Goal: Task Accomplishment & Management: Use online tool/utility

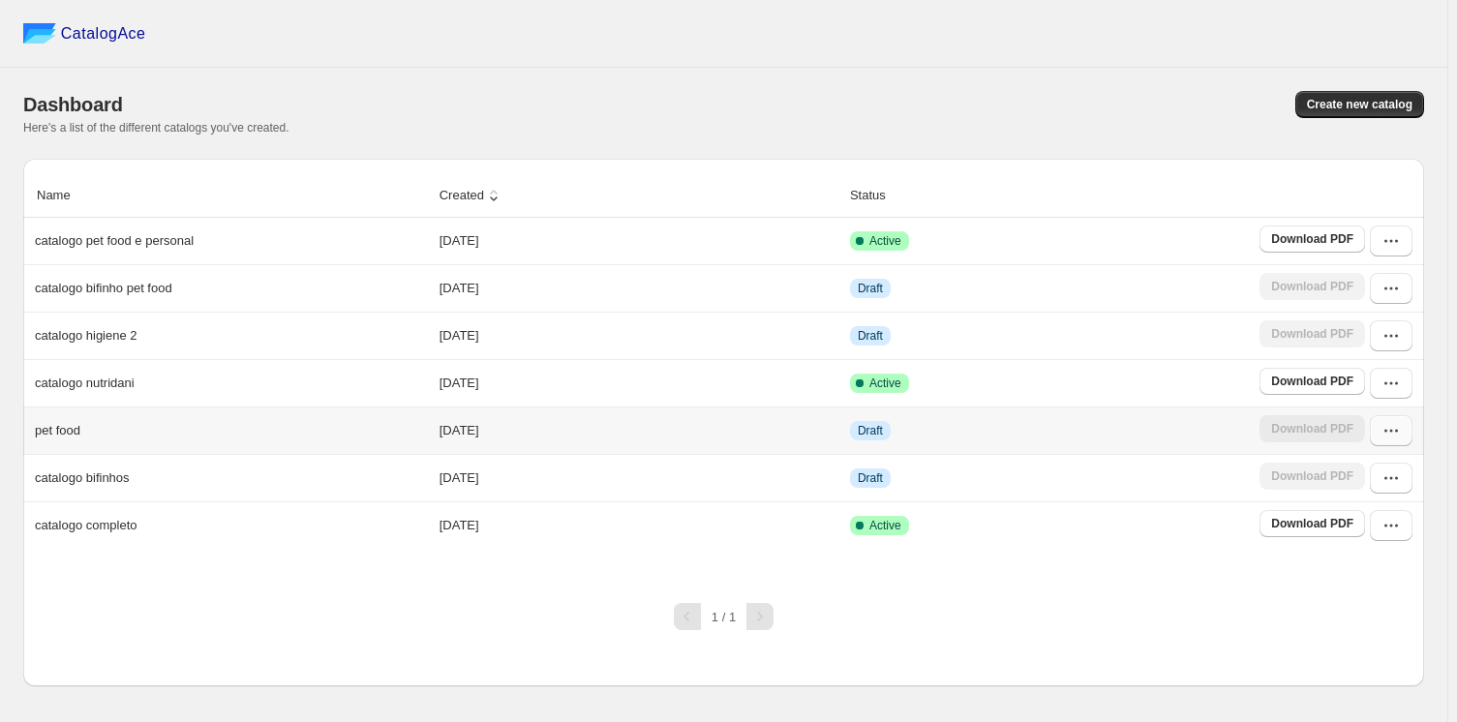
click at [1395, 434] on icon "button" at bounding box center [1391, 430] width 19 height 19
click at [1349, 284] on span "Edit" at bounding box center [1349, 291] width 21 height 15
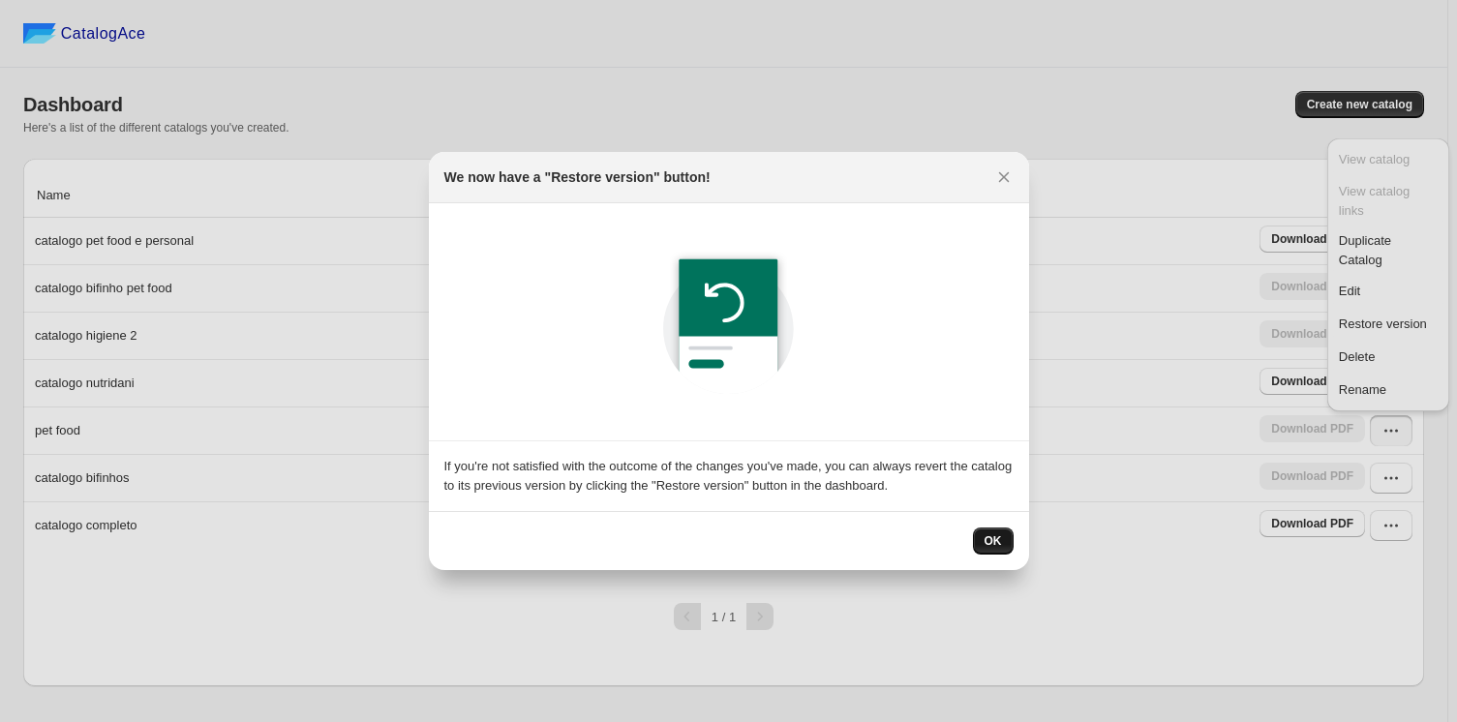
click at [997, 540] on span "OK" at bounding box center [993, 541] width 17 height 15
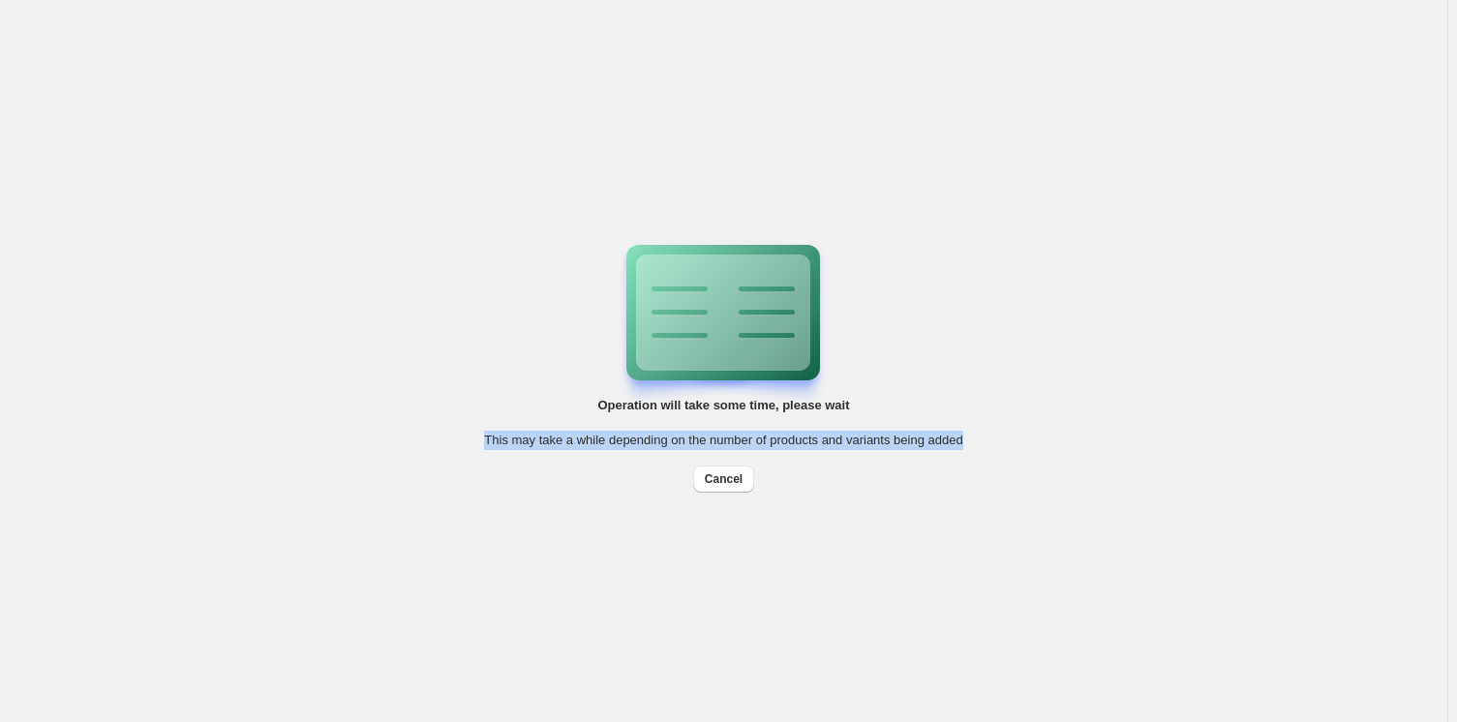
drag, startPoint x: 969, startPoint y: 446, endPoint x: 444, endPoint y: 597, distance: 546.1
click at [472, 448] on div "Operation will take some time, please wait This may take a while depending on t…" at bounding box center [724, 361] width 620 height 232
copy span "This may take a while depending on the number of products and variants being ad…"
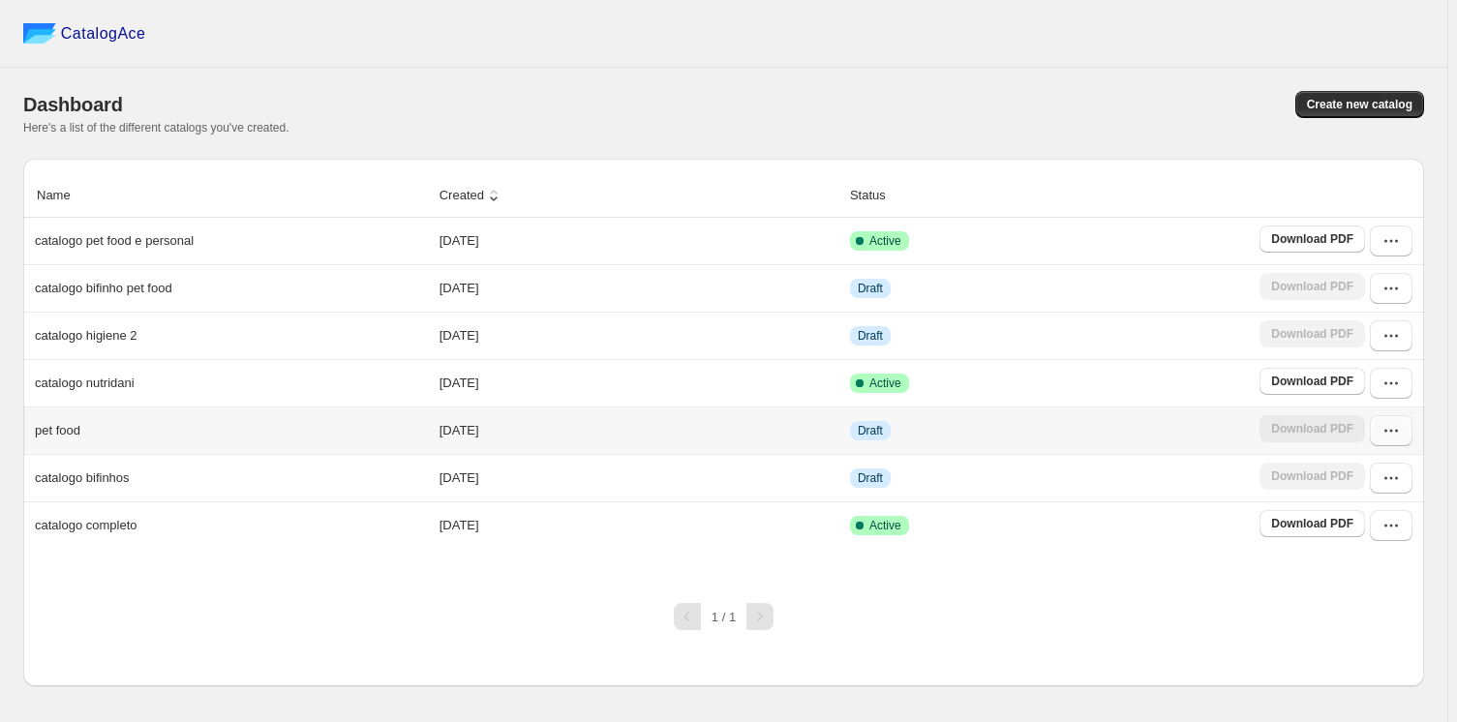
click at [1396, 425] on icon "button" at bounding box center [1391, 430] width 19 height 19
click at [1352, 284] on span "Edit" at bounding box center [1349, 291] width 21 height 15
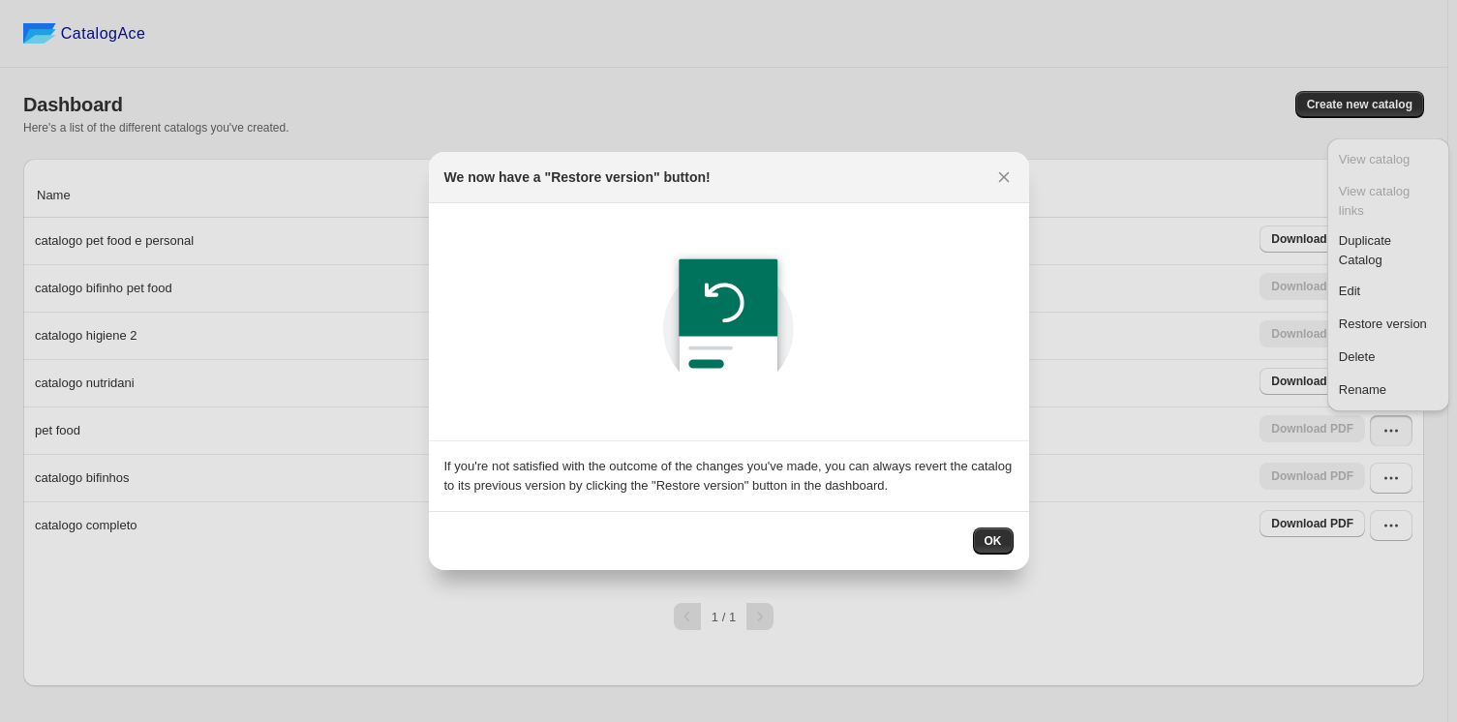
click at [994, 539] on span "OK" at bounding box center [993, 541] width 17 height 15
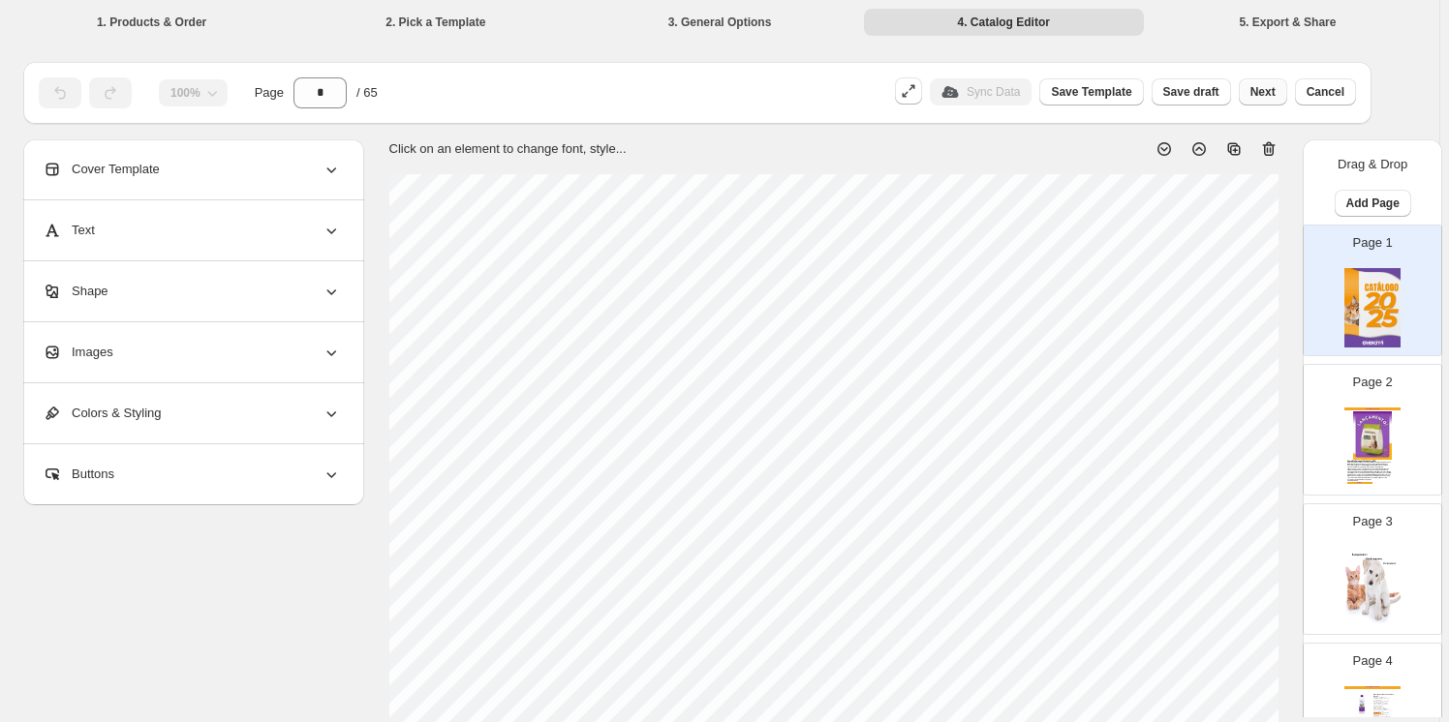
click at [1264, 93] on span "Next" at bounding box center [1262, 91] width 25 height 15
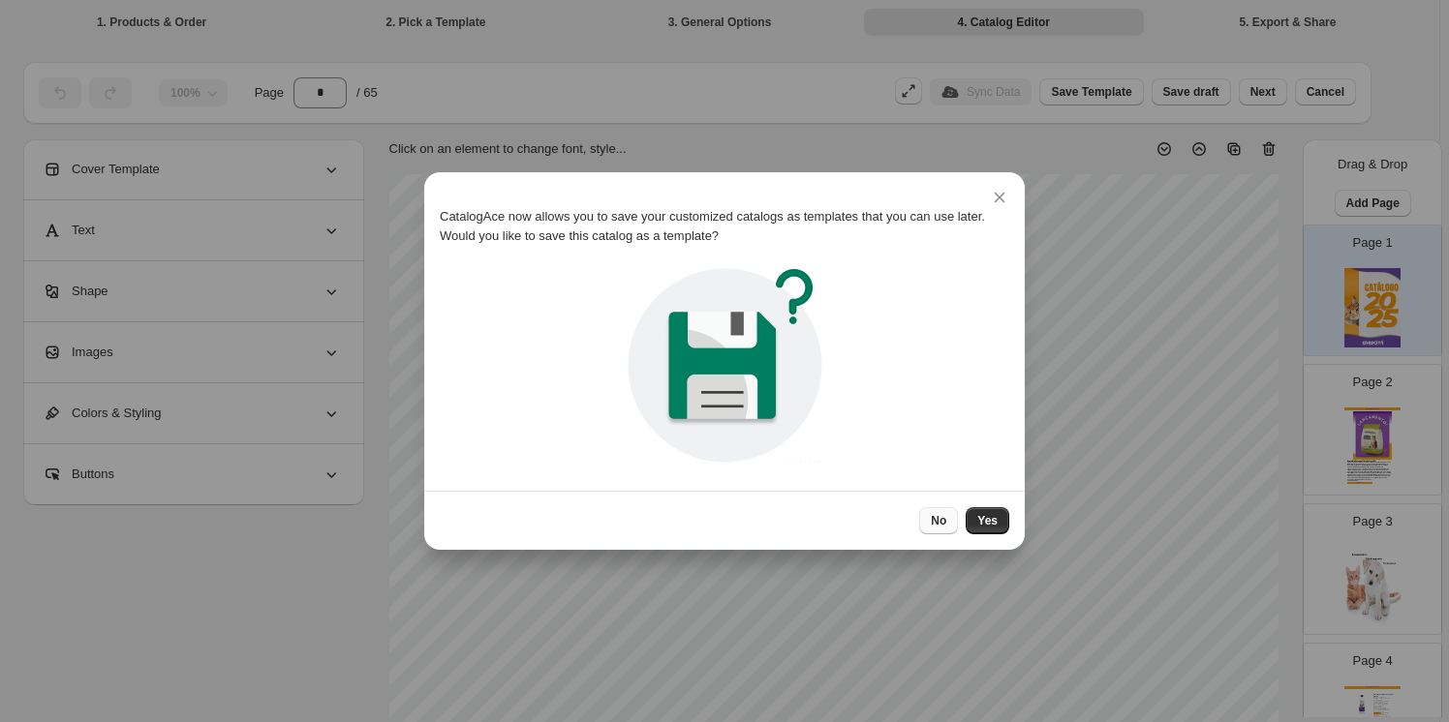
click at [937, 520] on span "No" at bounding box center [938, 520] width 15 height 15
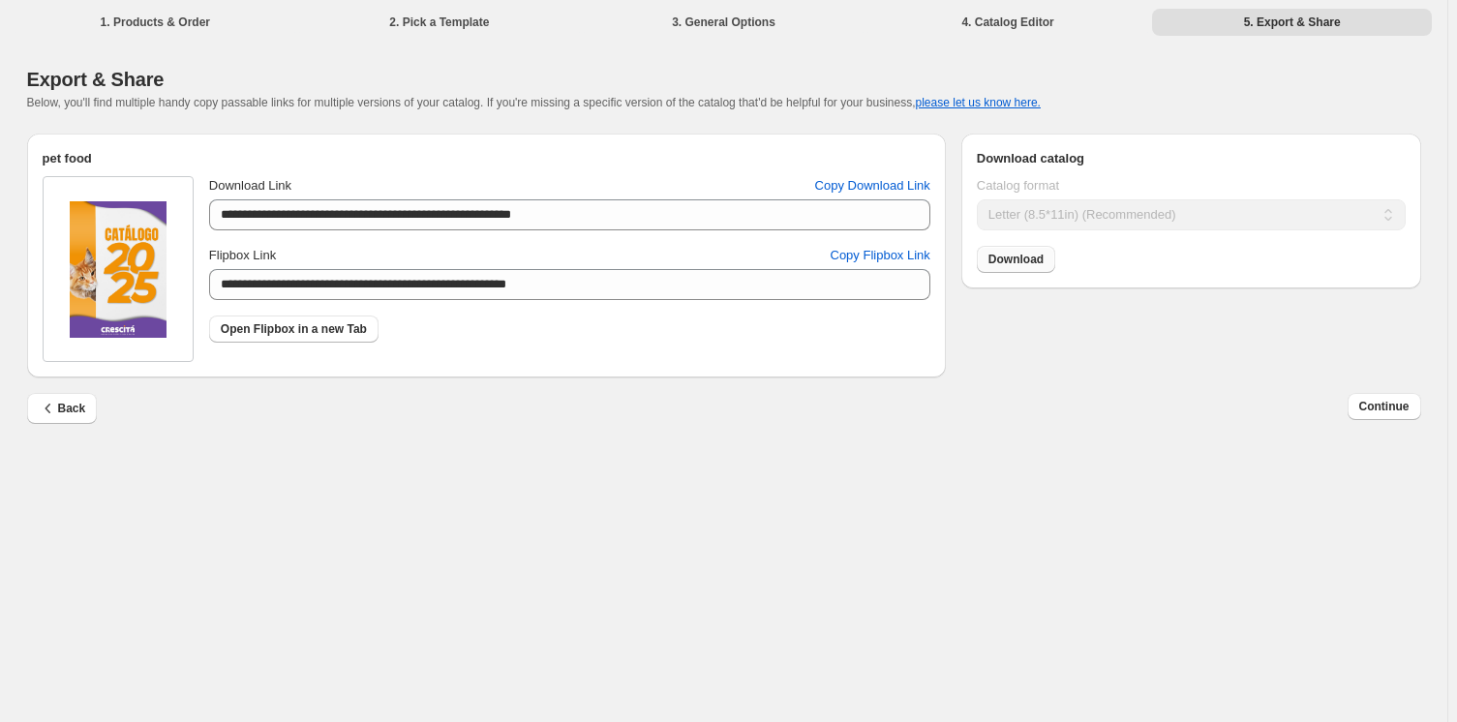
click at [1007, 263] on span "Download" at bounding box center [1016, 259] width 55 height 15
click at [1380, 411] on span "Continue" at bounding box center [1385, 406] width 50 height 15
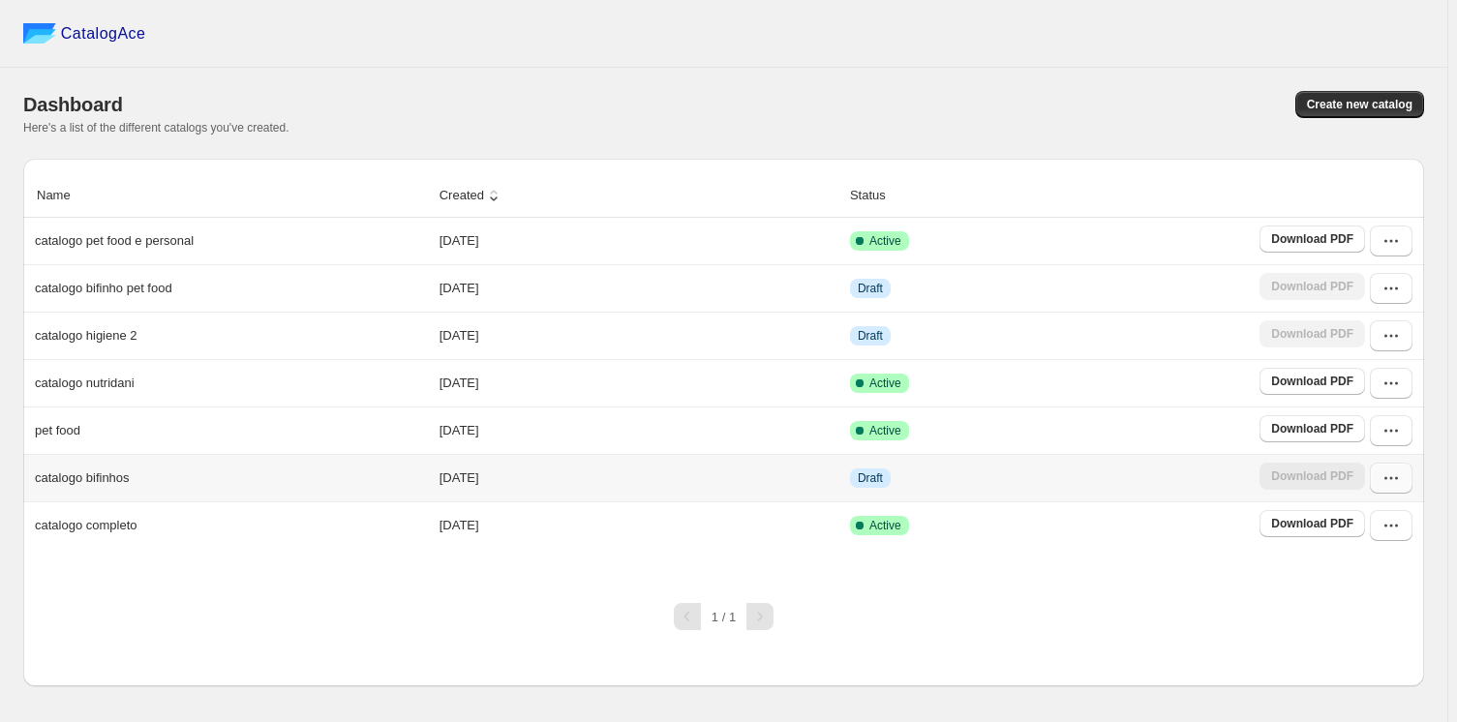
click at [1387, 474] on icon "button" at bounding box center [1391, 478] width 19 height 19
click at [1371, 397] on span "Delete" at bounding box center [1357, 404] width 37 height 15
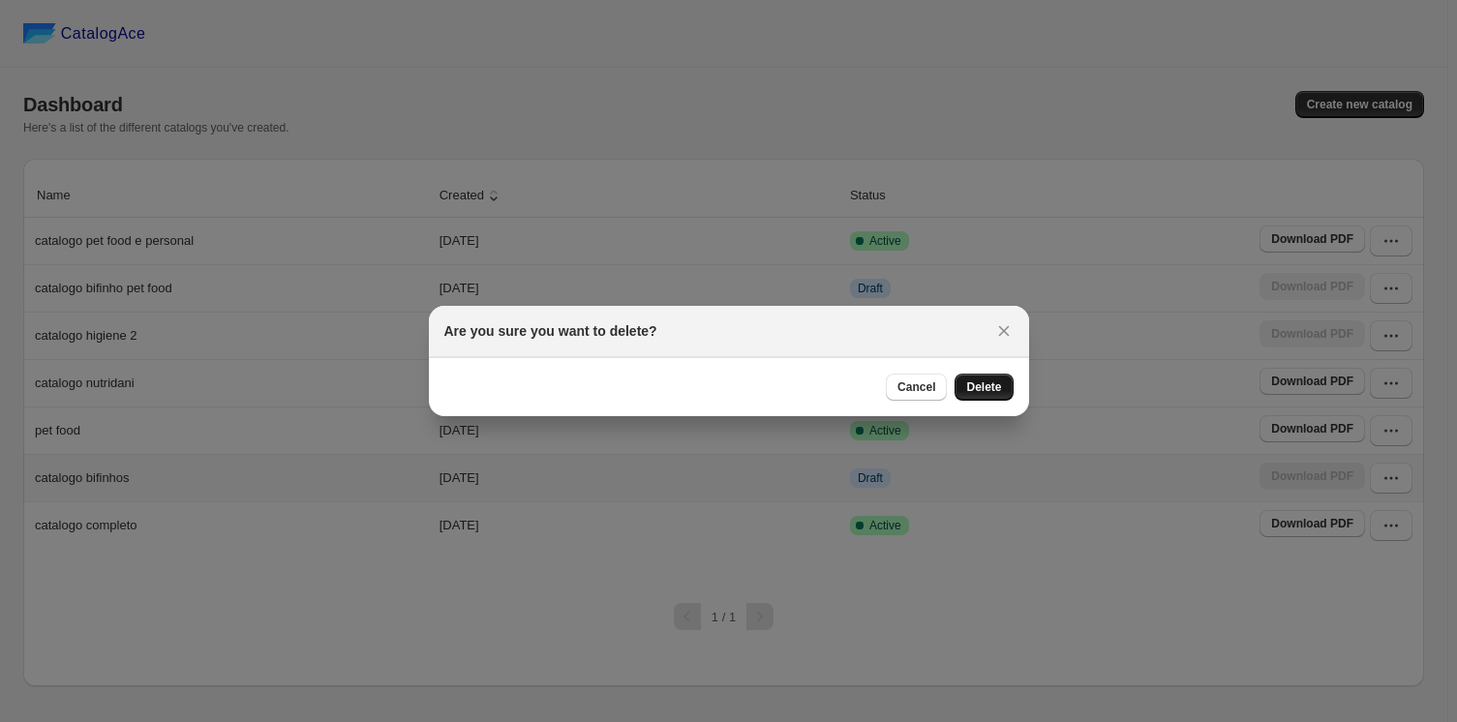
click at [987, 383] on span "Delete" at bounding box center [983, 387] width 35 height 15
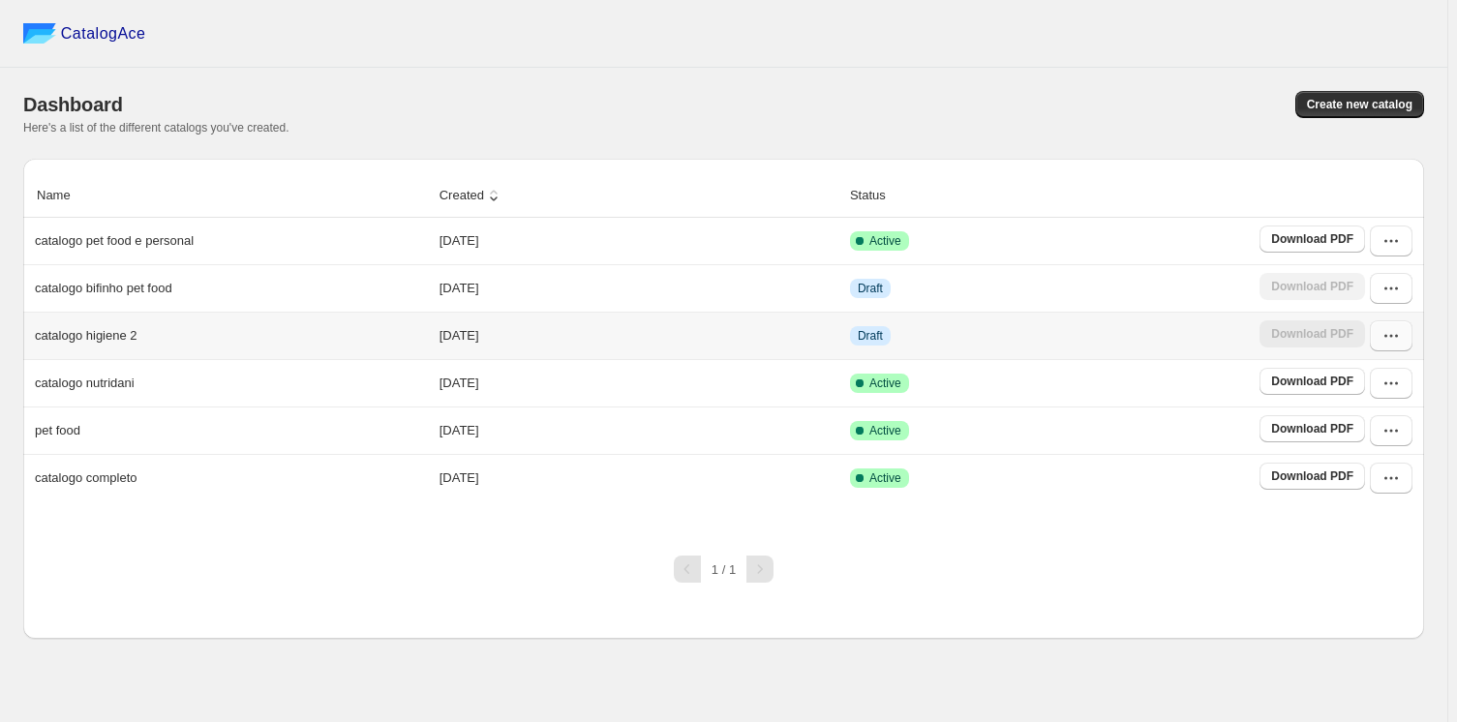
click at [1385, 334] on icon "button" at bounding box center [1391, 335] width 19 height 19
click at [1356, 568] on span "Delete" at bounding box center [1357, 575] width 37 height 15
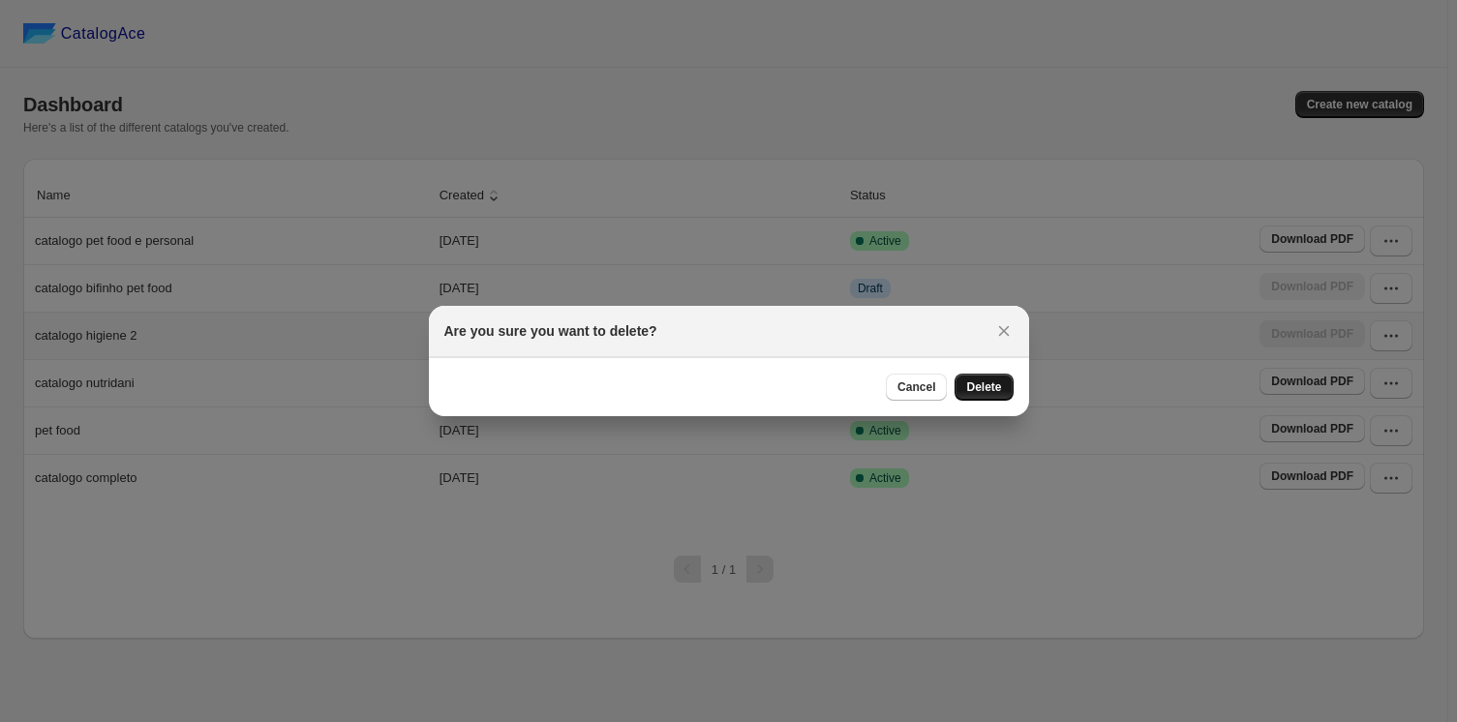
click at [973, 390] on span "Delete" at bounding box center [983, 387] width 35 height 15
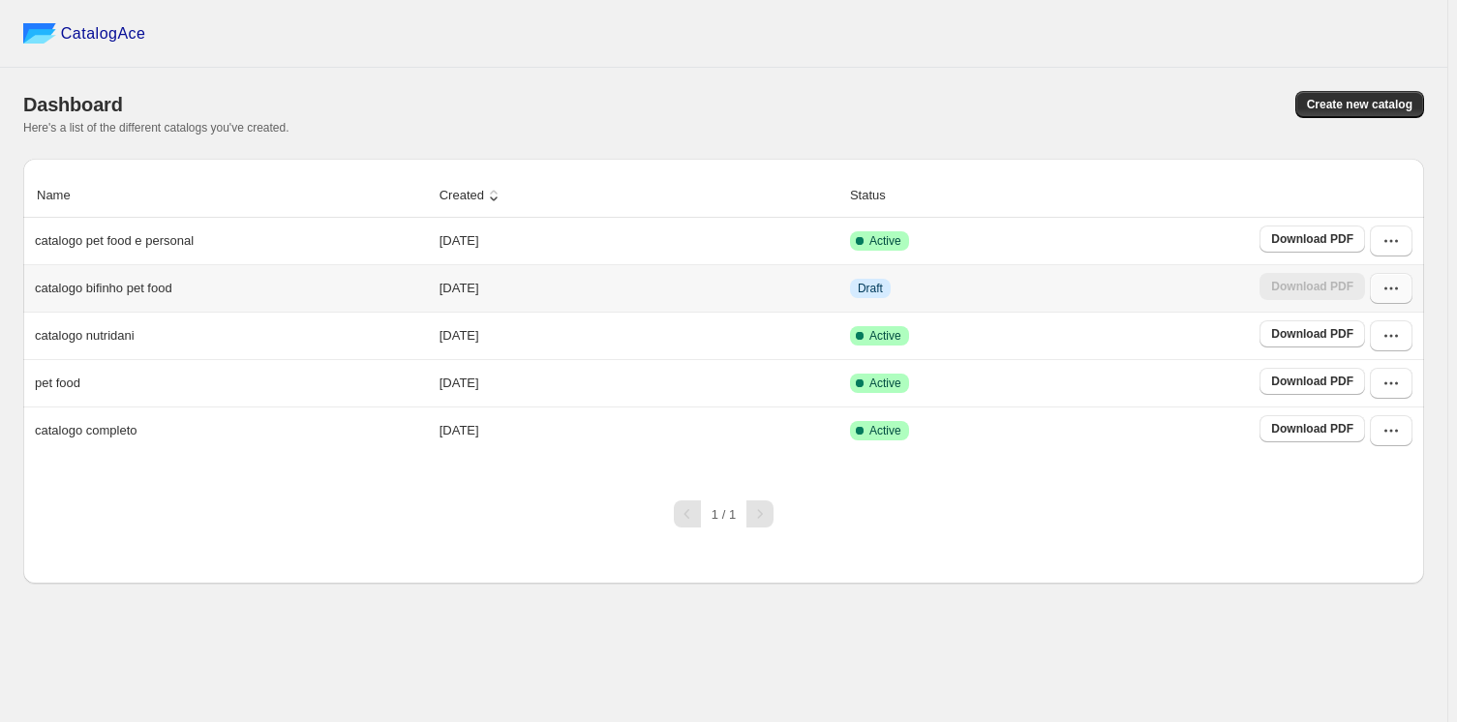
click at [1391, 286] on icon "button" at bounding box center [1391, 288] width 19 height 19
click at [1366, 521] on span "Delete" at bounding box center [1357, 528] width 37 height 15
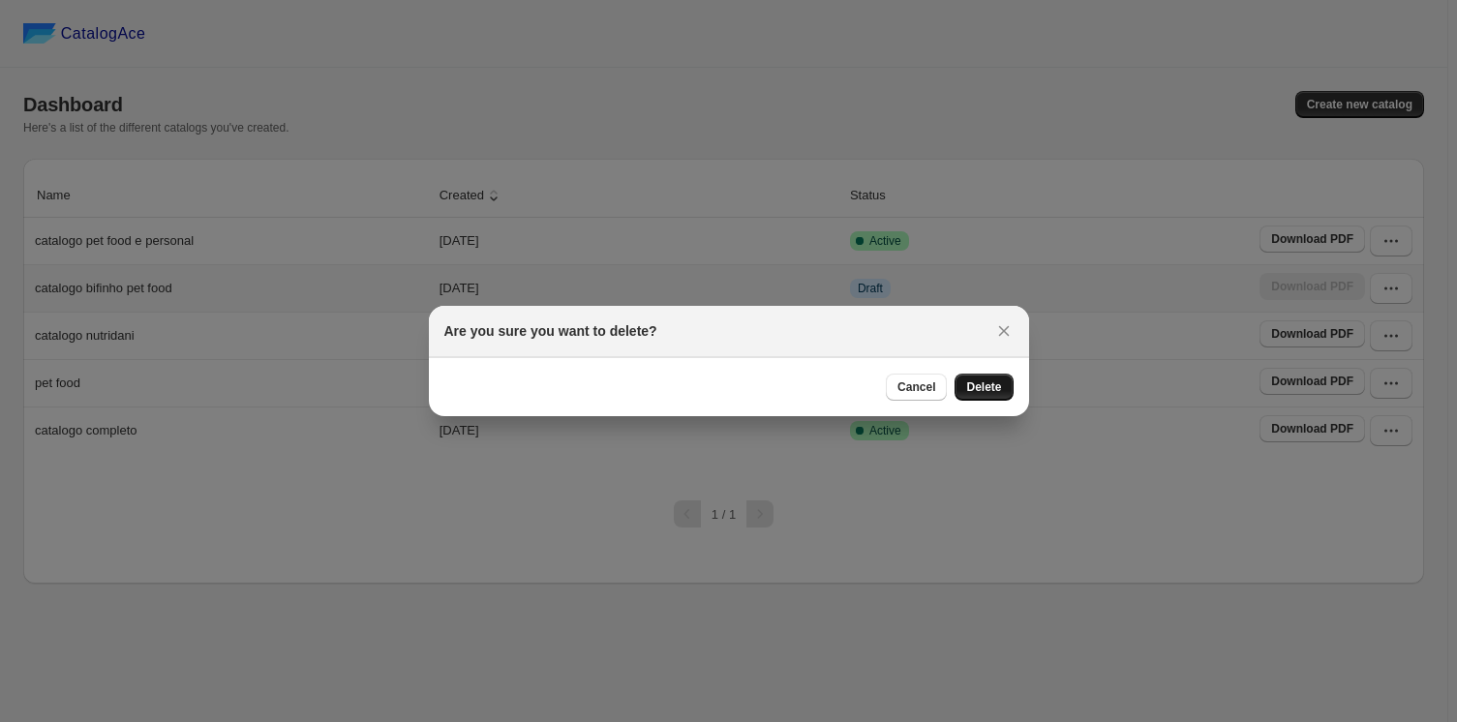
click at [983, 389] on span "Delete" at bounding box center [983, 387] width 35 height 15
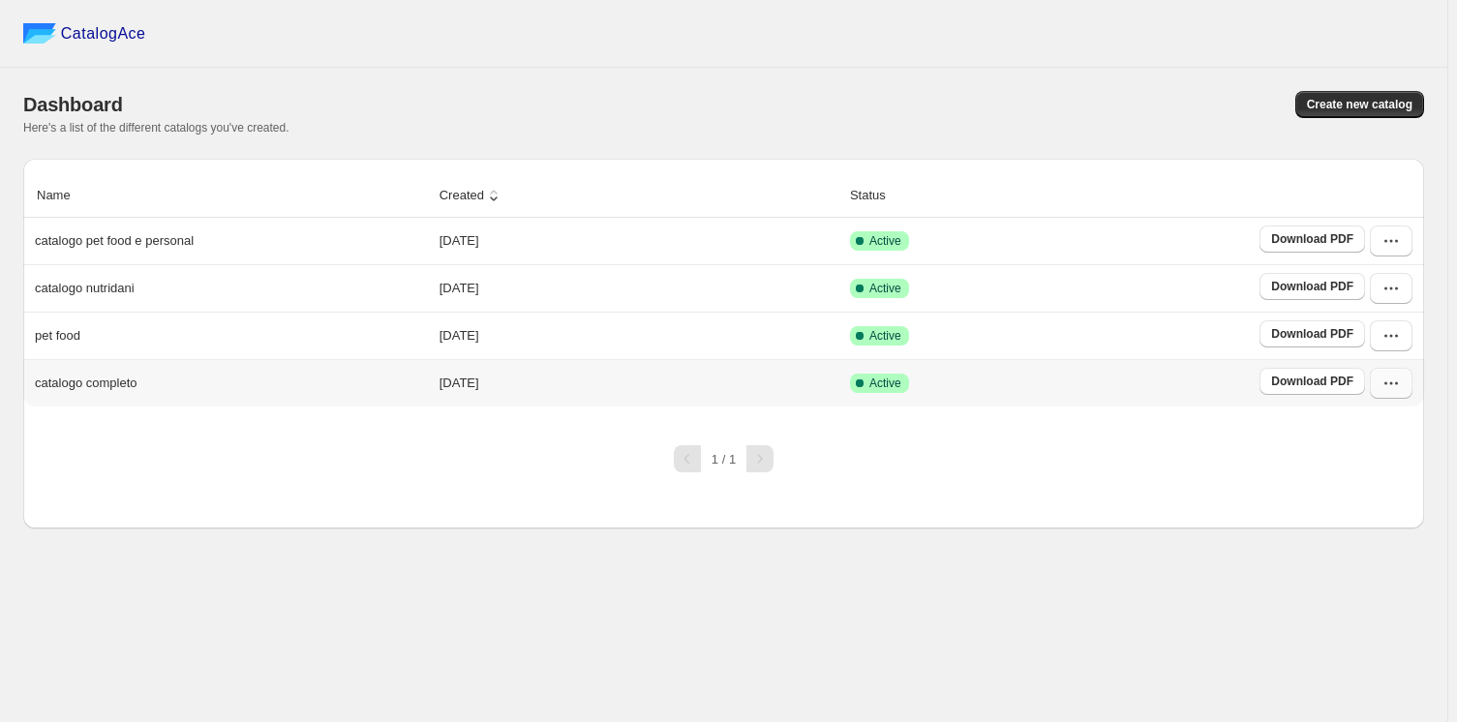
click at [1392, 381] on icon "button" at bounding box center [1391, 383] width 19 height 19
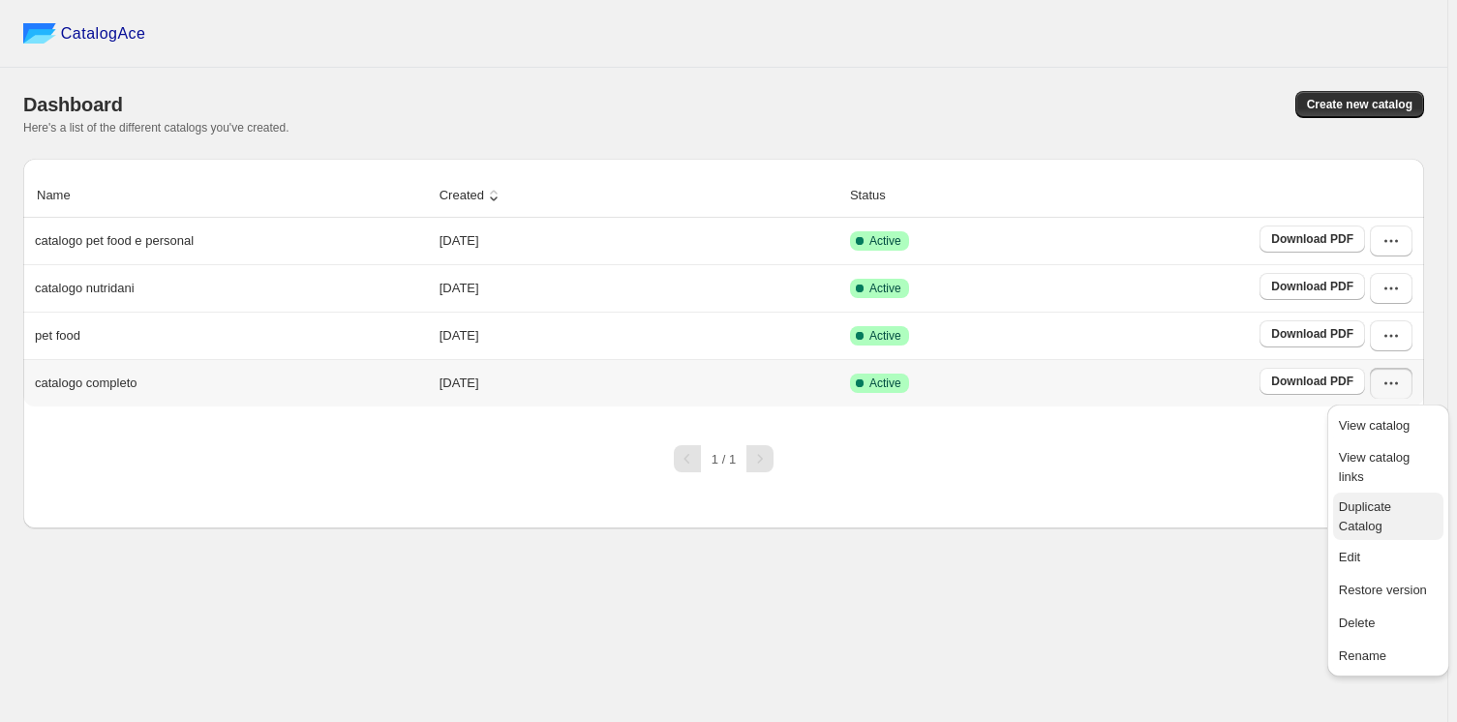
click at [1379, 500] on span "Duplicate Catalog" at bounding box center [1365, 517] width 52 height 34
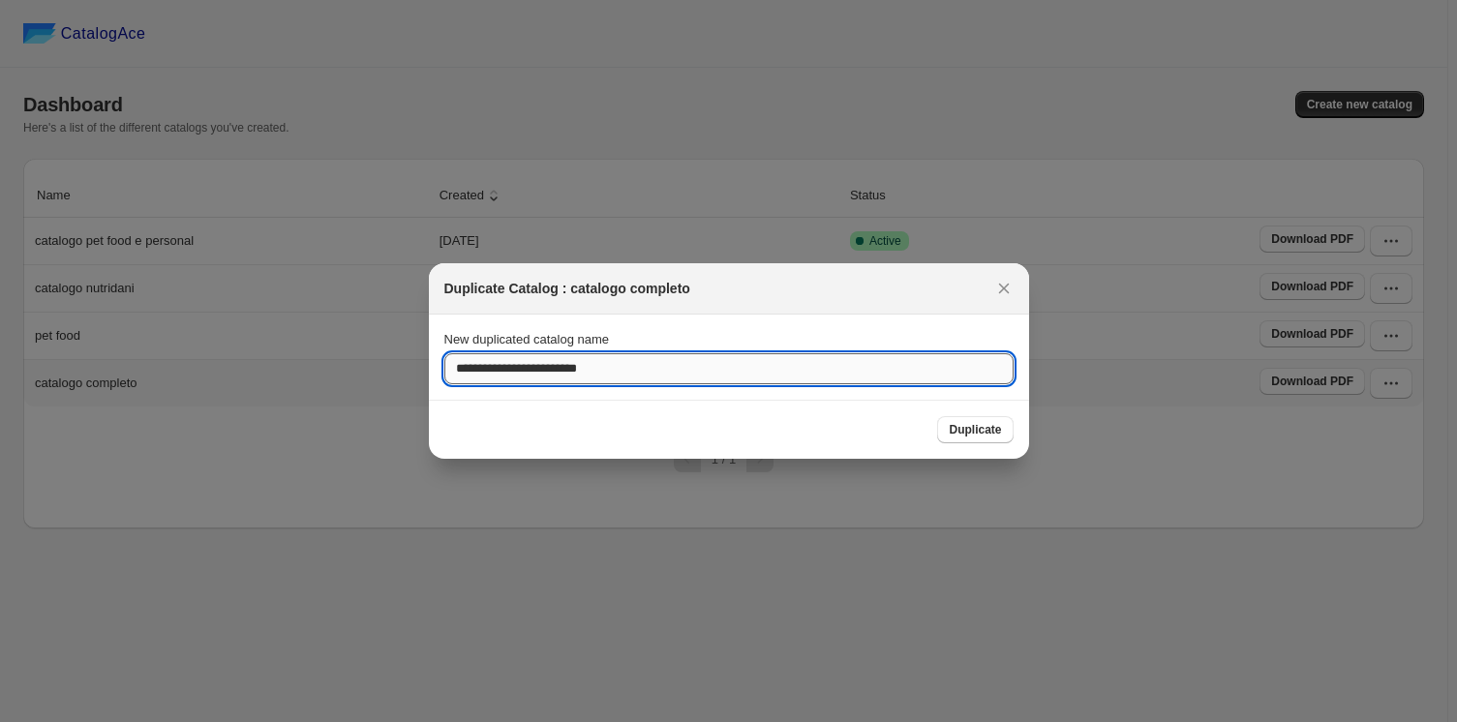
click at [618, 373] on input "**********" at bounding box center [728, 368] width 569 height 31
type input "*"
type input "**********"
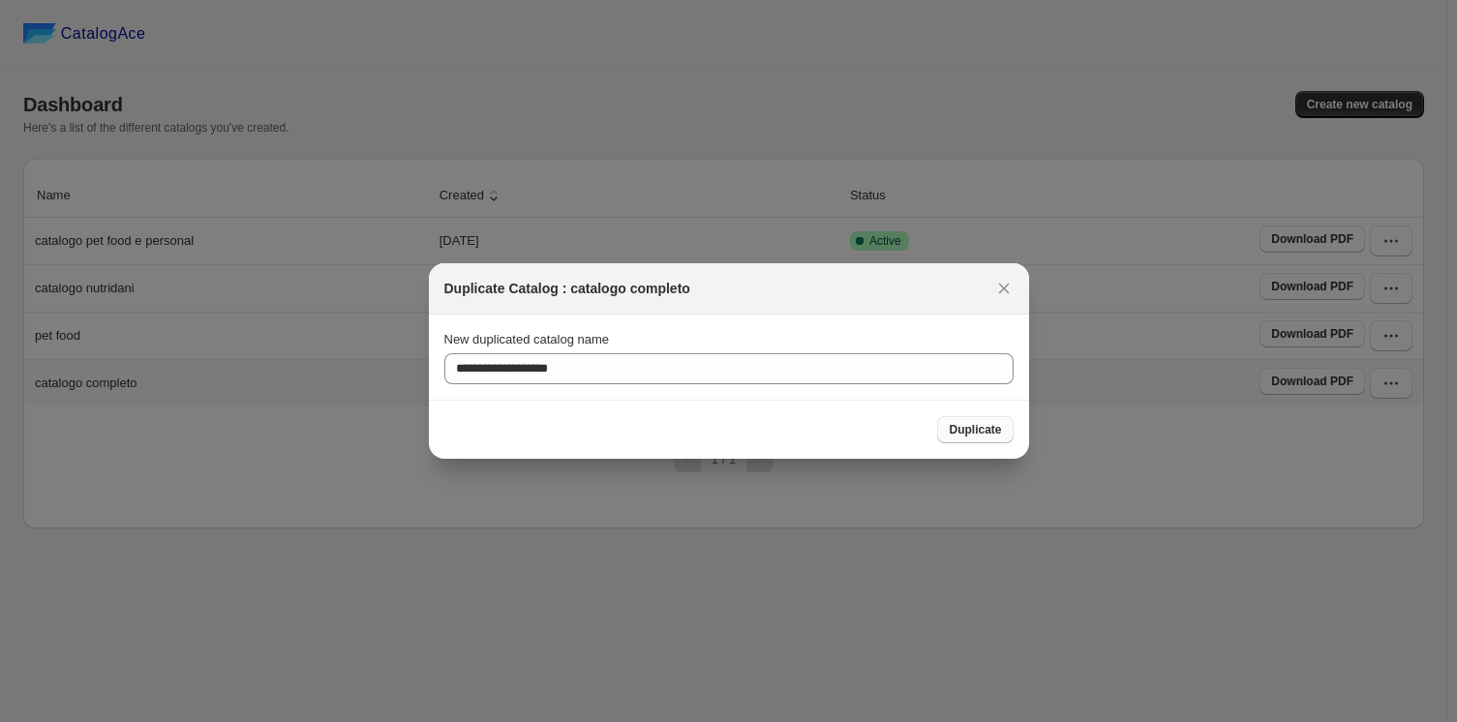
click at [988, 432] on span "Duplicate" at bounding box center [975, 429] width 52 height 15
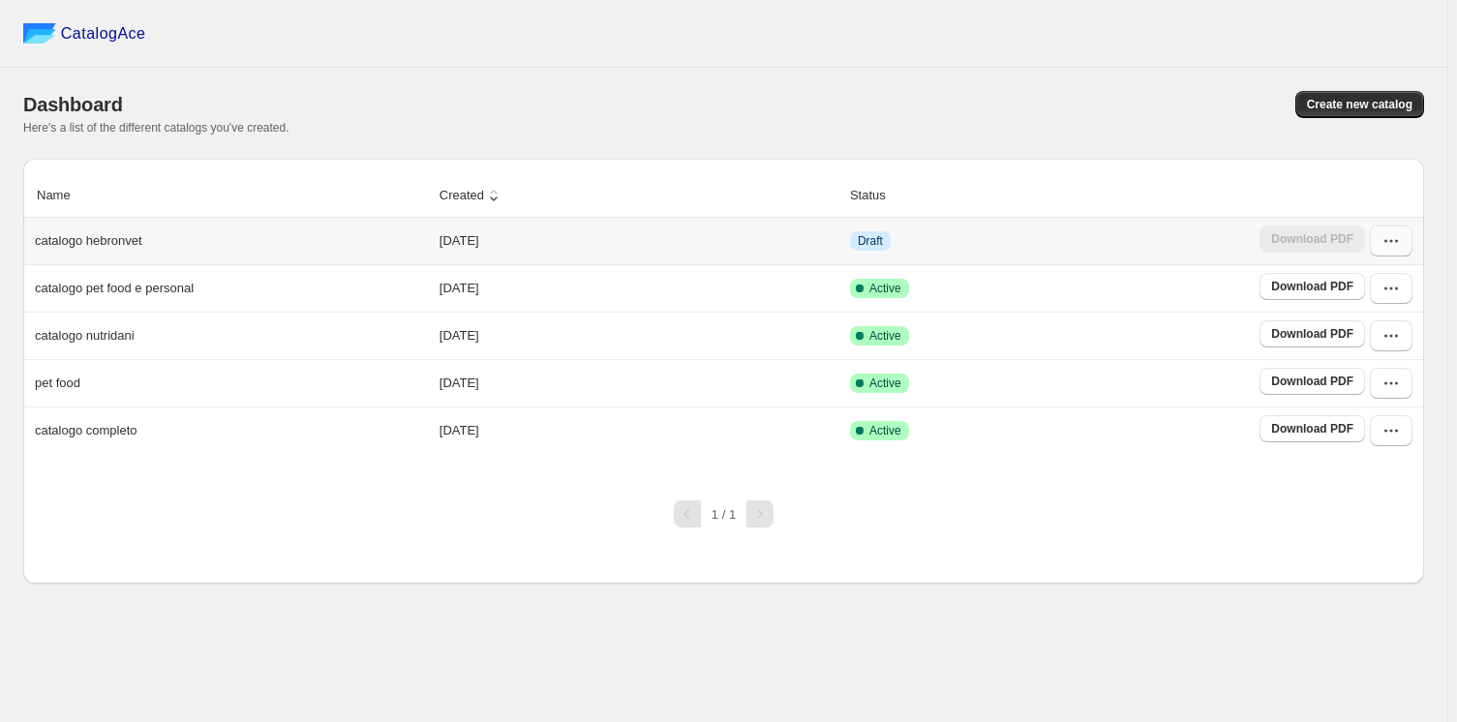
click at [1387, 238] on icon "button" at bounding box center [1391, 240] width 19 height 19
click at [1353, 408] on span "Edit" at bounding box center [1349, 415] width 21 height 15
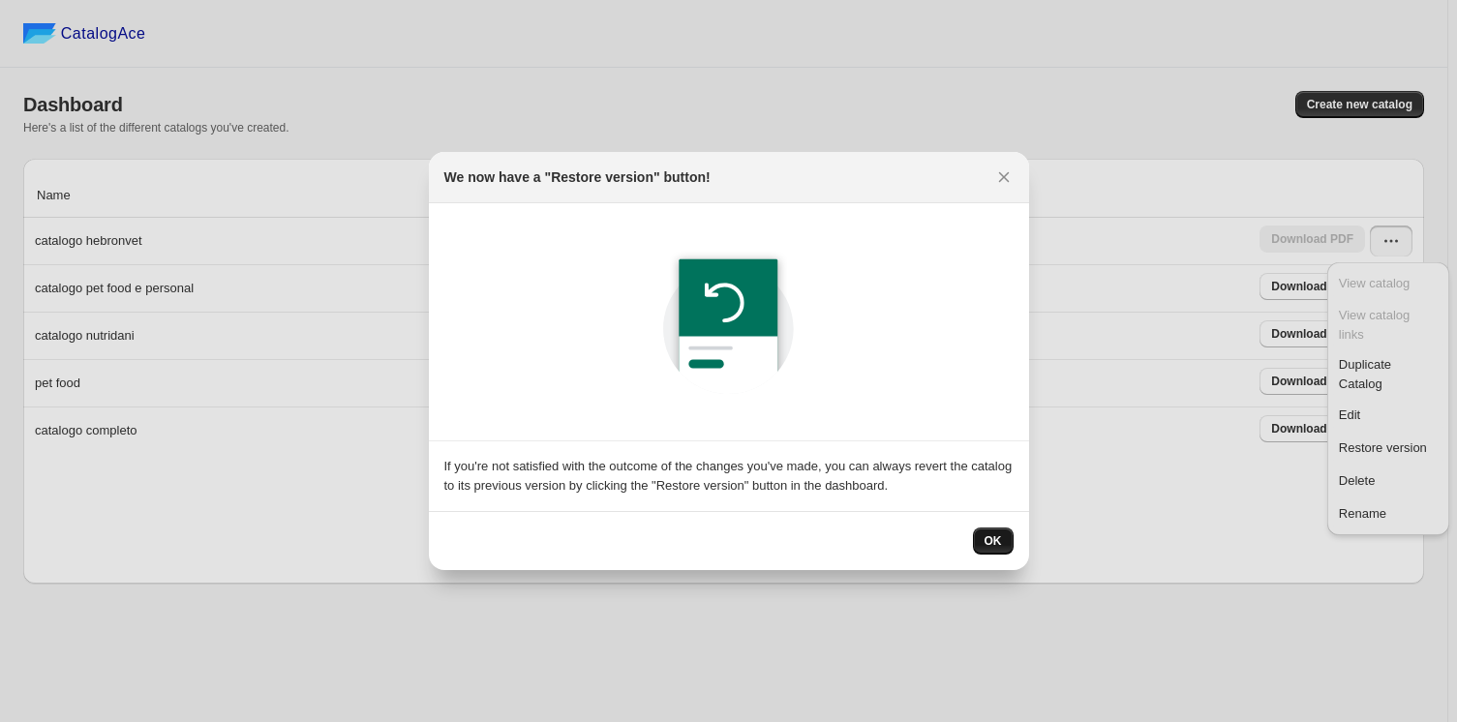
click at [996, 539] on span "OK" at bounding box center [993, 541] width 17 height 15
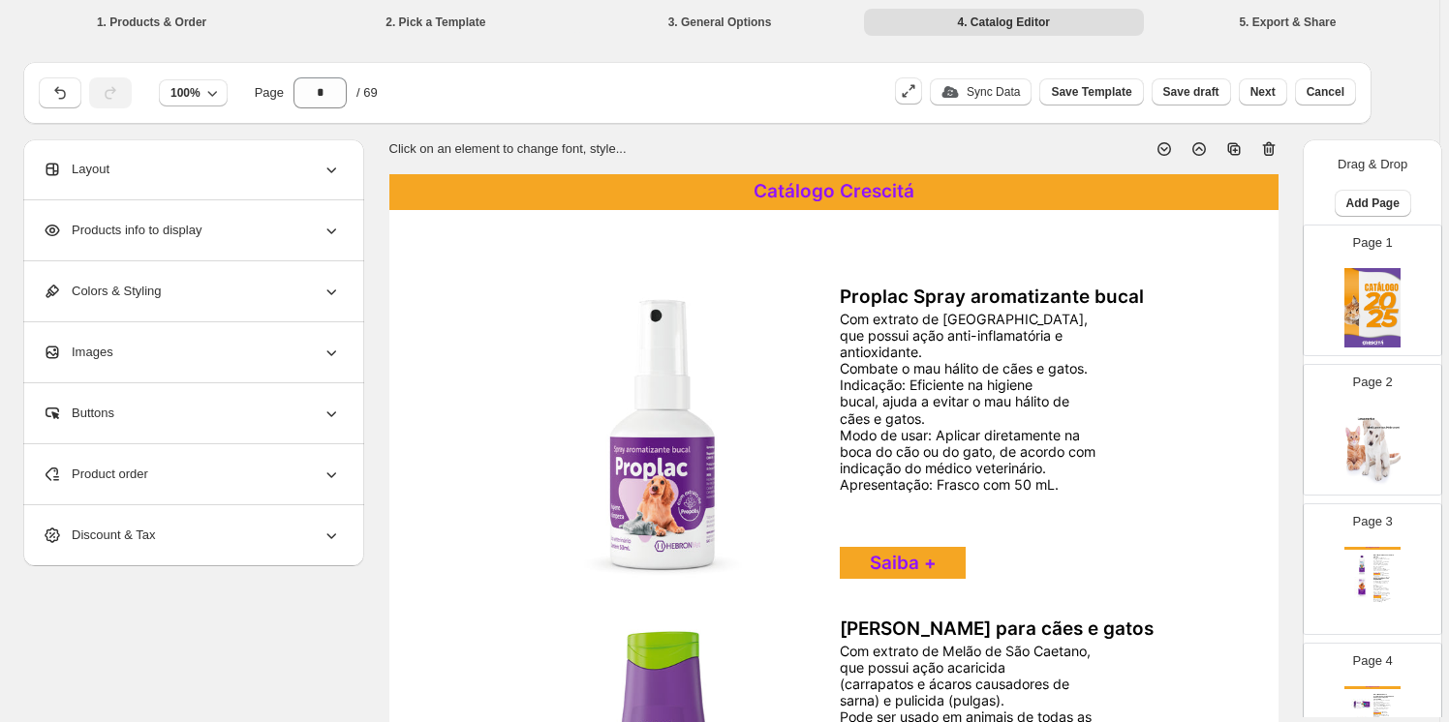
scroll to position [587, 0]
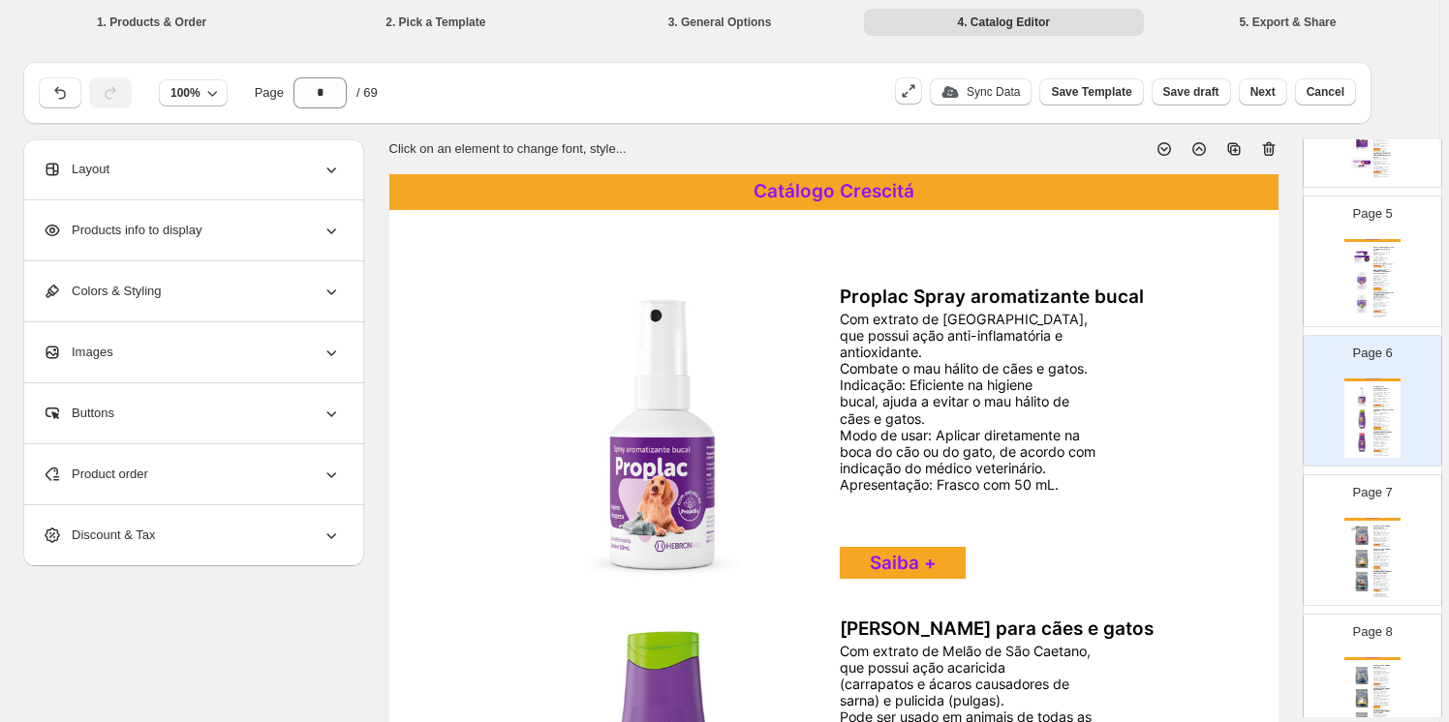
click at [1359, 549] on img at bounding box center [1361, 558] width 21 height 21
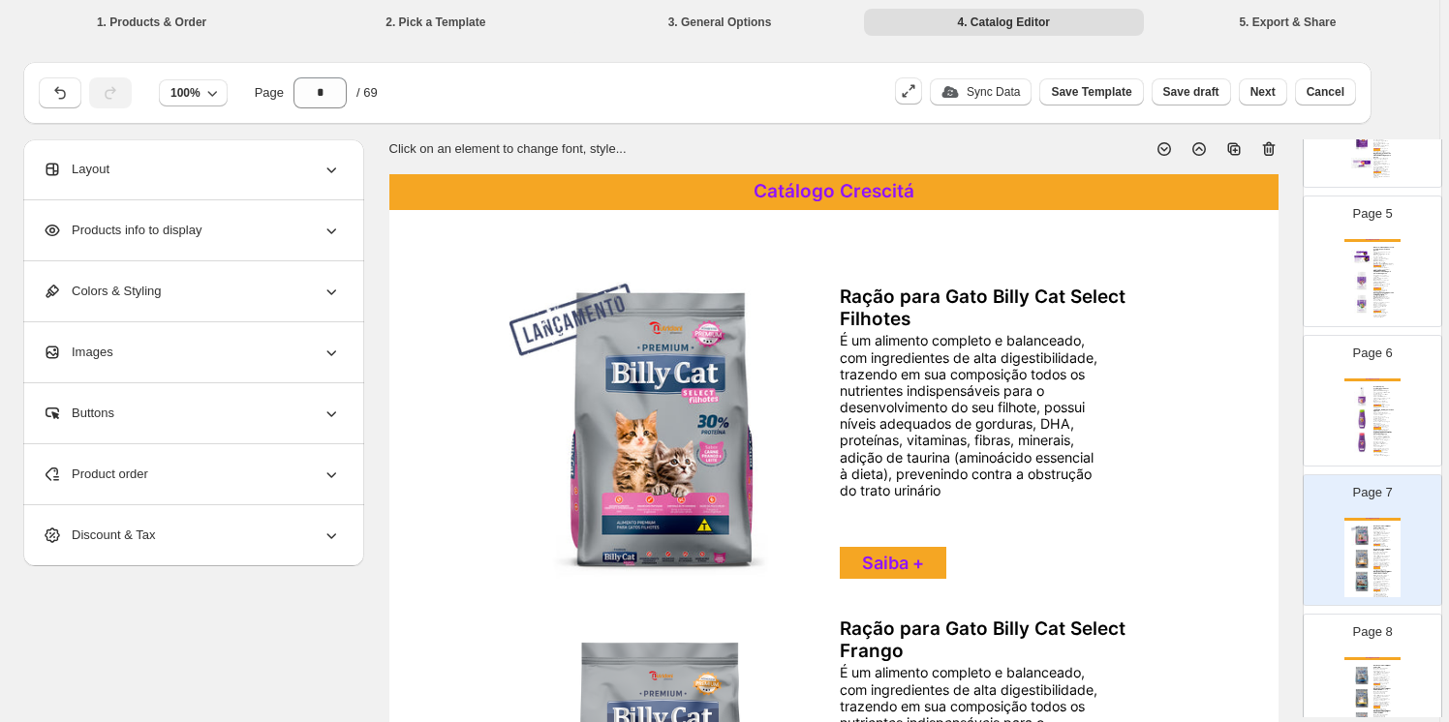
click at [1268, 146] on icon at bounding box center [1268, 148] width 19 height 19
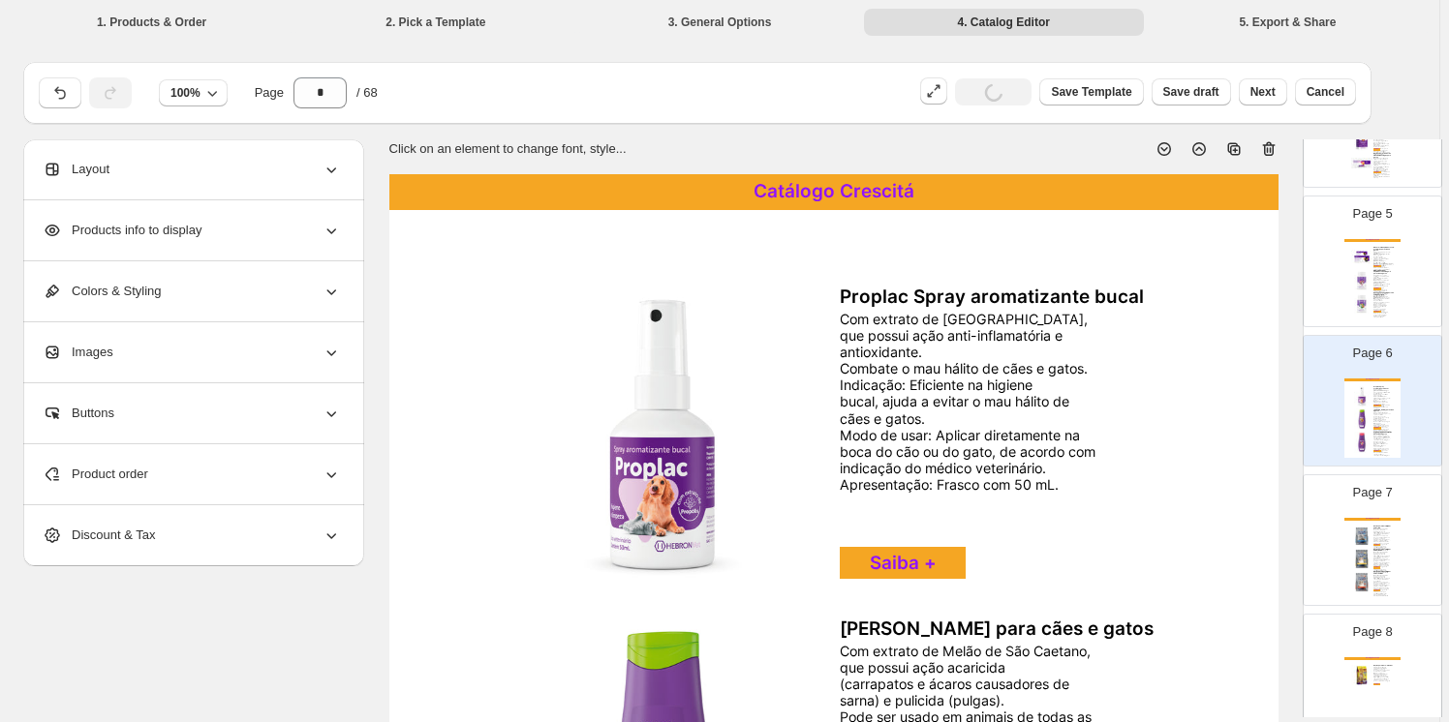
click at [1361, 560] on img at bounding box center [1361, 558] width 21 height 21
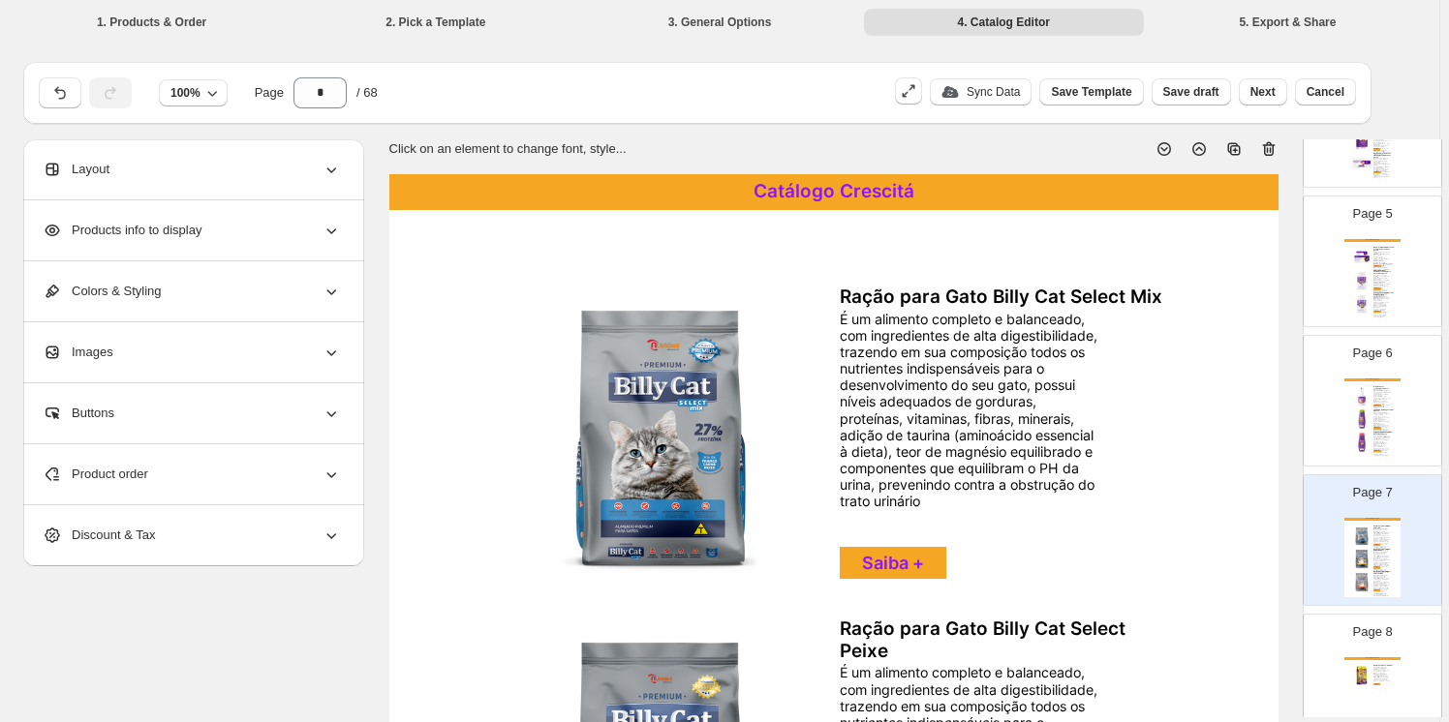
click at [1269, 148] on icon at bounding box center [1268, 148] width 19 height 19
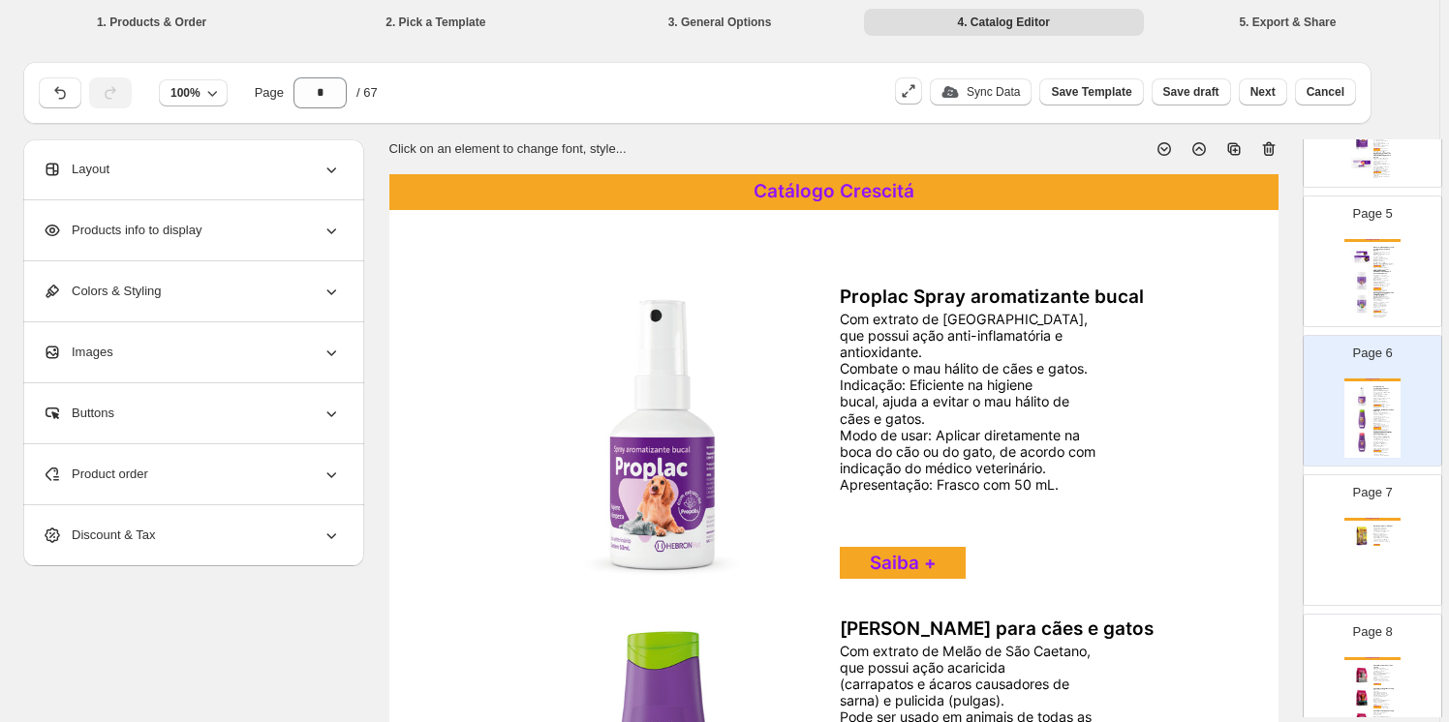
click at [1382, 542] on div "Catálogo Crescitá Ração para Gato - kiko Cat Kiko Cat é um alimento completo co…" at bounding box center [1372, 557] width 56 height 79
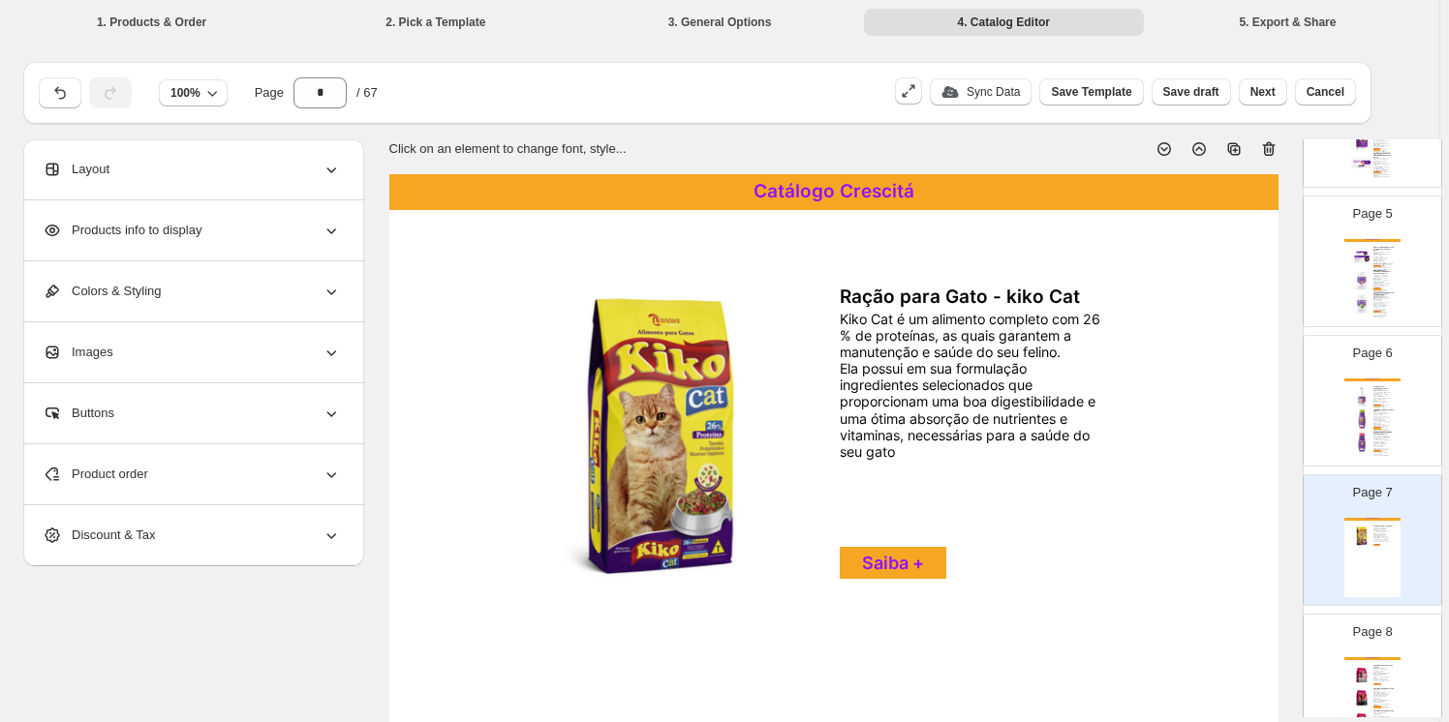
click at [1269, 144] on icon at bounding box center [1268, 149] width 13 height 15
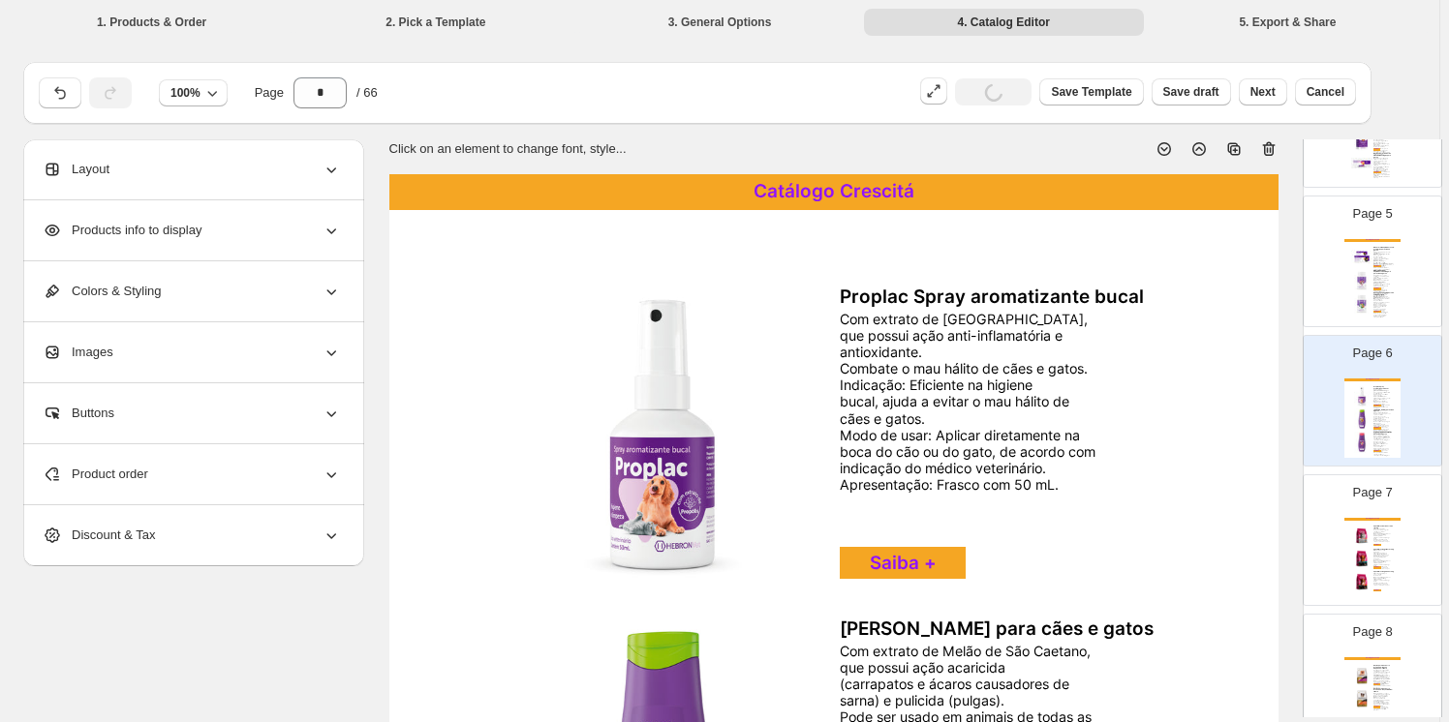
click at [1366, 537] on div "Catálogo Crescitá Special Croc Cat Castrado 10,1 kg Alimento completo e balance…" at bounding box center [1372, 557] width 56 height 79
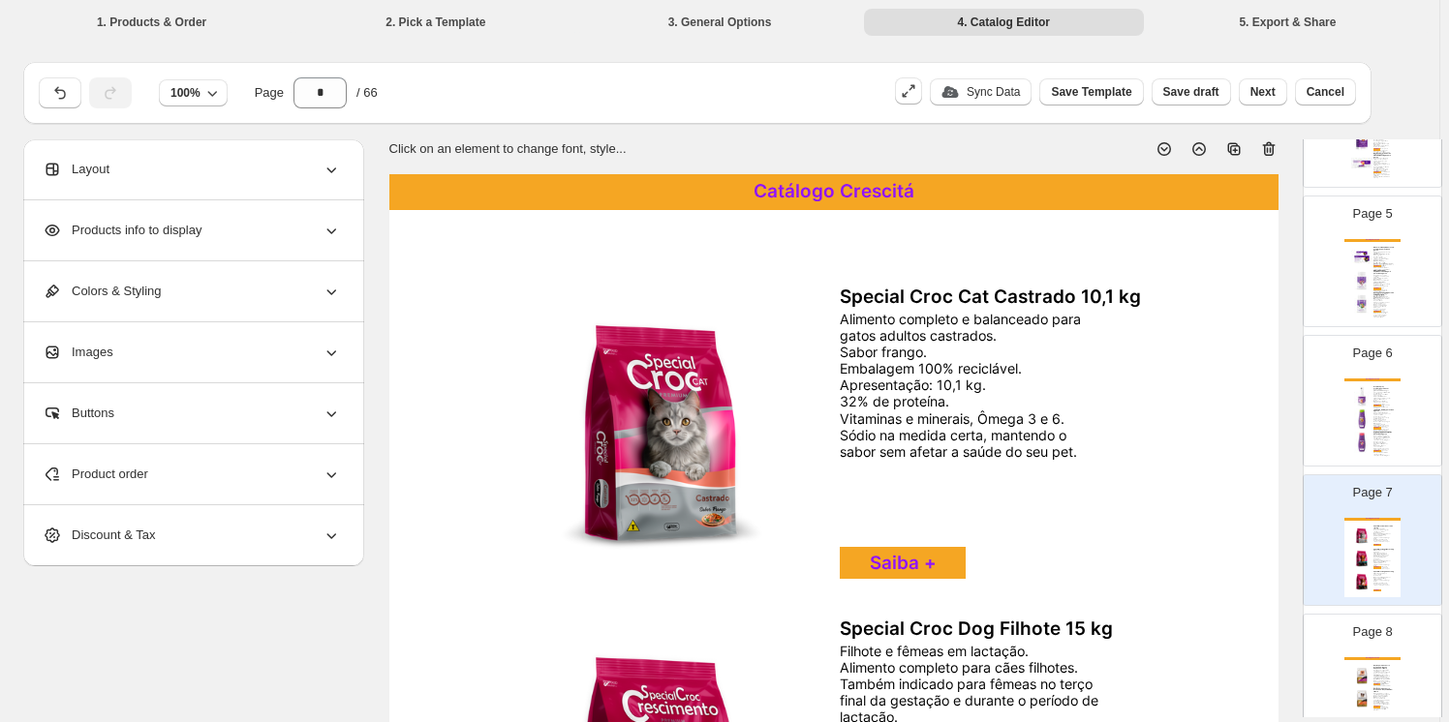
click at [1268, 150] on icon at bounding box center [1267, 150] width 2 height 6
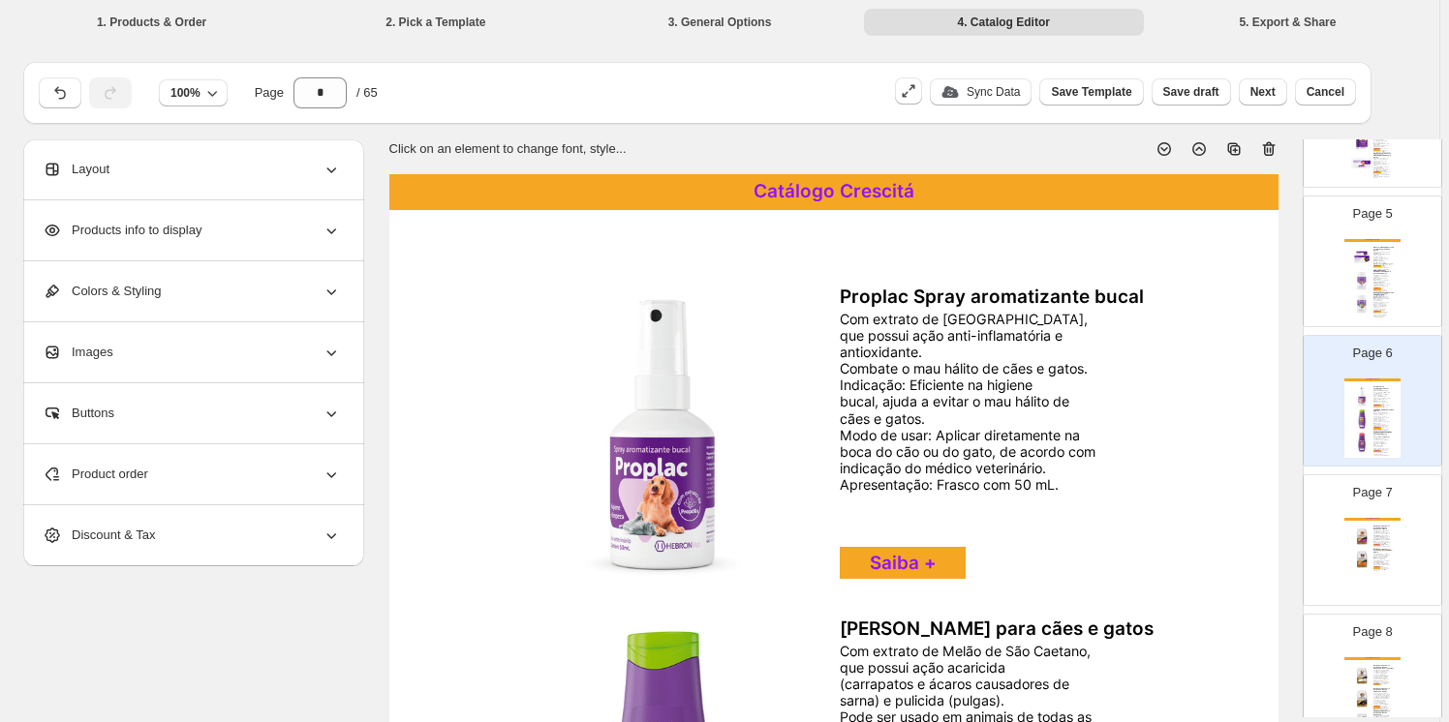
click at [1366, 540] on img at bounding box center [1361, 536] width 21 height 21
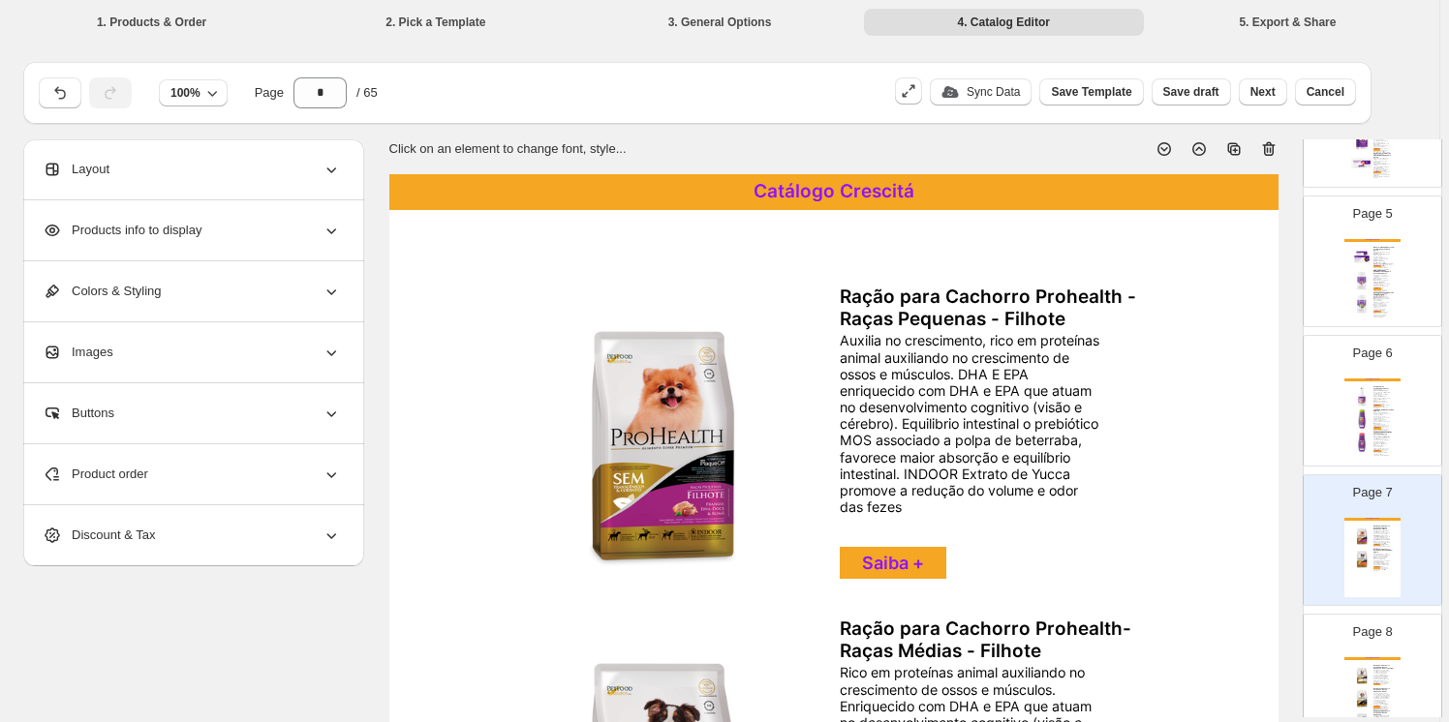
drag, startPoint x: 1269, startPoint y: 149, endPoint x: 1256, endPoint y: 272, distance: 123.6
click at [1269, 149] on icon at bounding box center [1268, 148] width 19 height 19
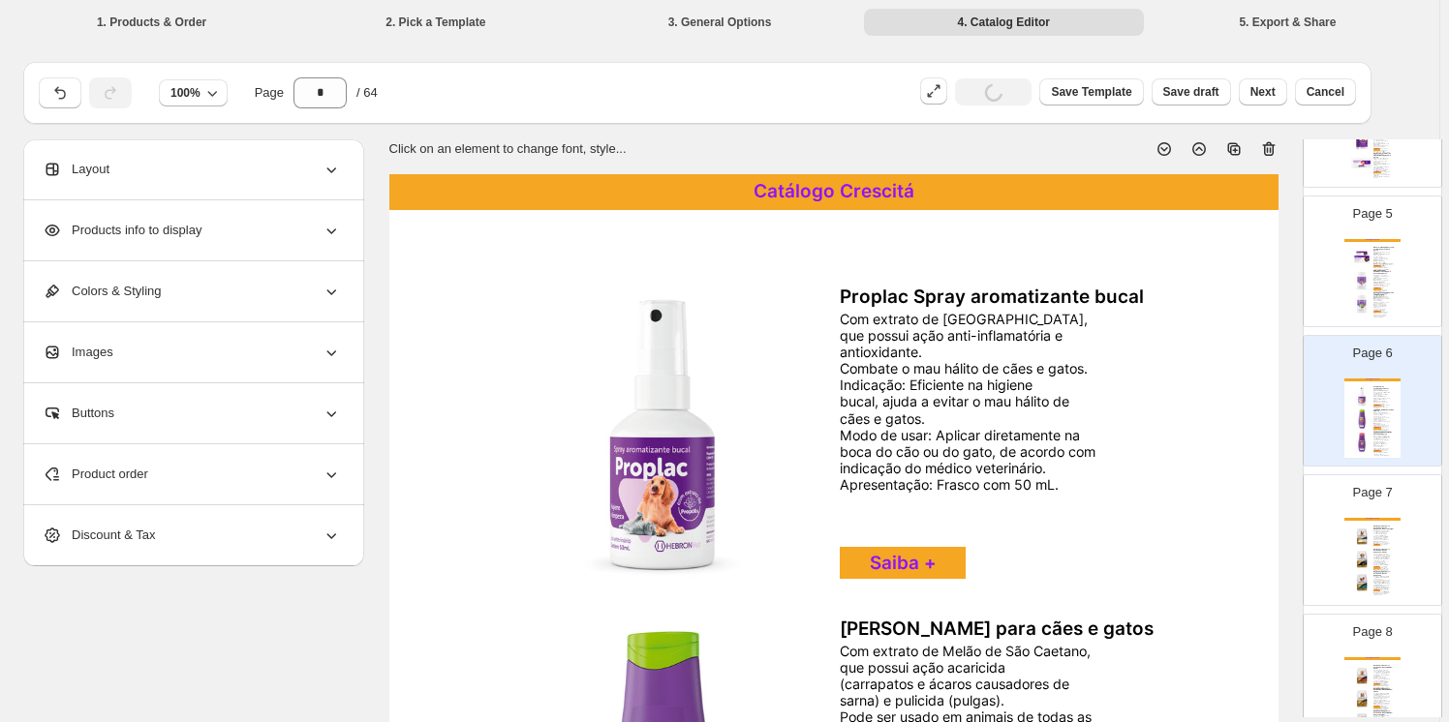
click at [1369, 538] on div "Catálogo Crescitá Ração para Cachorro Prohealth- Raças Pequenas- Castrado Light…" at bounding box center [1372, 557] width 56 height 79
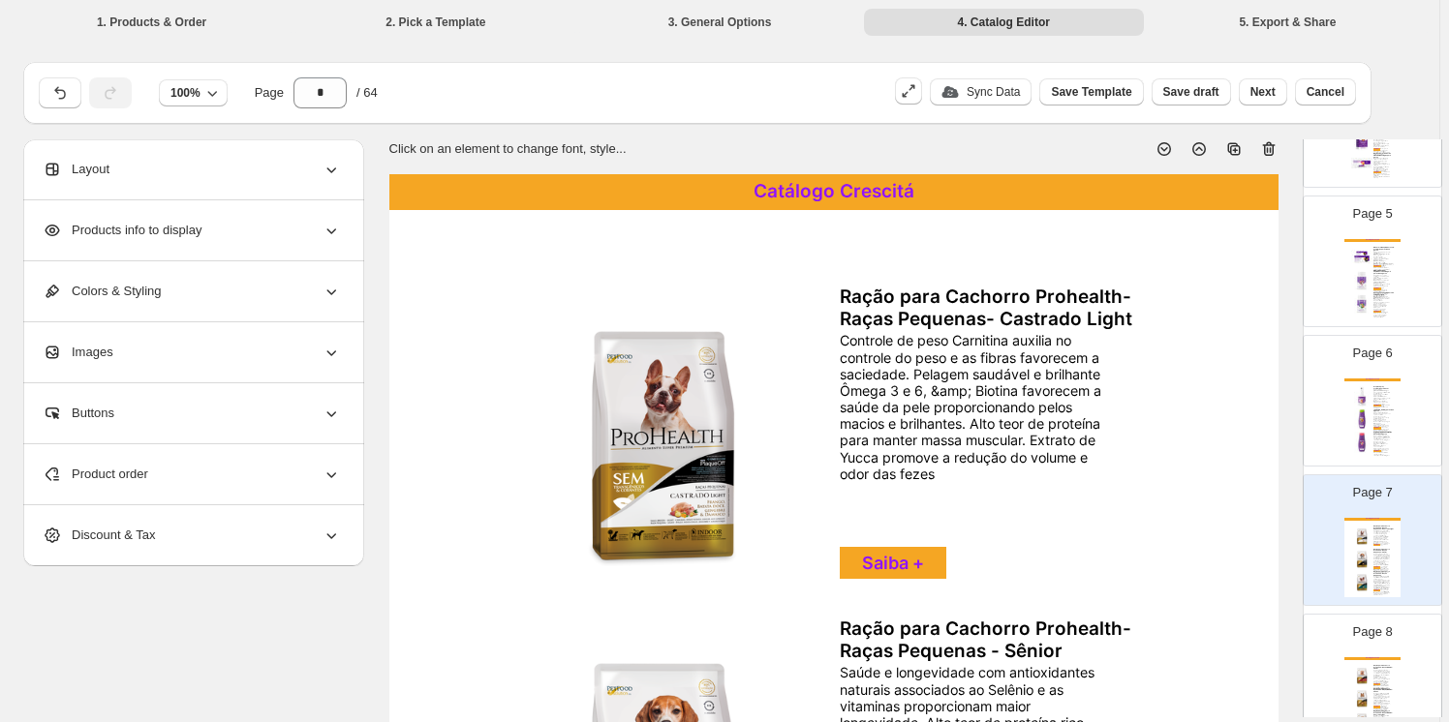
click at [1270, 146] on icon at bounding box center [1268, 148] width 19 height 19
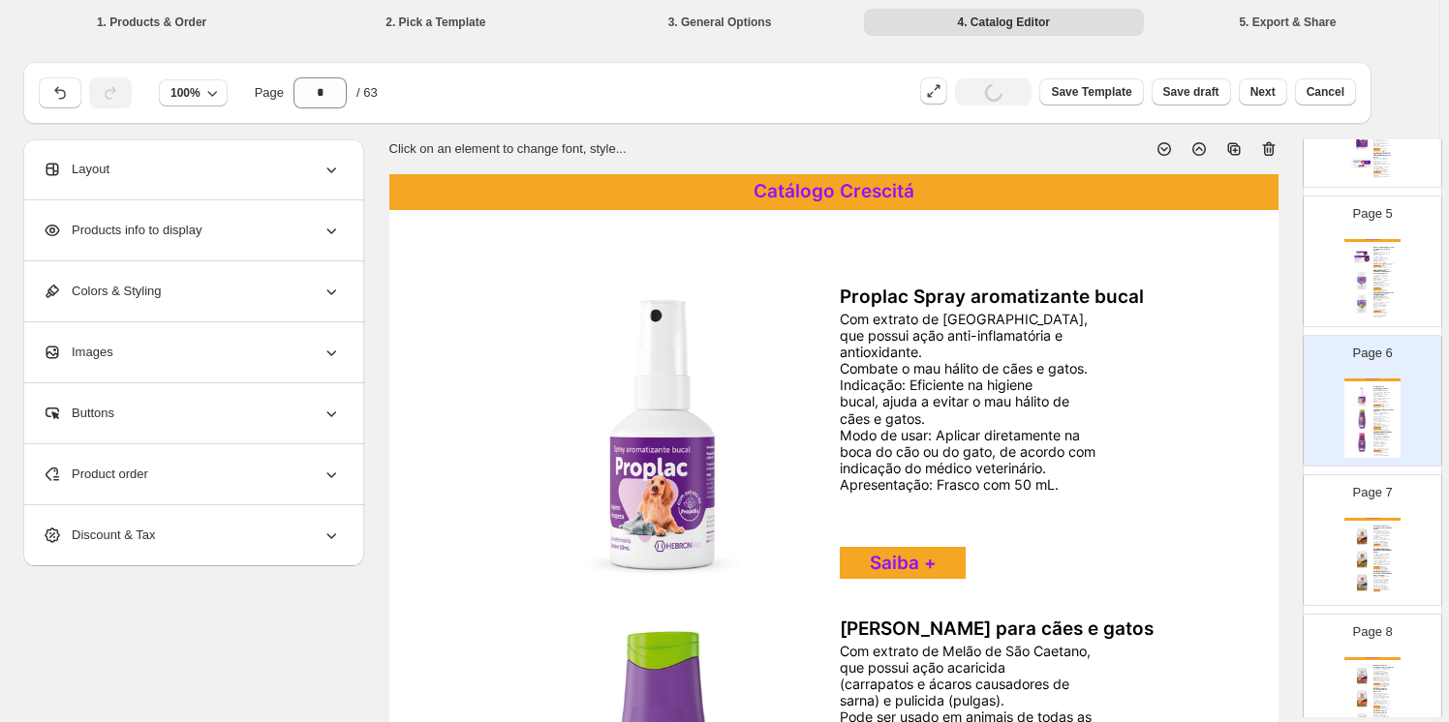
drag, startPoint x: 1365, startPoint y: 550, endPoint x: 1415, endPoint y: 611, distance: 78.5
click at [1367, 550] on img at bounding box center [1361, 558] width 21 height 21
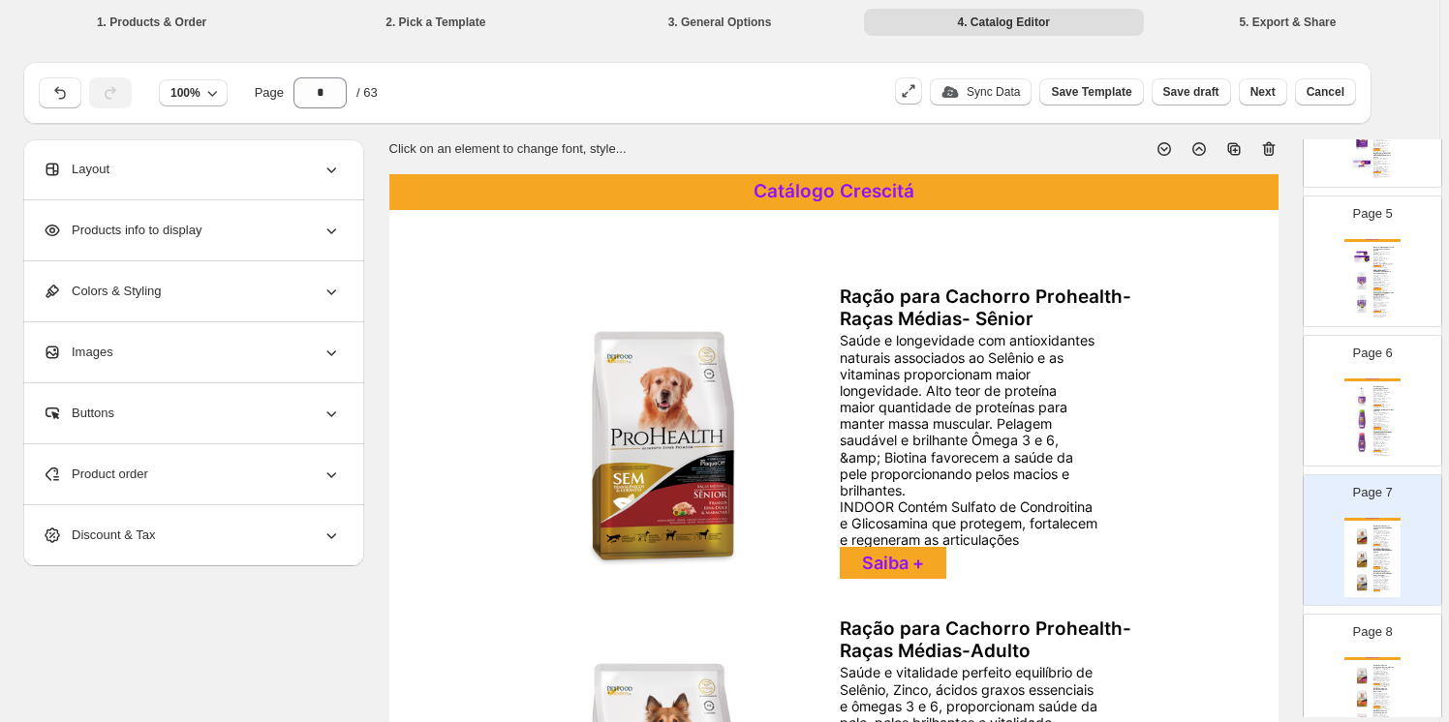
click at [1272, 143] on icon at bounding box center [1268, 149] width 13 height 15
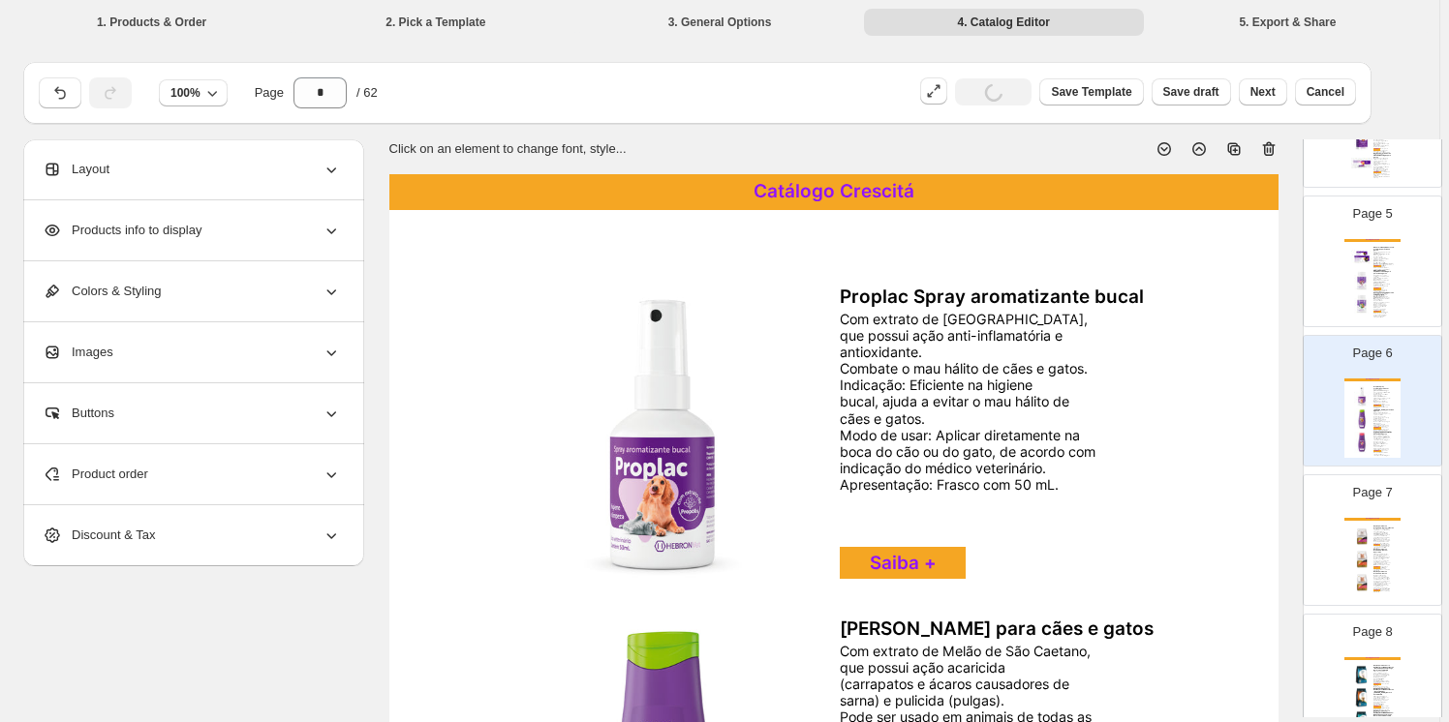
click at [1379, 518] on div "Catálogo Crescitá" at bounding box center [1372, 519] width 56 height 3
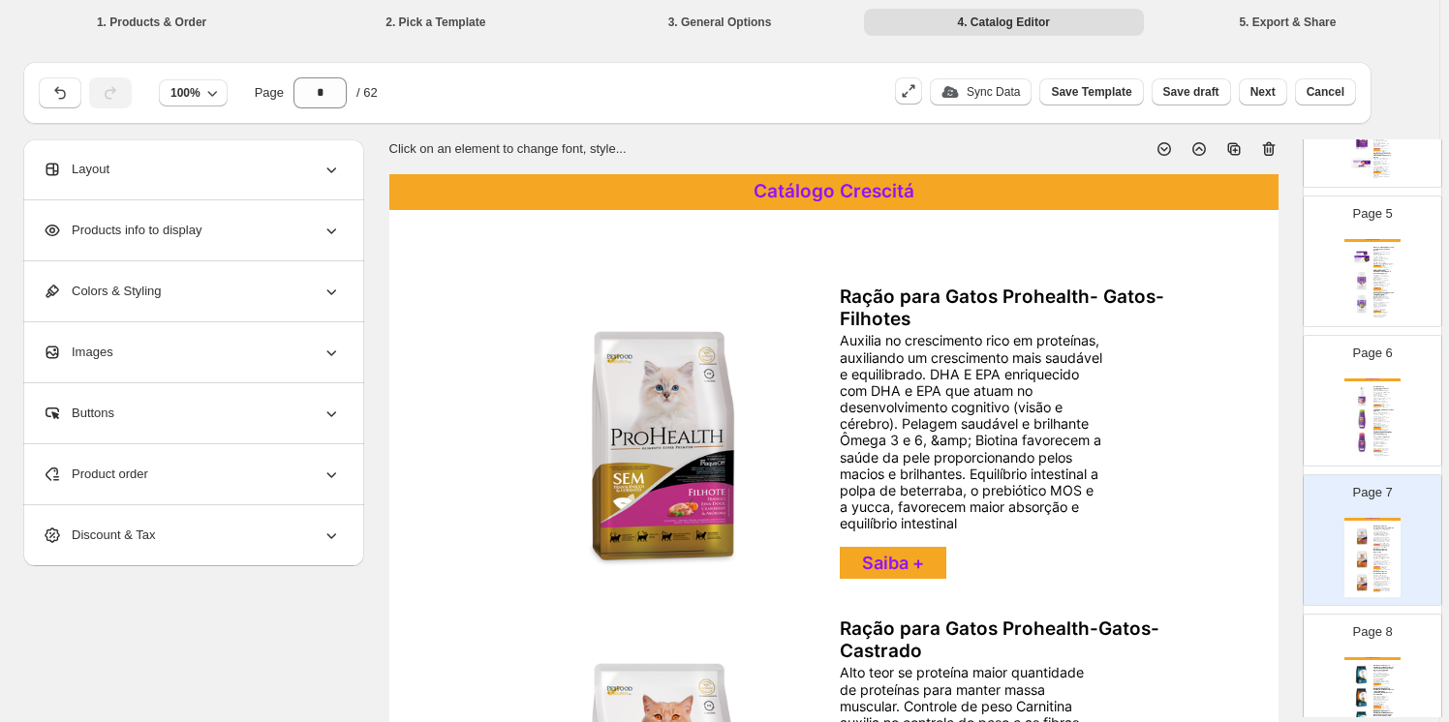
click at [1267, 145] on icon at bounding box center [1268, 148] width 19 height 19
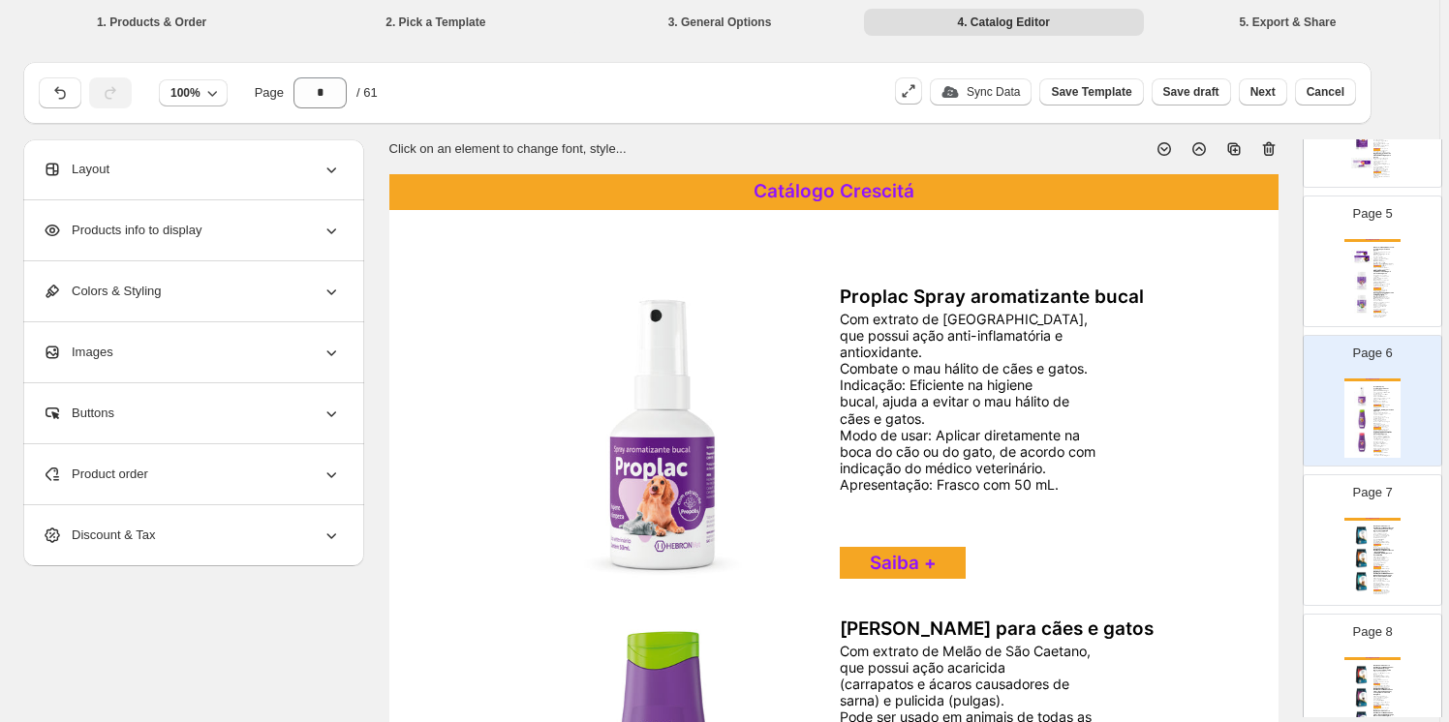
drag, startPoint x: 1379, startPoint y: 525, endPoint x: 1366, endPoint y: 531, distance: 13.9
click at [1377, 526] on div "Ração para Cachorro Qualiday Pro Life Cães Filhotes - Raças Pequenas / Frango, …" at bounding box center [1383, 529] width 21 height 6
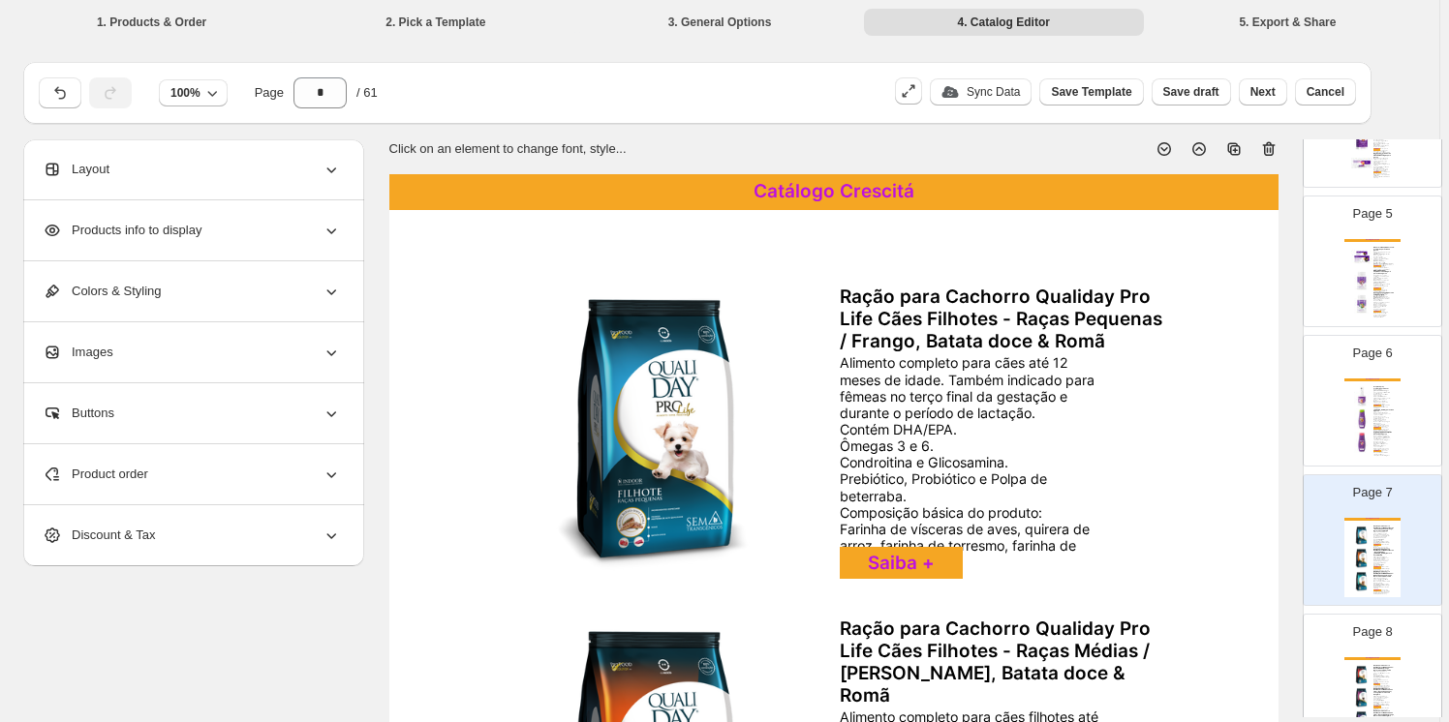
click at [1267, 148] on icon at bounding box center [1268, 148] width 19 height 19
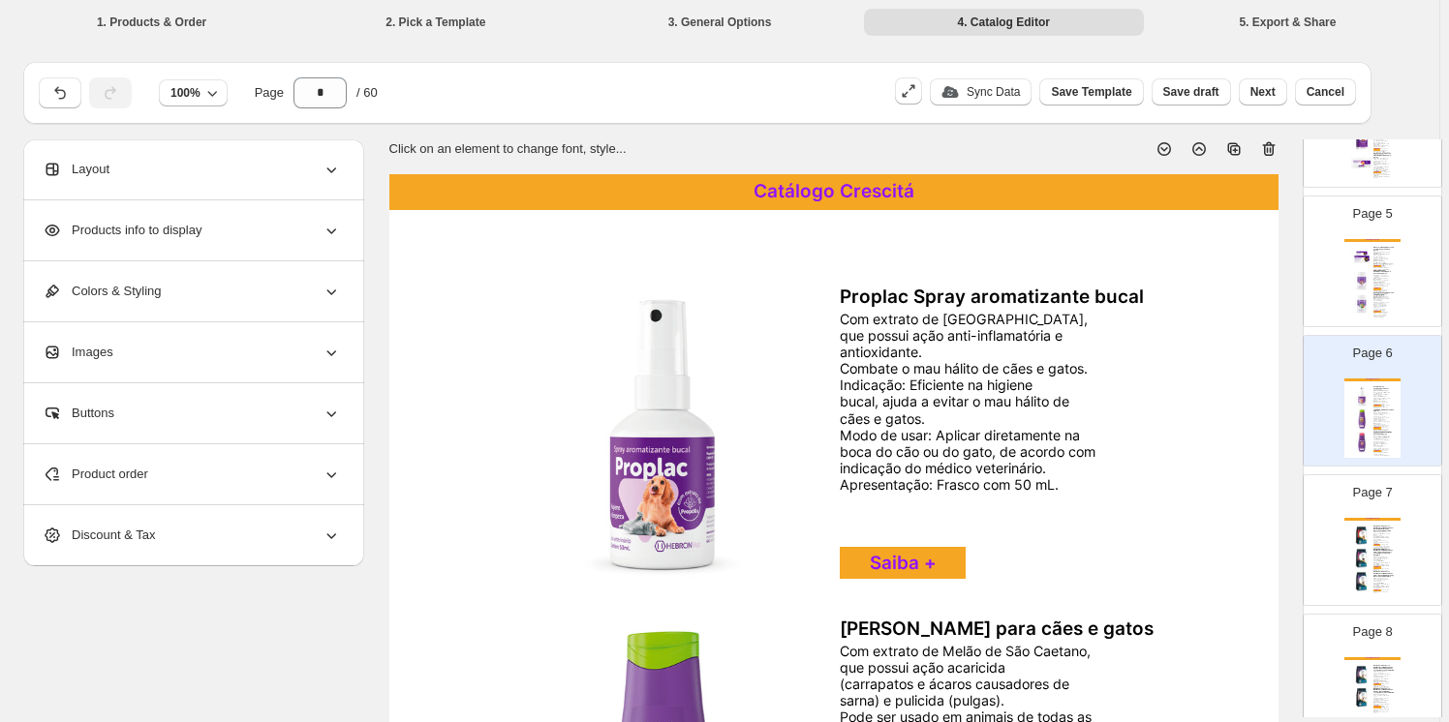
click at [1373, 532] on div "Alimento completo para cães a partir de 18 meses de idade. Ômegas 3 e 6. Condro…" at bounding box center [1381, 541] width 16 height 18
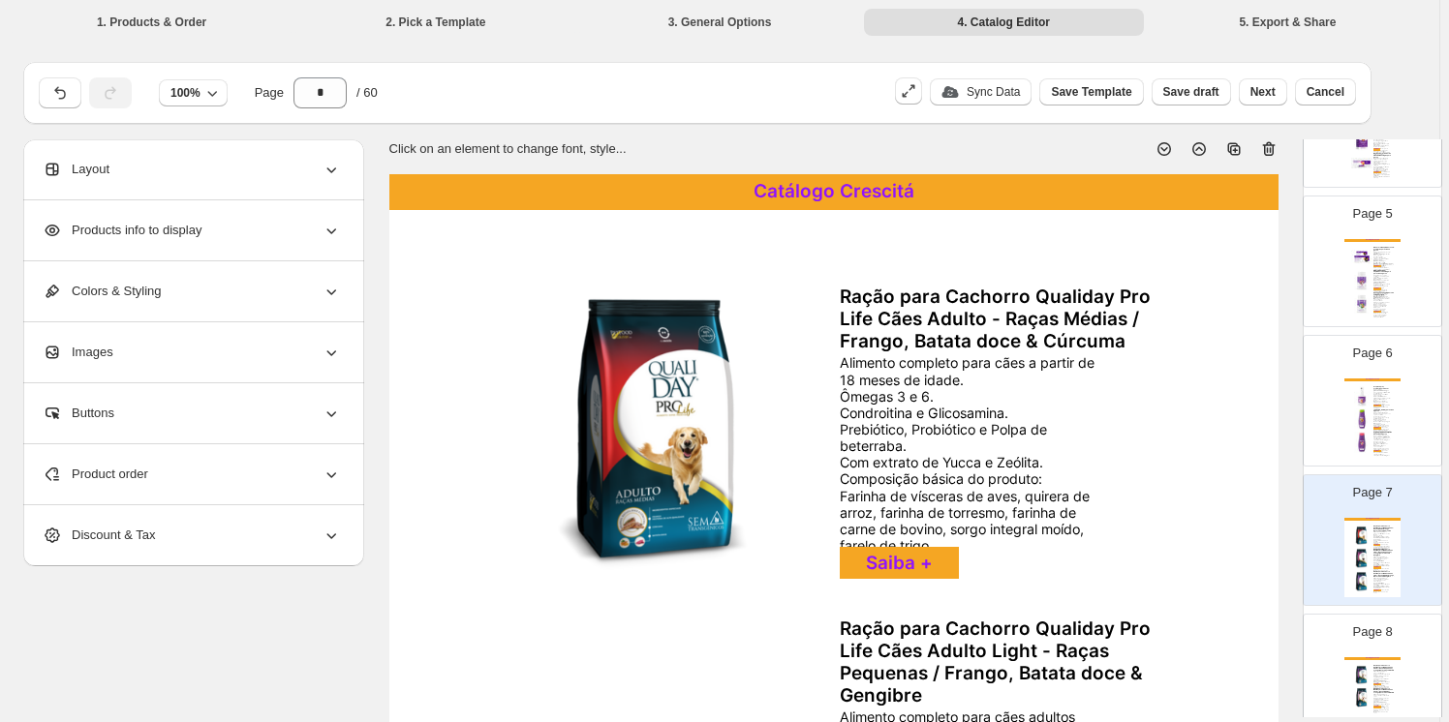
click at [1268, 144] on icon at bounding box center [1268, 148] width 19 height 19
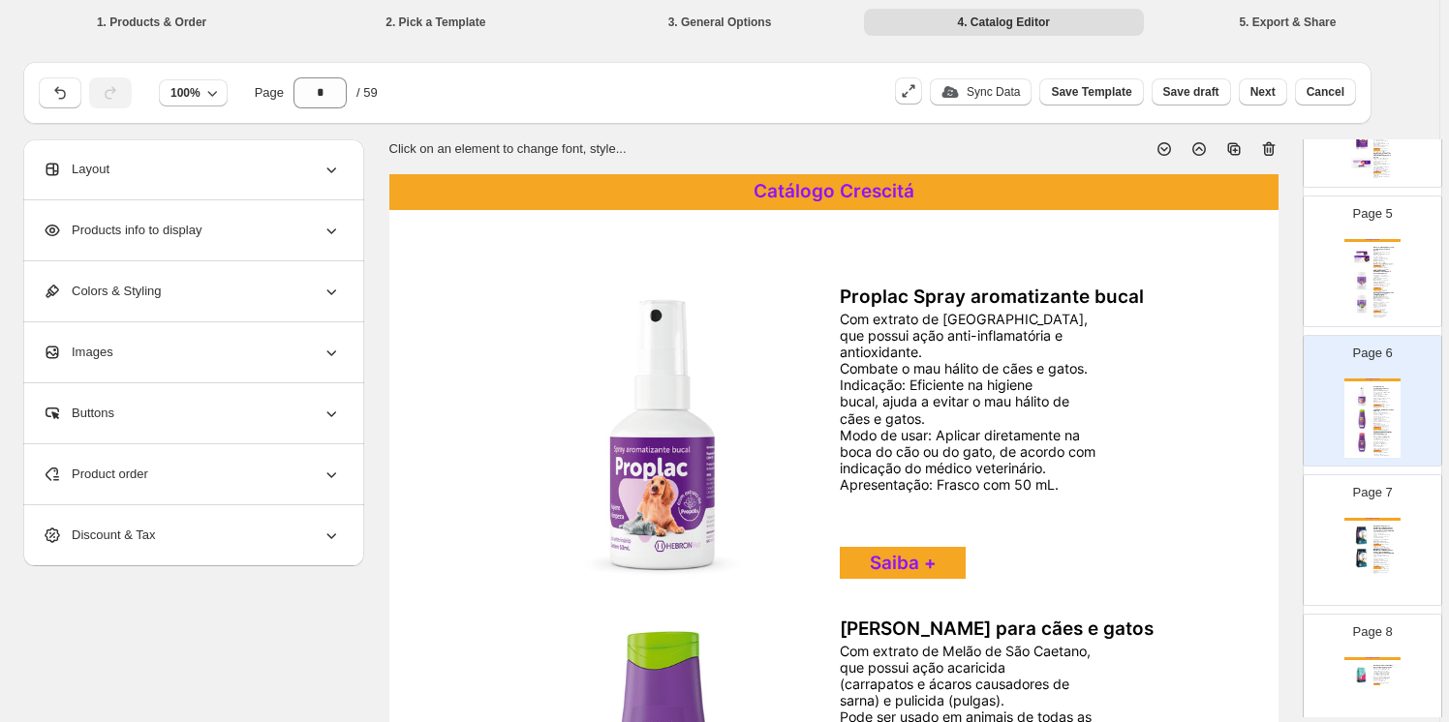
click at [1363, 534] on img at bounding box center [1361, 536] width 21 height 21
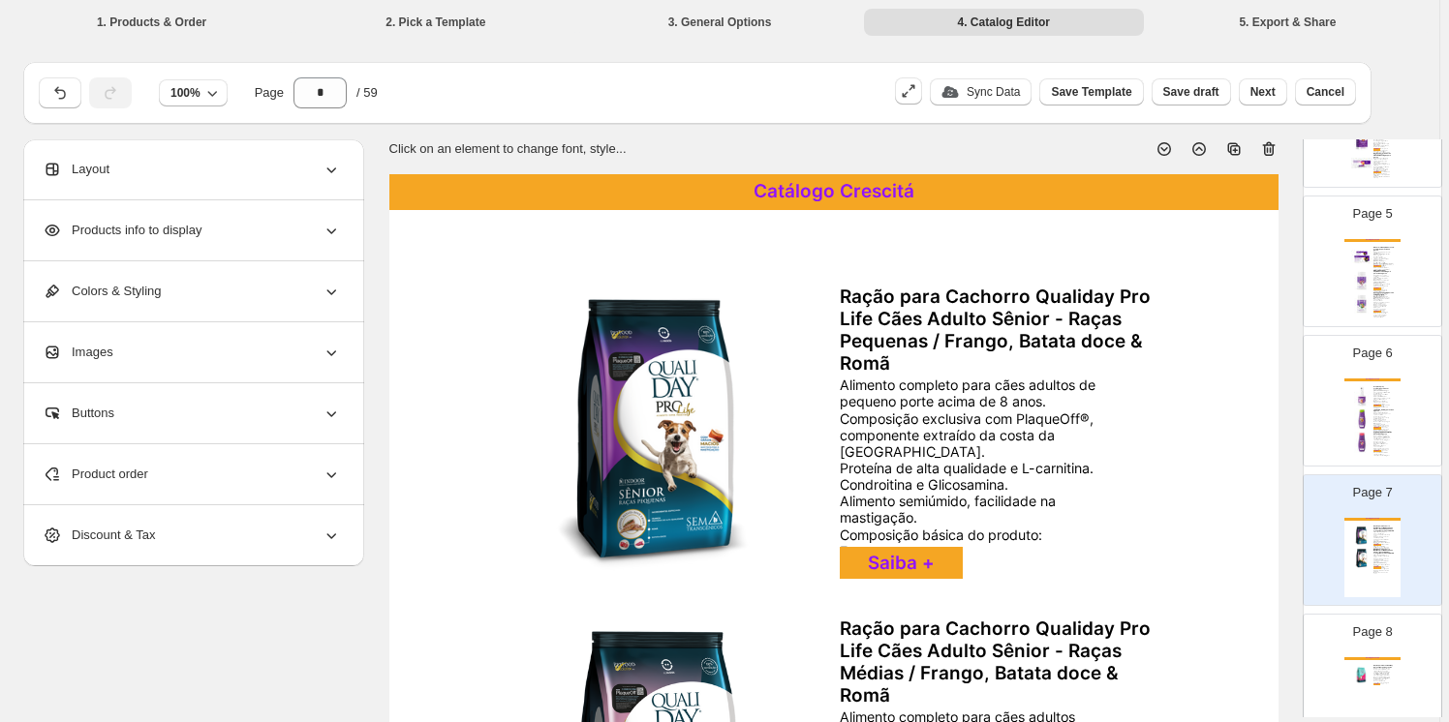
drag, startPoint x: 1274, startPoint y: 144, endPoint x: 1268, endPoint y: 156, distance: 13.5
click at [1273, 145] on icon at bounding box center [1268, 149] width 13 height 15
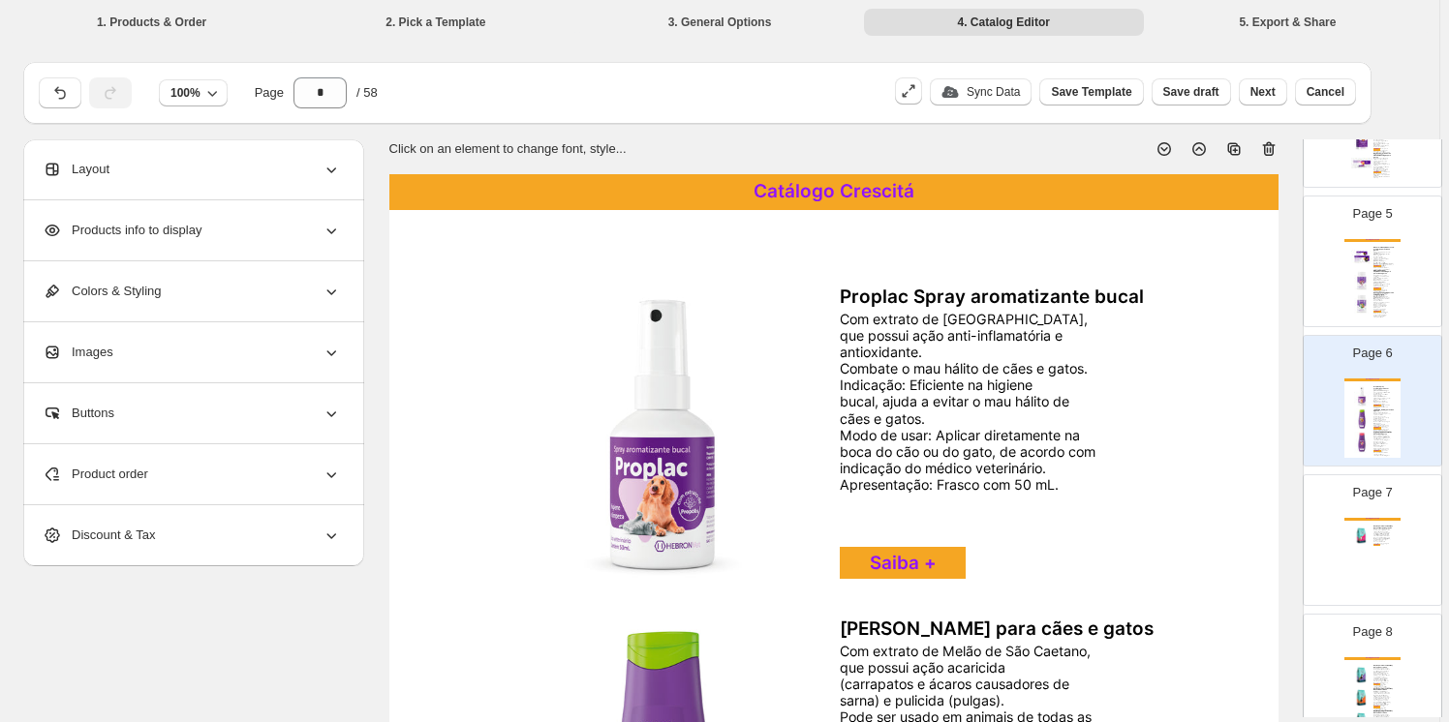
click at [1367, 526] on img at bounding box center [1361, 536] width 21 height 21
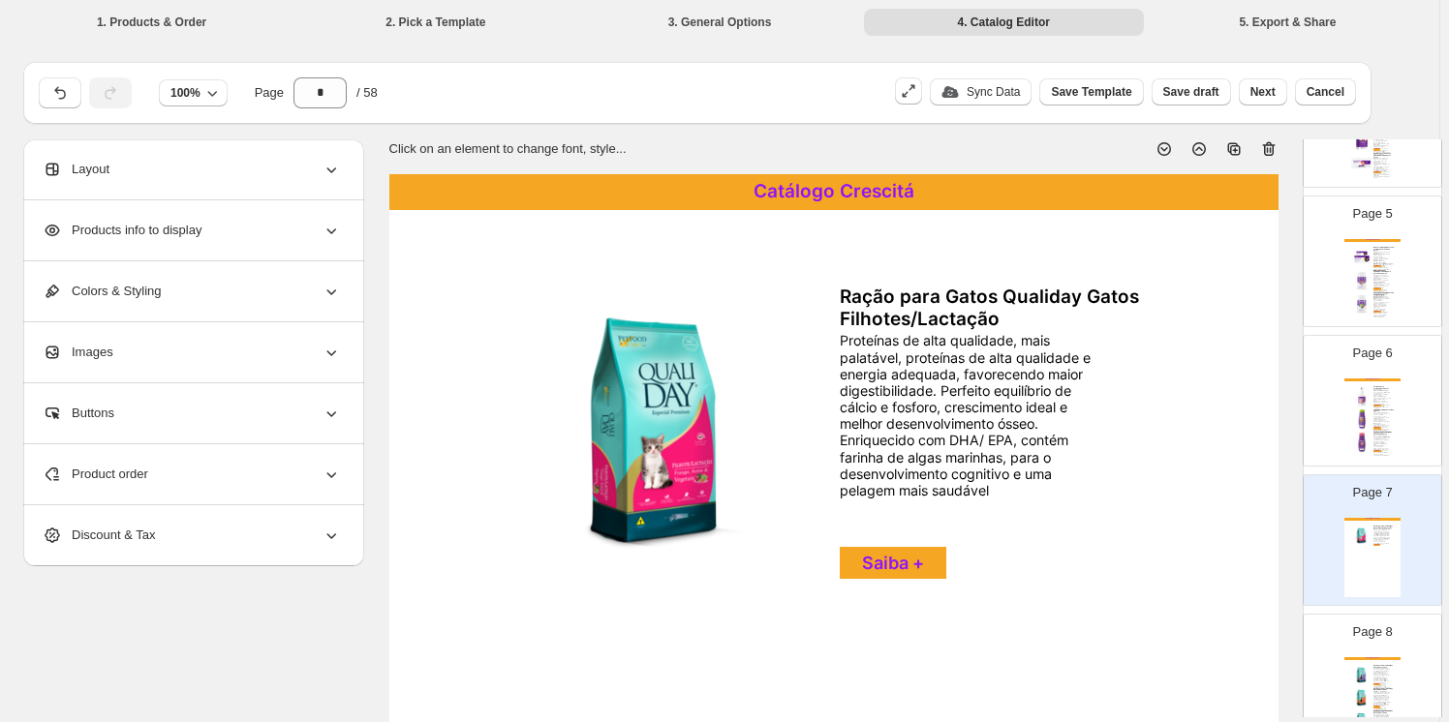
drag, startPoint x: 1269, startPoint y: 144, endPoint x: 1261, endPoint y: 159, distance: 16.9
click at [1269, 145] on icon at bounding box center [1268, 149] width 13 height 15
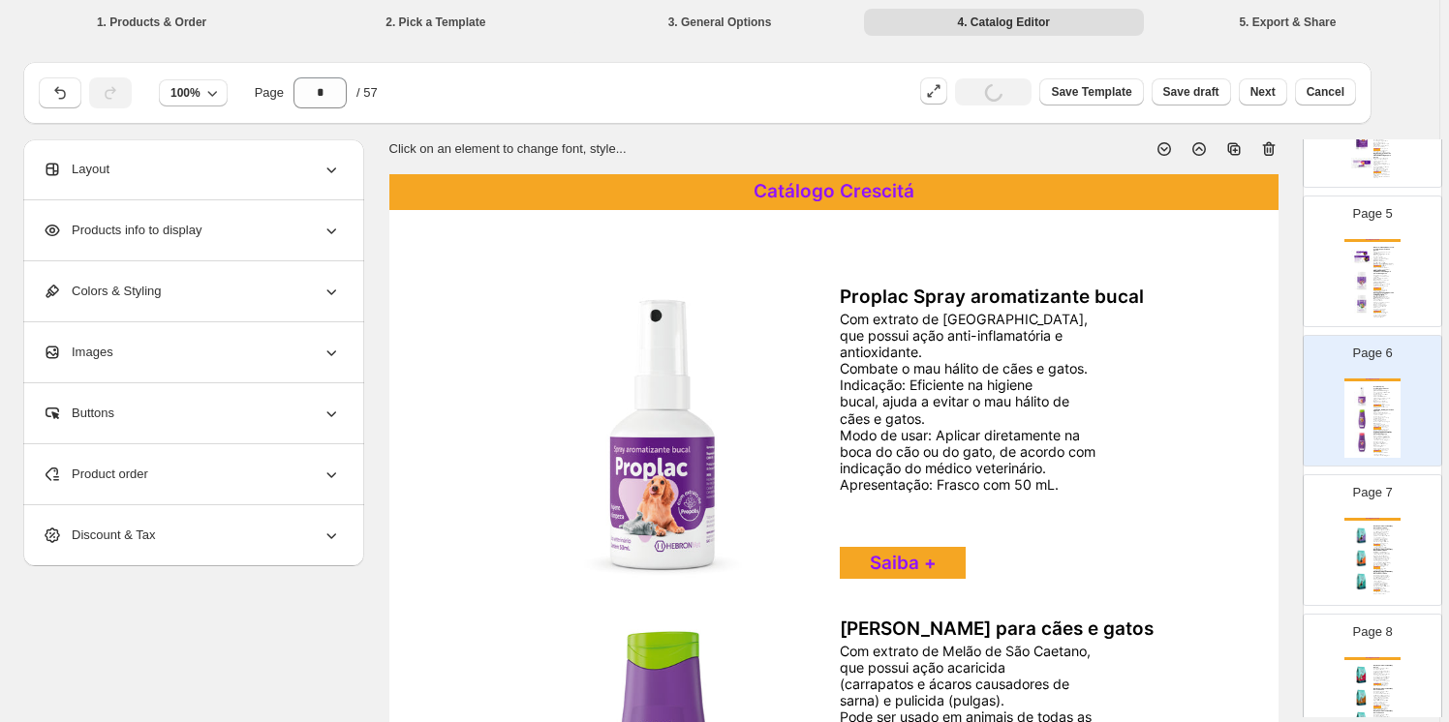
click at [1366, 536] on img at bounding box center [1361, 536] width 21 height 21
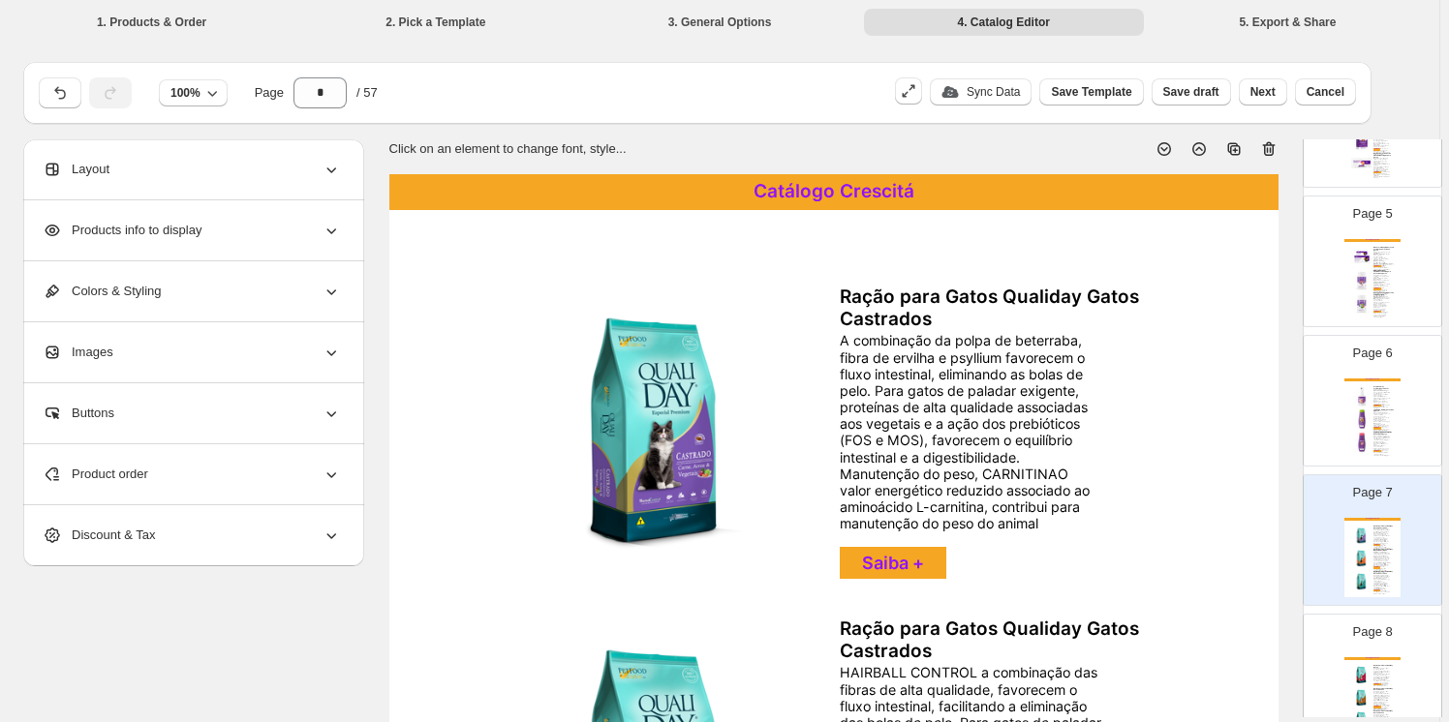
click at [1271, 145] on icon at bounding box center [1268, 148] width 19 height 19
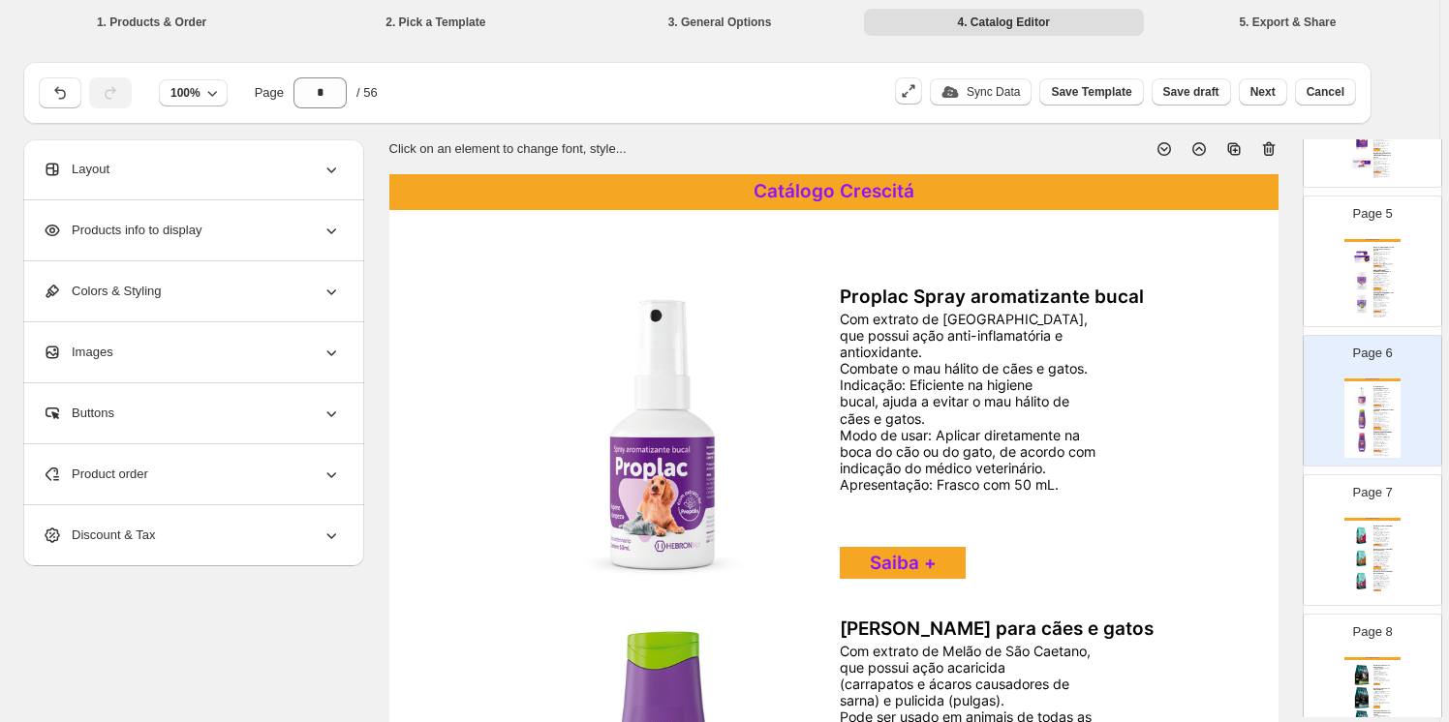
click at [1351, 529] on img at bounding box center [1361, 536] width 21 height 21
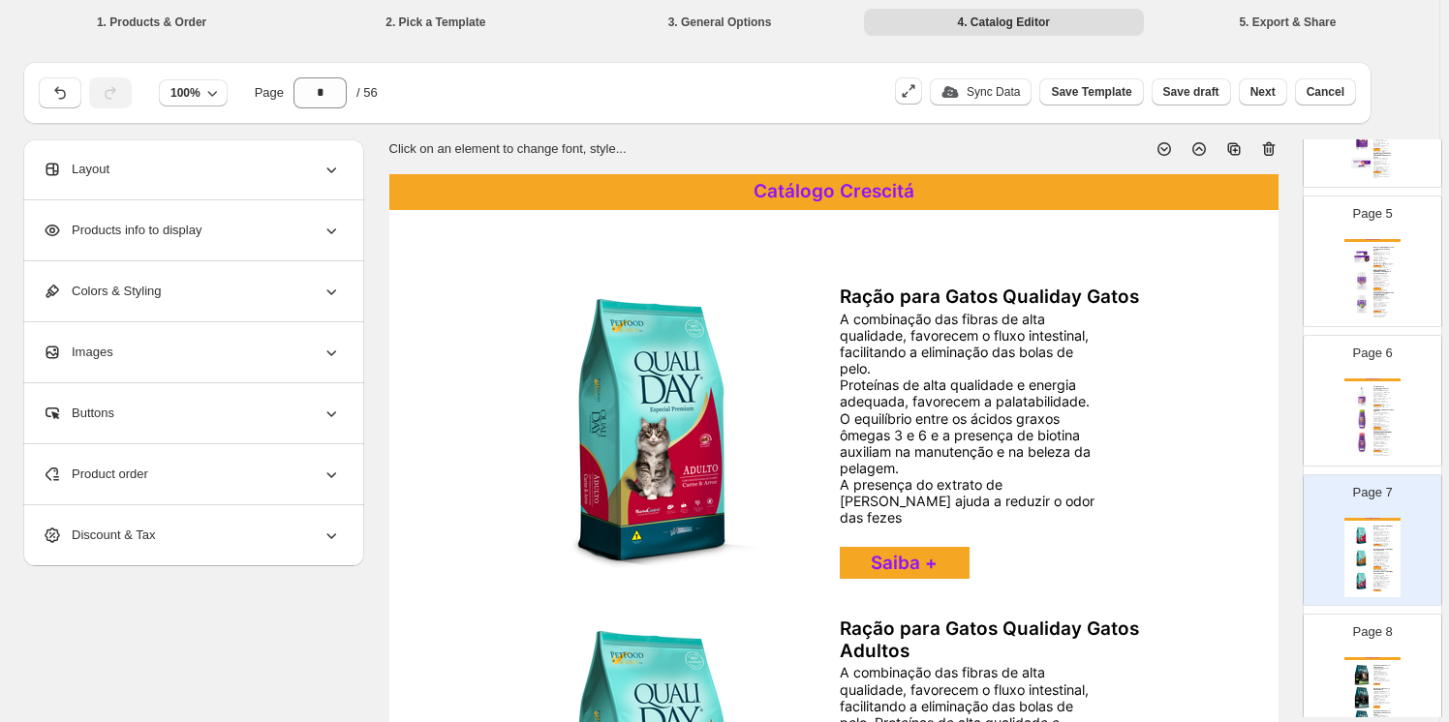
click at [1272, 143] on icon at bounding box center [1268, 149] width 13 height 15
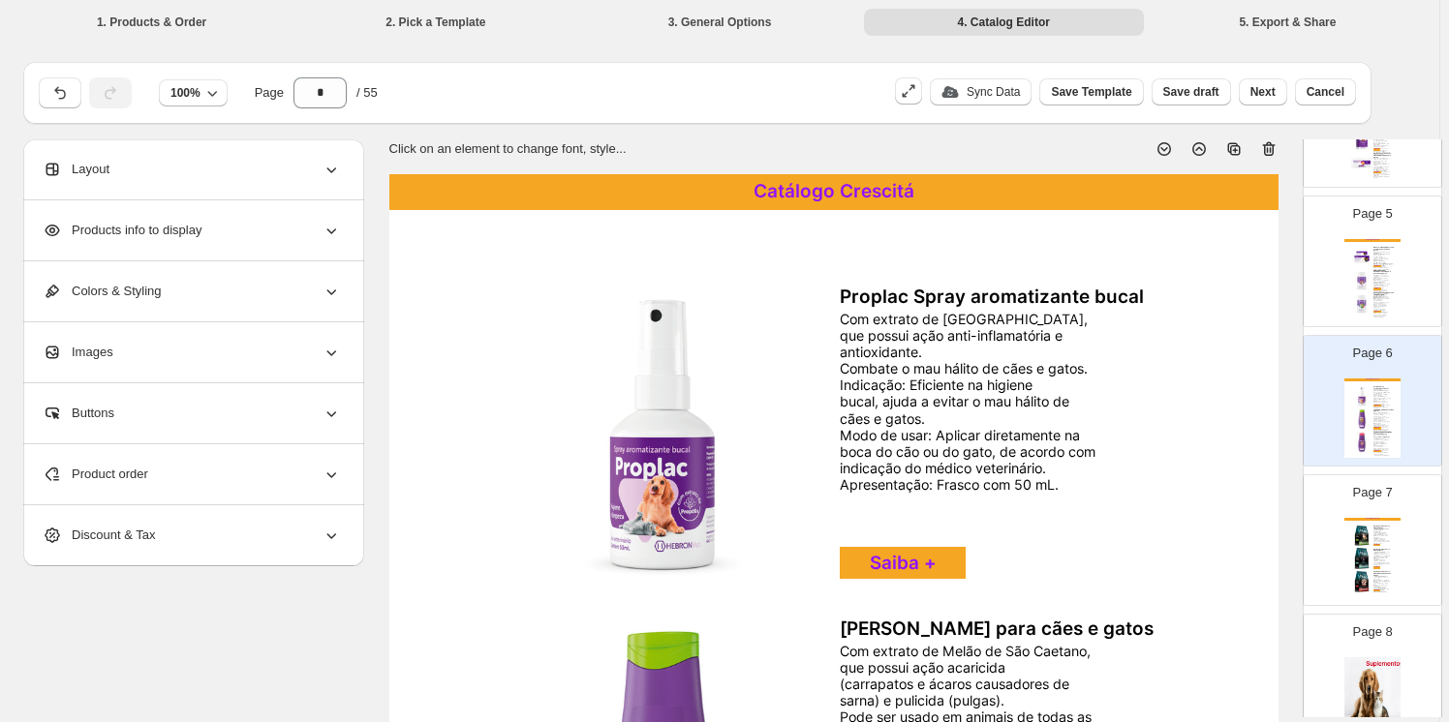
click at [1390, 543] on div "Catálogo Crescitá Ração para Cachorro Allcanis Adulto • SEM CORANTES - PARA UMA…" at bounding box center [1372, 557] width 56 height 79
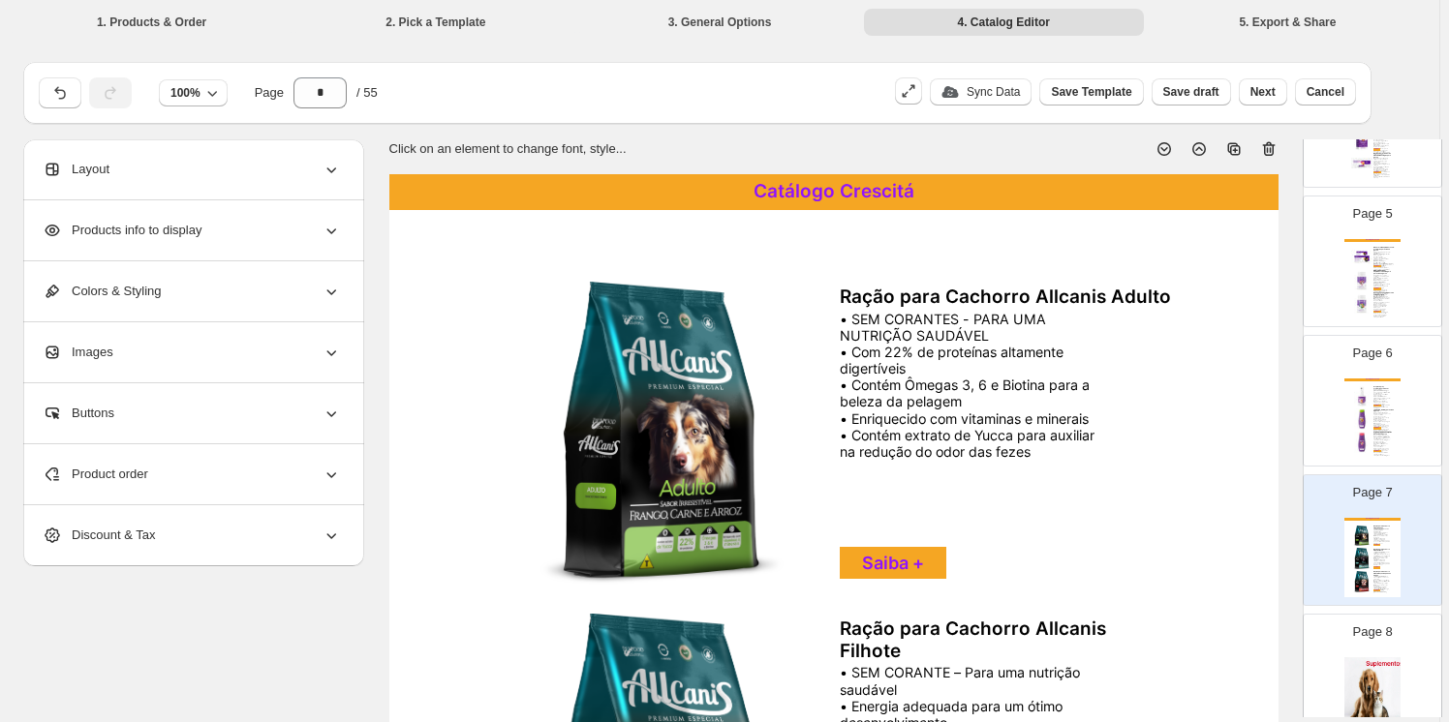
click at [1270, 150] on icon at bounding box center [1270, 150] width 2 height 6
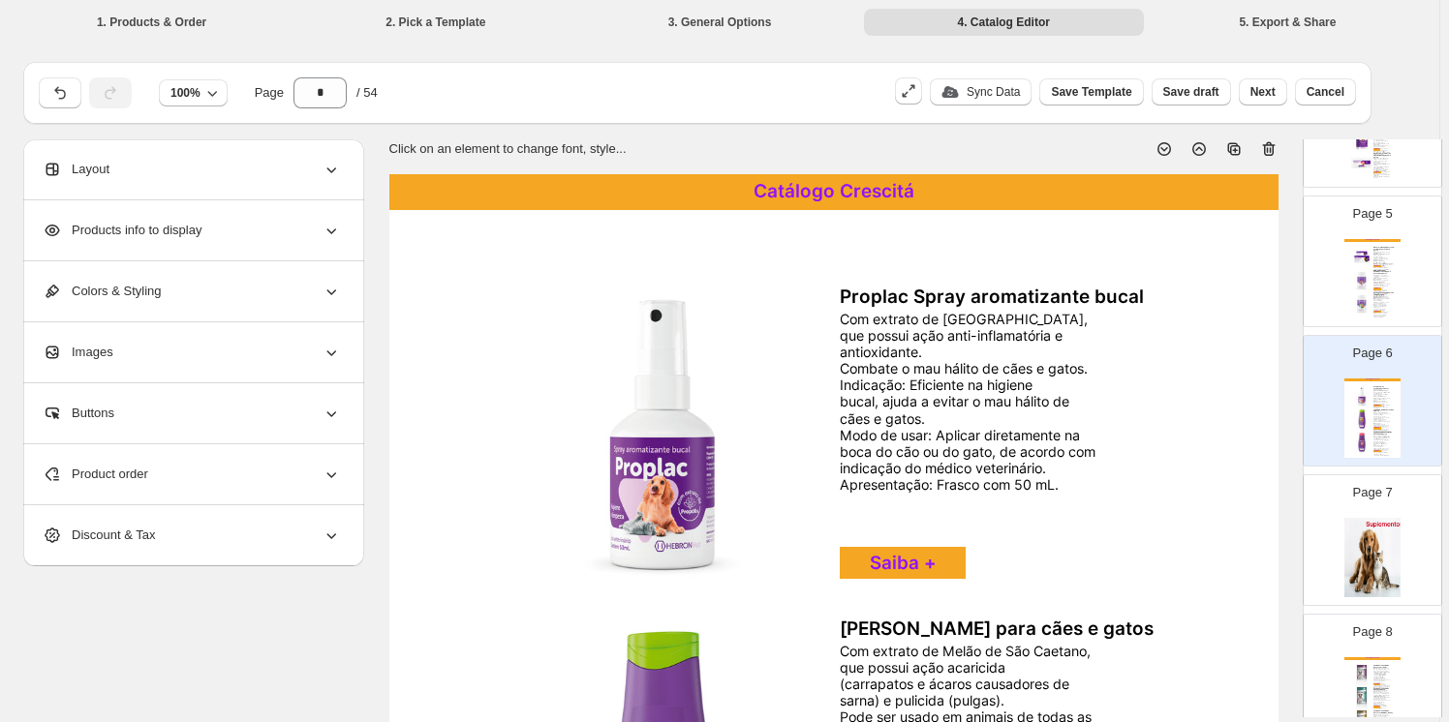
click at [1378, 529] on img at bounding box center [1372, 557] width 56 height 79
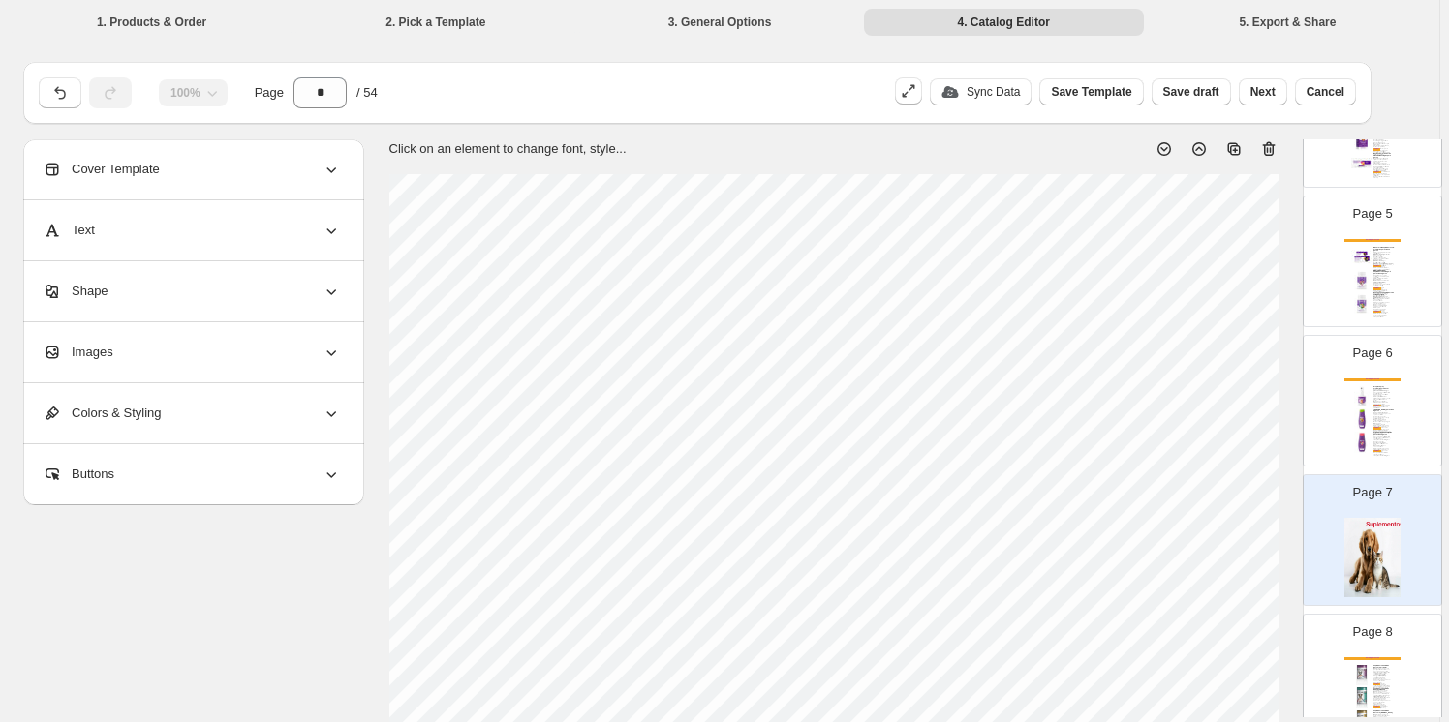
click at [1269, 148] on icon at bounding box center [1268, 148] width 19 height 19
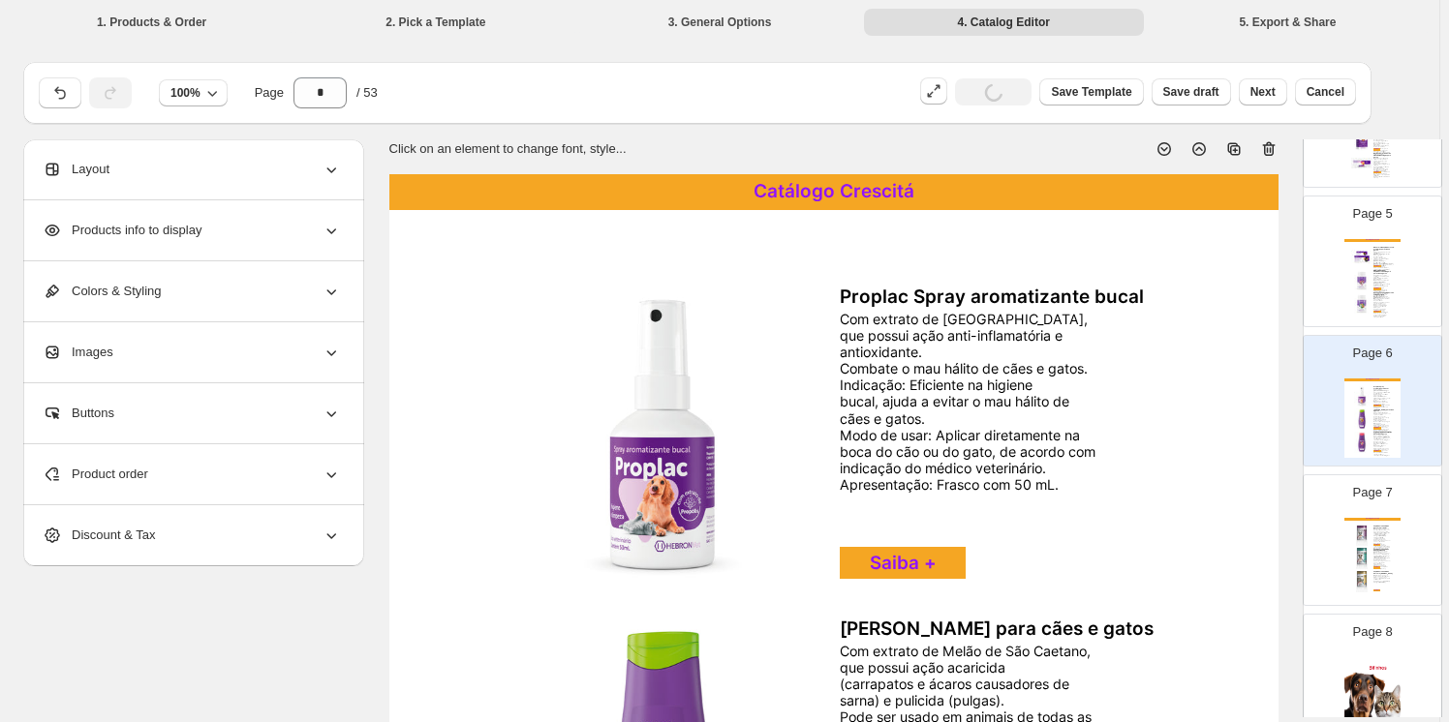
click at [1382, 543] on div "Catálogo Crescitá Suplemento Vitamínico Petcare Articular É indicado para cães …" at bounding box center [1372, 557] width 56 height 79
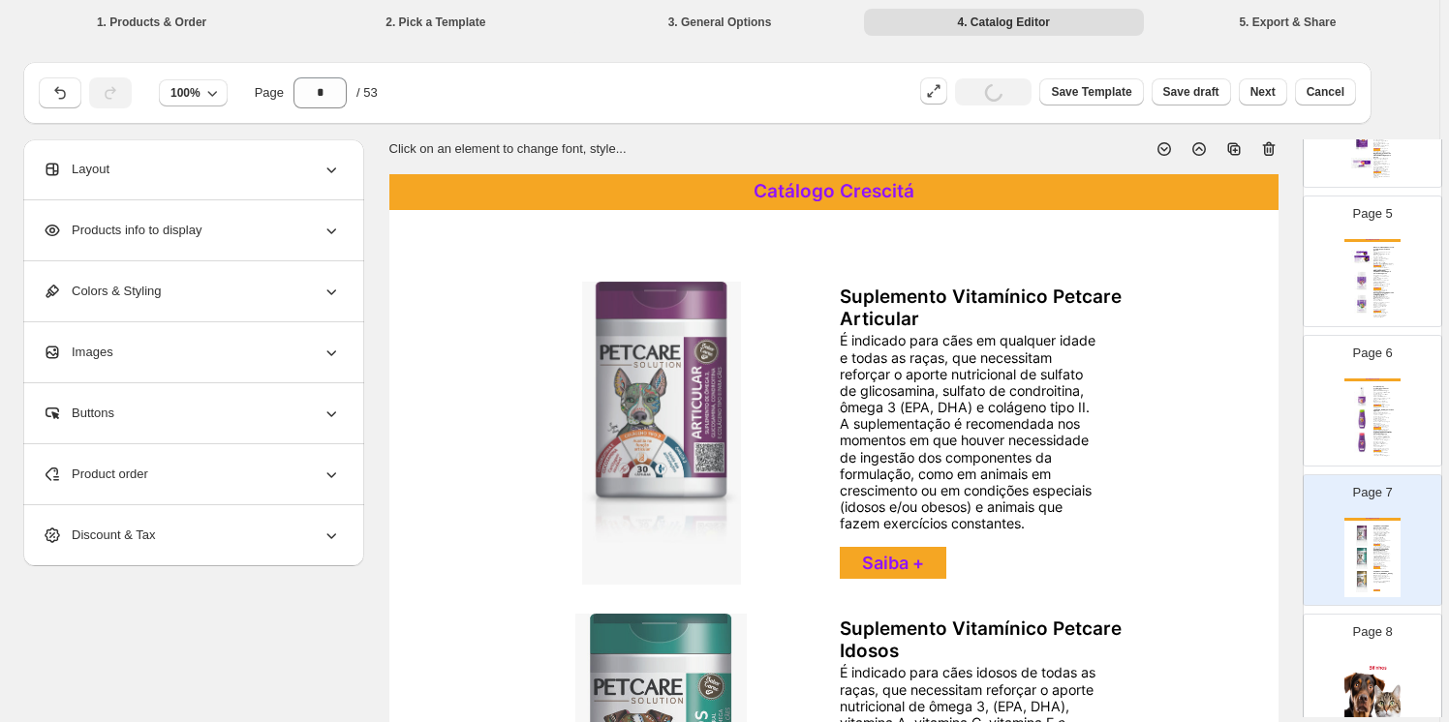
click at [1269, 143] on icon at bounding box center [1268, 148] width 19 height 19
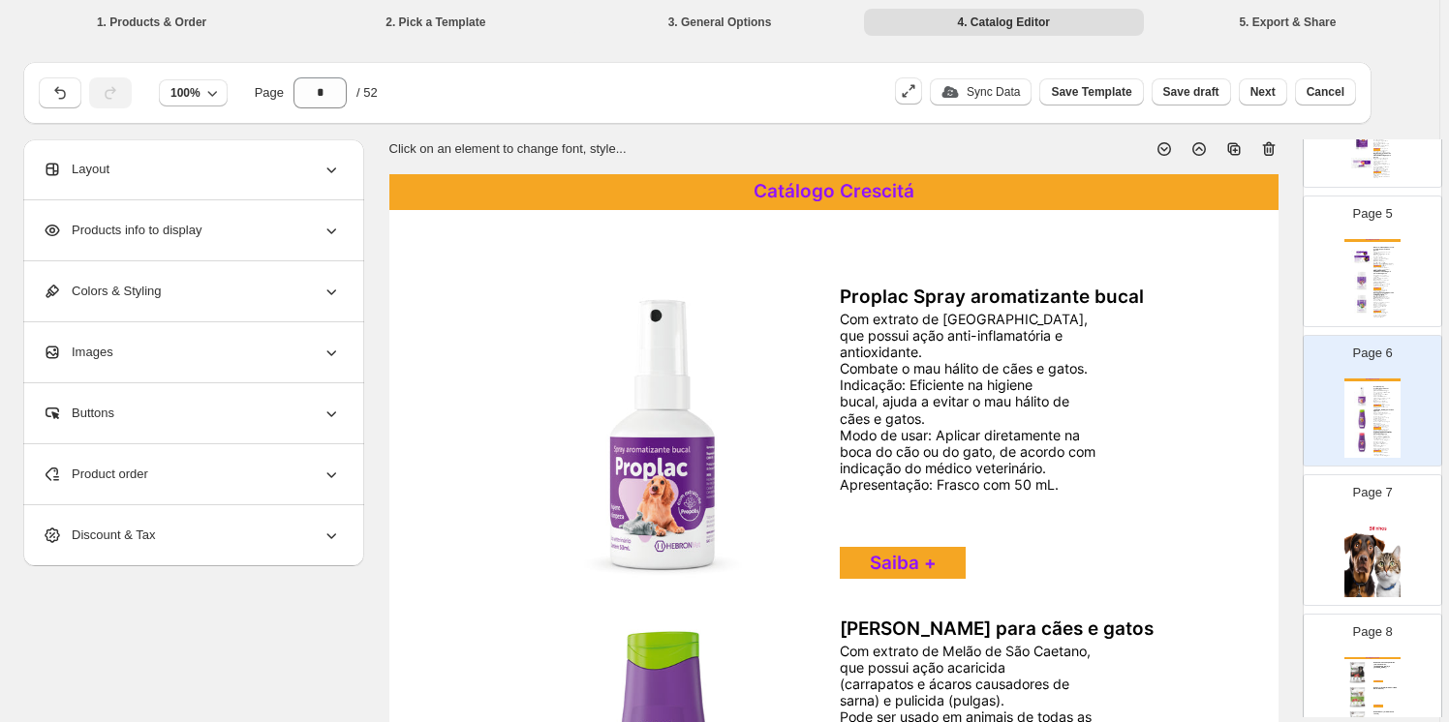
click at [1371, 532] on img at bounding box center [1372, 557] width 56 height 79
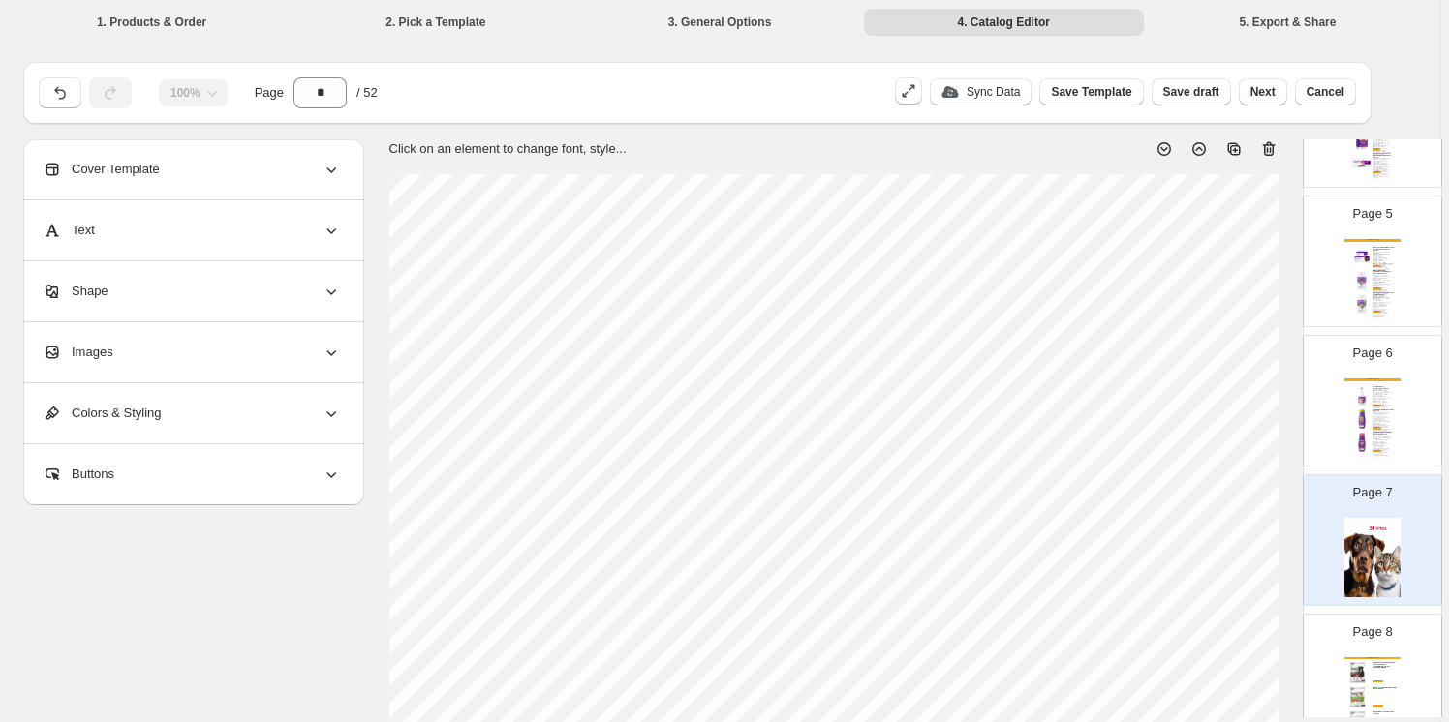
click at [1271, 145] on icon at bounding box center [1268, 148] width 19 height 19
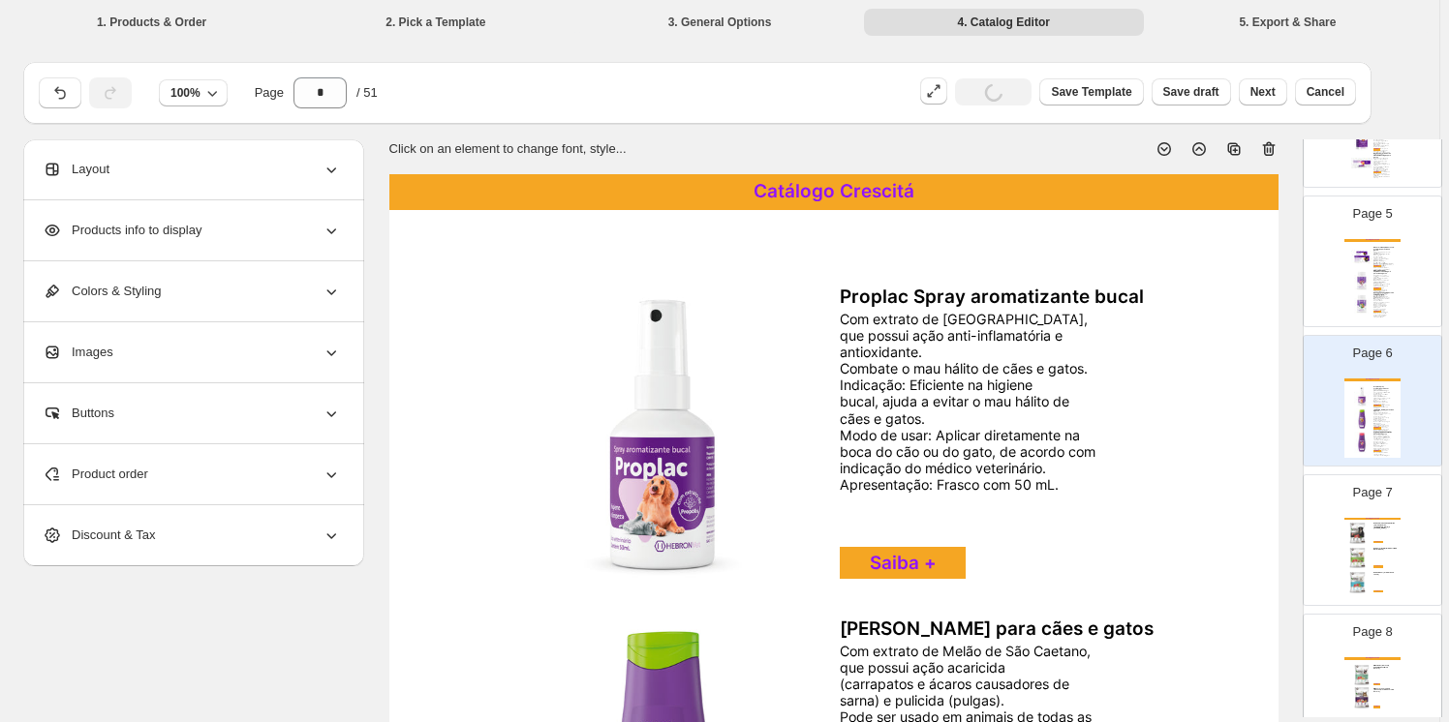
click at [1376, 549] on div "Bifinho Fit (Aveia, Fibra de Ervilha e Batata Doce)" at bounding box center [1385, 550] width 25 height 4
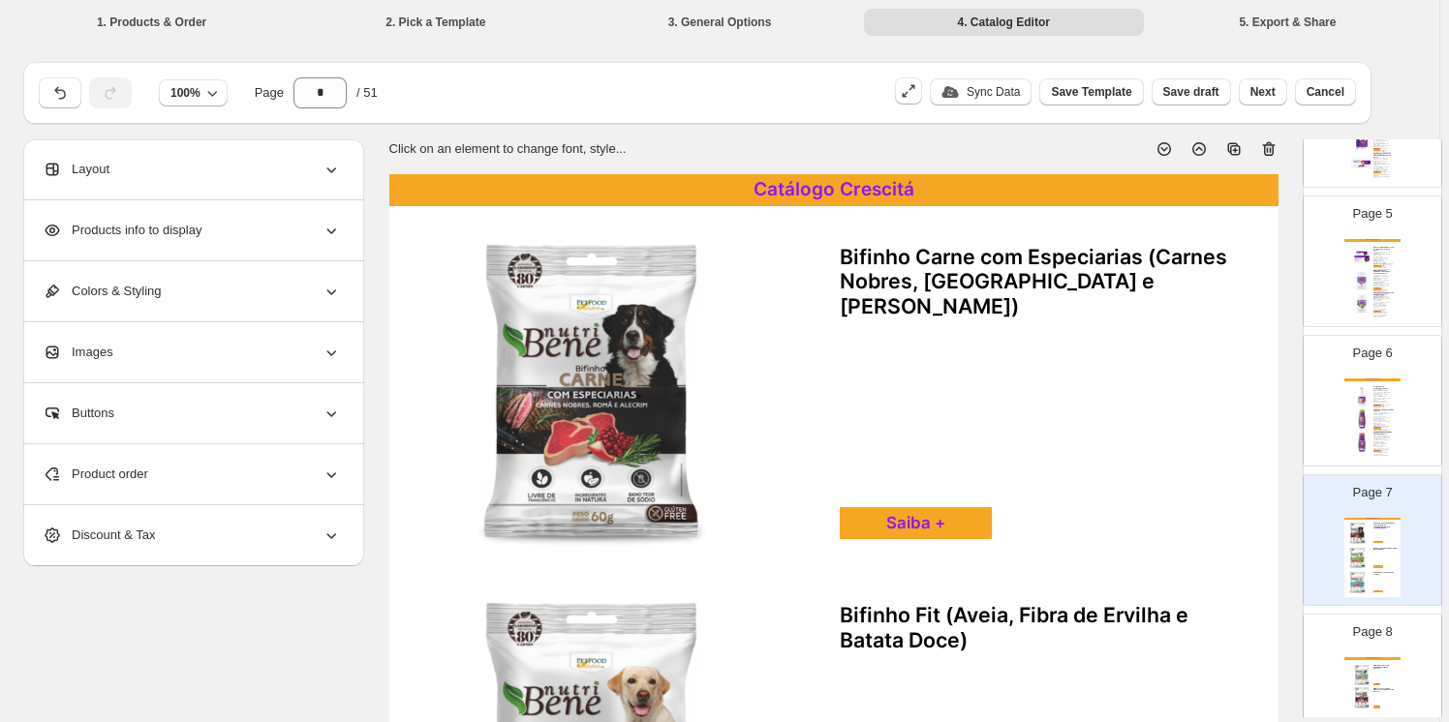
click at [1269, 141] on icon at bounding box center [1268, 148] width 19 height 19
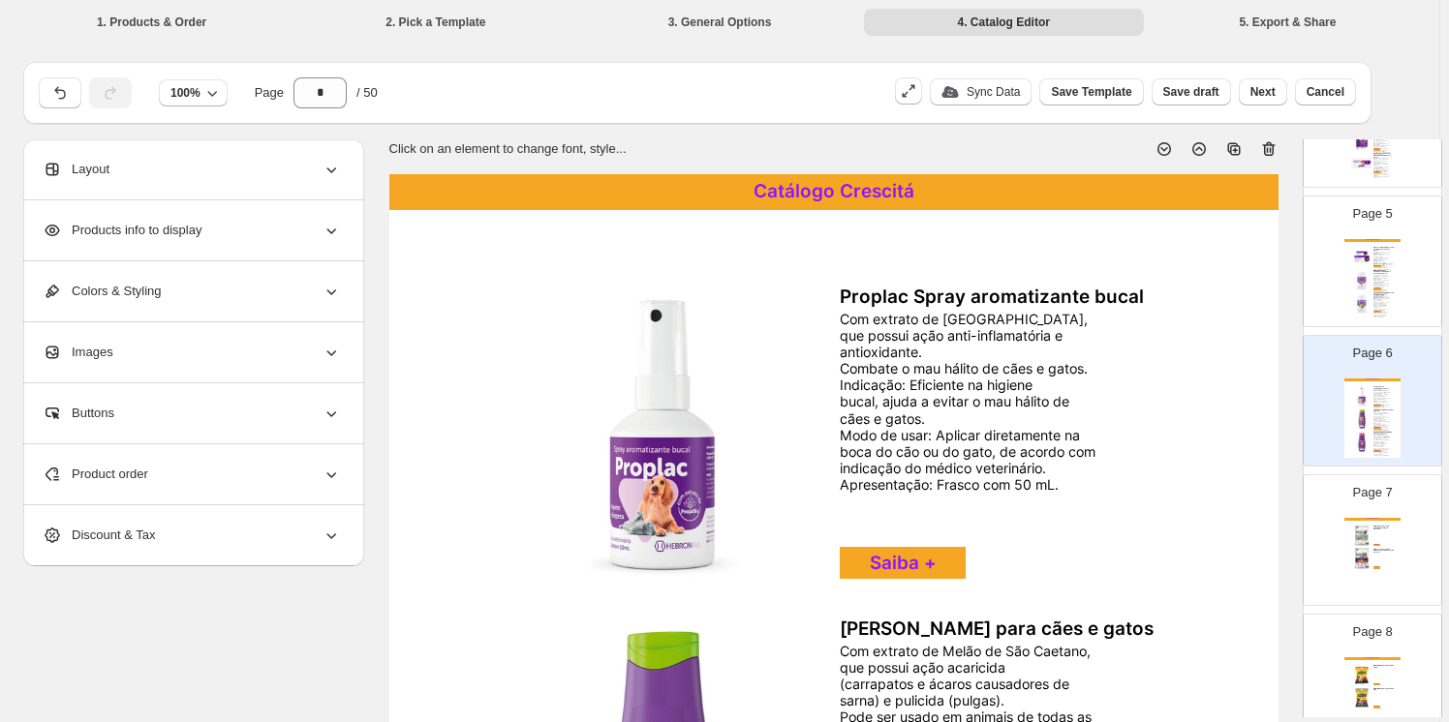
click at [1360, 540] on img at bounding box center [1361, 536] width 21 height 21
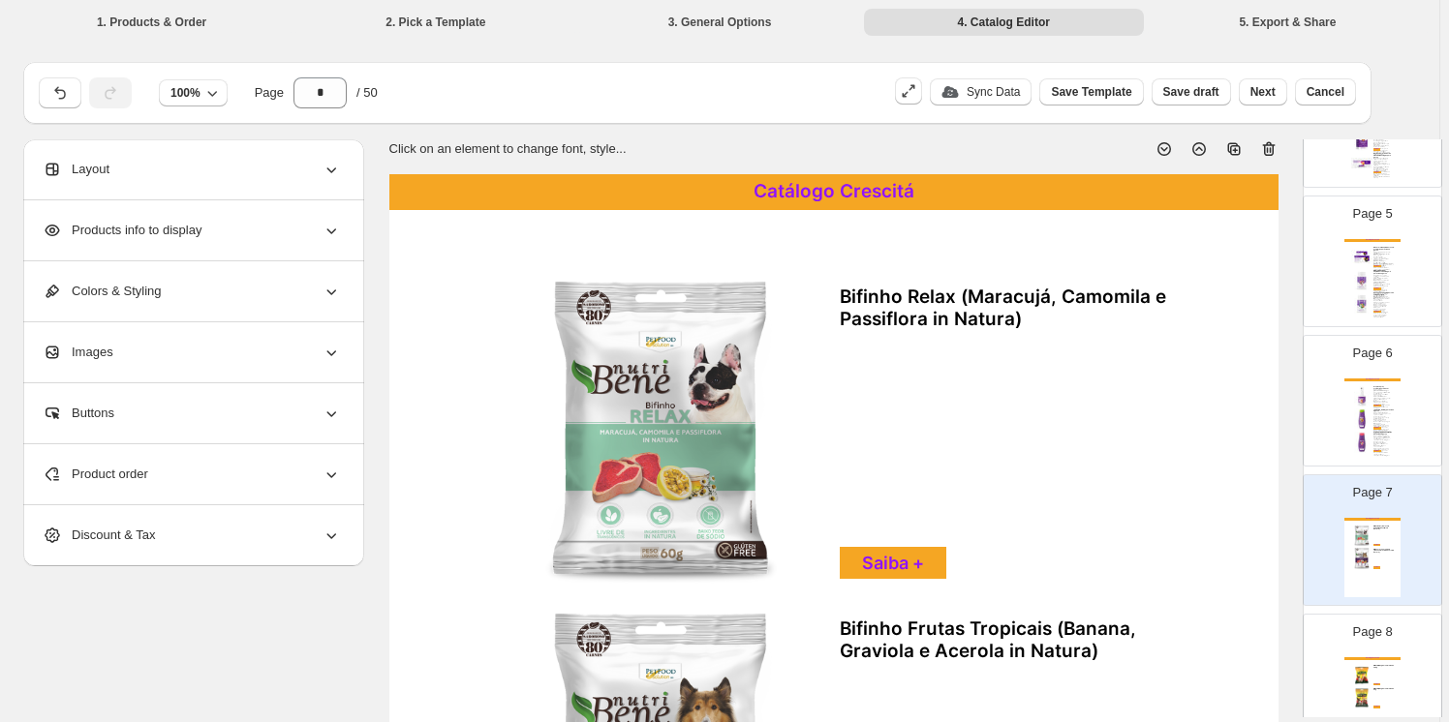
click at [1270, 146] on icon at bounding box center [1268, 148] width 19 height 19
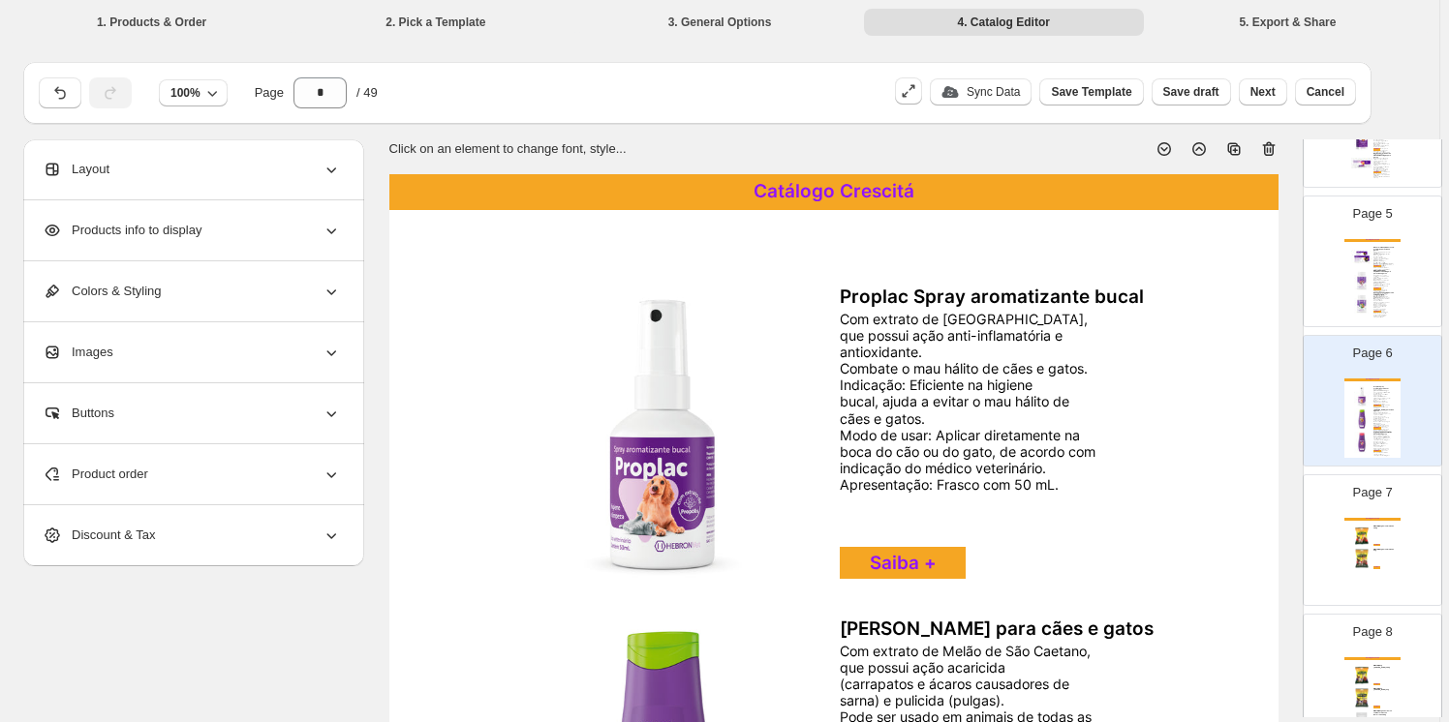
click at [1378, 541] on div "Catálogo Crescitá Bifinho Billy Dog Carne Grelhada 500g Saiba + Bifinho Billy D…" at bounding box center [1372, 557] width 56 height 79
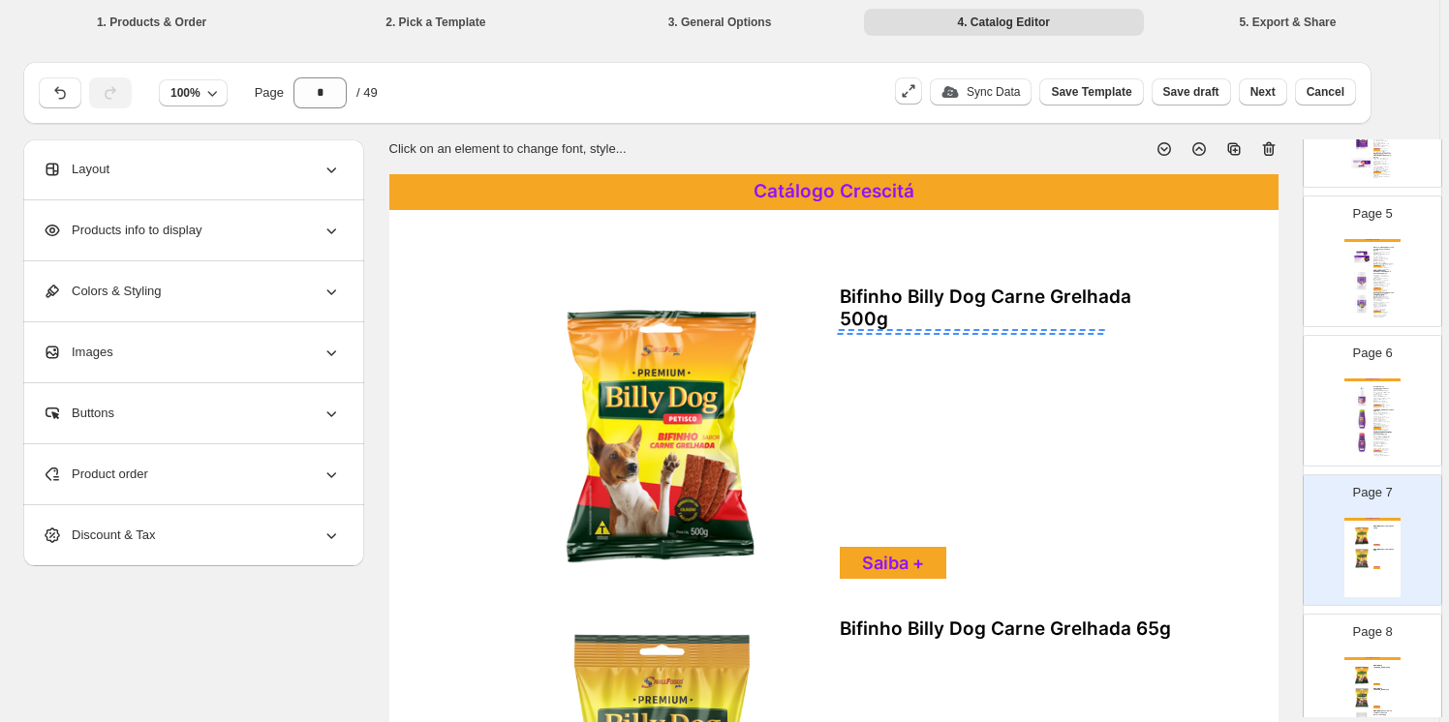
click at [1269, 145] on icon at bounding box center [1268, 148] width 19 height 19
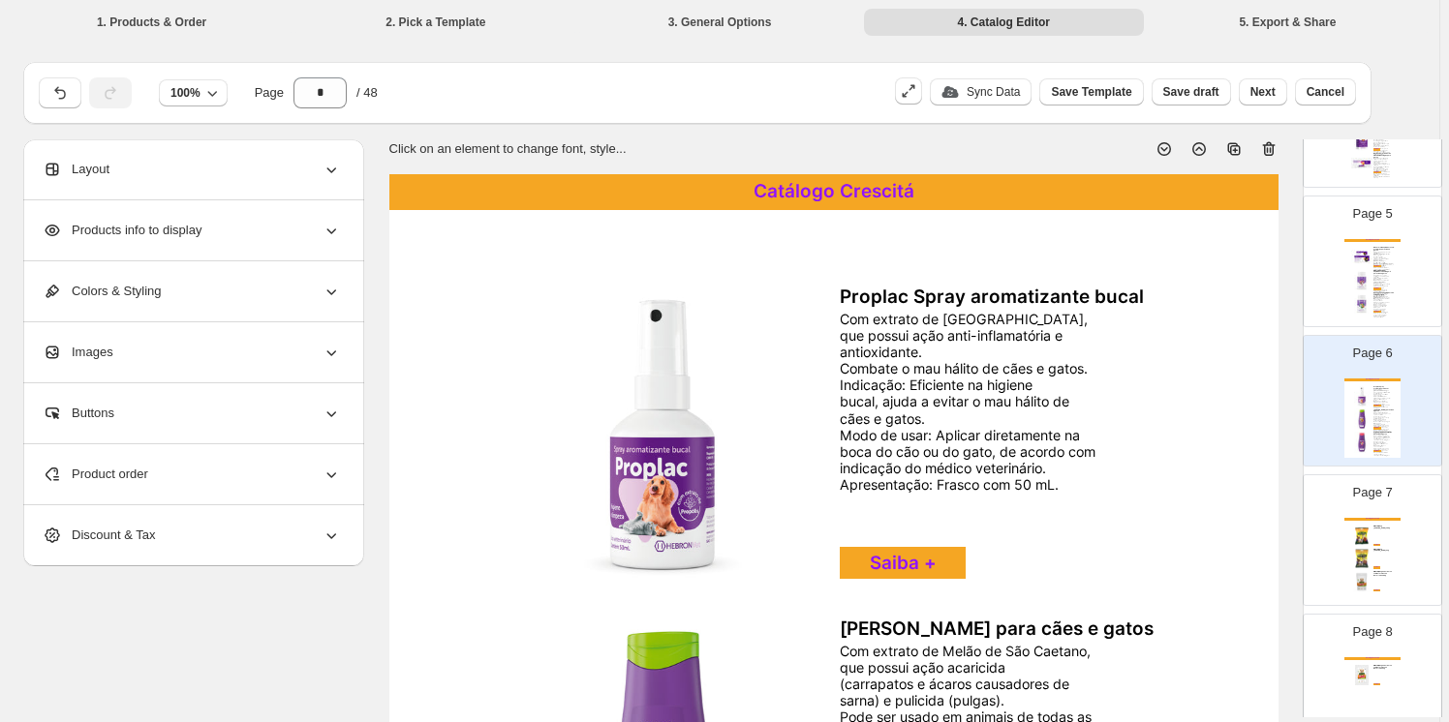
click at [1393, 551] on div "Catálogo Crescitá Bifinho Billy Dog Frango Grelhado 500g Saiba + Bifinho Billy …" at bounding box center [1372, 557] width 56 height 79
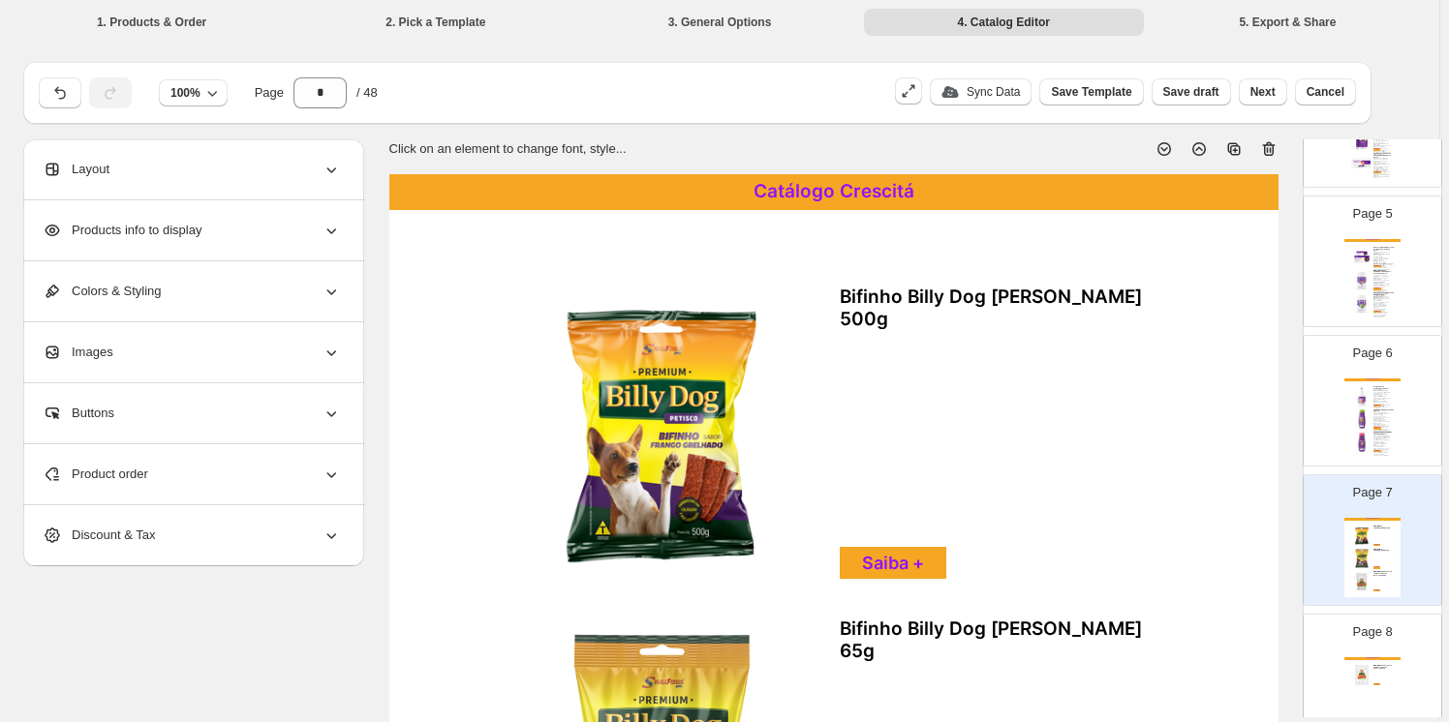
drag, startPoint x: 1267, startPoint y: 148, endPoint x: 1253, endPoint y: 149, distance: 13.6
click at [1268, 148] on icon at bounding box center [1268, 148] width 19 height 19
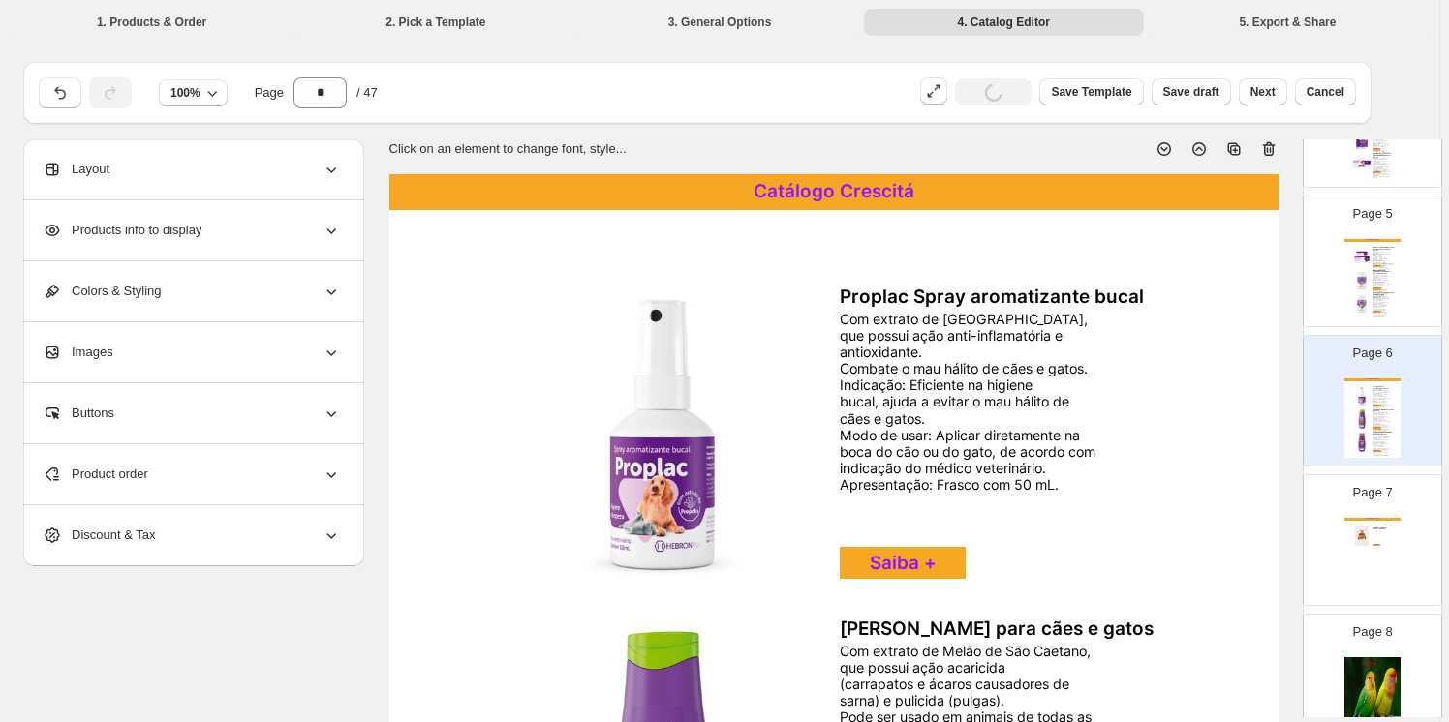
click at [1378, 546] on div "Catálogo Crescitá Bifinho Billy Dog Sabor Carne com Batata Doce e Beterraba 55g…" at bounding box center [1372, 557] width 56 height 79
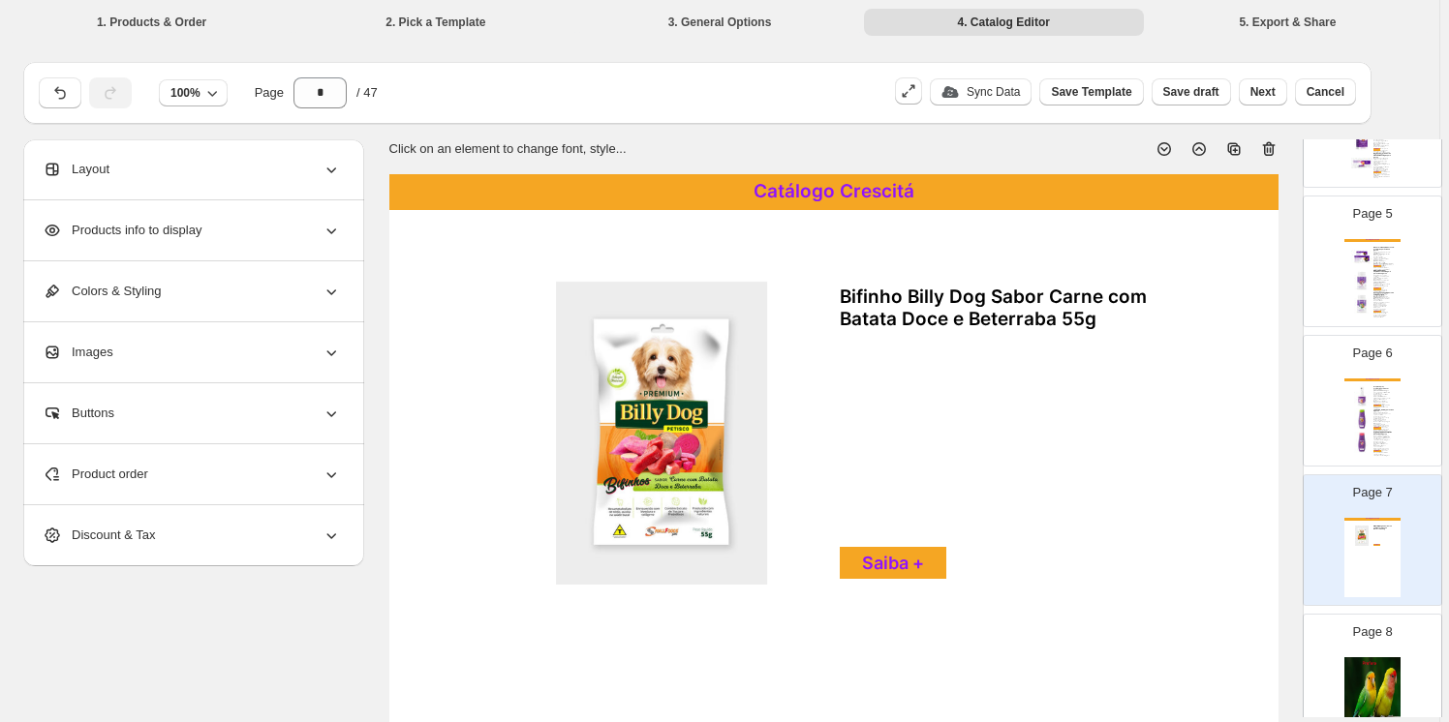
click at [1268, 142] on icon at bounding box center [1268, 148] width 19 height 19
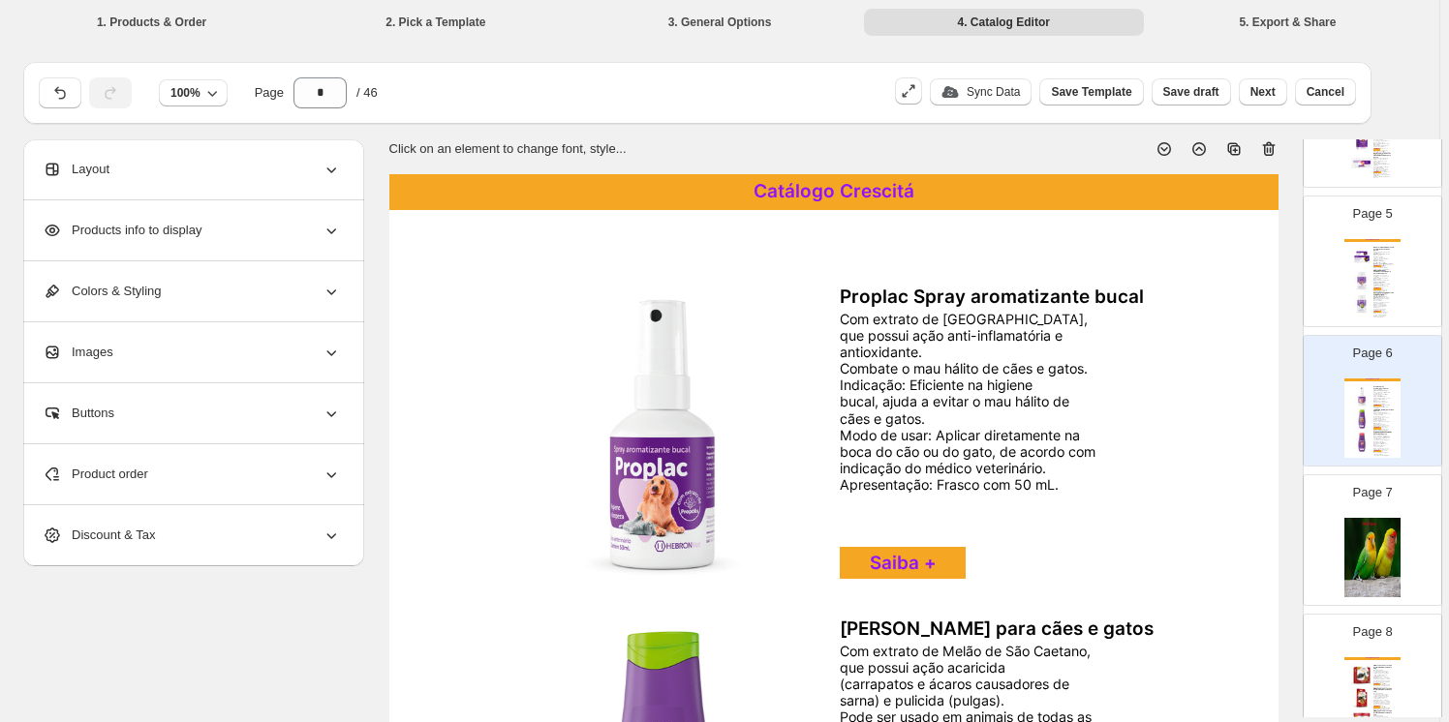
click at [1348, 535] on img at bounding box center [1372, 557] width 56 height 79
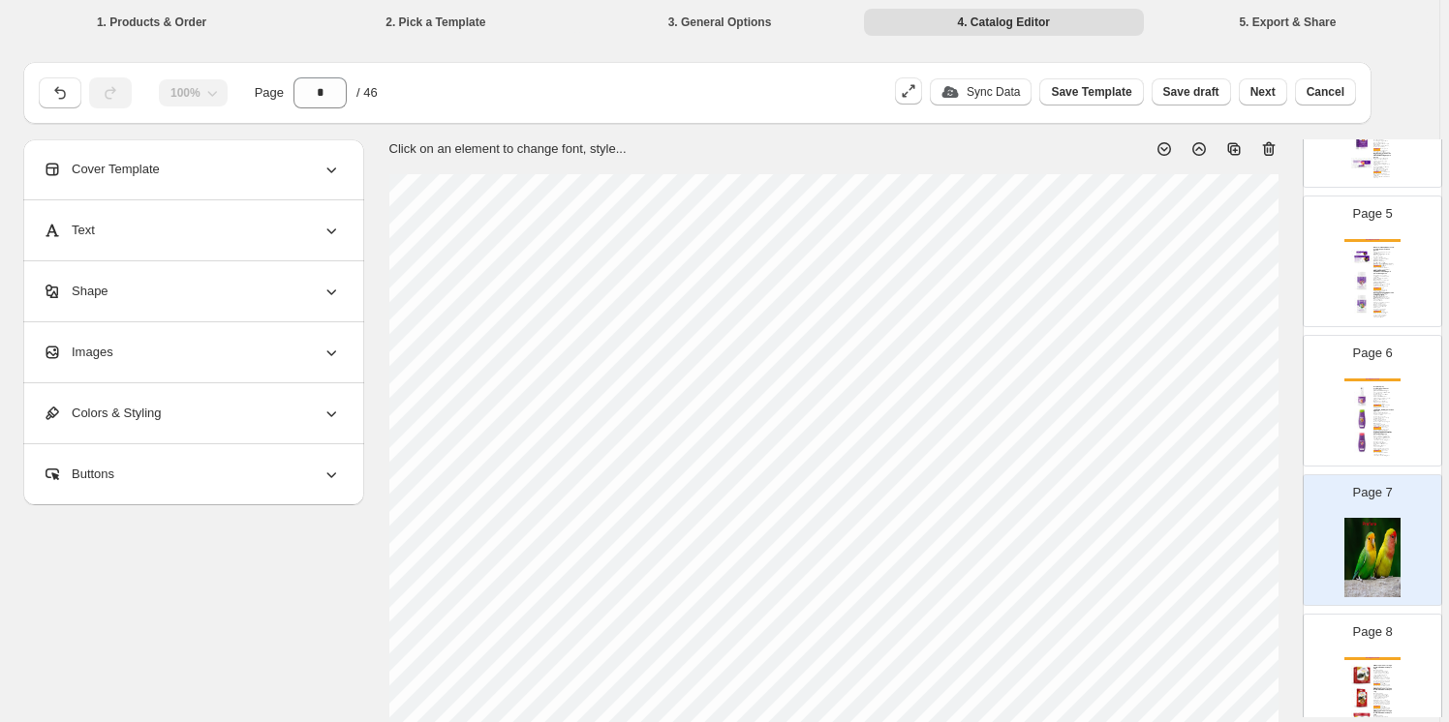
drag, startPoint x: 1270, startPoint y: 151, endPoint x: 1250, endPoint y: 172, distance: 29.5
click at [1269, 151] on icon at bounding box center [1268, 148] width 19 height 19
type input "*"
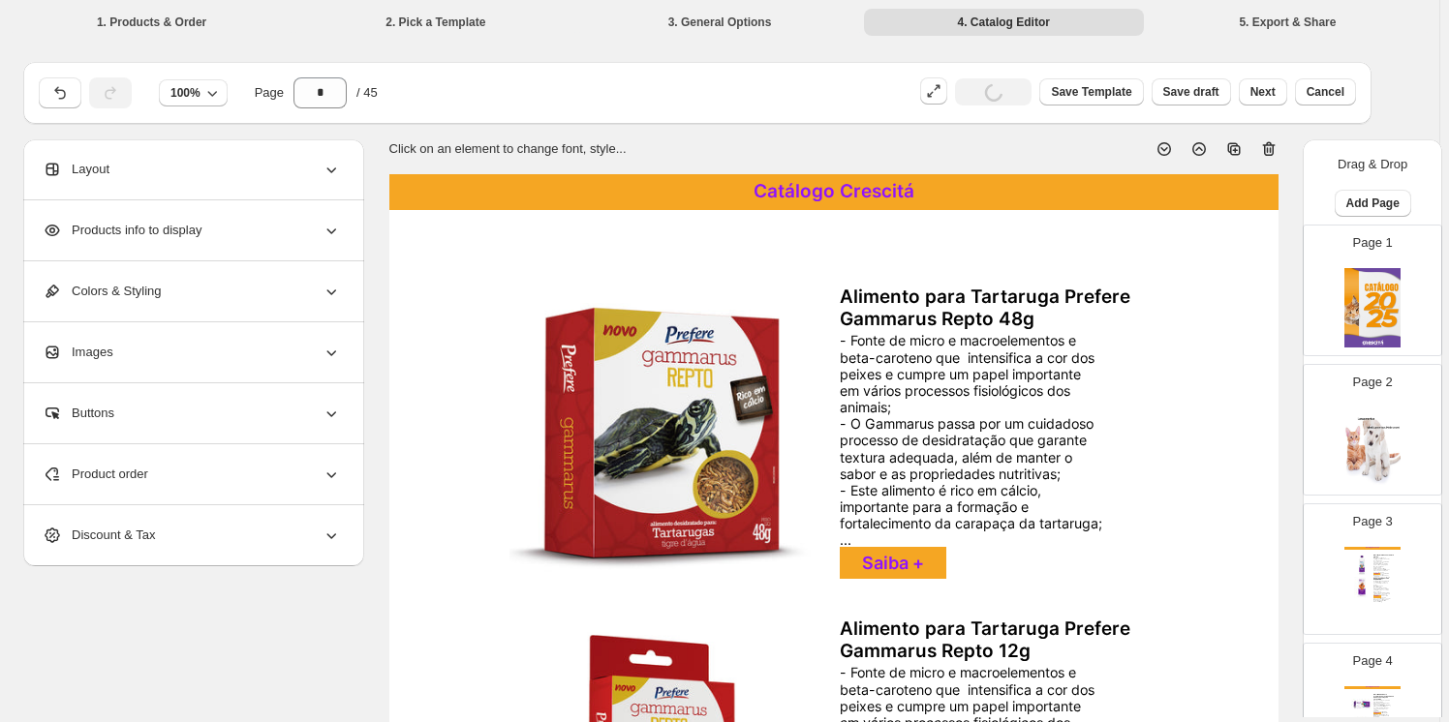
scroll to position [587, 0]
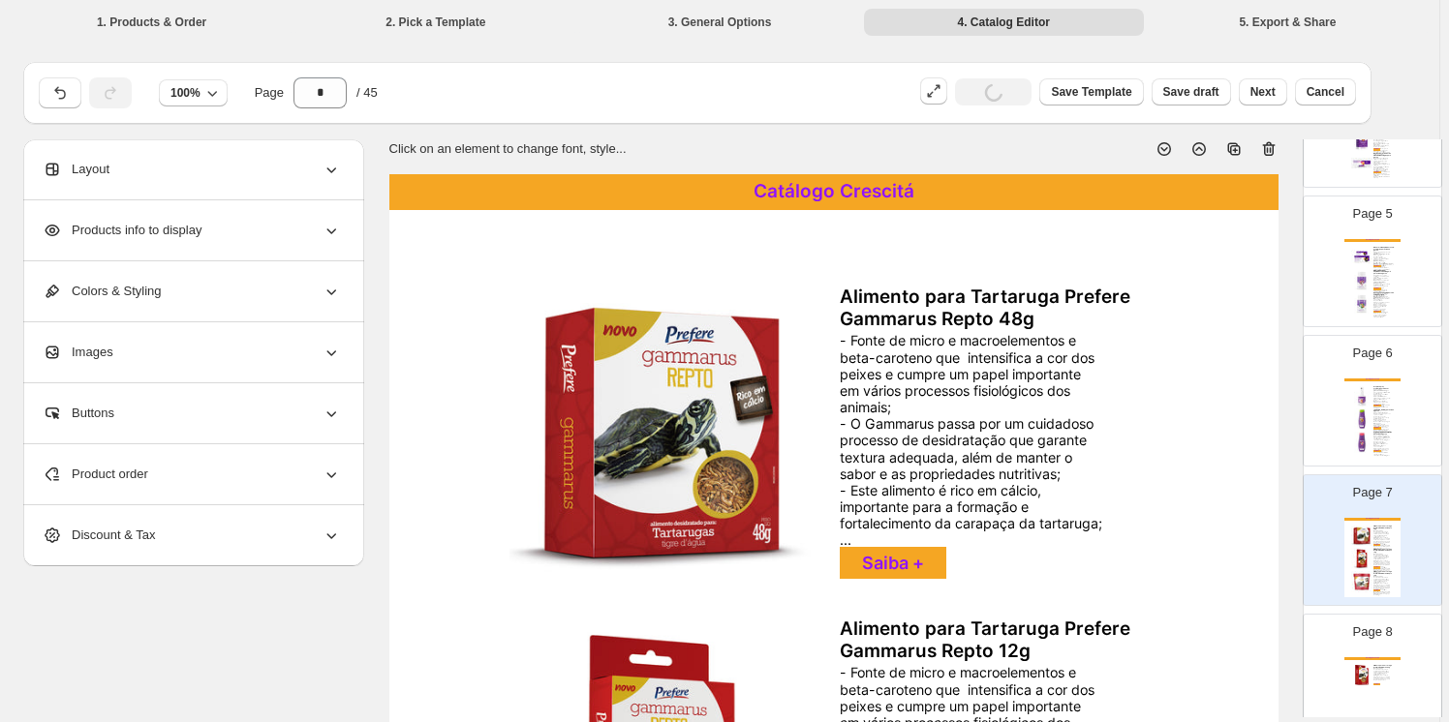
click at [1267, 146] on icon at bounding box center [1268, 148] width 19 height 19
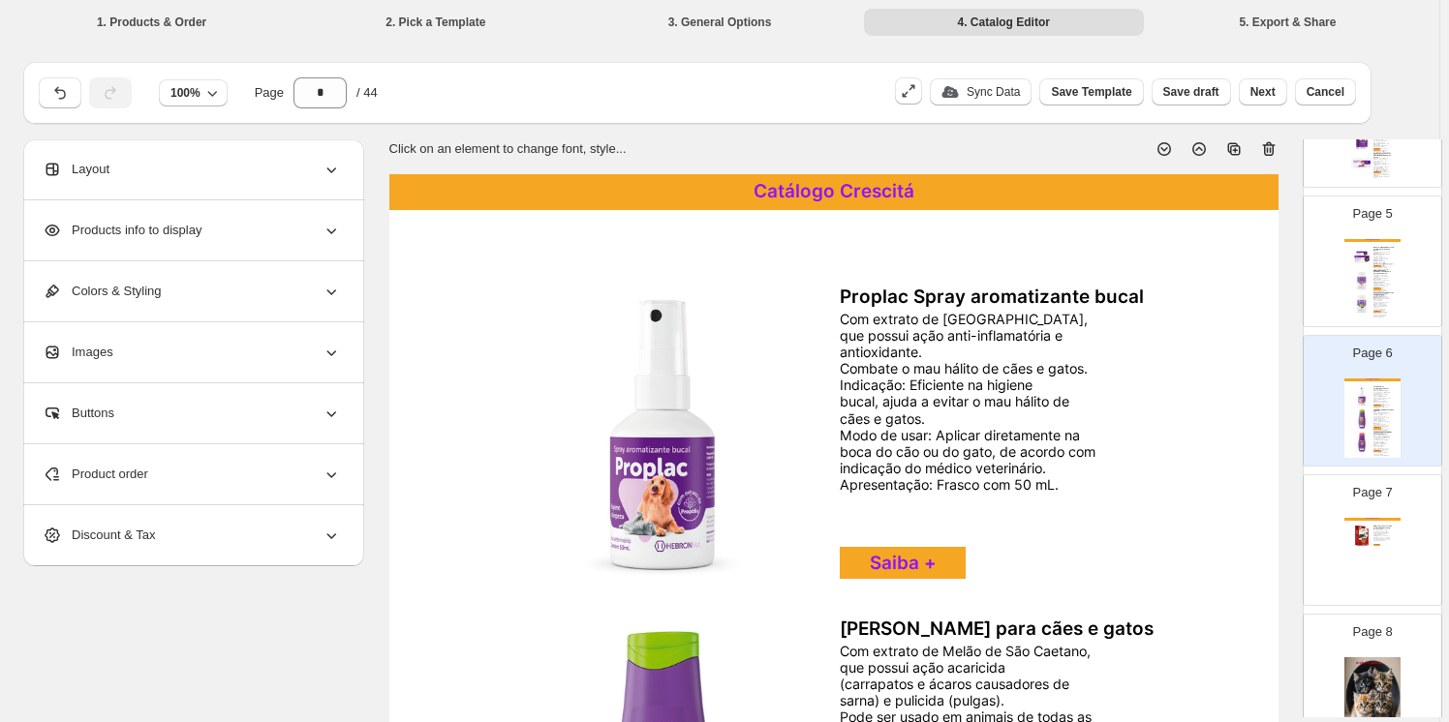
click at [1367, 536] on img at bounding box center [1361, 536] width 21 height 21
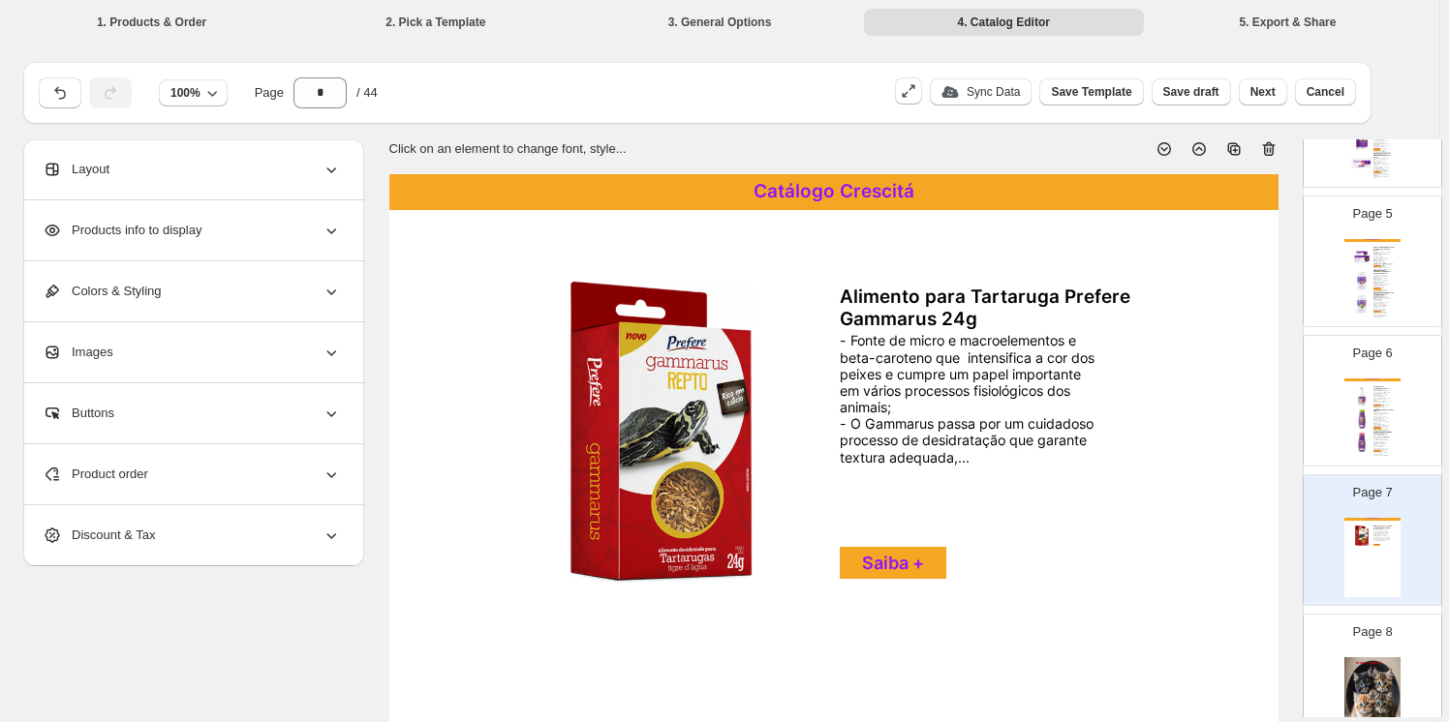
drag, startPoint x: 1272, startPoint y: 143, endPoint x: 1242, endPoint y: 154, distance: 31.9
click at [1271, 144] on icon at bounding box center [1268, 148] width 19 height 19
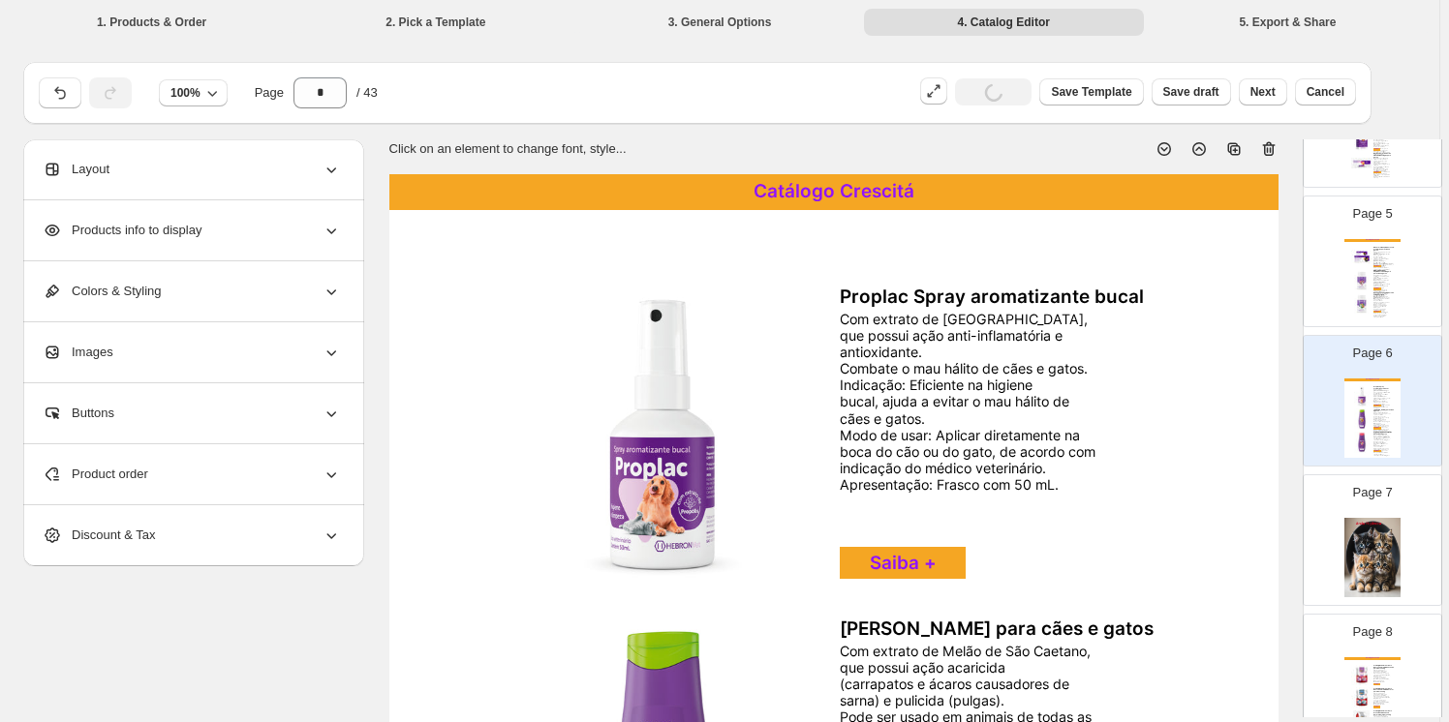
click at [1386, 531] on img at bounding box center [1372, 557] width 56 height 79
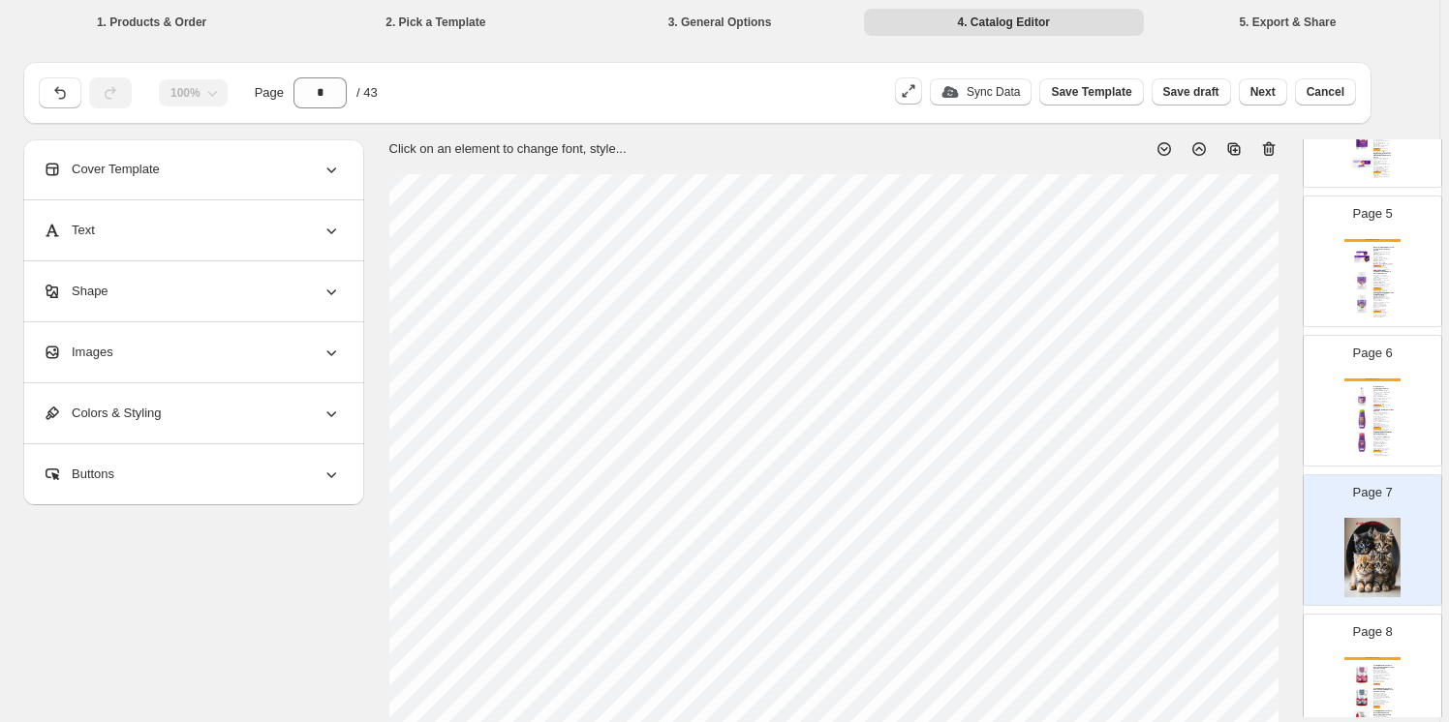
drag, startPoint x: 1271, startPoint y: 148, endPoint x: 1266, endPoint y: 169, distance: 22.1
click at [1270, 148] on icon at bounding box center [1268, 148] width 19 height 19
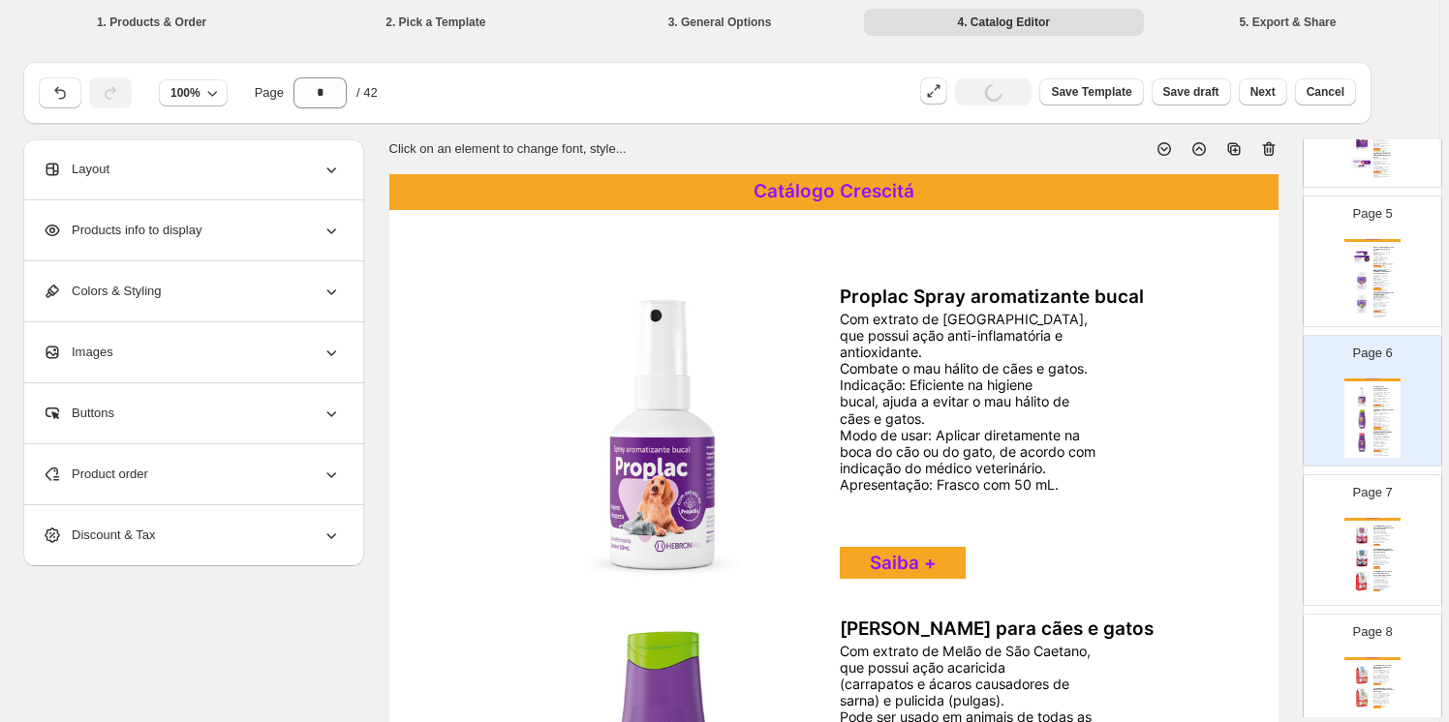
click at [1373, 531] on div "- Alta absorção que proporciona formação instantânea do torrão; - Atua como uma…" at bounding box center [1381, 537] width 16 height 13
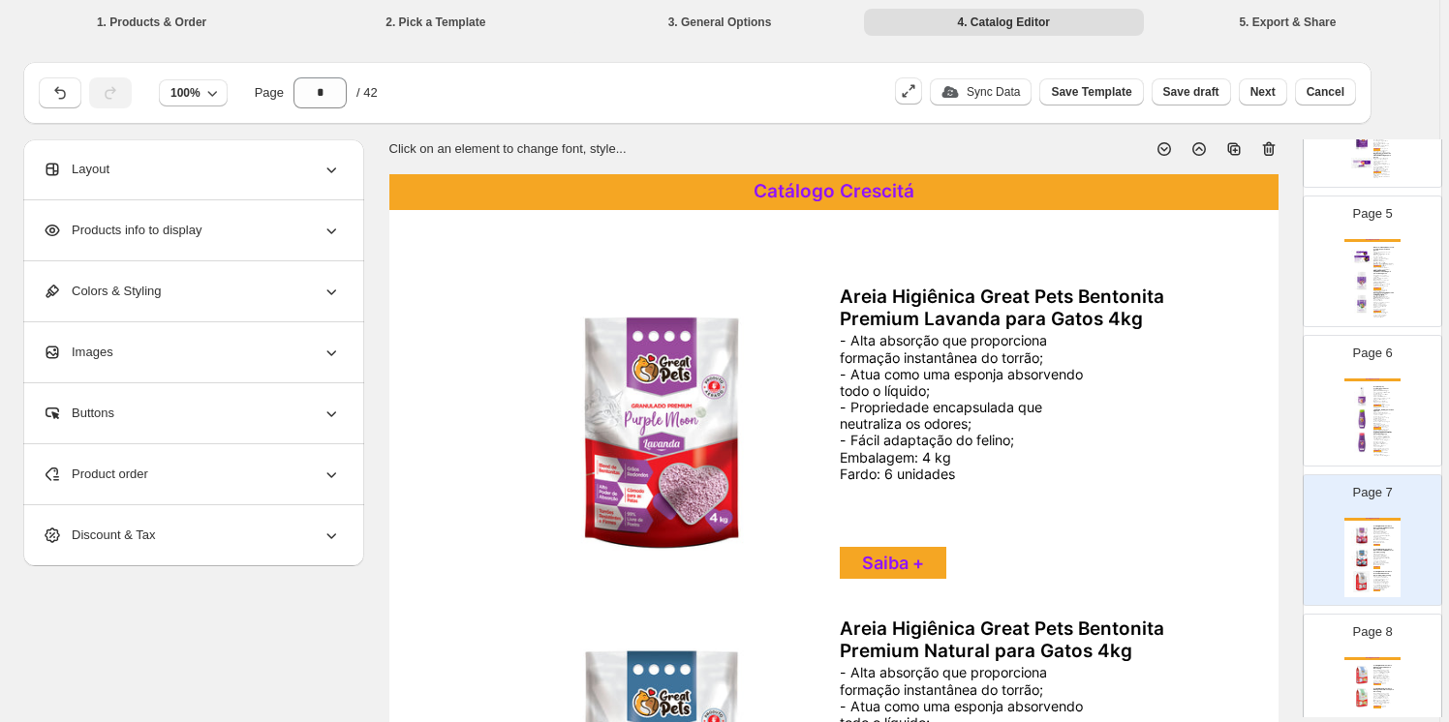
click at [1269, 150] on icon at bounding box center [1268, 148] width 19 height 19
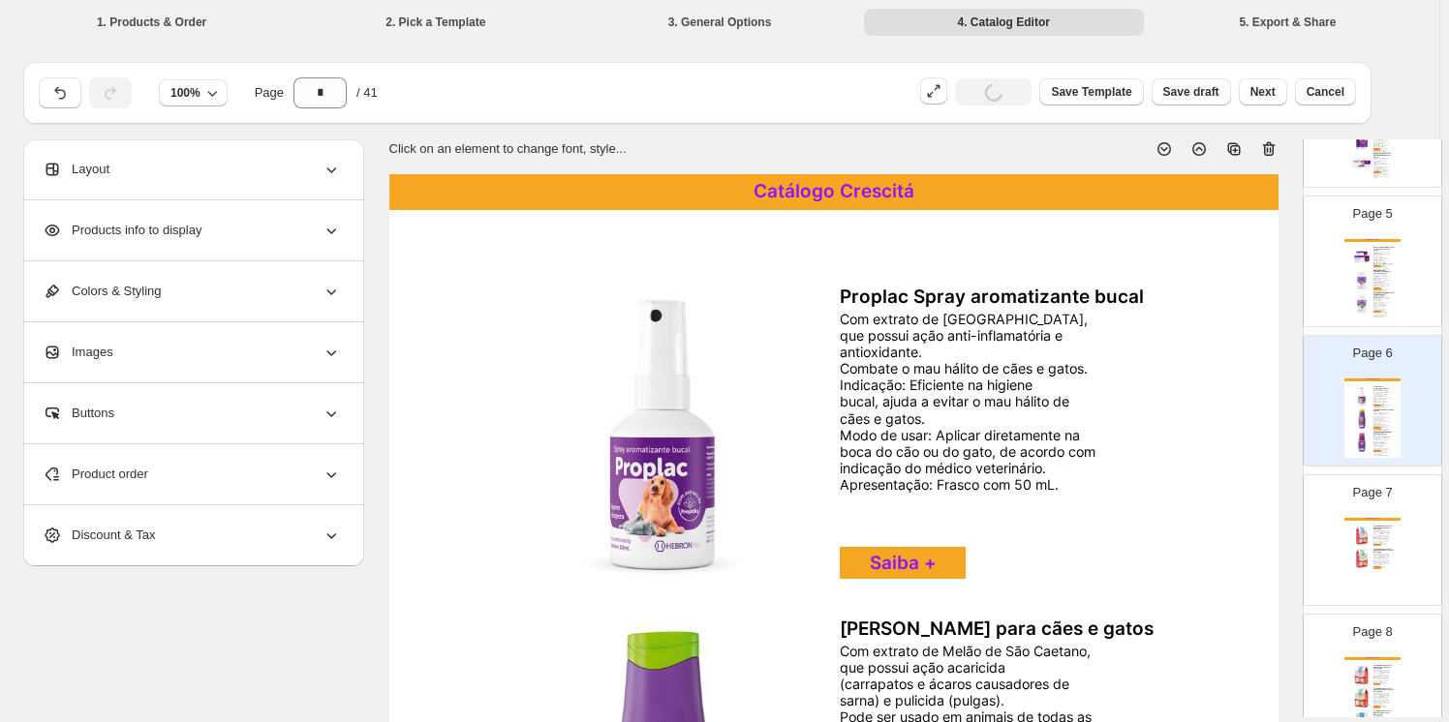
click at [1373, 549] on div "Areia Higiênica Great Pets Biodegradável Grossa para Gatos 2kg" at bounding box center [1383, 551] width 21 height 5
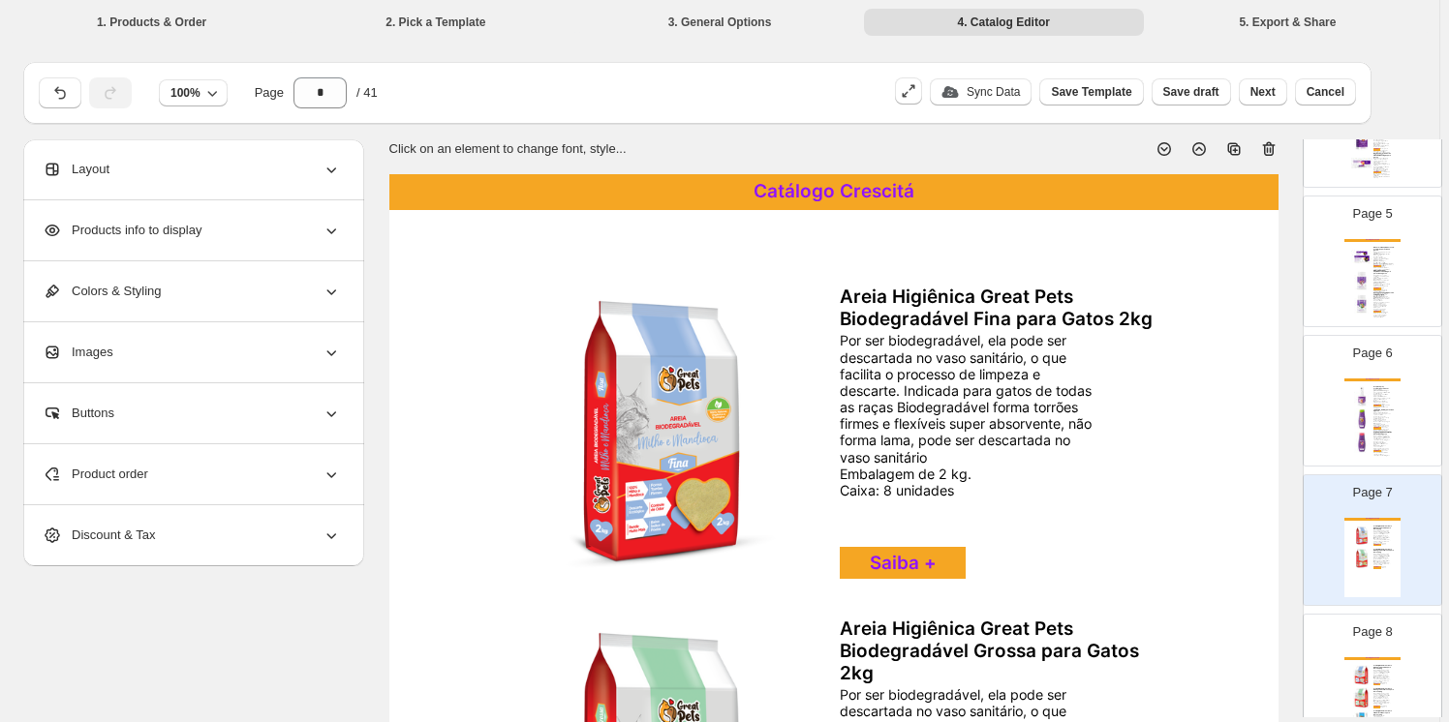
click at [1273, 147] on icon at bounding box center [1268, 148] width 19 height 19
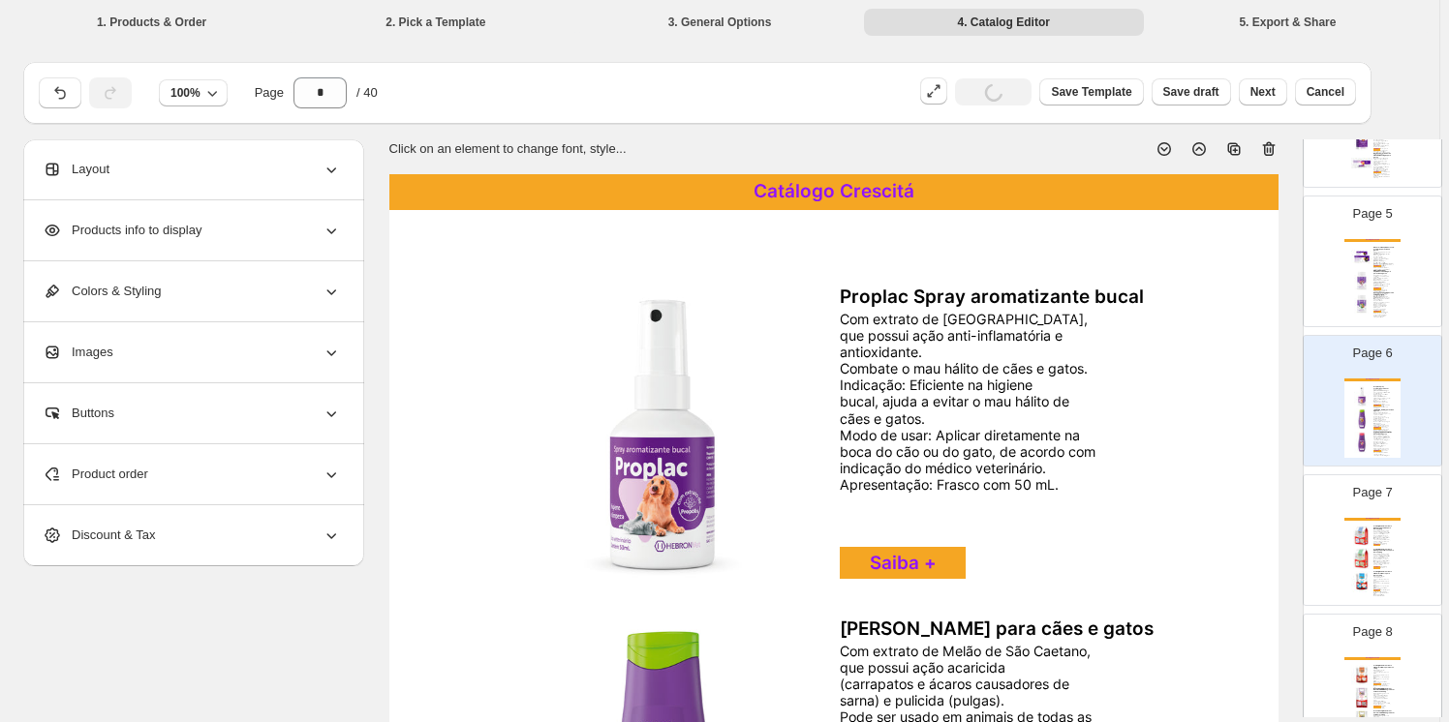
click at [1380, 537] on div "Por ser biodegradável, ela pode ser descartada no vaso sanitário, o que facilit…" at bounding box center [1381, 538] width 16 height 15
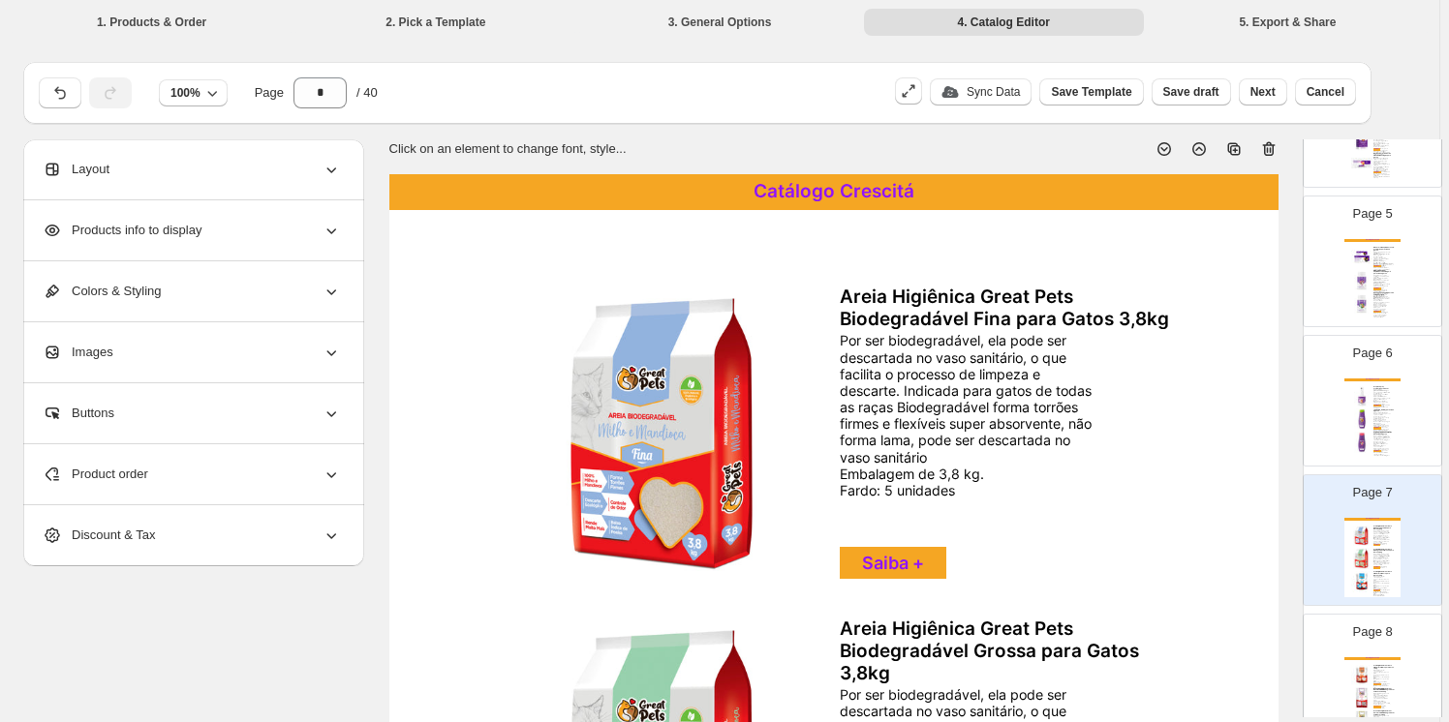
click at [1273, 143] on icon at bounding box center [1268, 149] width 13 height 15
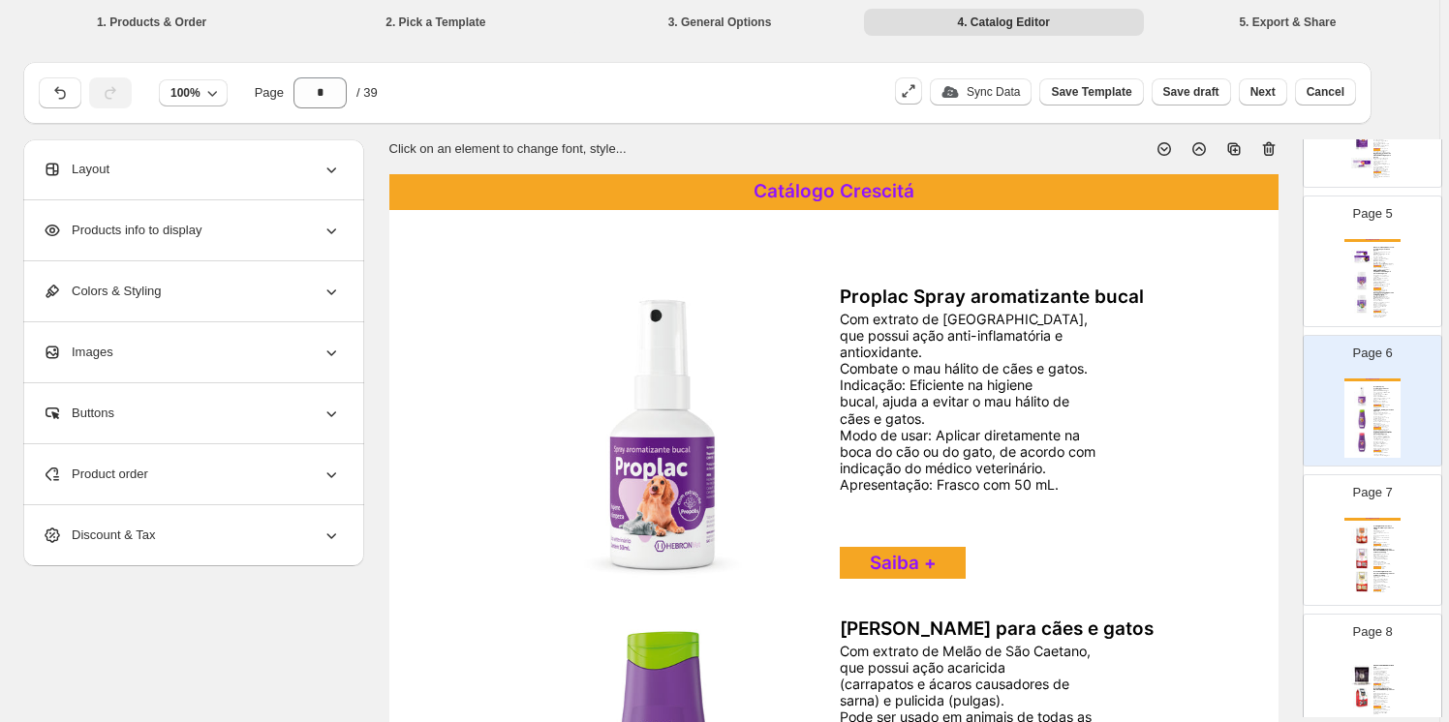
click at [1365, 543] on div "Catálogo Crescitá Areia Higiênica Great Pets Sílica Cristal Micro para Gatos 1,…" at bounding box center [1372, 557] width 56 height 79
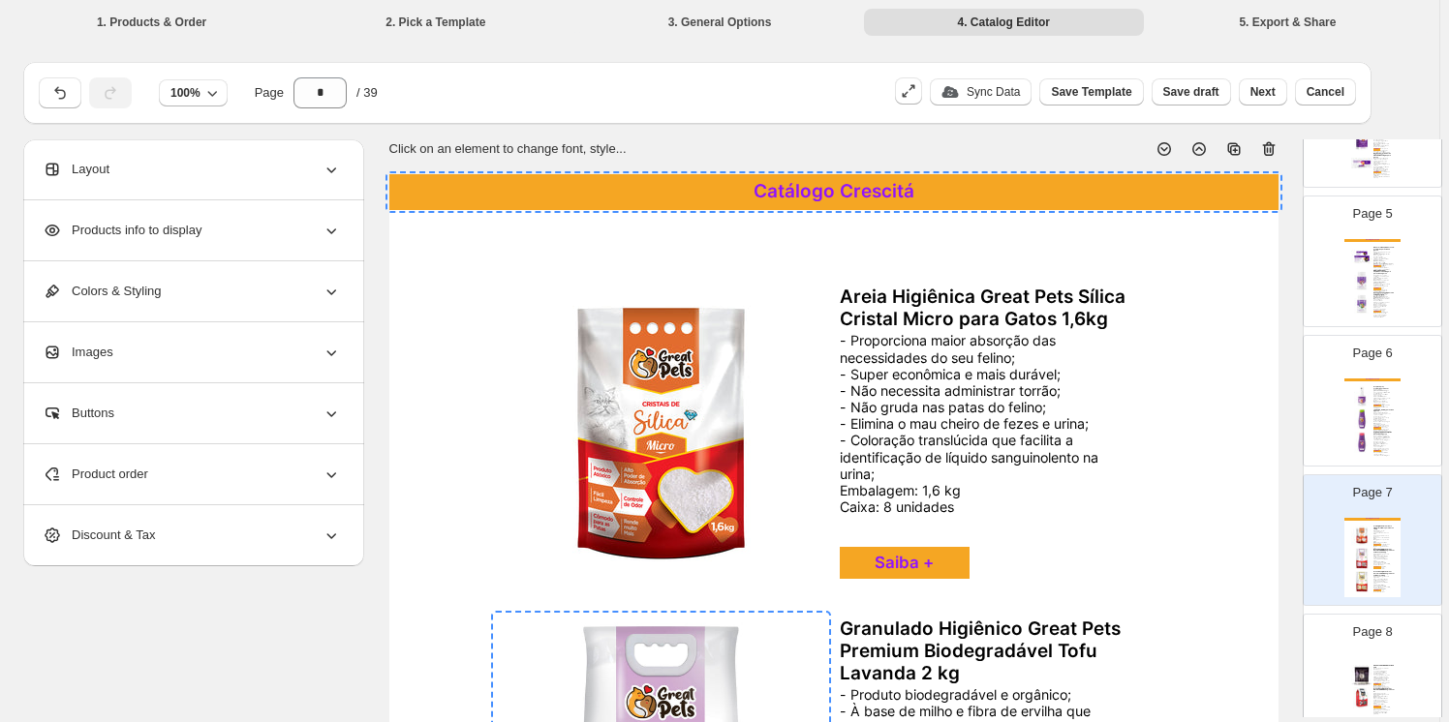
click at [1274, 148] on icon at bounding box center [1268, 148] width 19 height 19
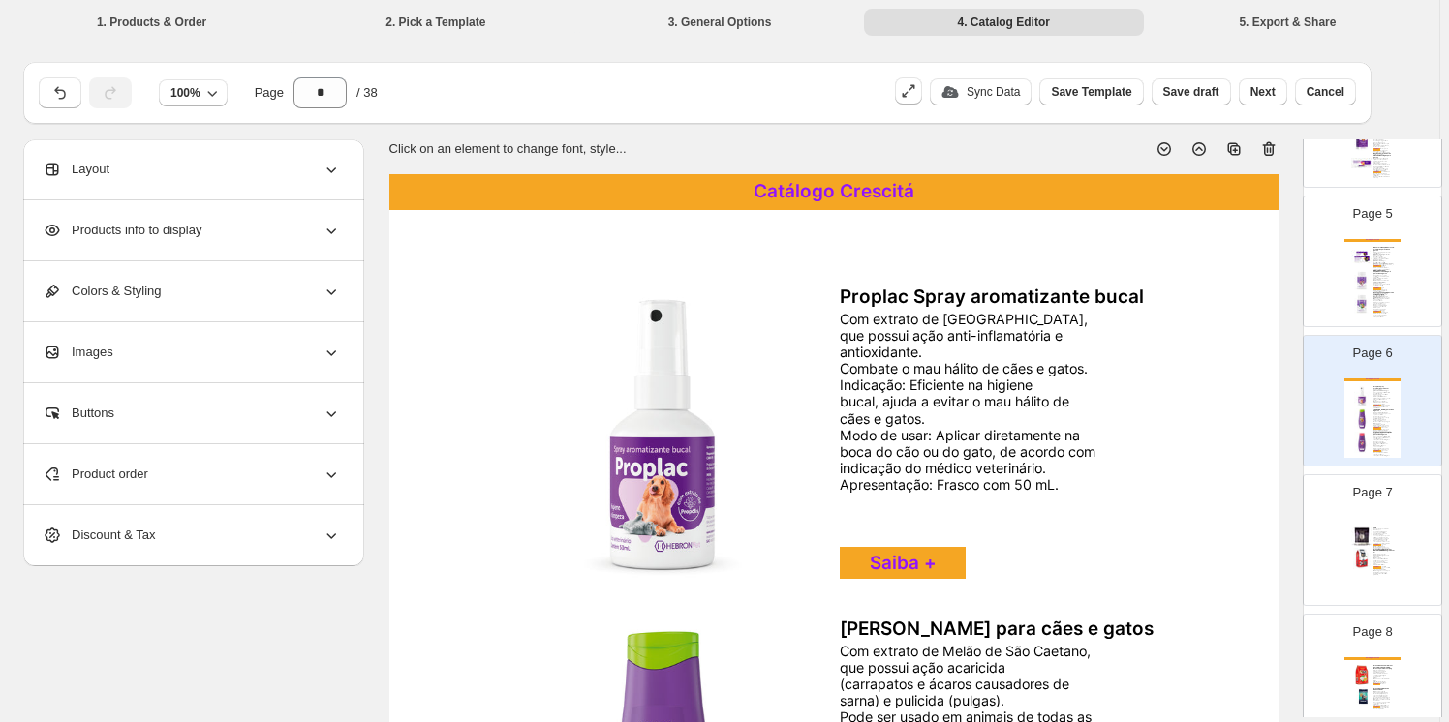
click at [1383, 535] on div "Chega de maus odores. Conheça a nanotecnologia que encapsula e elimina cheiros …" at bounding box center [1381, 540] width 16 height 22
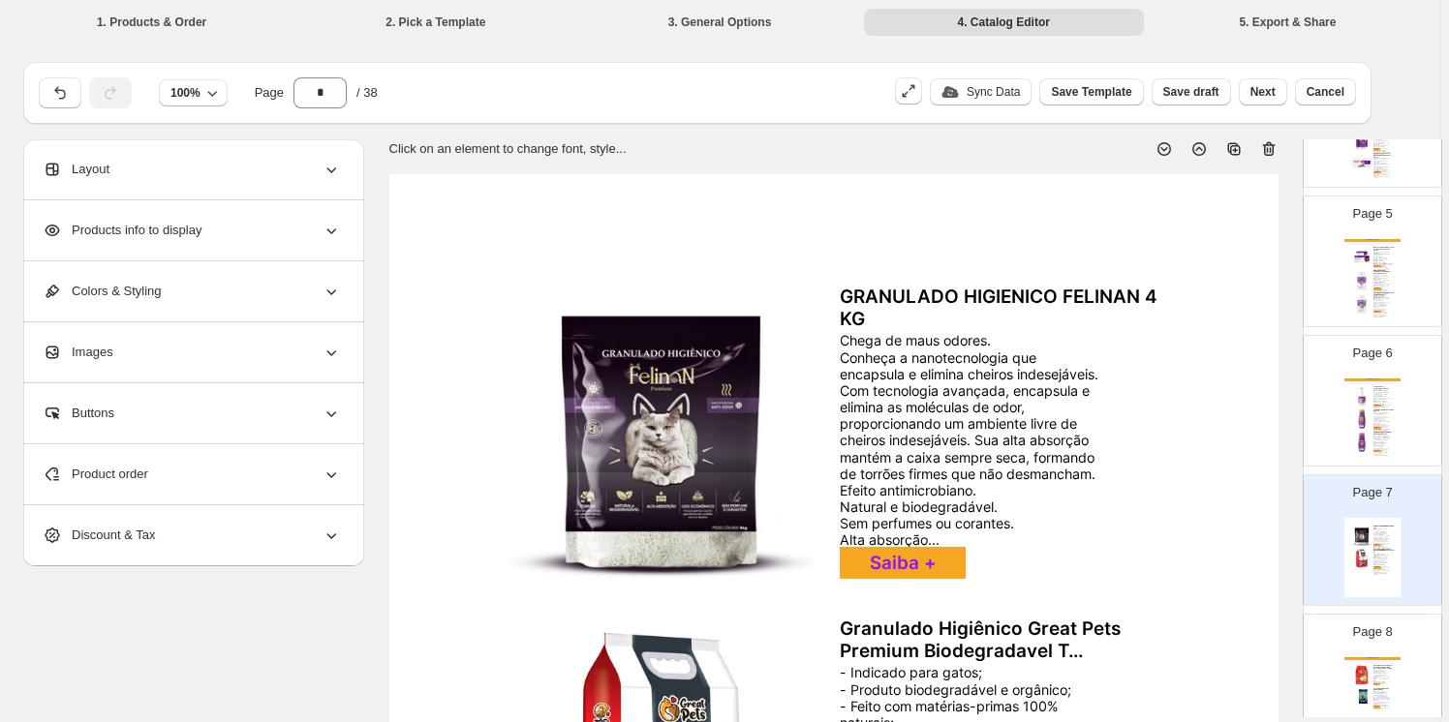
click at [1270, 150] on icon at bounding box center [1270, 150] width 2 height 6
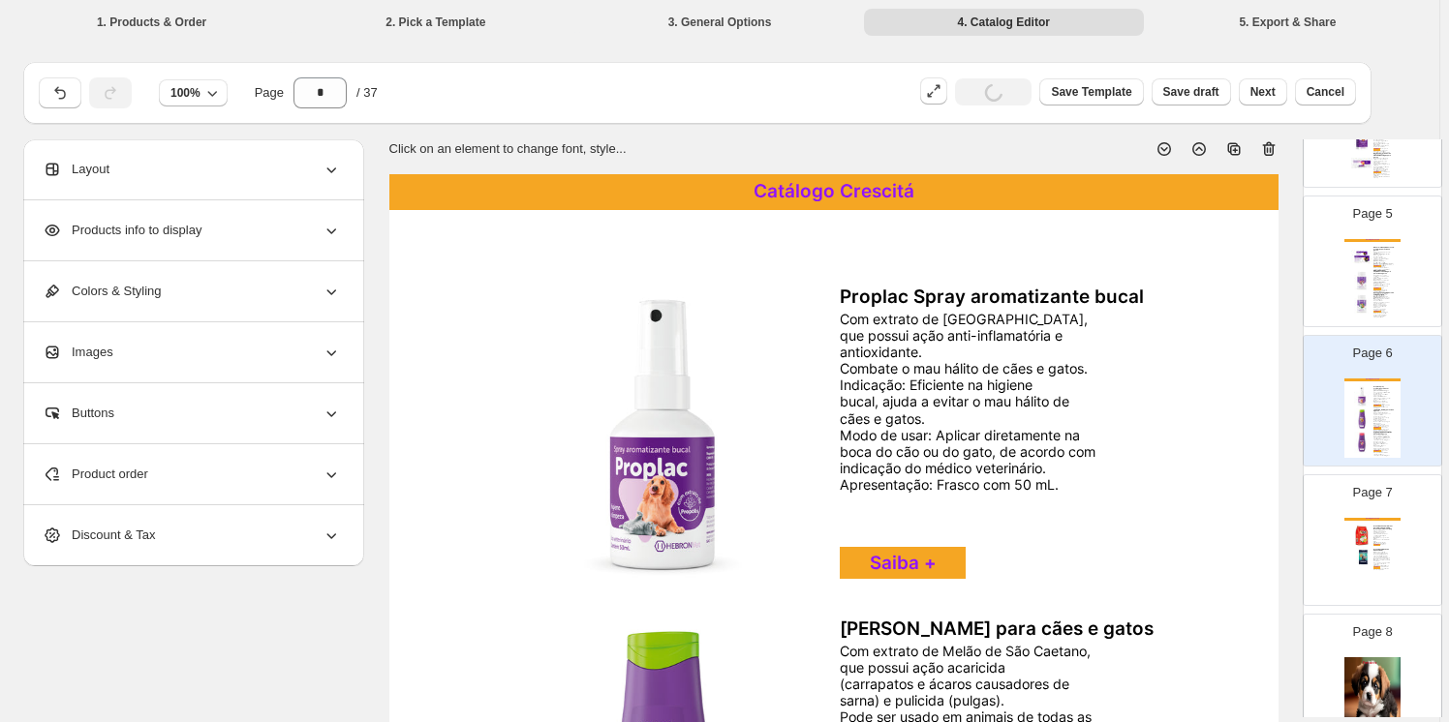
click at [1384, 535] on div "- Alta absorção que promove excelente controle de odores; - Grãos médios de roc…" at bounding box center [1381, 538] width 16 height 15
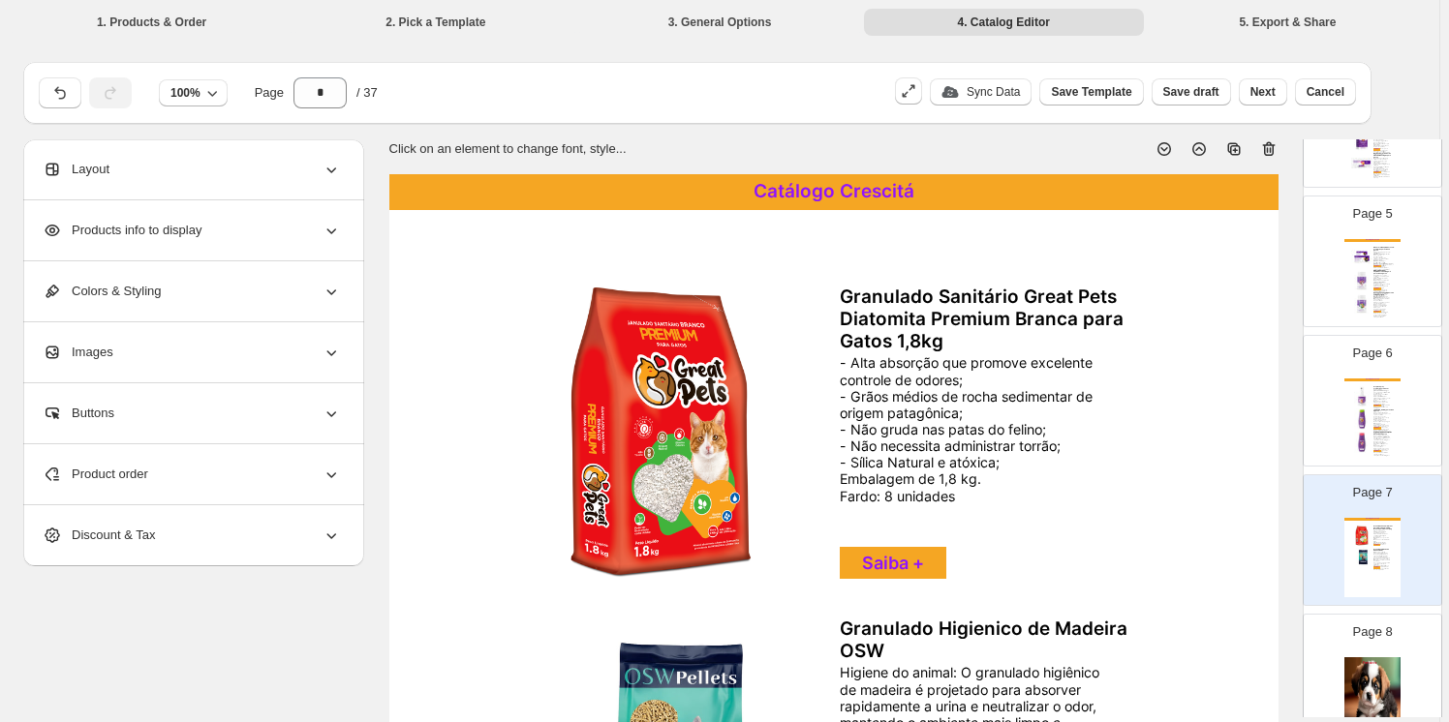
click at [1269, 148] on icon at bounding box center [1268, 148] width 19 height 19
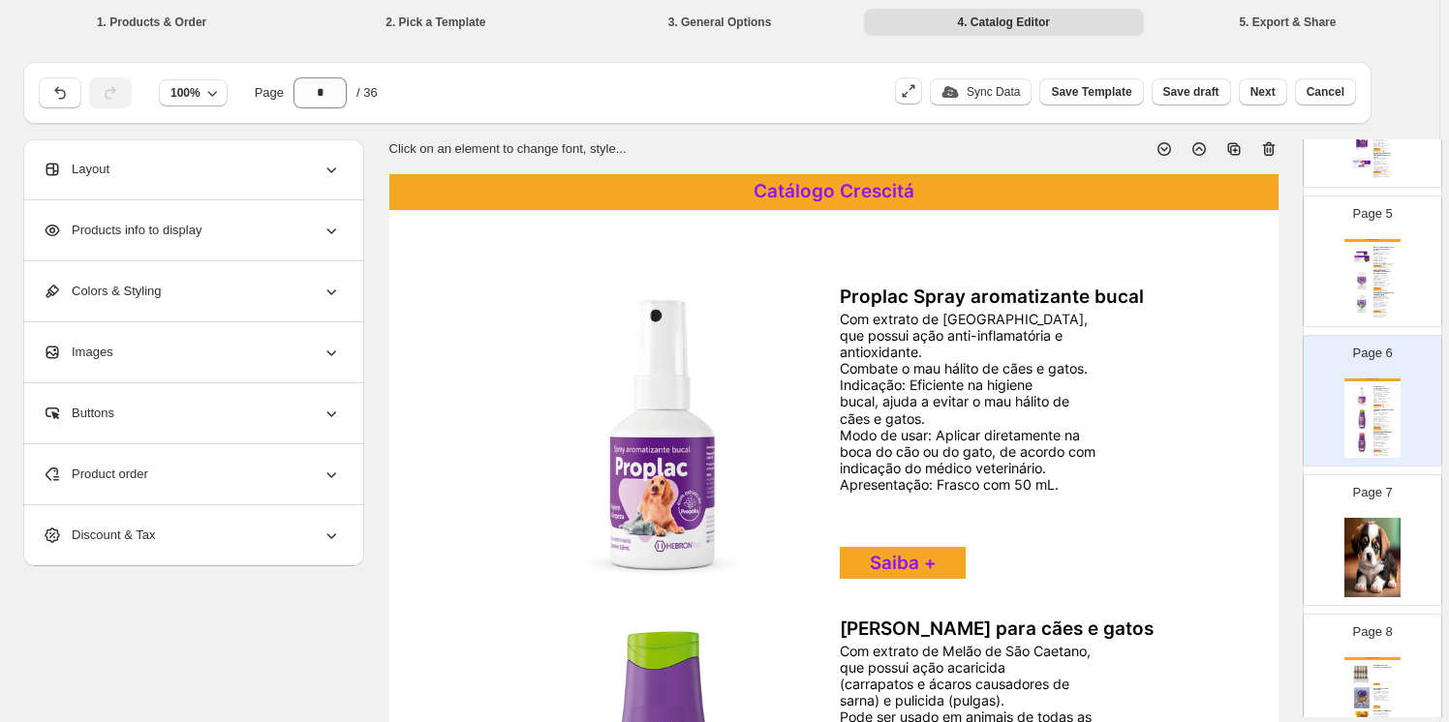
click at [1374, 508] on div "Page 7" at bounding box center [1364, 533] width 122 height 130
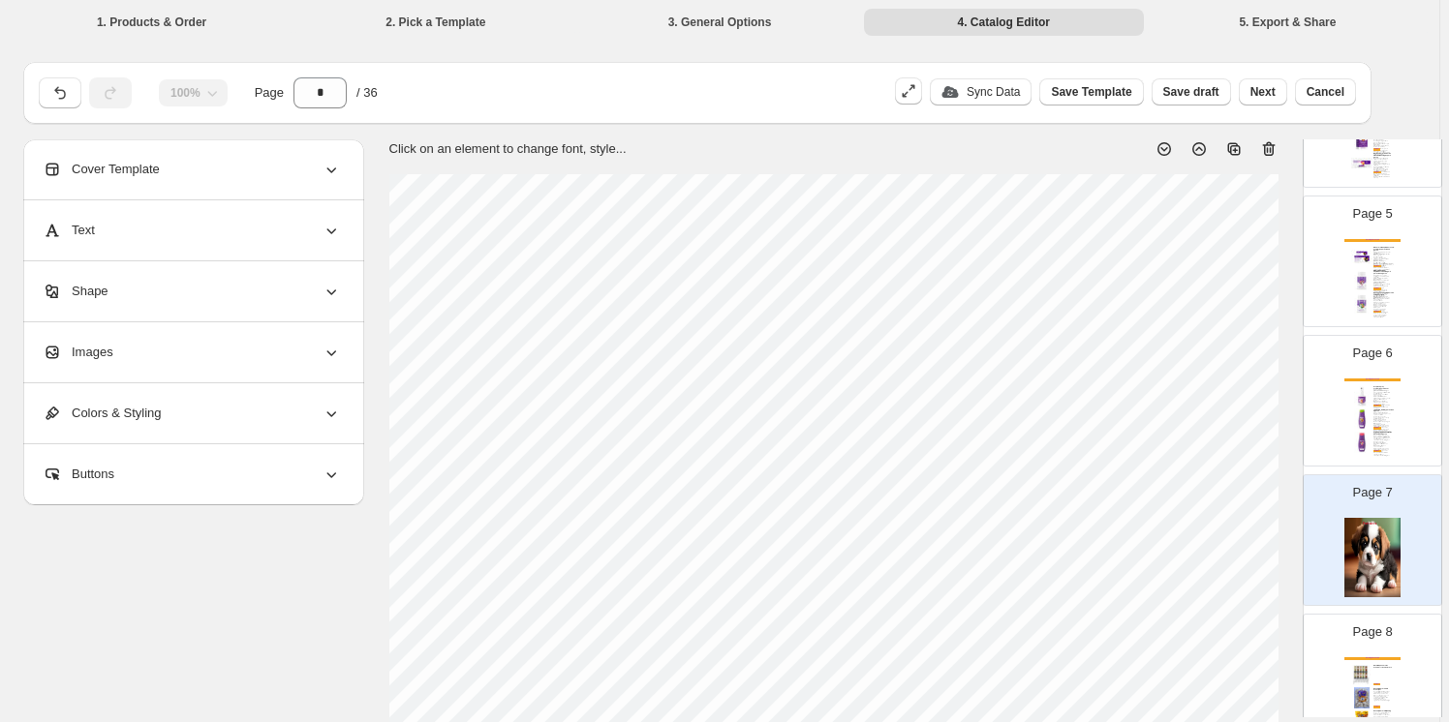
click at [1262, 147] on icon at bounding box center [1268, 148] width 19 height 19
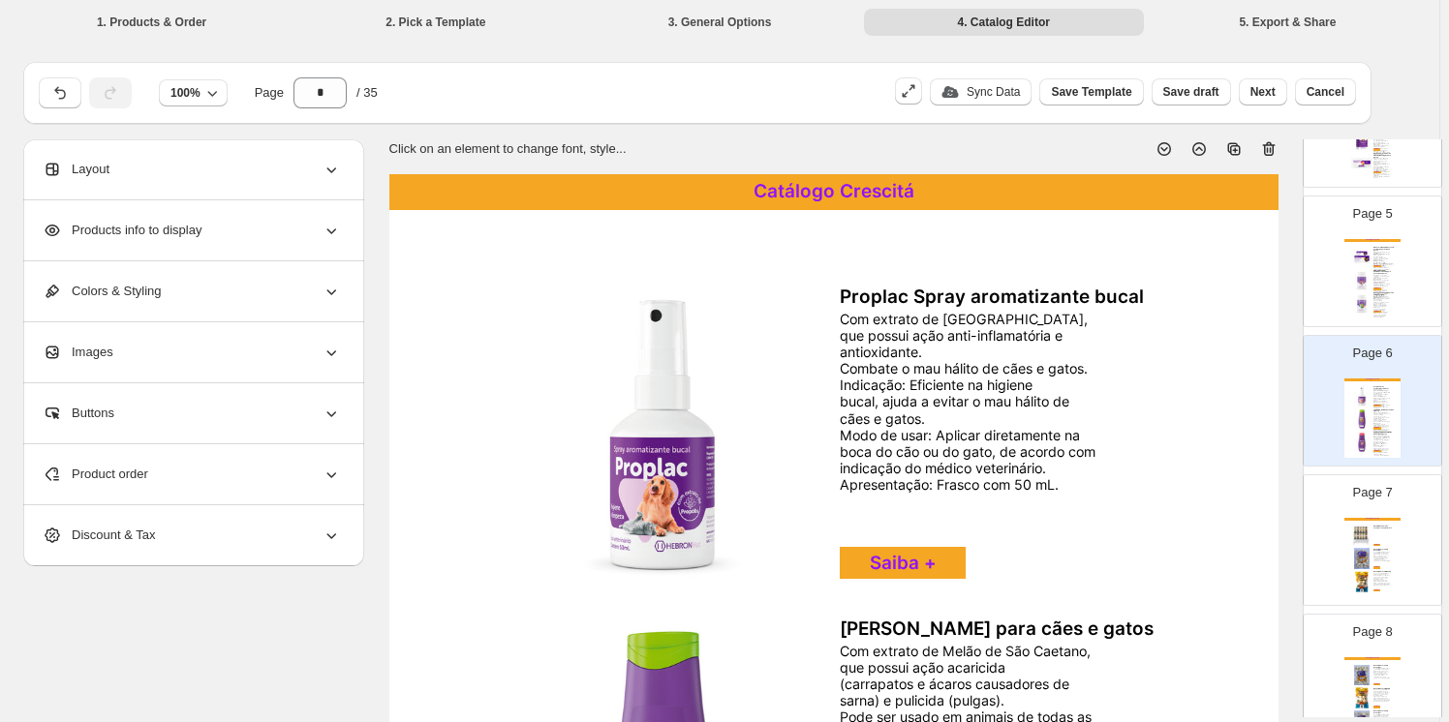
click at [1381, 521] on div "Catálogo Crescitá Movel Dispenser Flex Standart 10x40L Preto Saiba + Osso 2/3 N…" at bounding box center [1372, 557] width 56 height 79
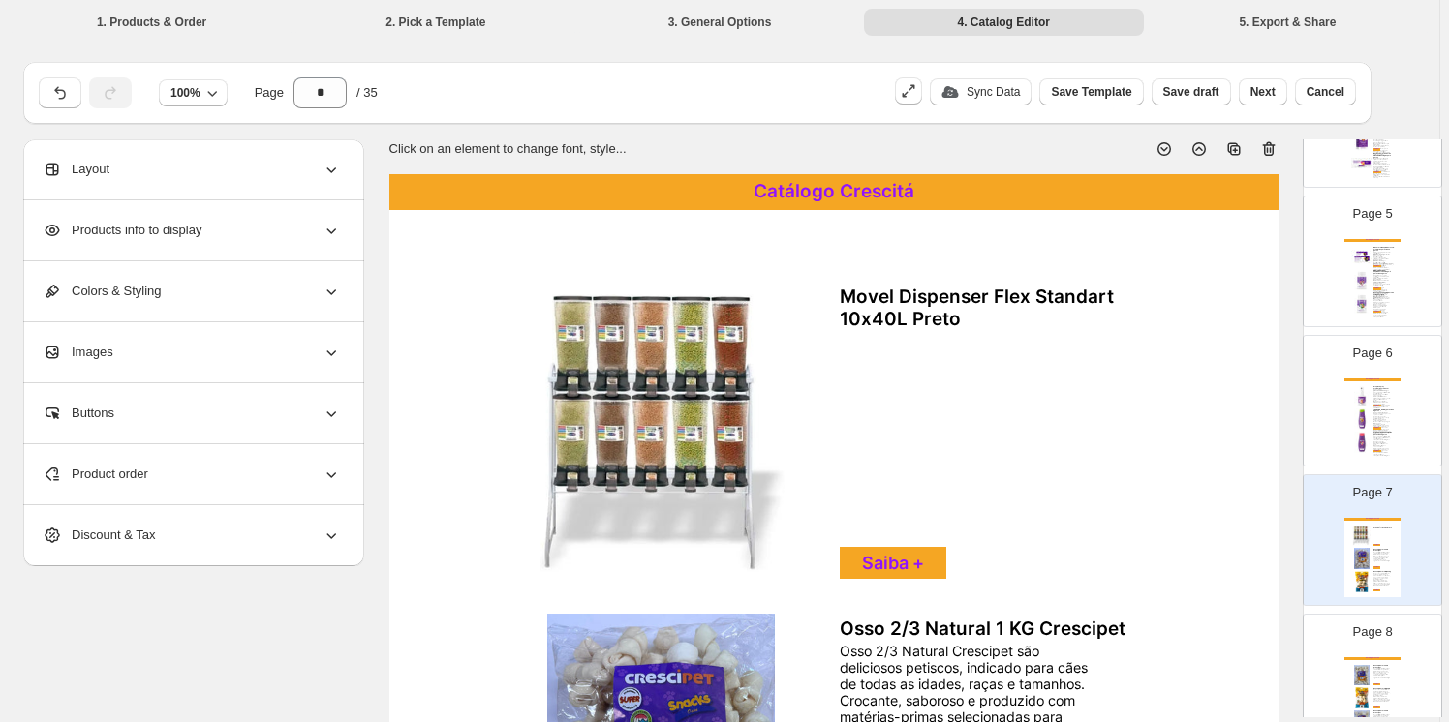
click at [1270, 145] on icon at bounding box center [1268, 148] width 19 height 19
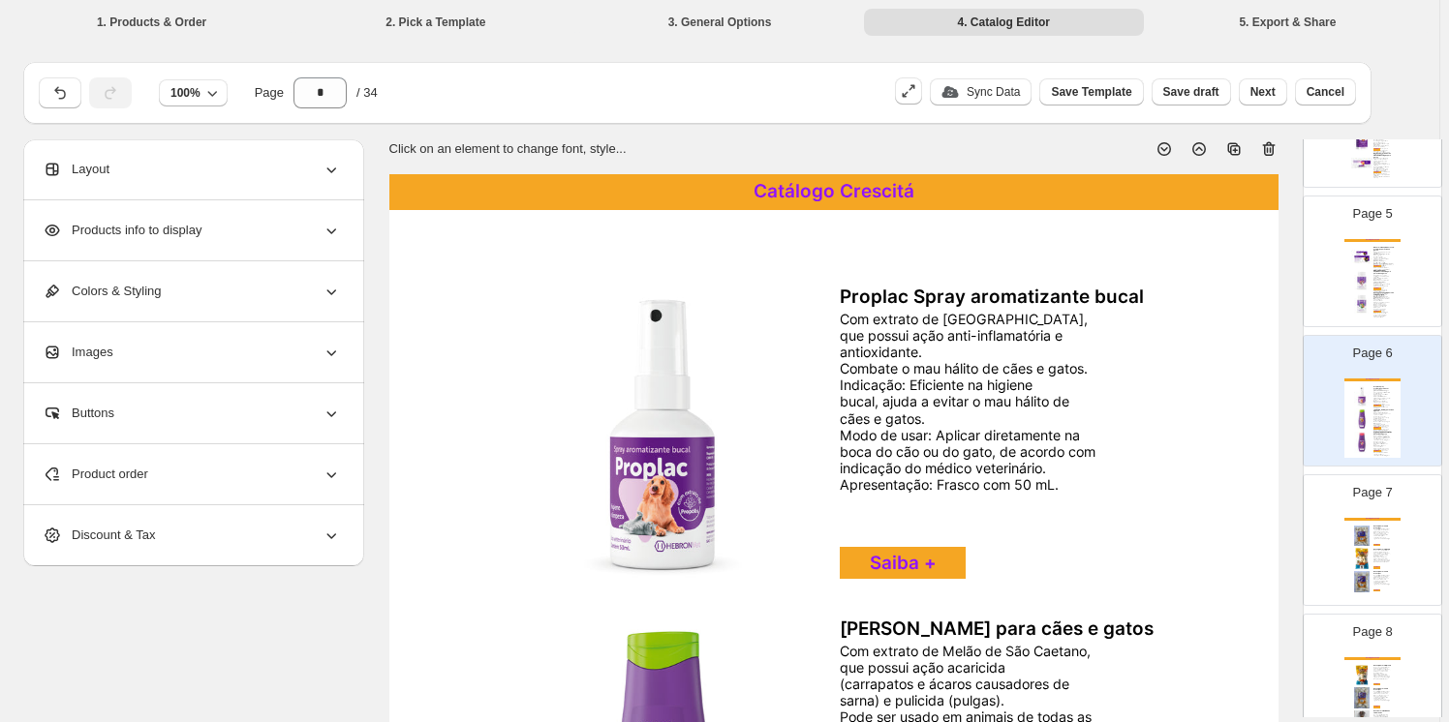
click at [1366, 532] on img at bounding box center [1361, 536] width 21 height 21
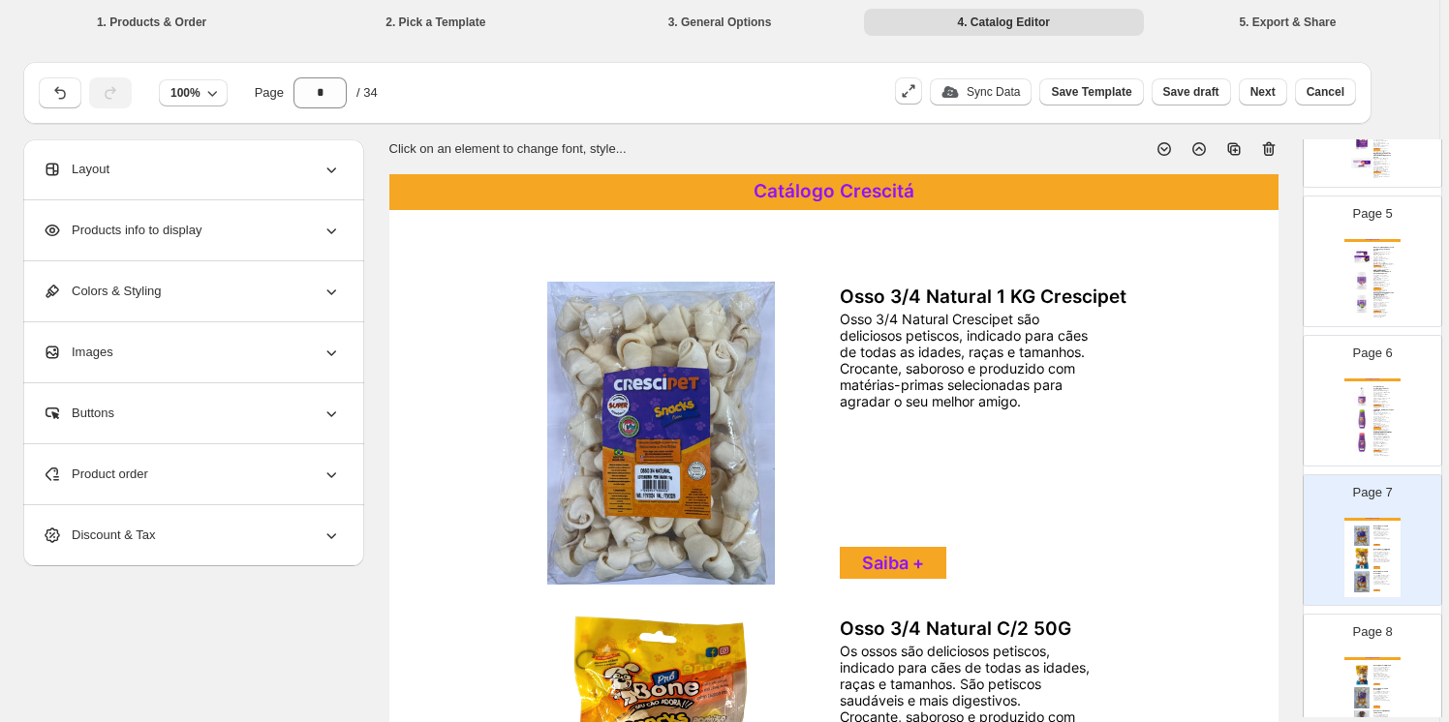
click at [1269, 145] on icon at bounding box center [1268, 148] width 19 height 19
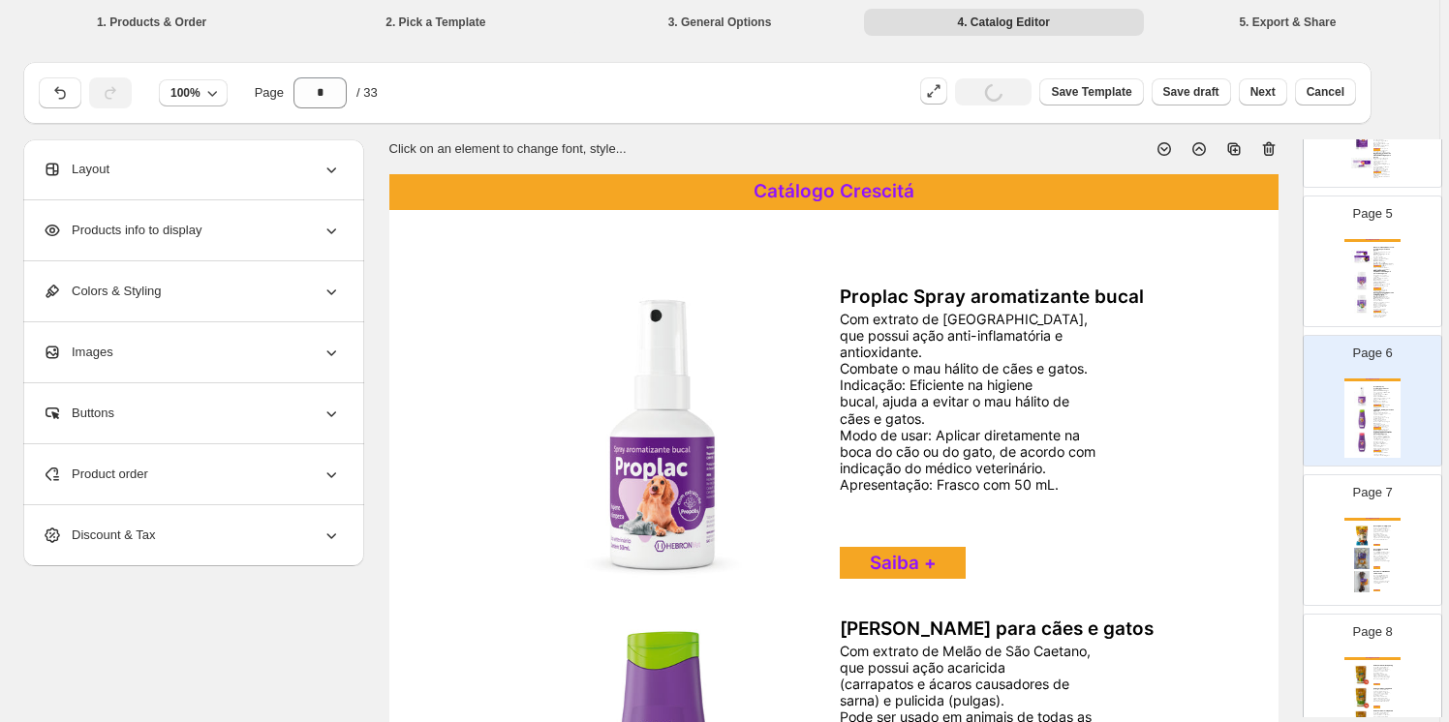
click at [1375, 533] on div "Os ossos são deliciosos petiscos, indicado para cães de todas as idades, raças …" at bounding box center [1381, 534] width 16 height 13
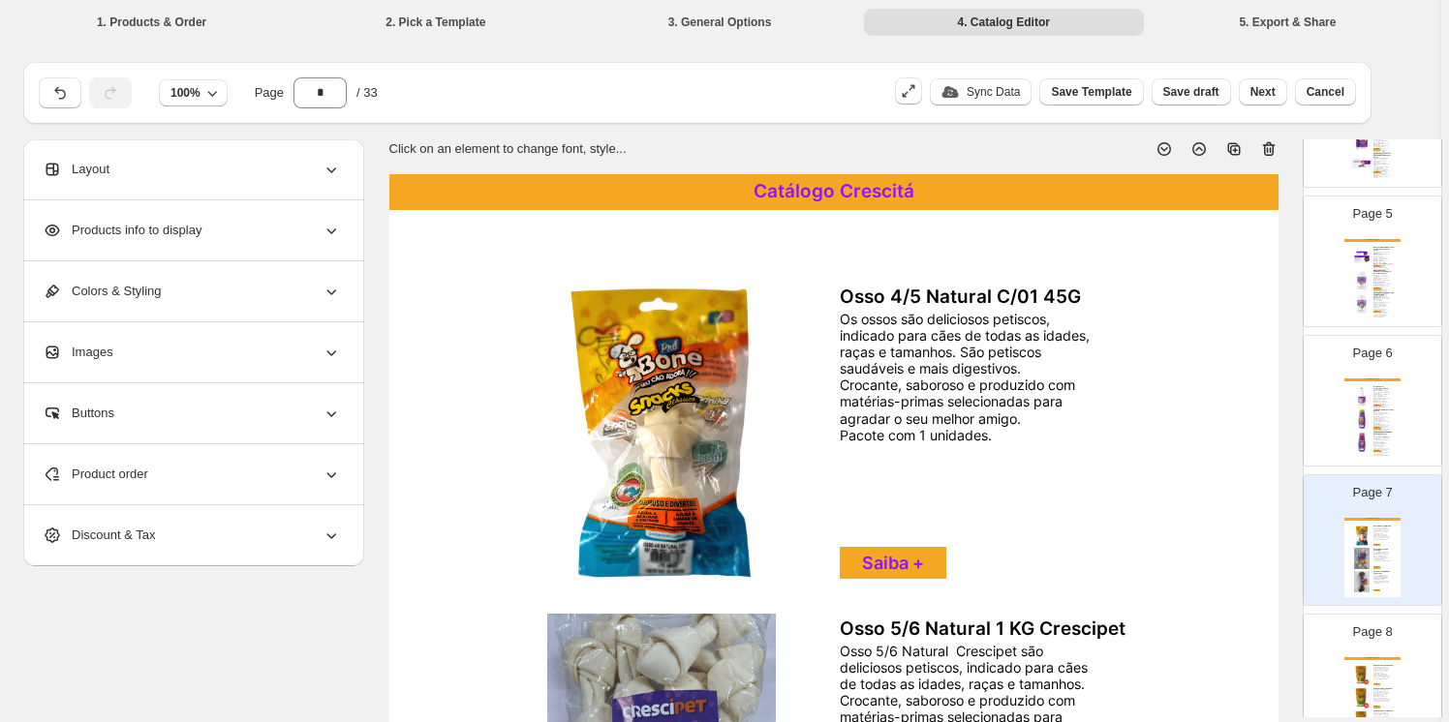
click at [1271, 143] on icon at bounding box center [1268, 148] width 19 height 19
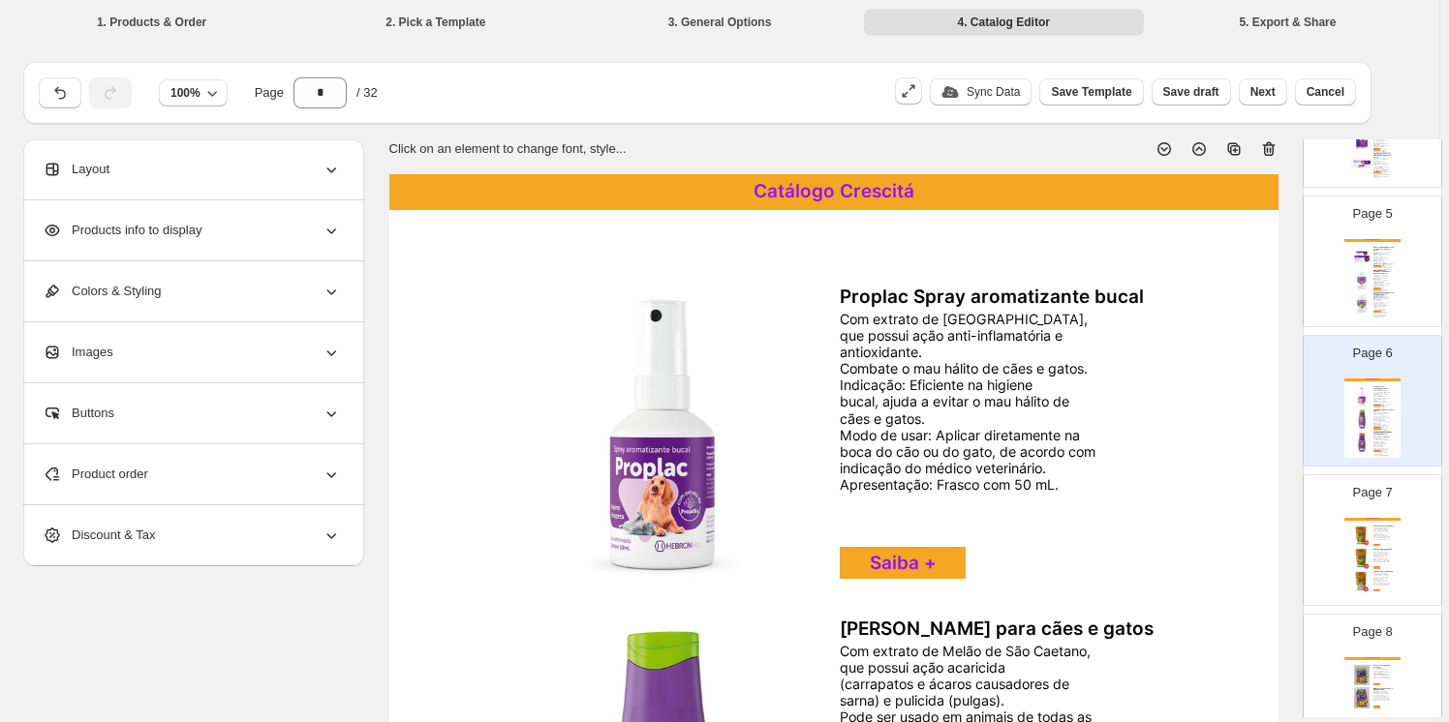
click at [1367, 540] on img at bounding box center [1361, 536] width 21 height 21
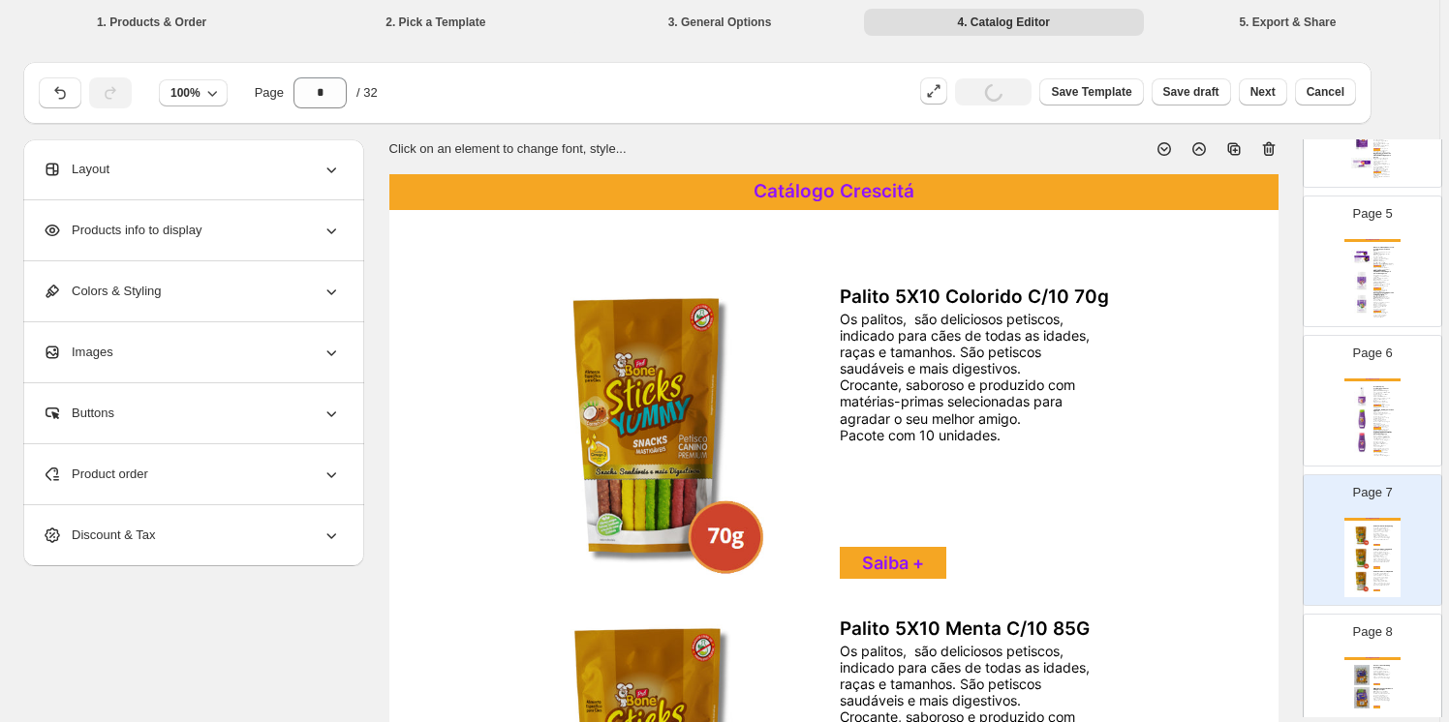
click at [1270, 147] on icon at bounding box center [1268, 148] width 19 height 19
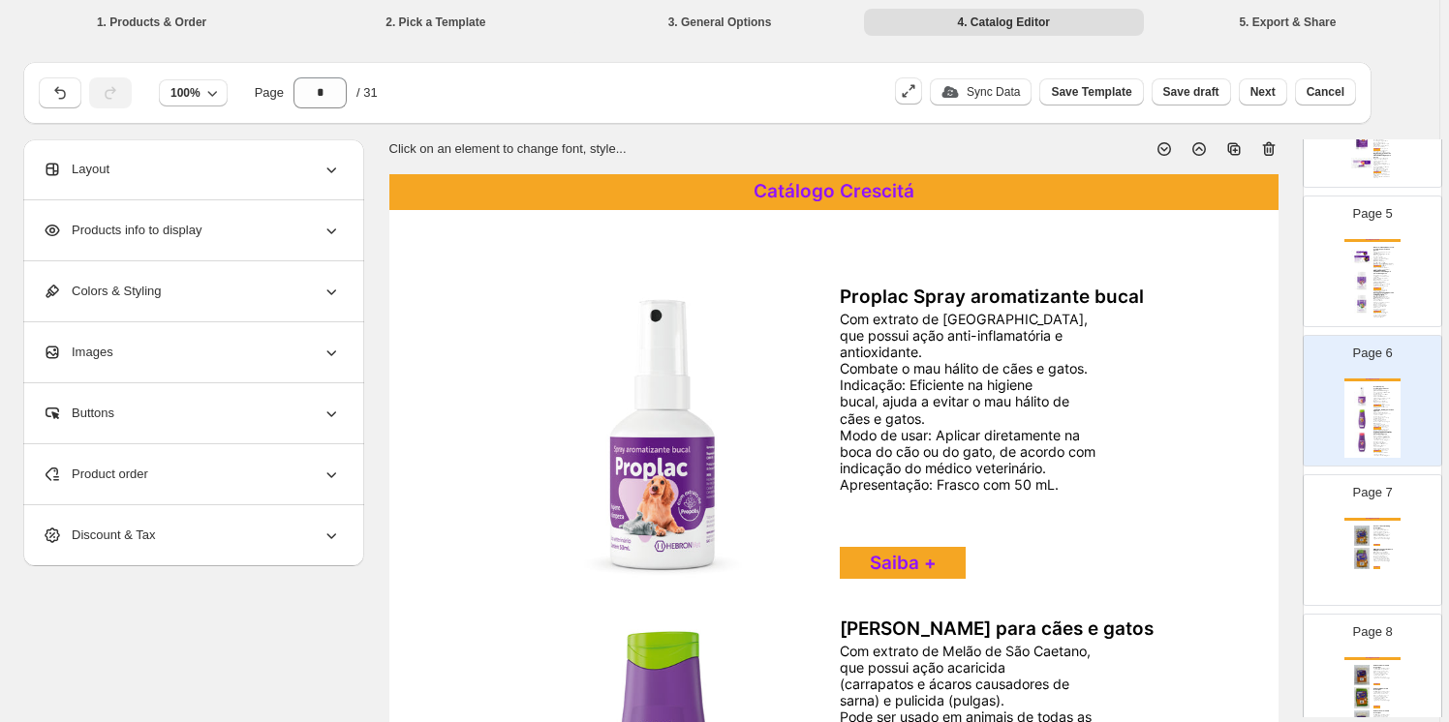
click at [1375, 552] on div "Bifinho Recheado Flex Menta Crescipet são um delicioso petisco, indicado para c…" at bounding box center [1381, 557] width 16 height 11
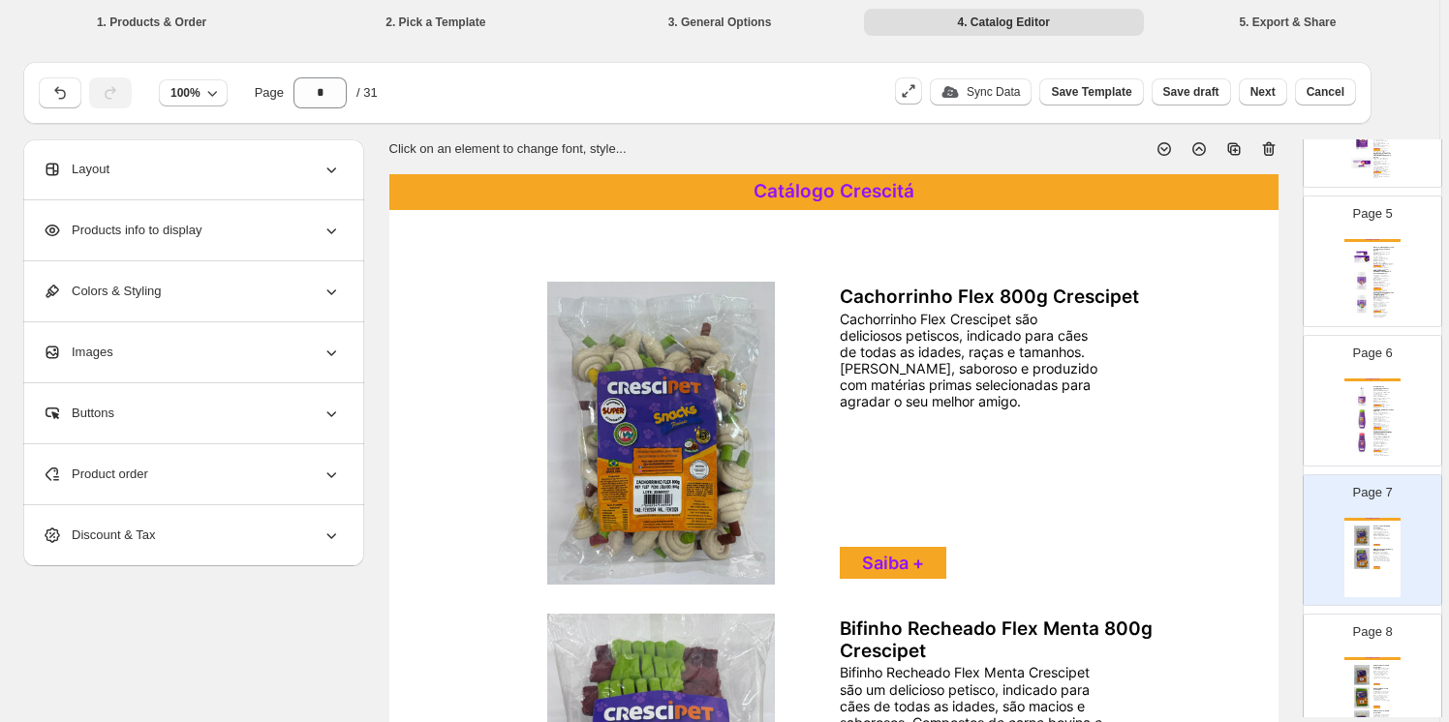
click at [1269, 145] on icon at bounding box center [1268, 149] width 13 height 15
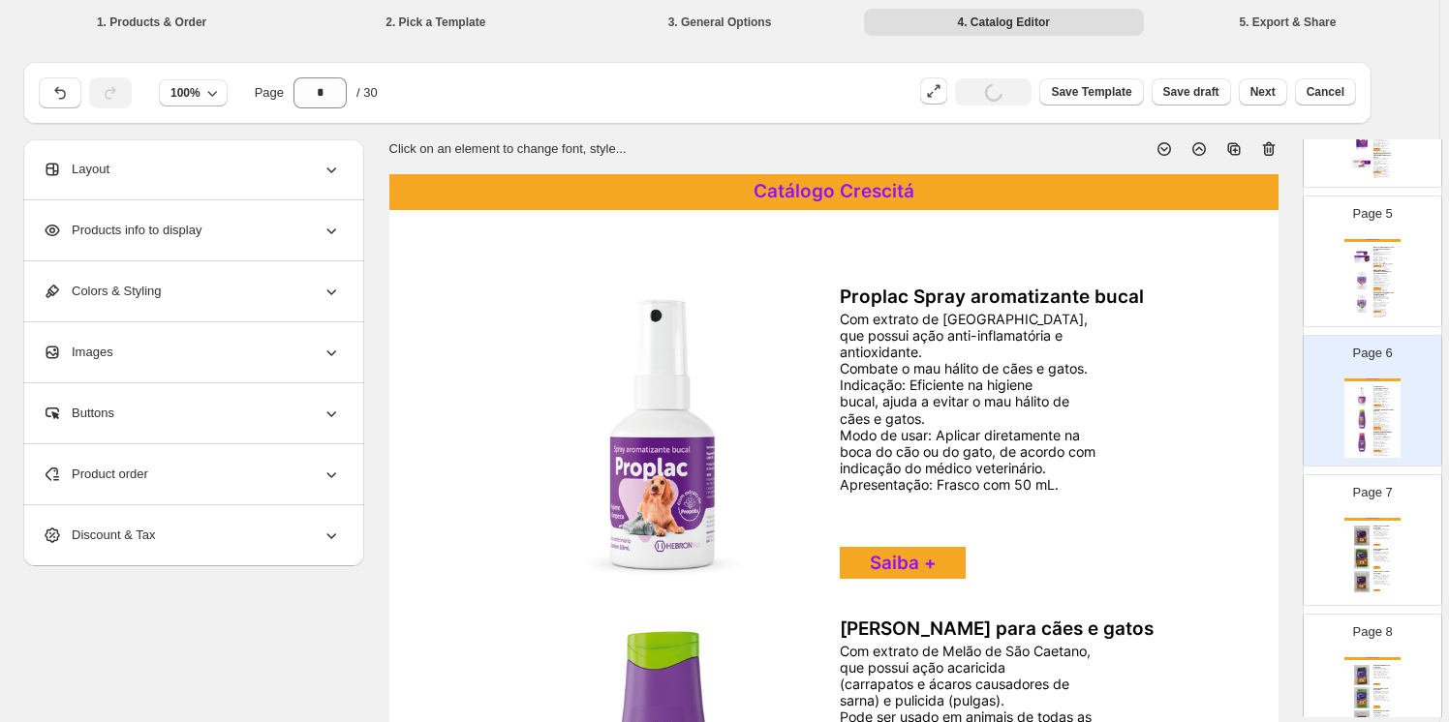
click at [1381, 553] on div "Palito 5x8 menta Crescipet são deliciosos petiscos, indicado para cães de todas…" at bounding box center [1381, 557] width 16 height 11
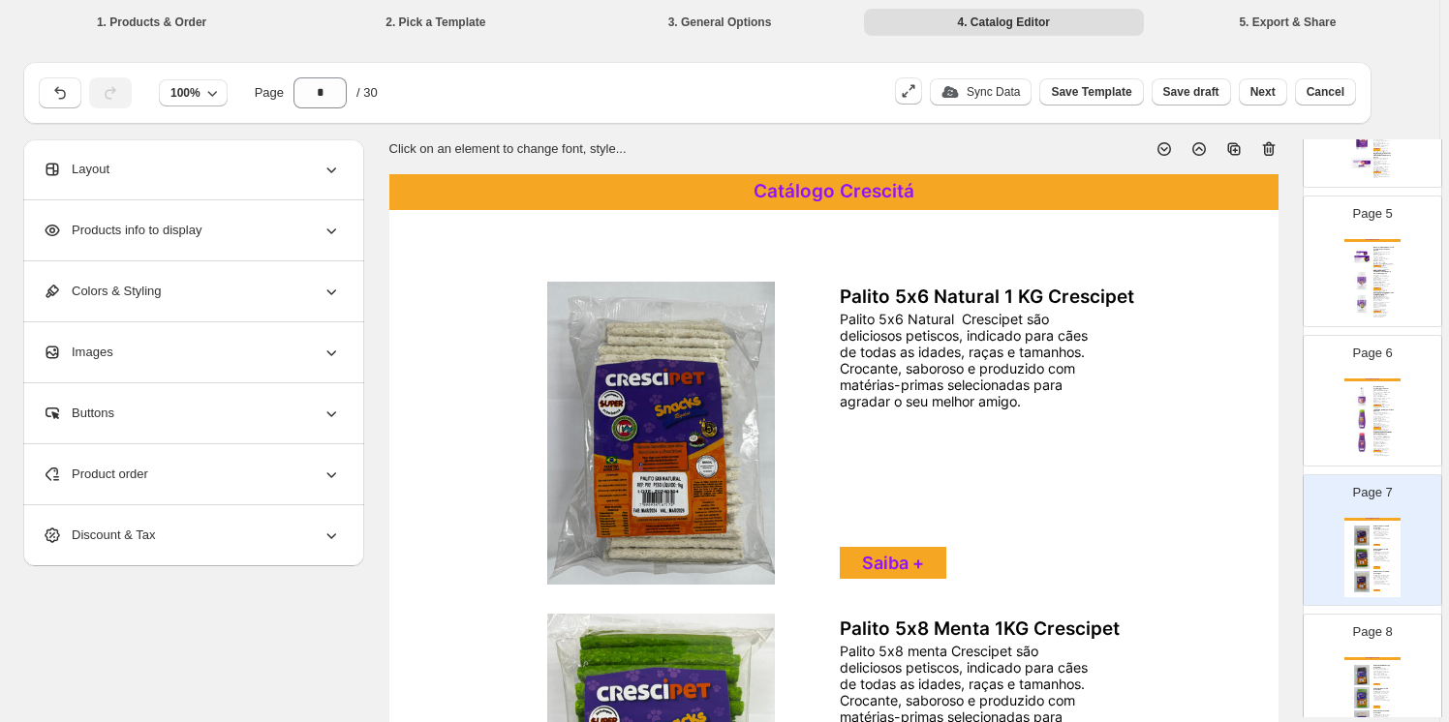
click at [1270, 150] on icon at bounding box center [1270, 150] width 2 height 6
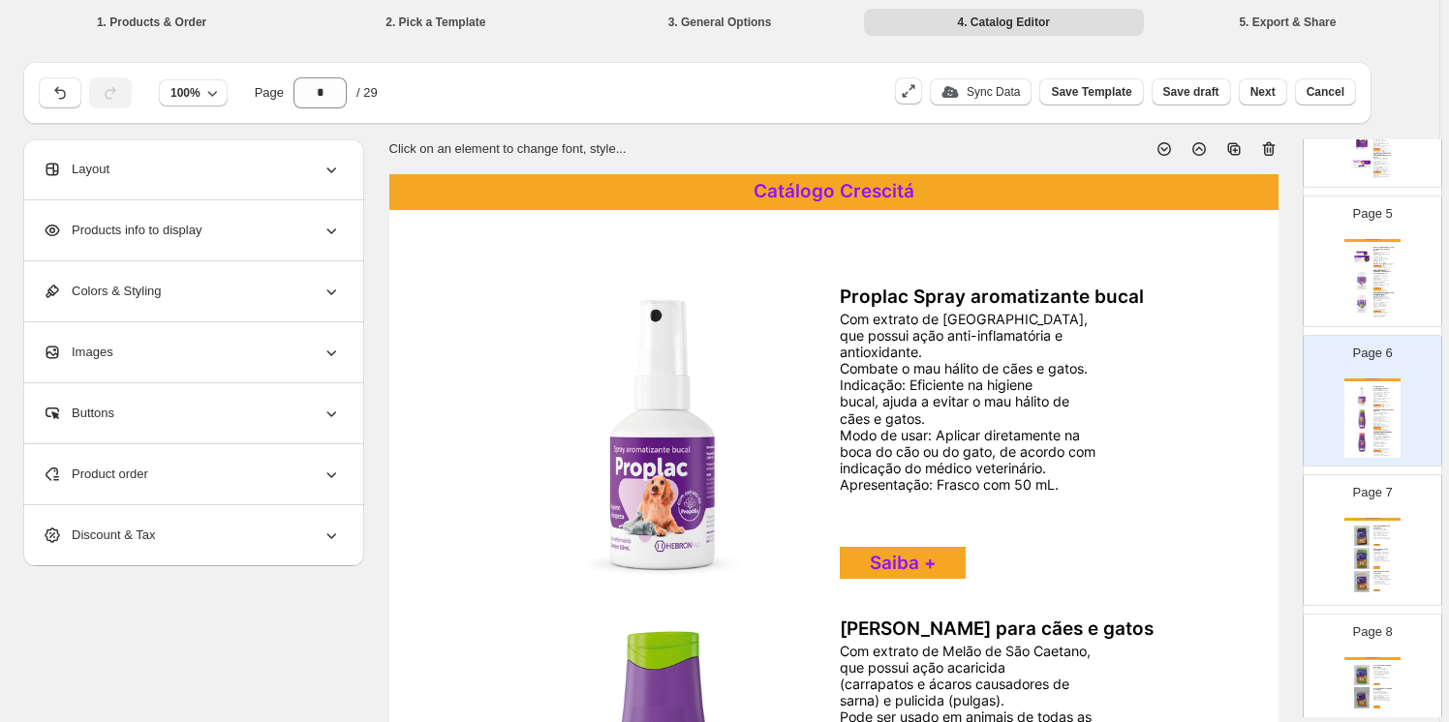
click at [1378, 564] on div "Catálogo Crescitá Palito Flex Defumado 1 kg Crescipet Palito Flex Defumado Cres…" at bounding box center [1372, 557] width 56 height 79
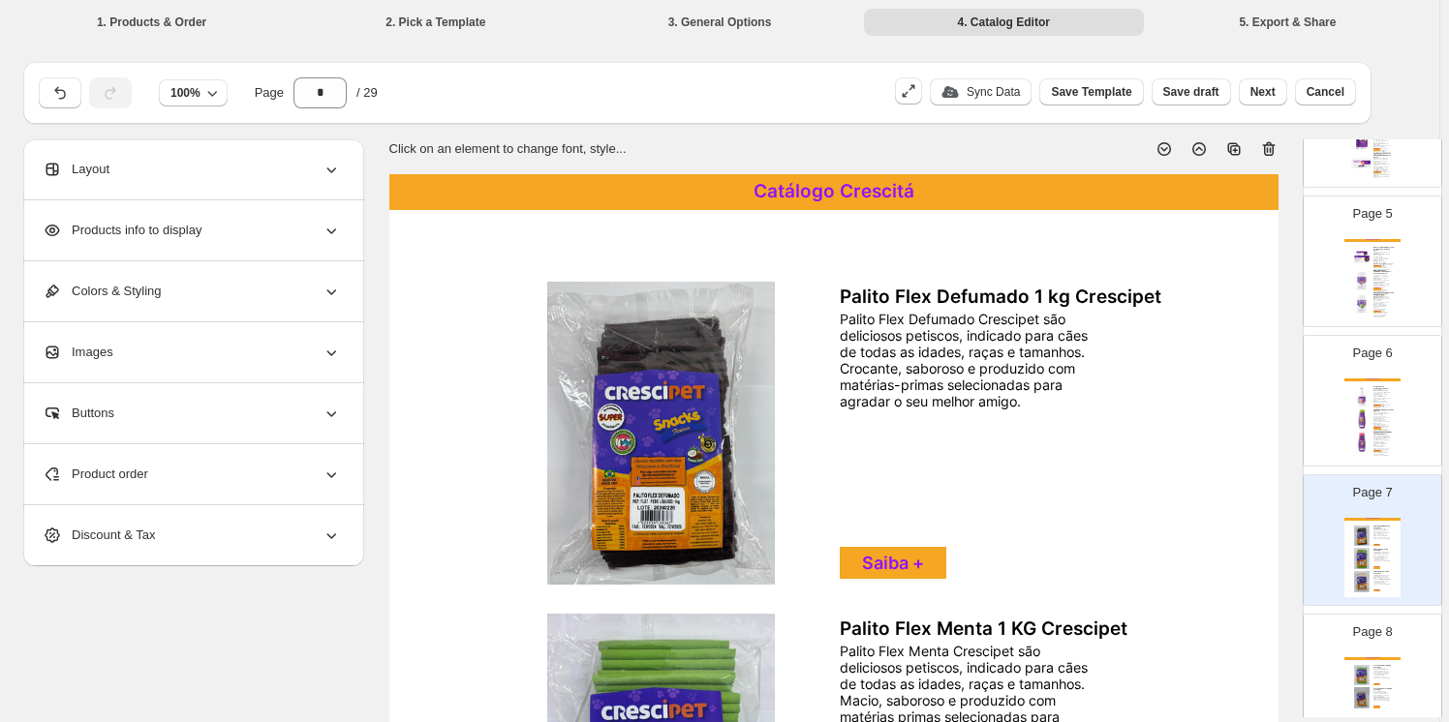
click at [1270, 148] on icon at bounding box center [1270, 150] width 2 height 6
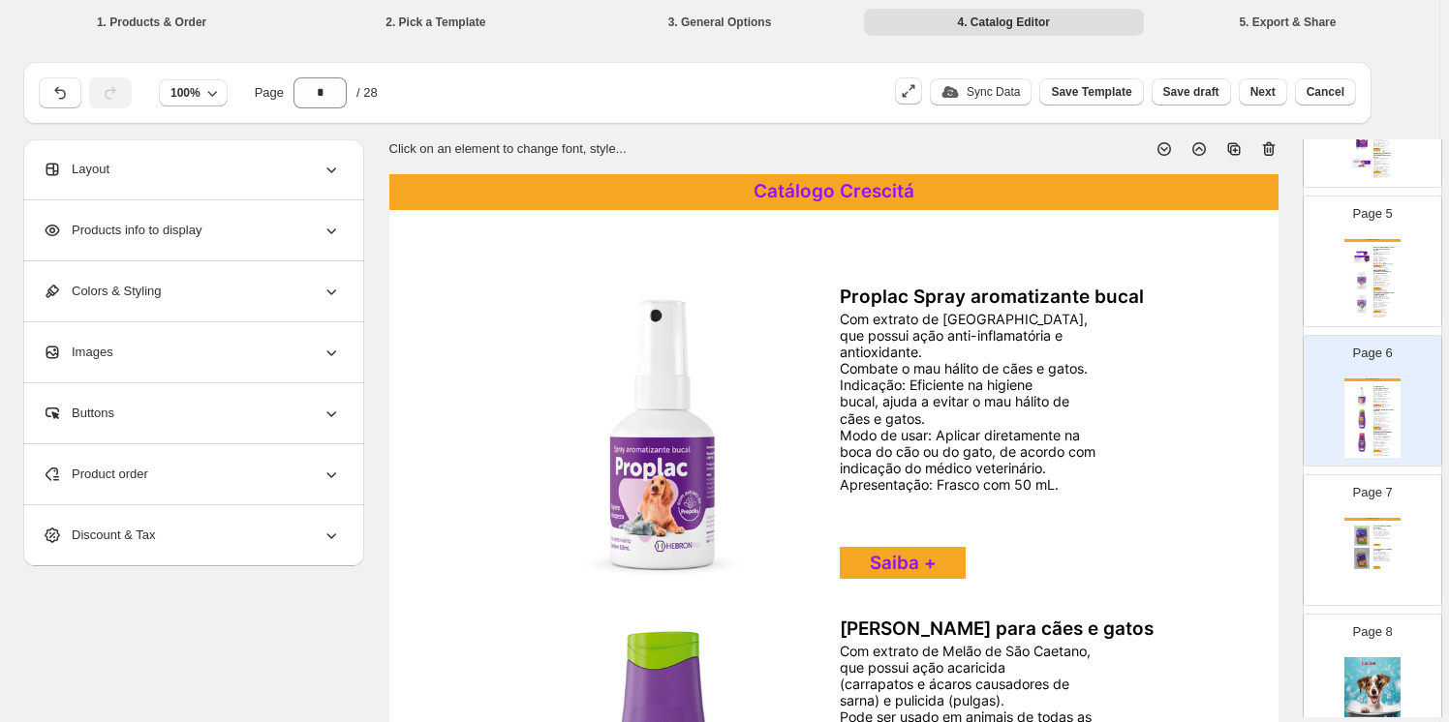
click at [1368, 527] on div "Catálogo Crescitá Trança Flex Menta 800g Crescipet ﻿Trança Flex Menta Crescipet…" at bounding box center [1372, 557] width 56 height 79
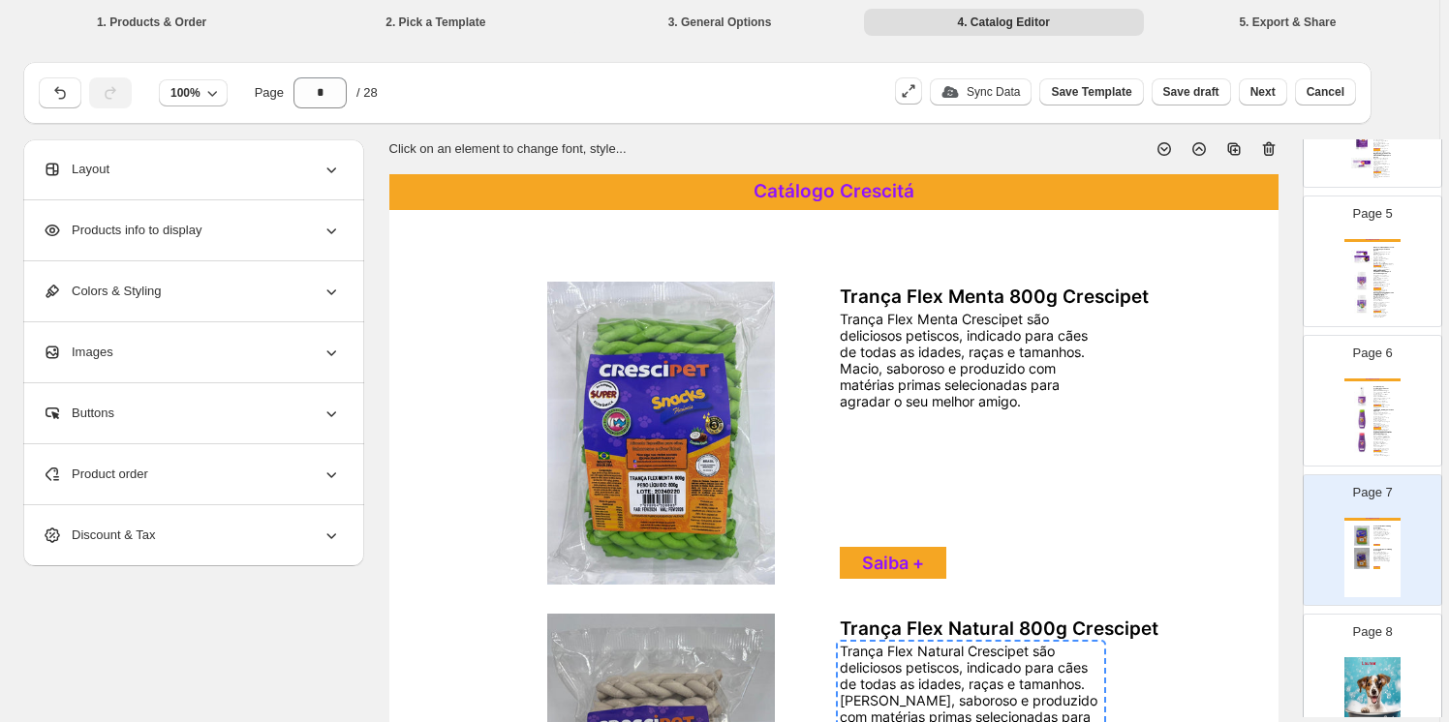
drag, startPoint x: 1271, startPoint y: 146, endPoint x: 1258, endPoint y: 155, distance: 16.1
click at [1269, 146] on icon at bounding box center [1268, 148] width 19 height 19
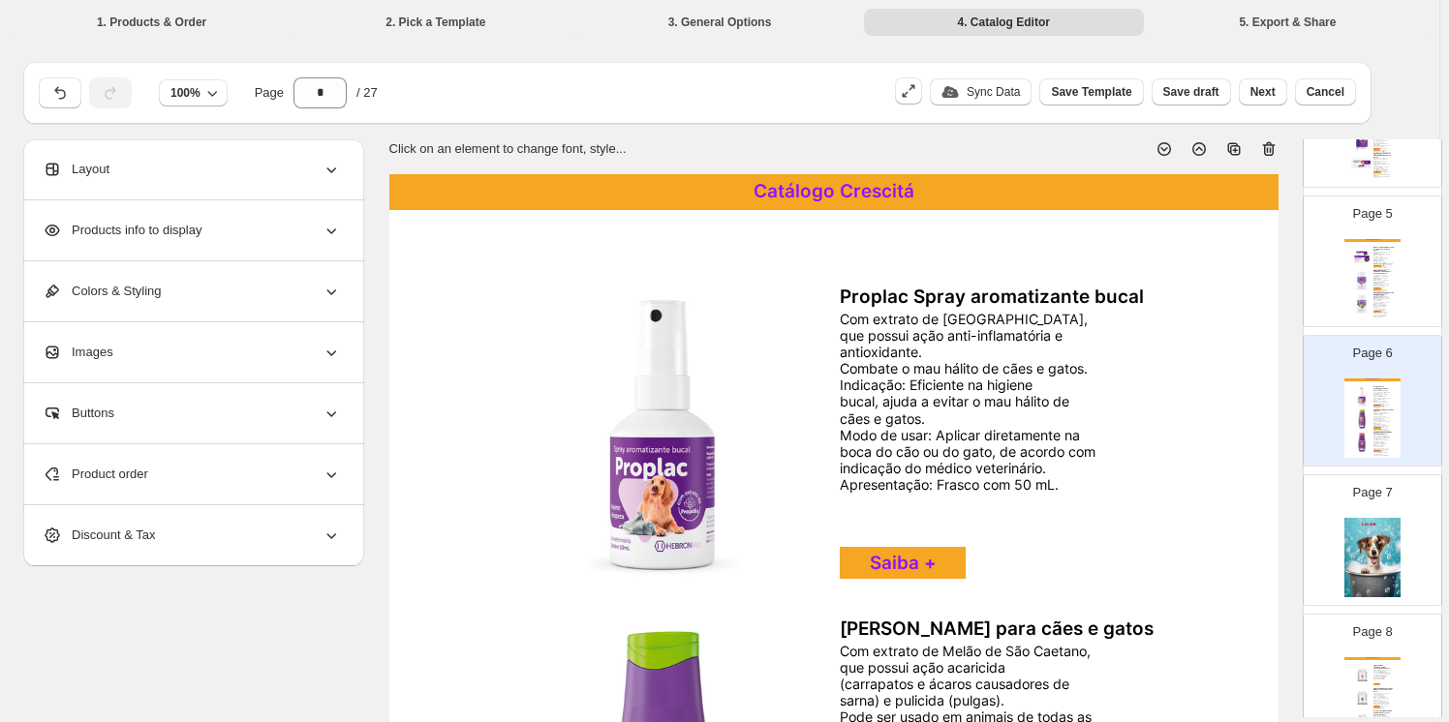
click at [1363, 532] on img at bounding box center [1372, 557] width 56 height 79
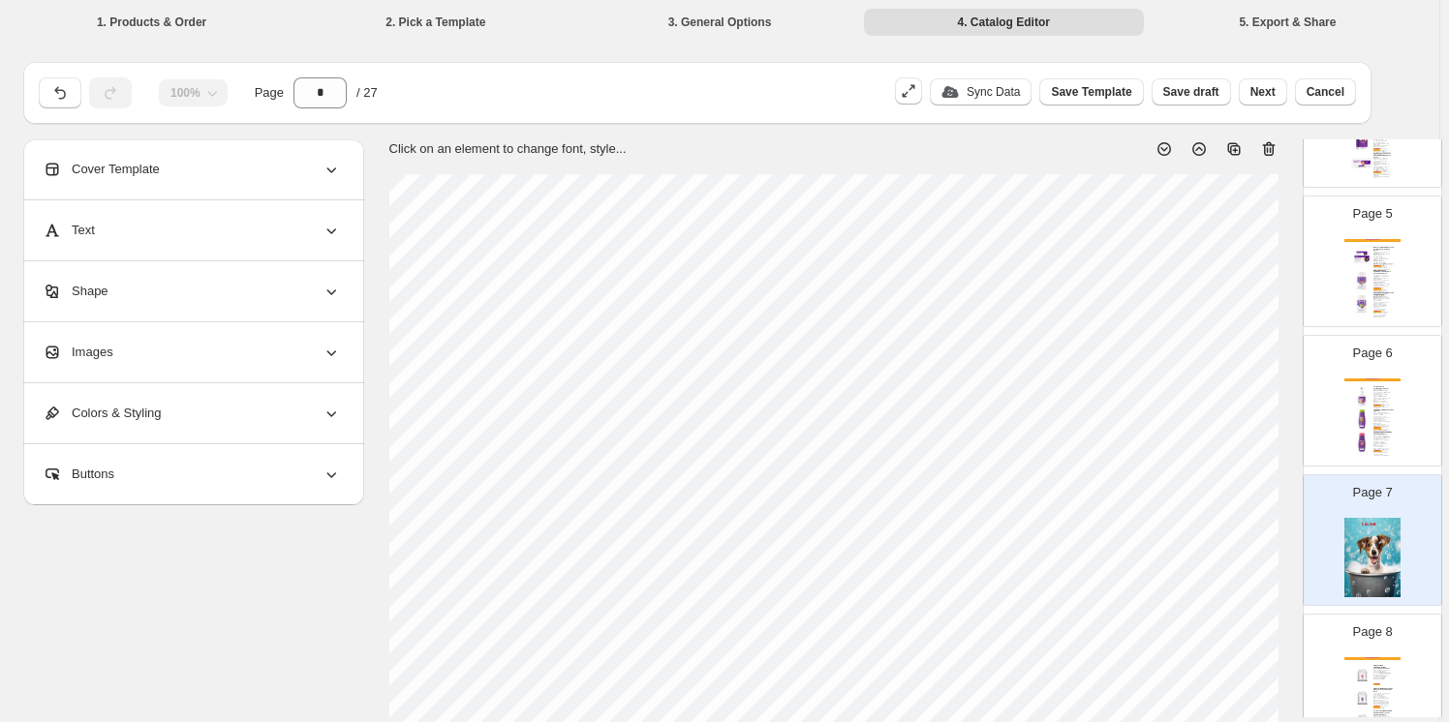
drag, startPoint x: 1269, startPoint y: 149, endPoint x: 1269, endPoint y: 168, distance: 19.4
click at [1268, 148] on icon at bounding box center [1267, 150] width 2 height 6
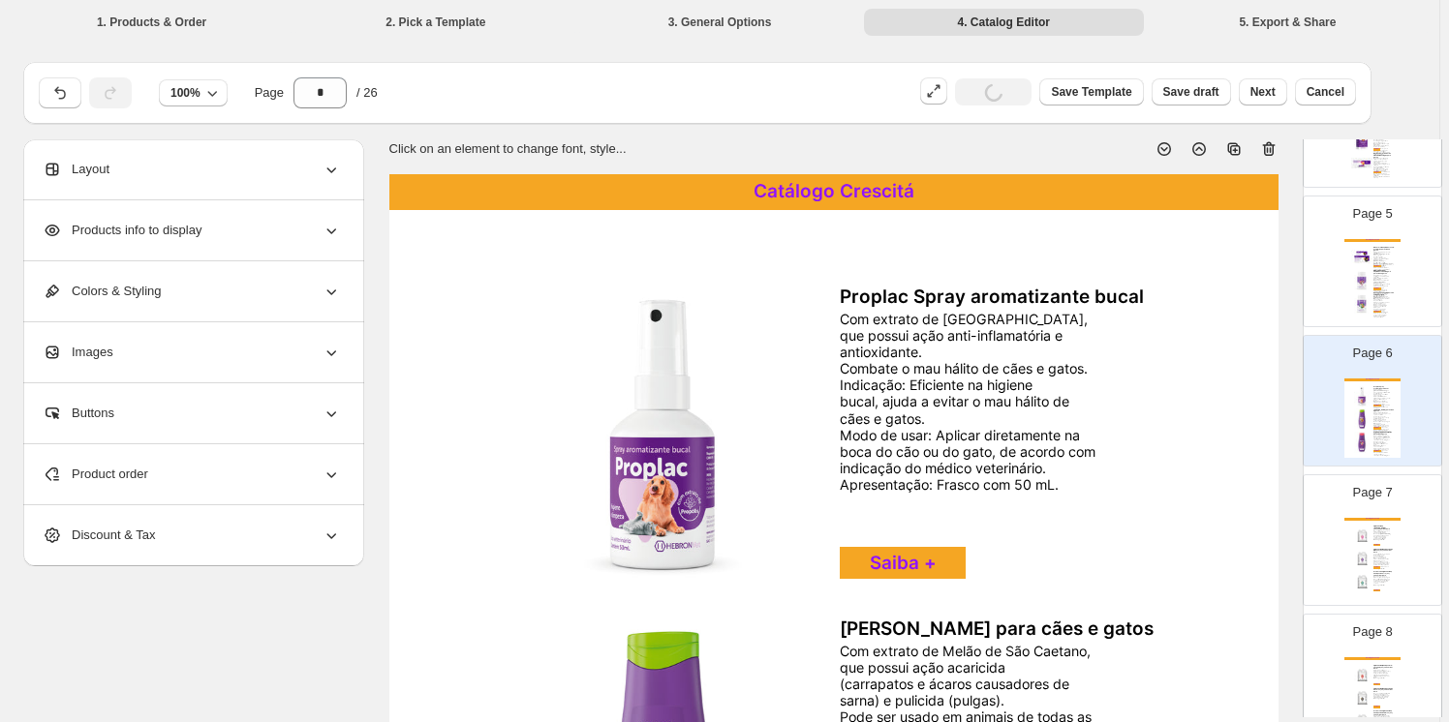
click at [1383, 554] on div "Launer Pet Care shampoo Pelos Oleosos foi especialmente, ﻿desenvolvido para lim…" at bounding box center [1381, 562] width 16 height 16
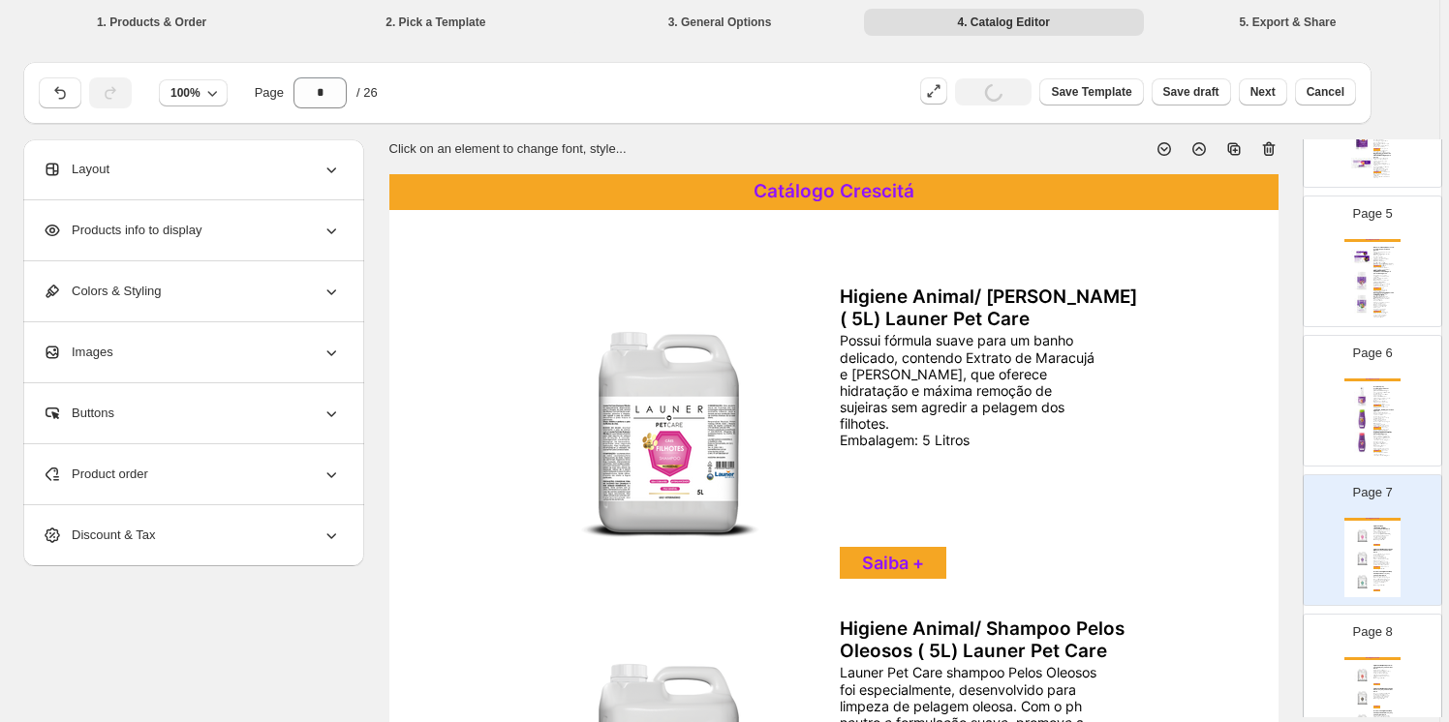
click at [1269, 148] on icon at bounding box center [1268, 148] width 19 height 19
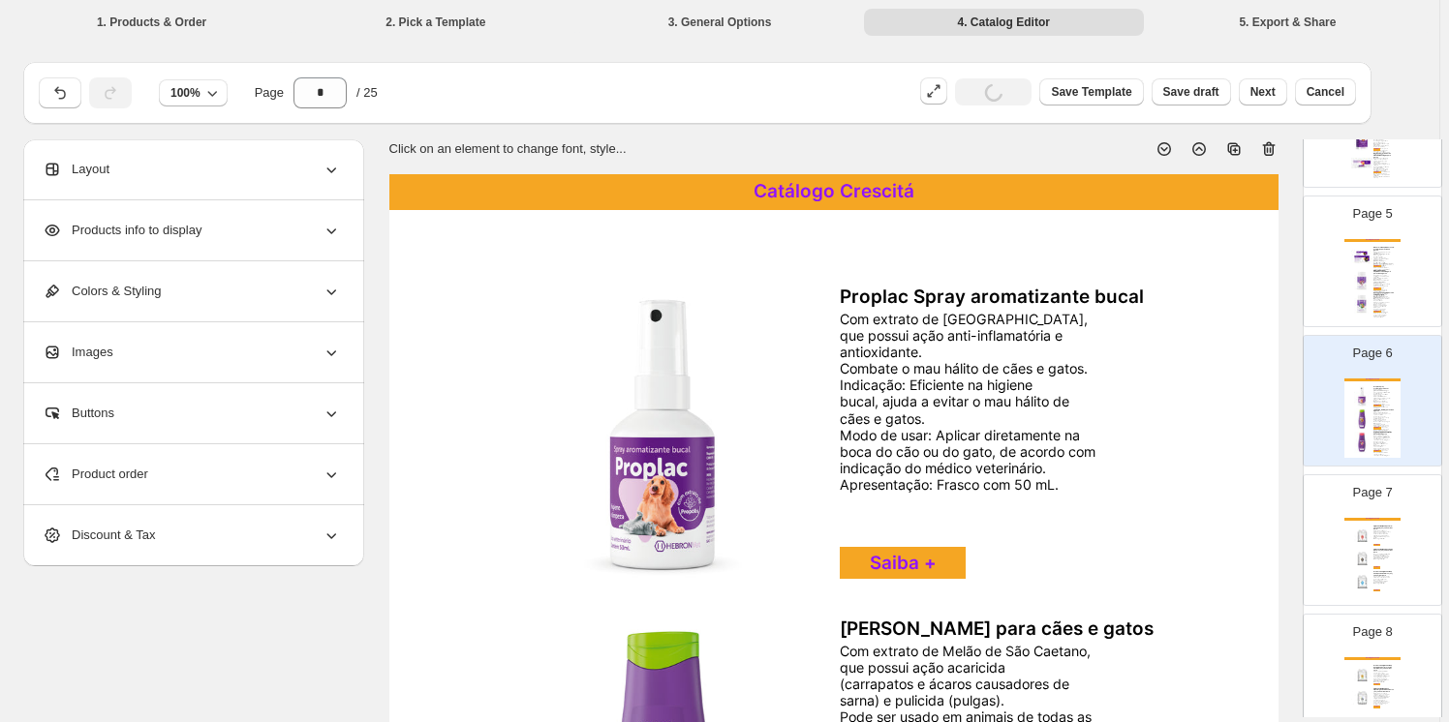
click at [1400, 537] on div "Page 7 Catálogo Crescitá Higiene Animal/ Shampoo Pré-Lavagem (5L) Launer Pet Ca…" at bounding box center [1364, 533] width 122 height 130
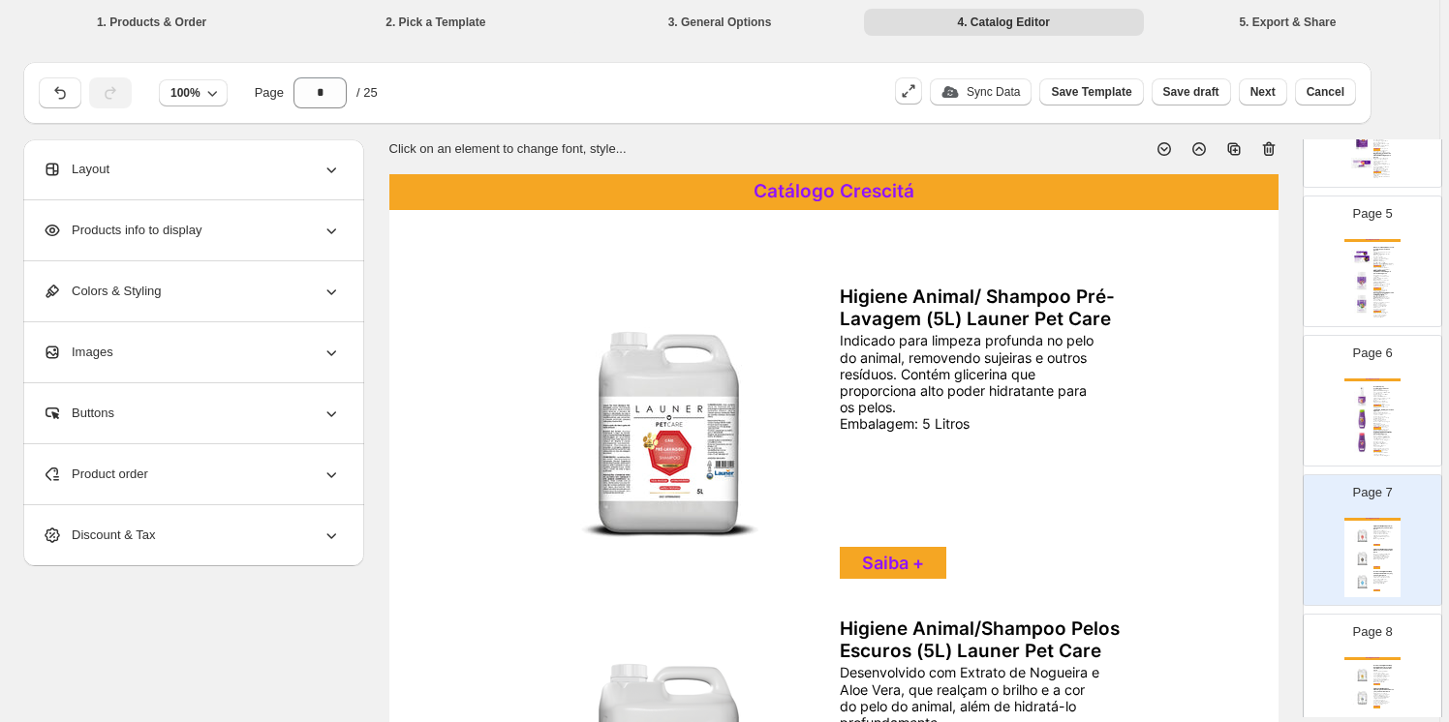
drag, startPoint x: 1273, startPoint y: 145, endPoint x: 1265, endPoint y: 162, distance: 18.6
click at [1272, 145] on icon at bounding box center [1268, 148] width 19 height 19
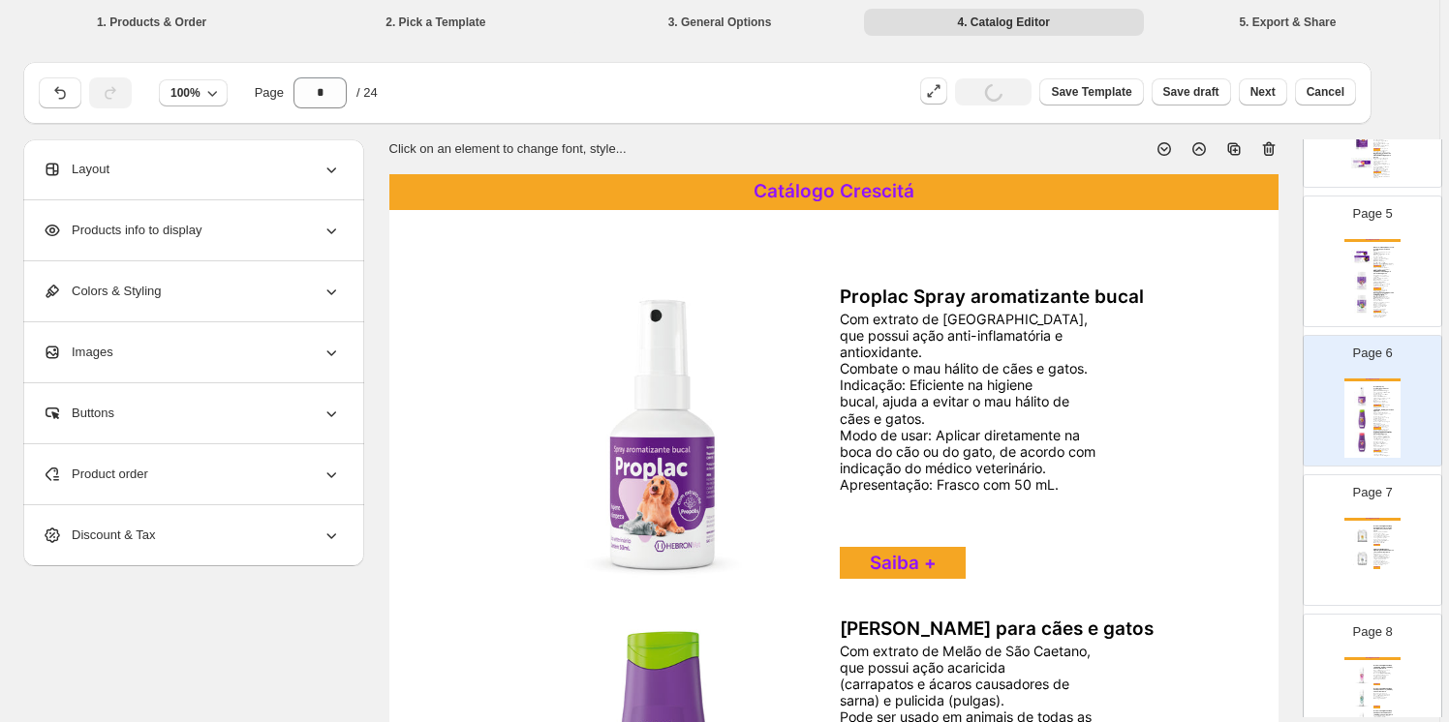
click at [1394, 526] on div "Catálogo Crescitá Produto de Higiene Animal/ Condicionador Proteção Térmica (5L…" at bounding box center [1372, 557] width 56 height 79
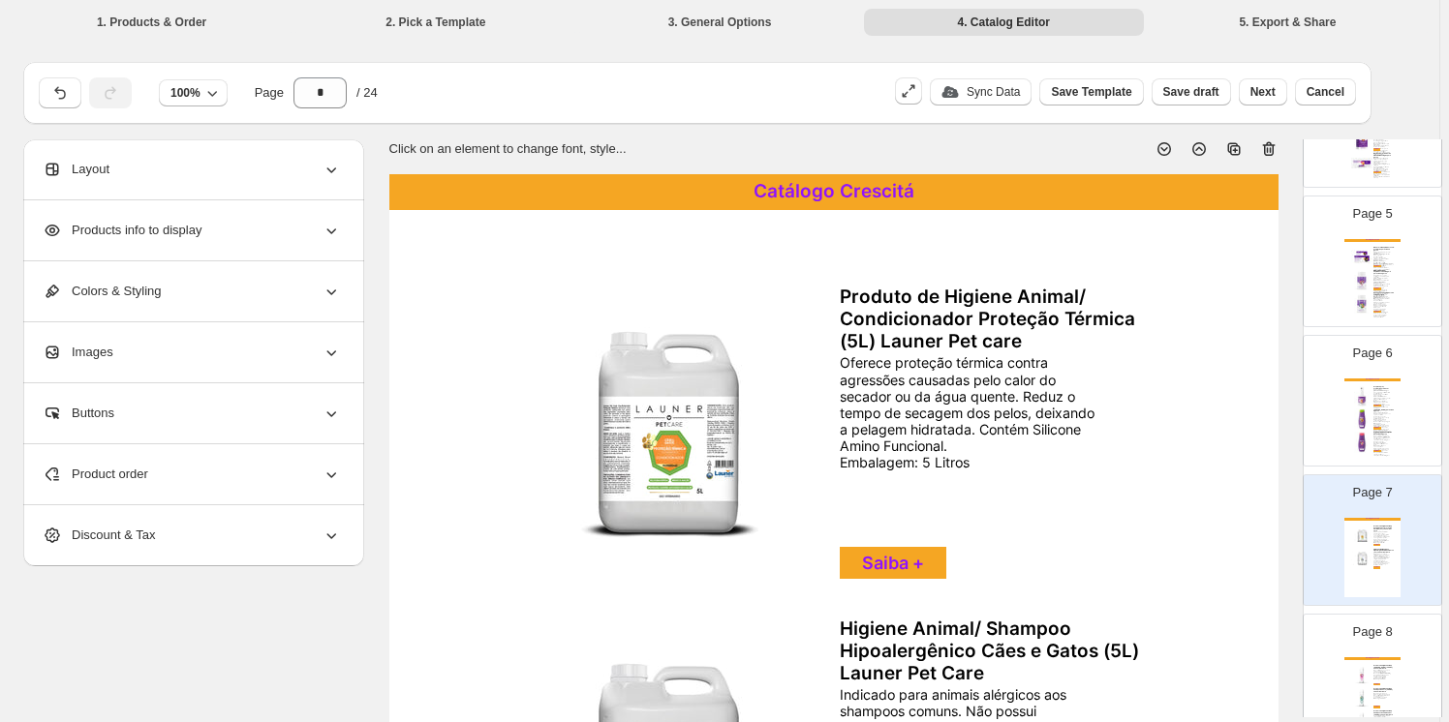
click at [1271, 149] on icon at bounding box center [1268, 148] width 19 height 19
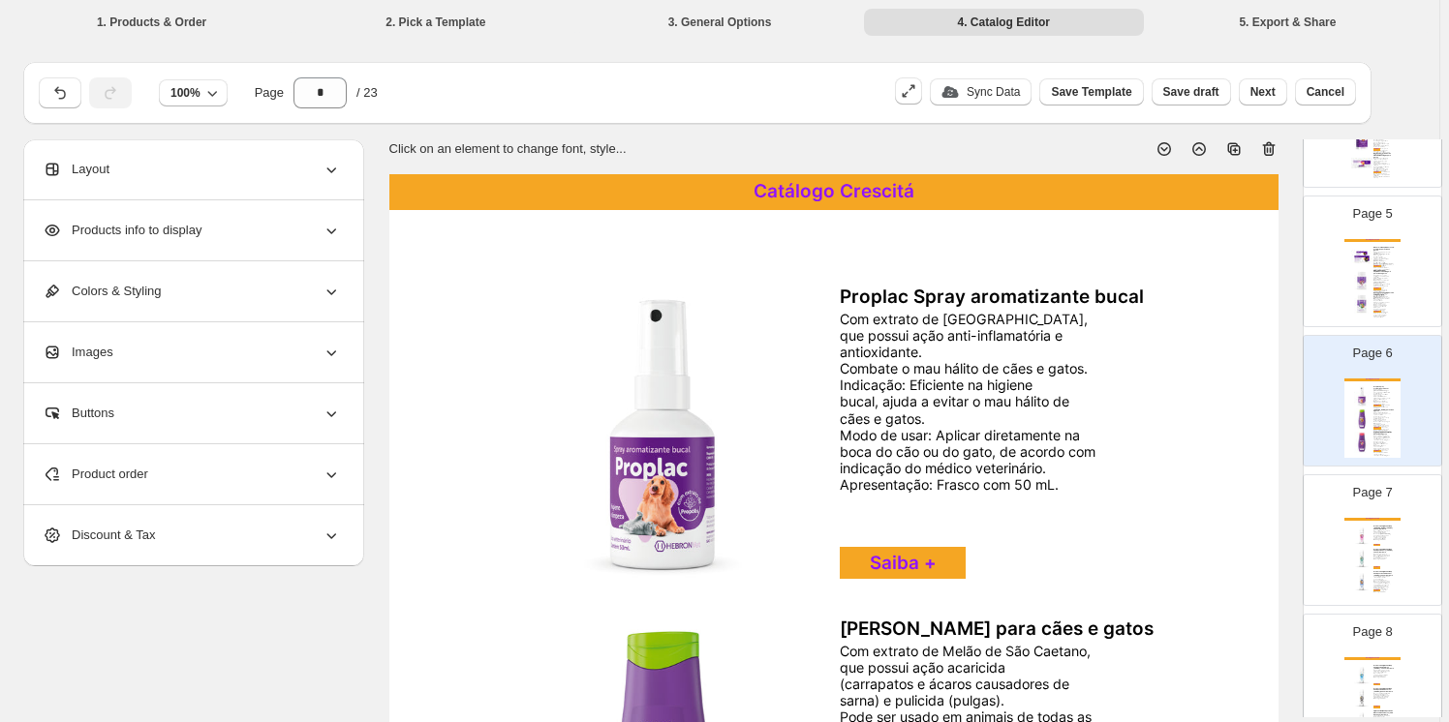
click at [1373, 534] on div "Possui fórmula suave para um banho delicado, contendo Extrato de Maracujá e [PE…" at bounding box center [1381, 536] width 16 height 11
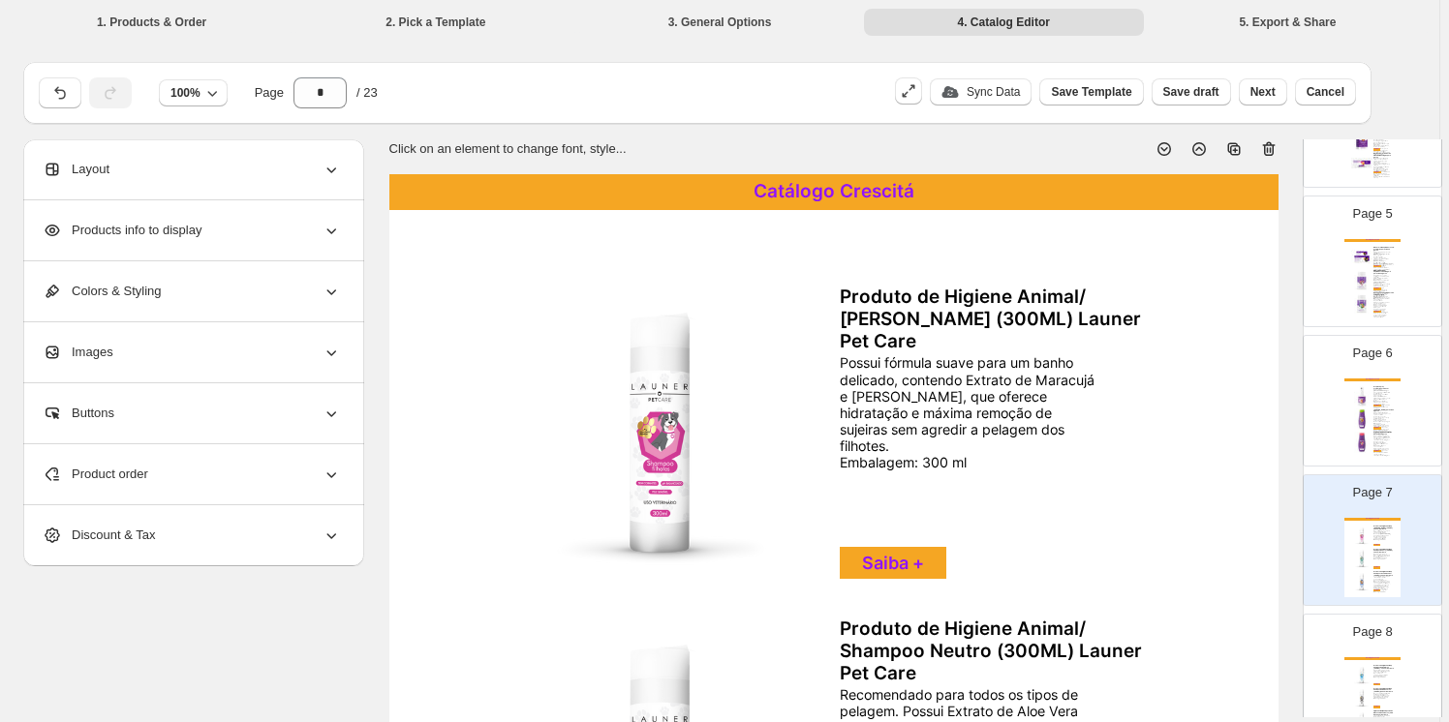
click at [1270, 146] on icon at bounding box center [1268, 148] width 19 height 19
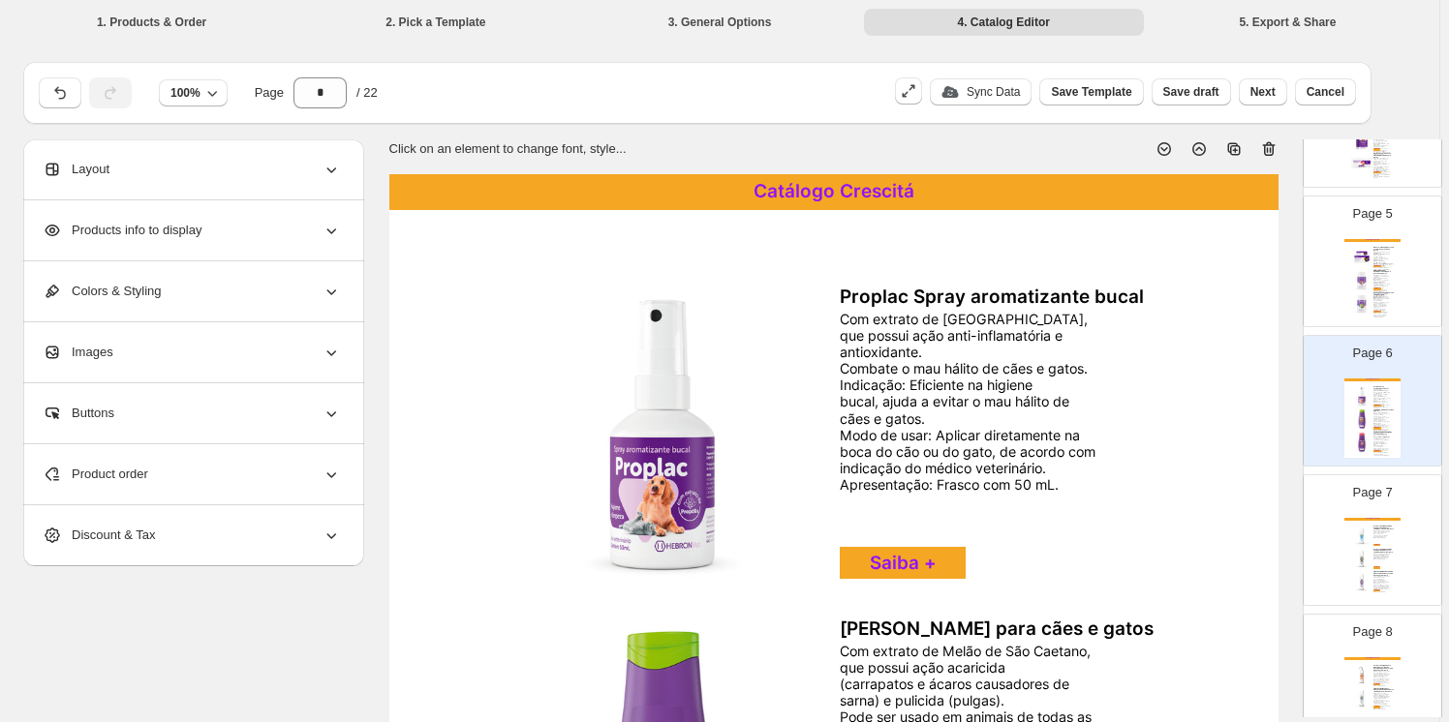
drag, startPoint x: 1377, startPoint y: 550, endPoint x: 1424, endPoint y: 531, distance: 51.2
click at [1377, 550] on div "Produto de Higiene Animal/ Shampoo Pelos Escuros (300ML)/ Launer Pet Care" at bounding box center [1383, 551] width 21 height 5
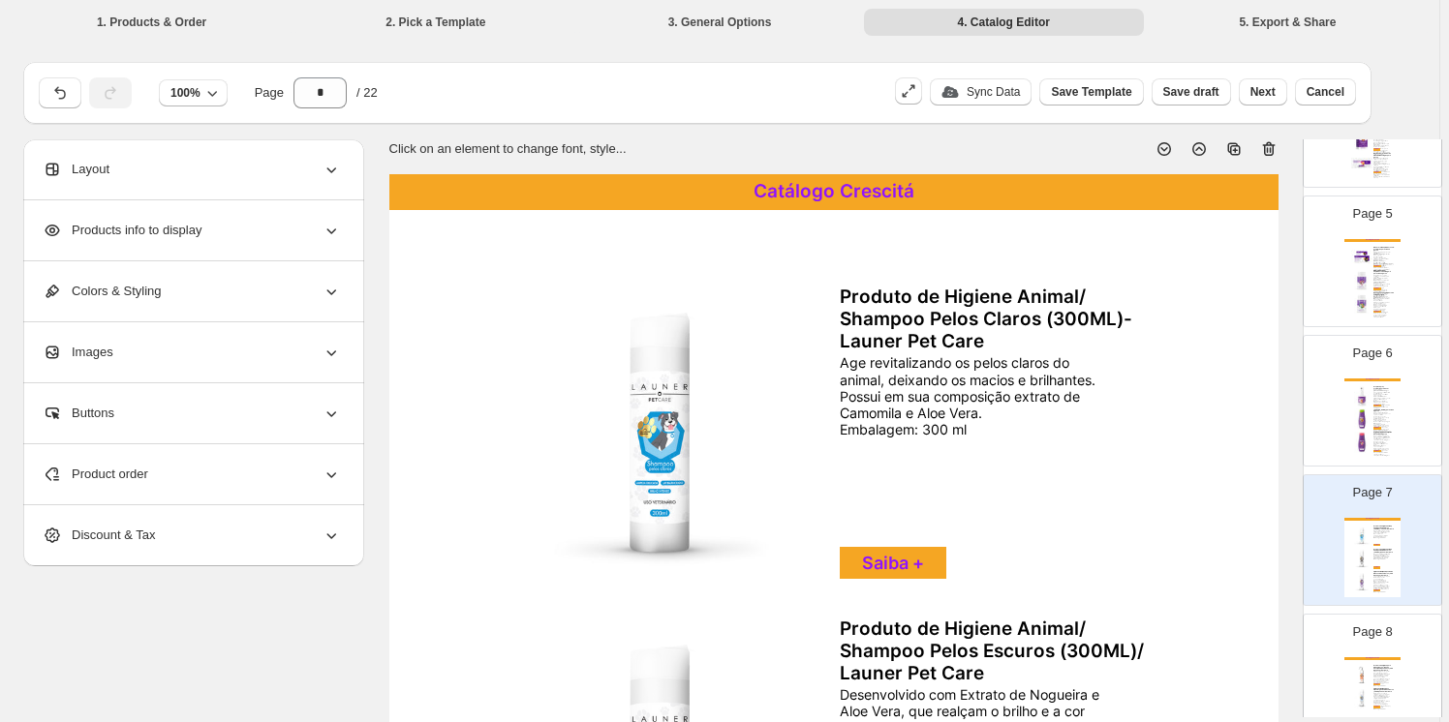
click at [1268, 147] on icon at bounding box center [1267, 150] width 2 height 6
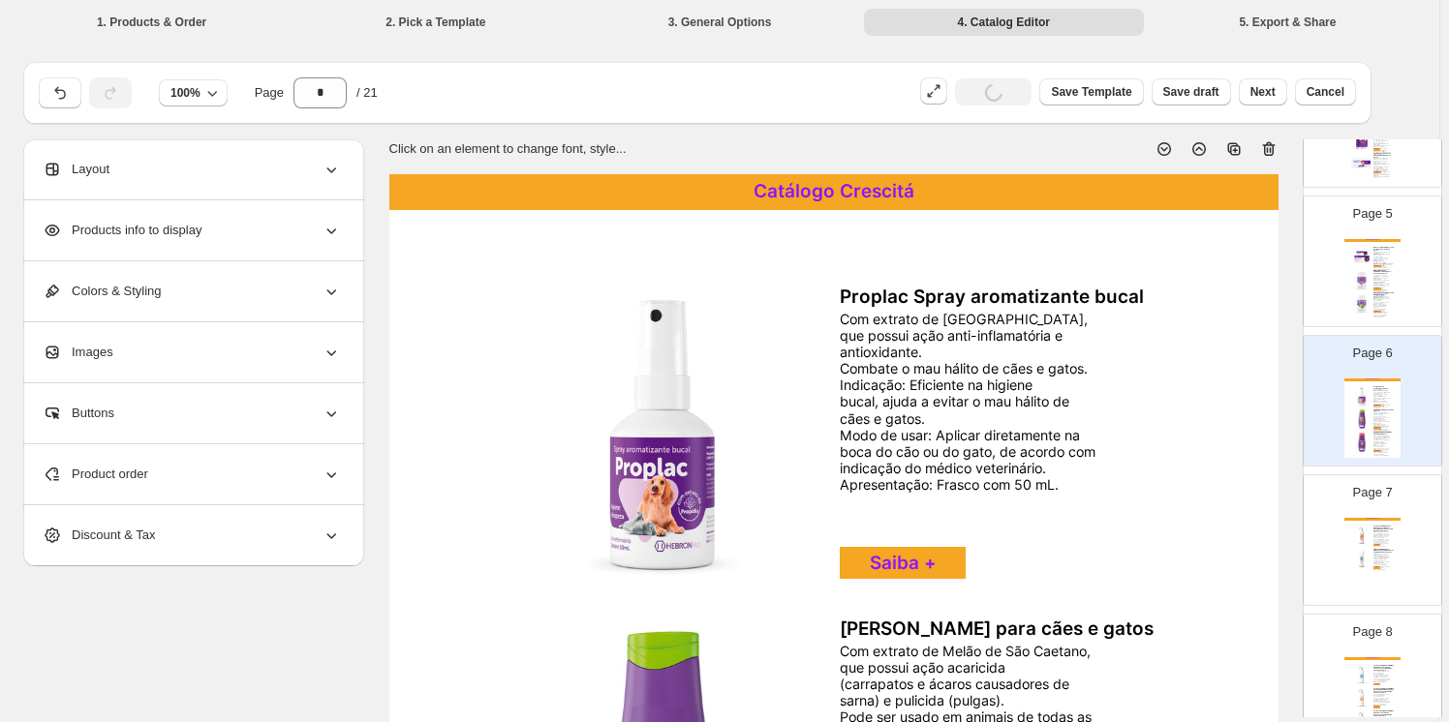
click at [1355, 557] on img at bounding box center [1361, 558] width 21 height 21
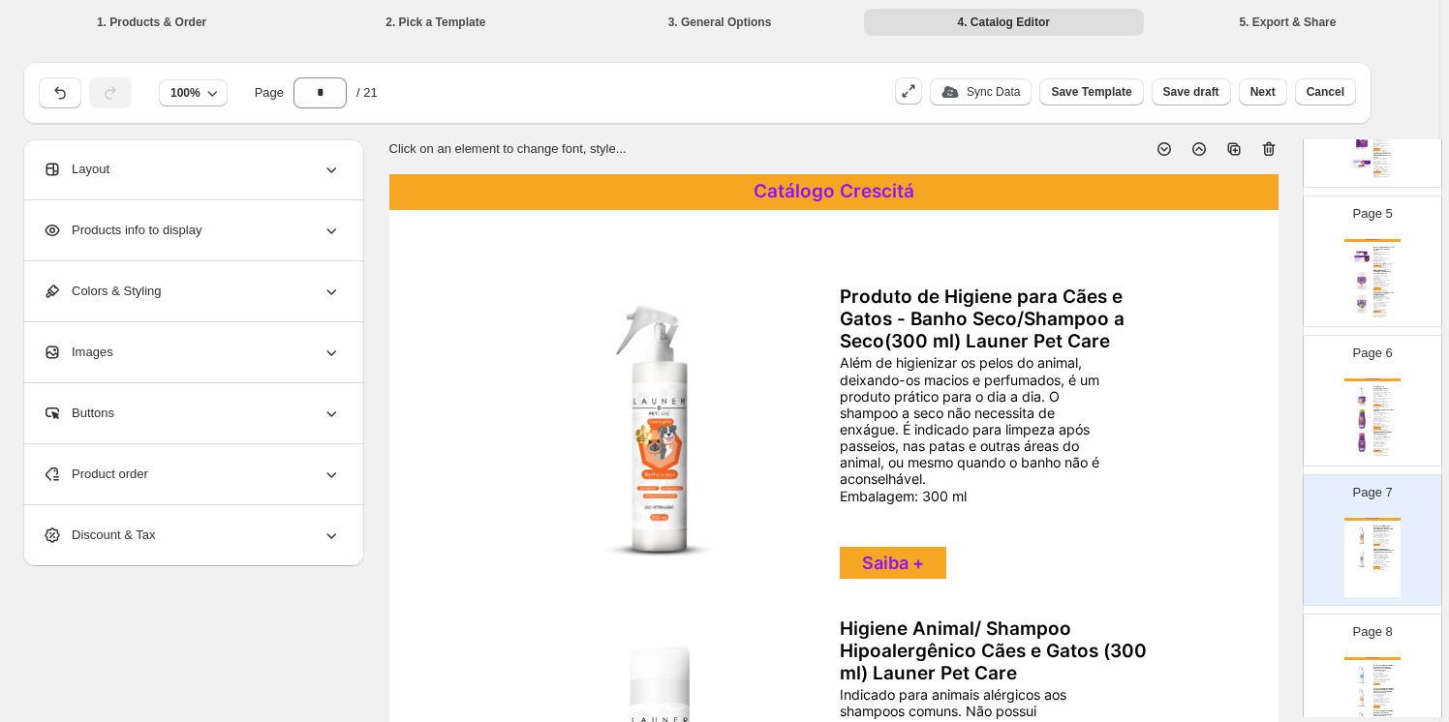
click at [1270, 146] on icon at bounding box center [1268, 148] width 19 height 19
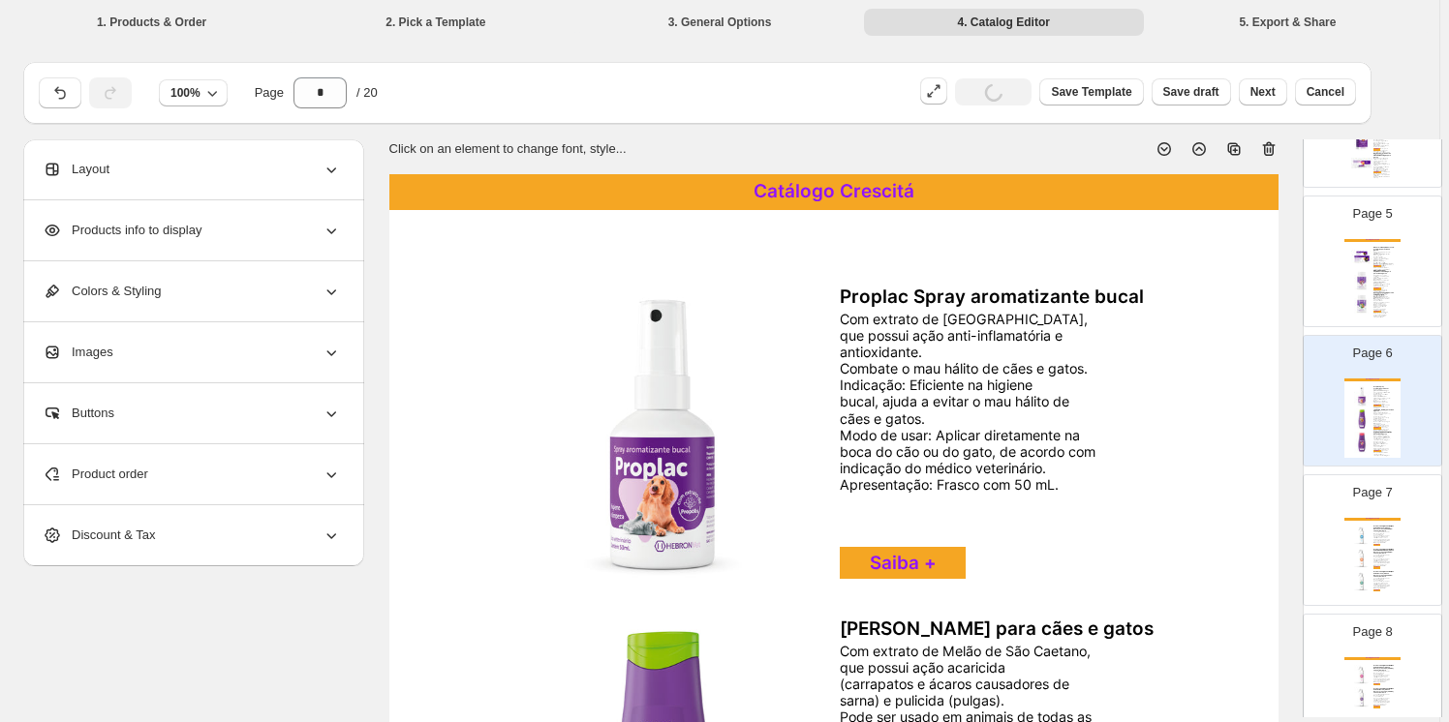
click at [1374, 551] on div "Produto de Higiene Animal / Deo Colônia Mamãe e Bebê ( Cães e Gatos) Frasco de …" at bounding box center [1383, 552] width 21 height 6
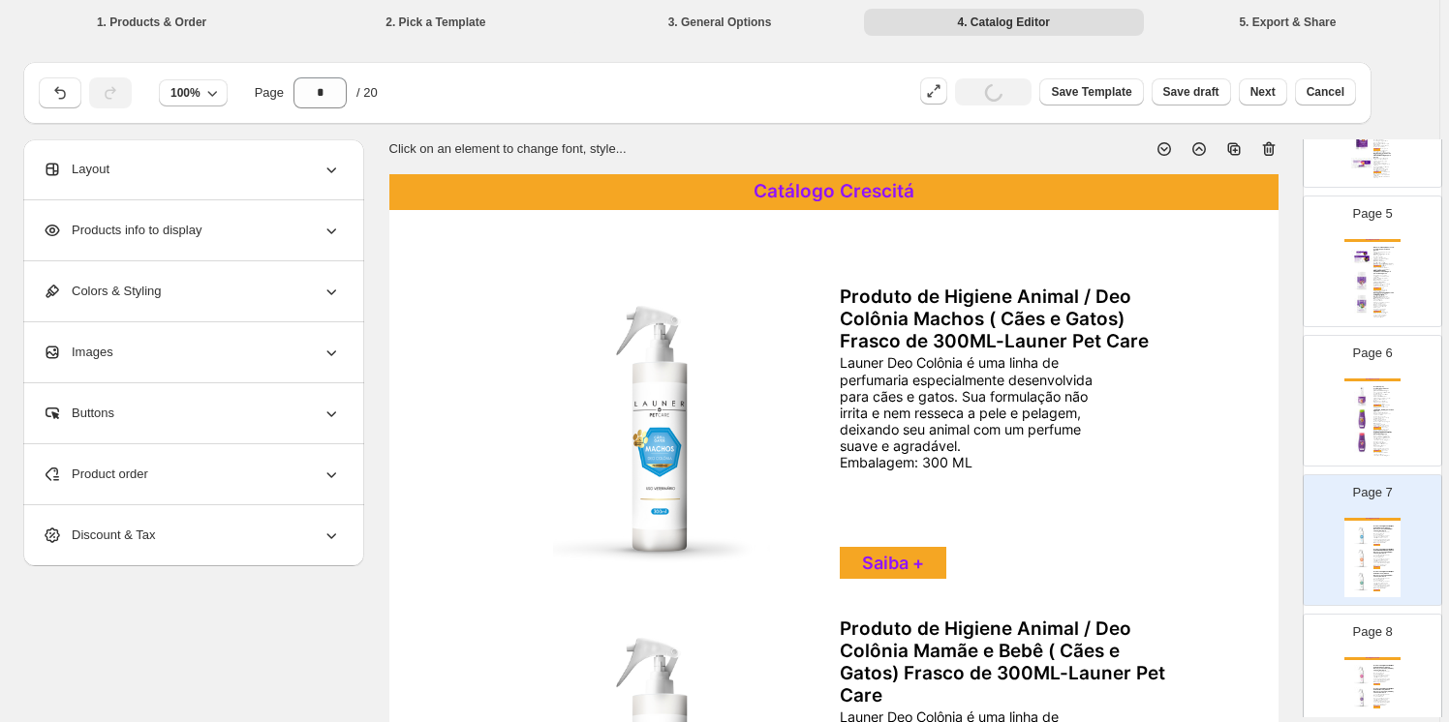
drag, startPoint x: 1272, startPoint y: 146, endPoint x: 1248, endPoint y: 168, distance: 32.2
click at [1271, 146] on icon at bounding box center [1268, 148] width 19 height 19
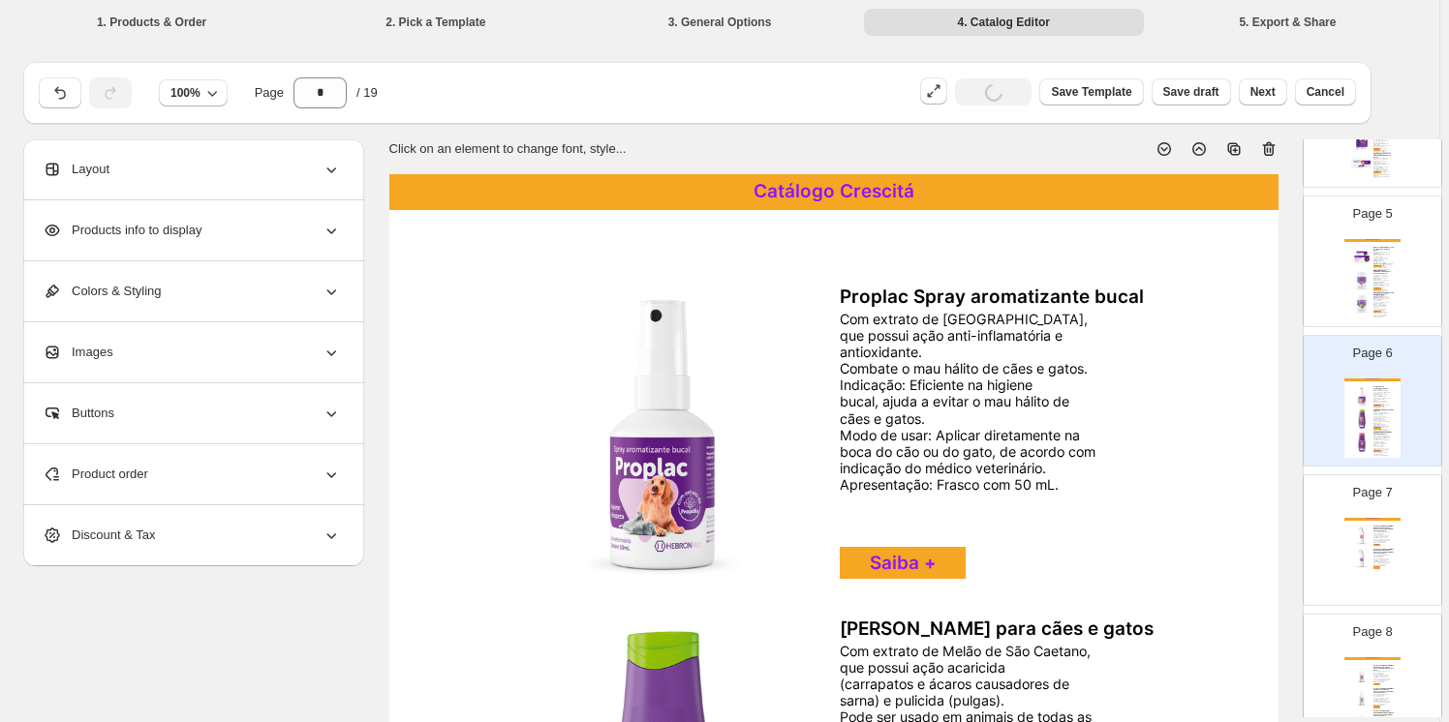
click at [1367, 540] on div "Catálogo Crescitá Produto de Higiene Animal / Deo Colônia Fêmeas ( Cães e Gatos…" at bounding box center [1372, 557] width 56 height 79
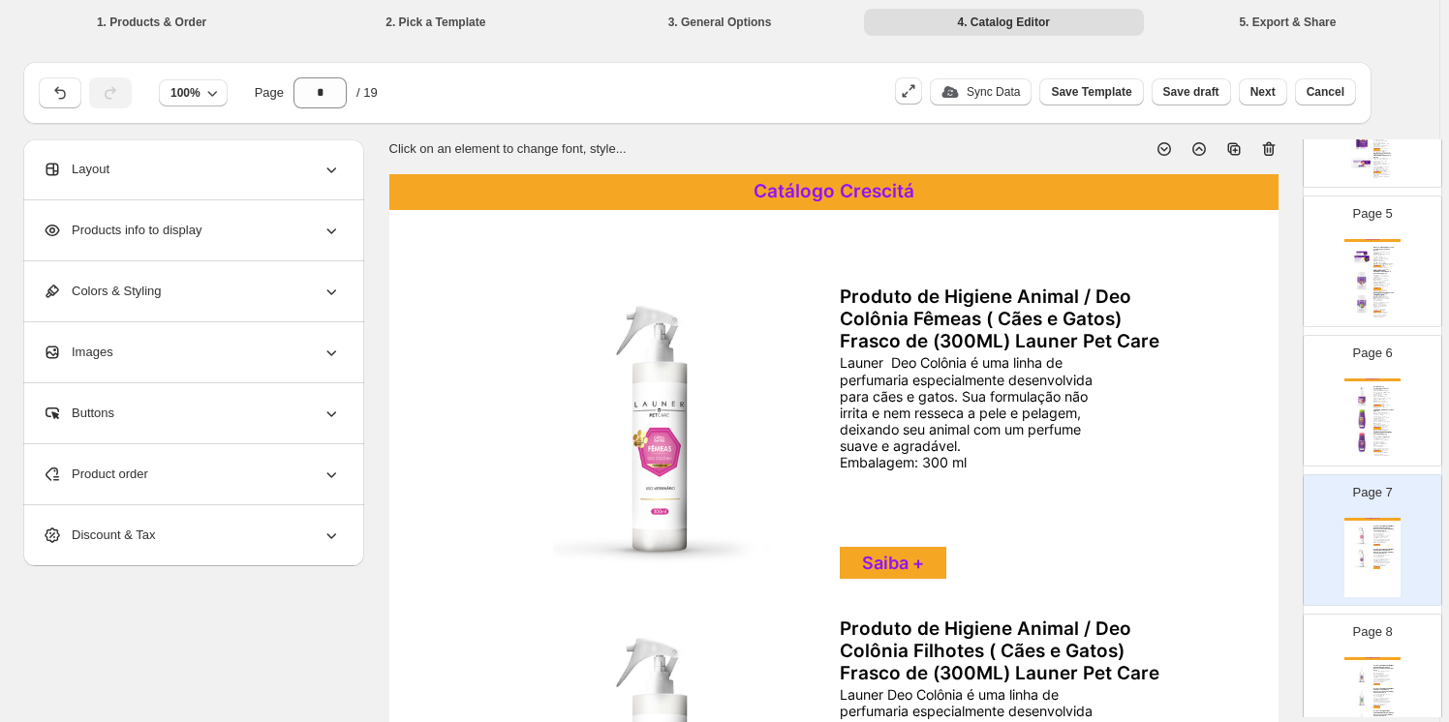
click at [1271, 147] on icon at bounding box center [1268, 148] width 19 height 19
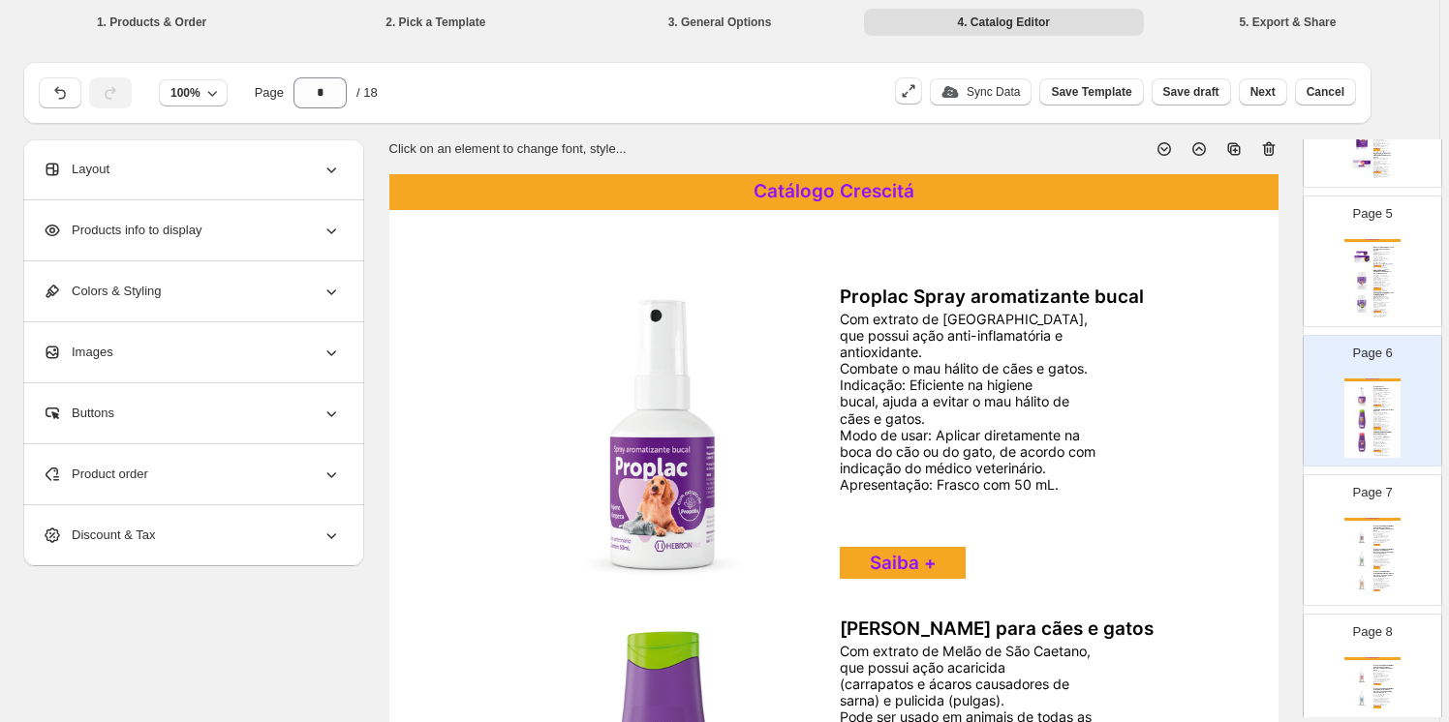
click at [1375, 532] on div "Launer Deo Colônia é uma linha de perfumaria especialmente desenvolvida para cã…" at bounding box center [1381, 538] width 16 height 12
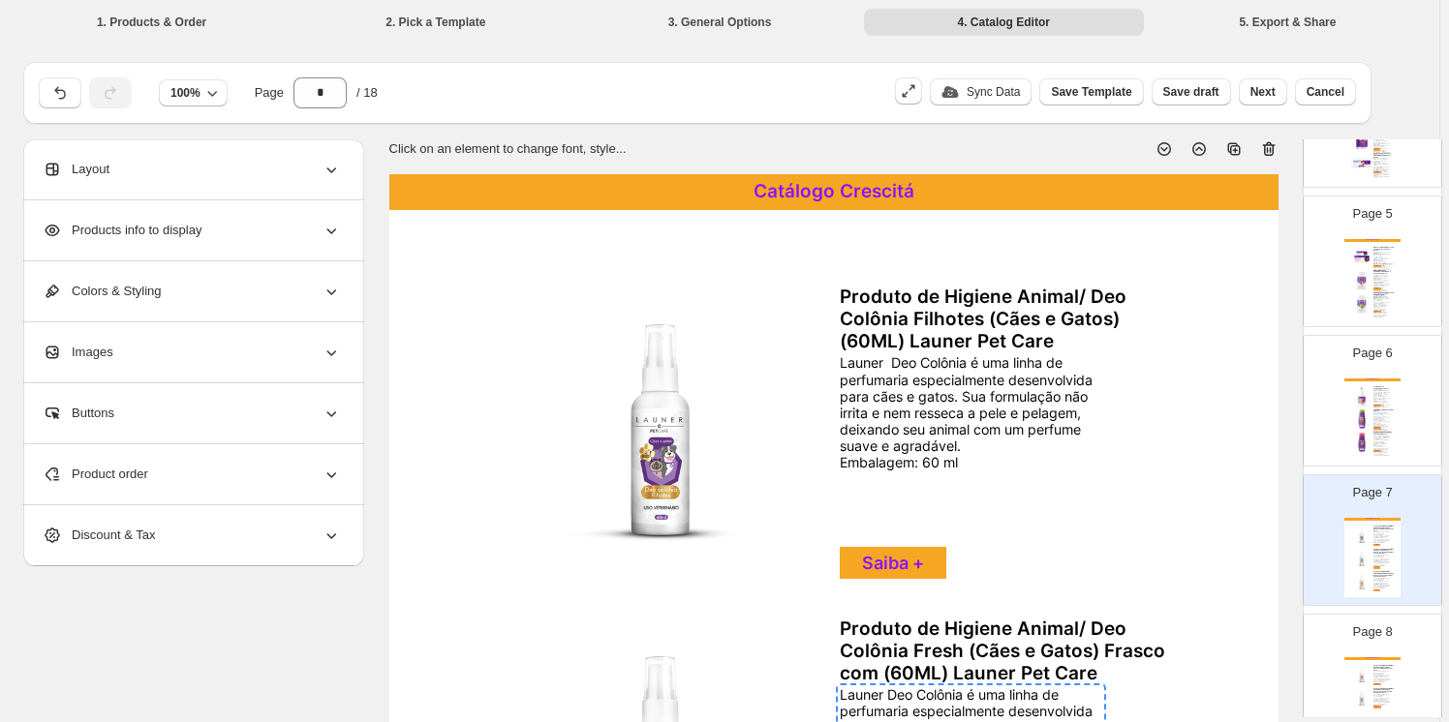
click at [1269, 145] on icon at bounding box center [1268, 148] width 19 height 19
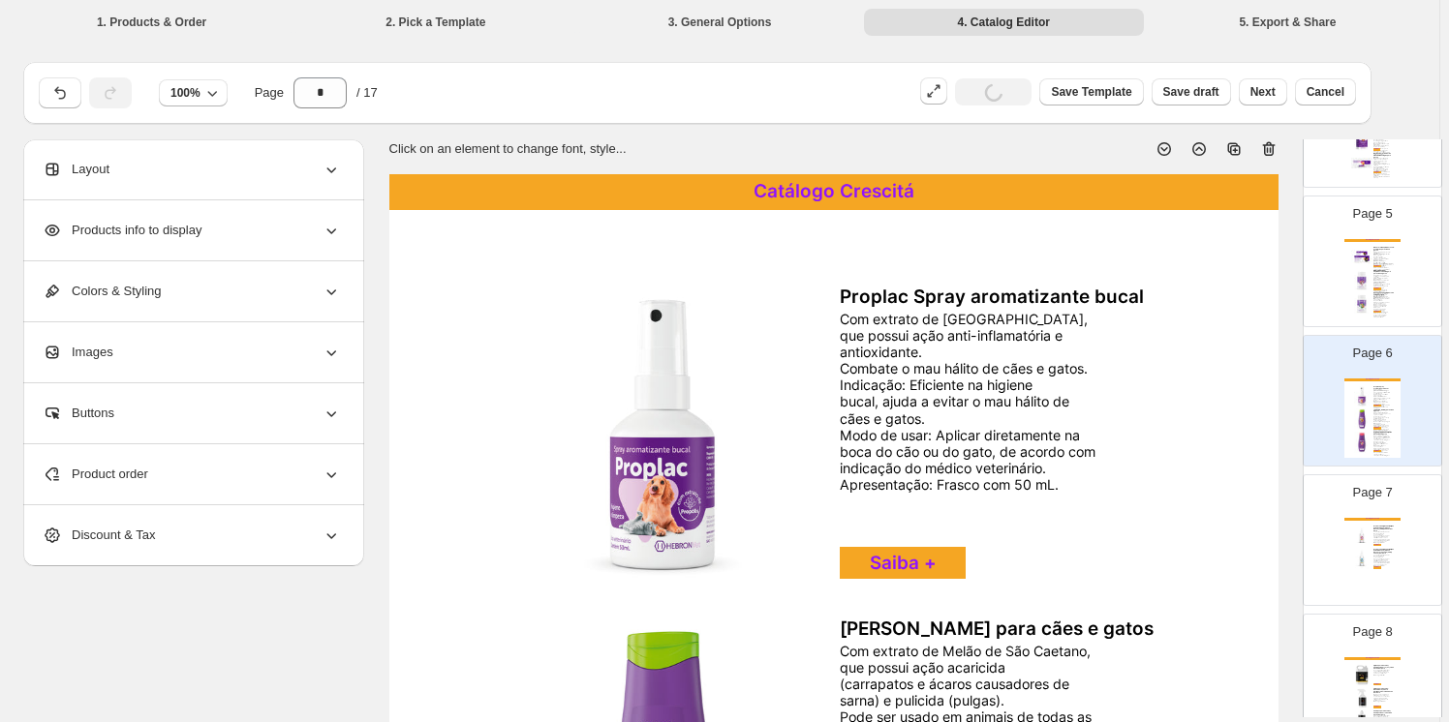
click at [1356, 542] on img at bounding box center [1361, 536] width 21 height 21
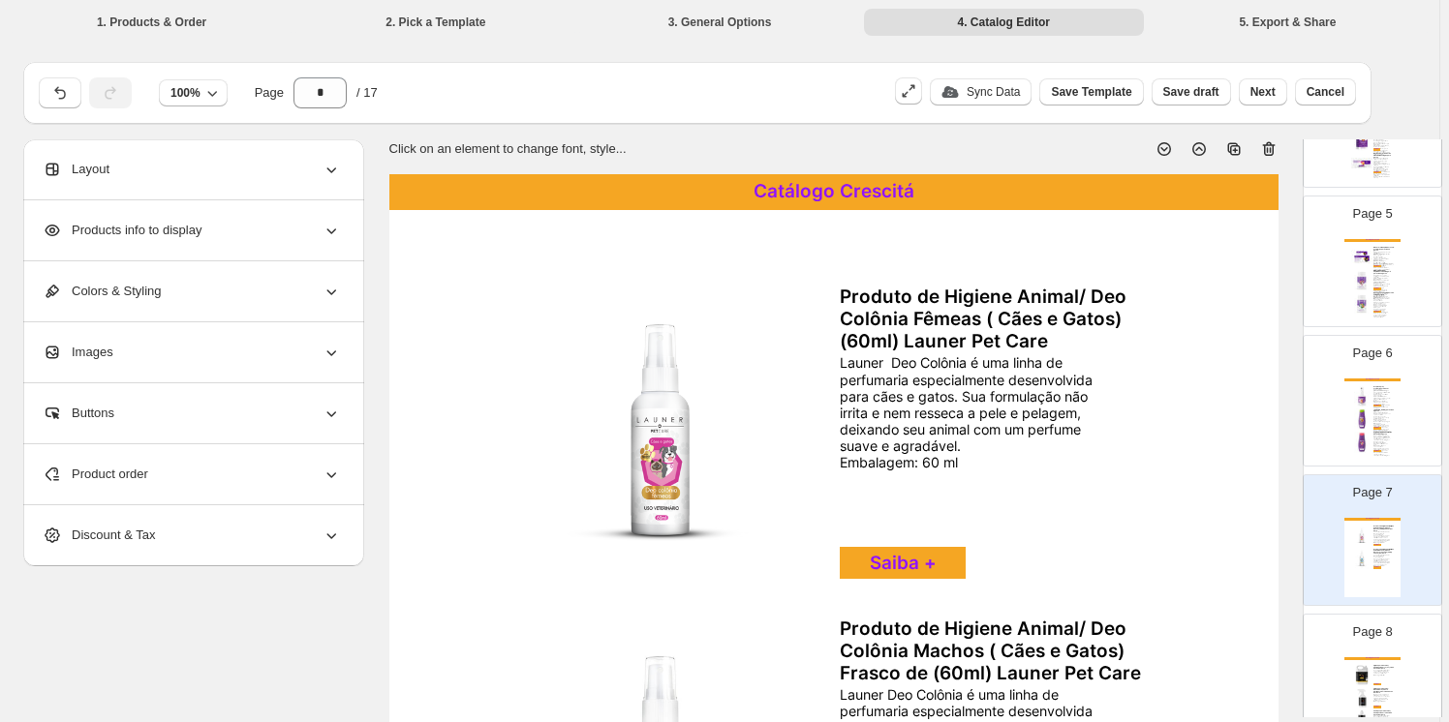
click at [1273, 144] on icon at bounding box center [1268, 148] width 19 height 19
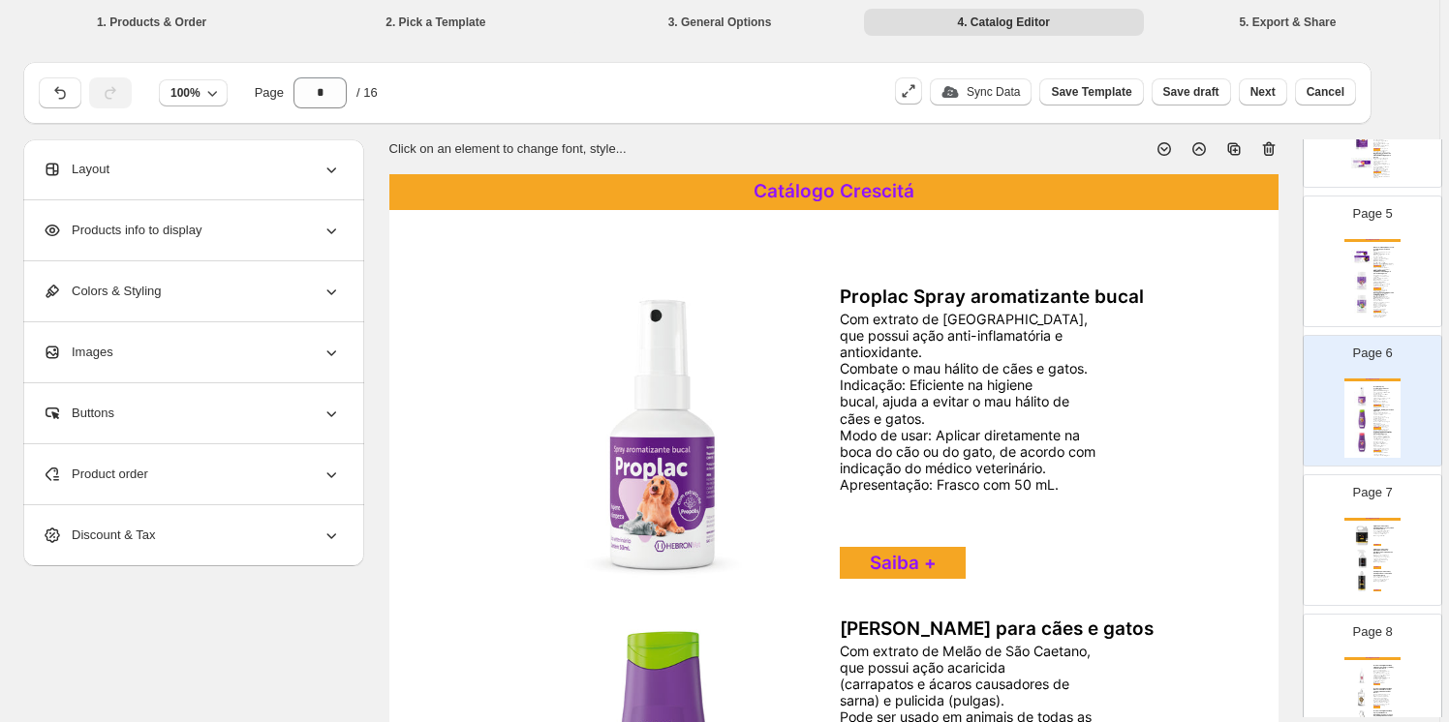
click at [1381, 514] on div "Page 7 Catálogo Crescitá Higiene para Cavalos/ Shampoo Neutro (5L) Linha Seven …" at bounding box center [1364, 533] width 122 height 130
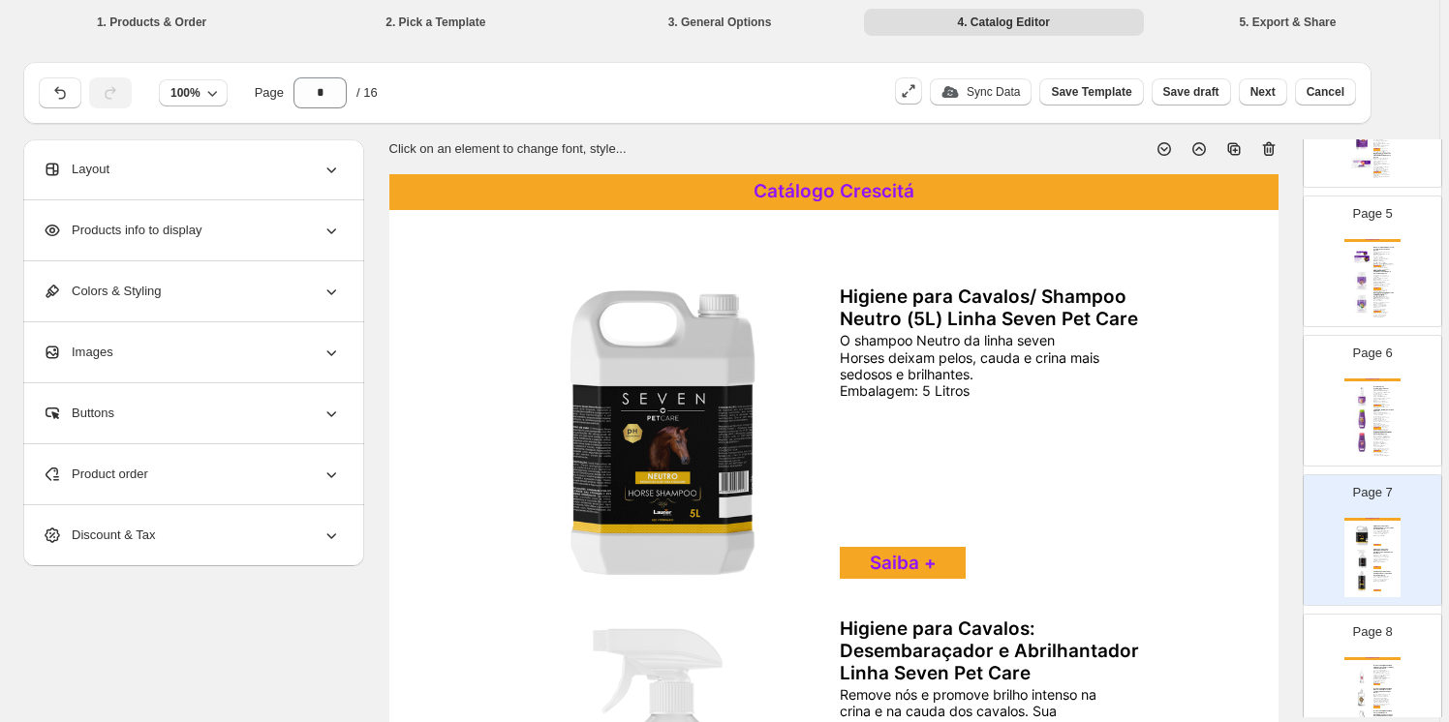
click at [1270, 145] on icon at bounding box center [1268, 148] width 19 height 19
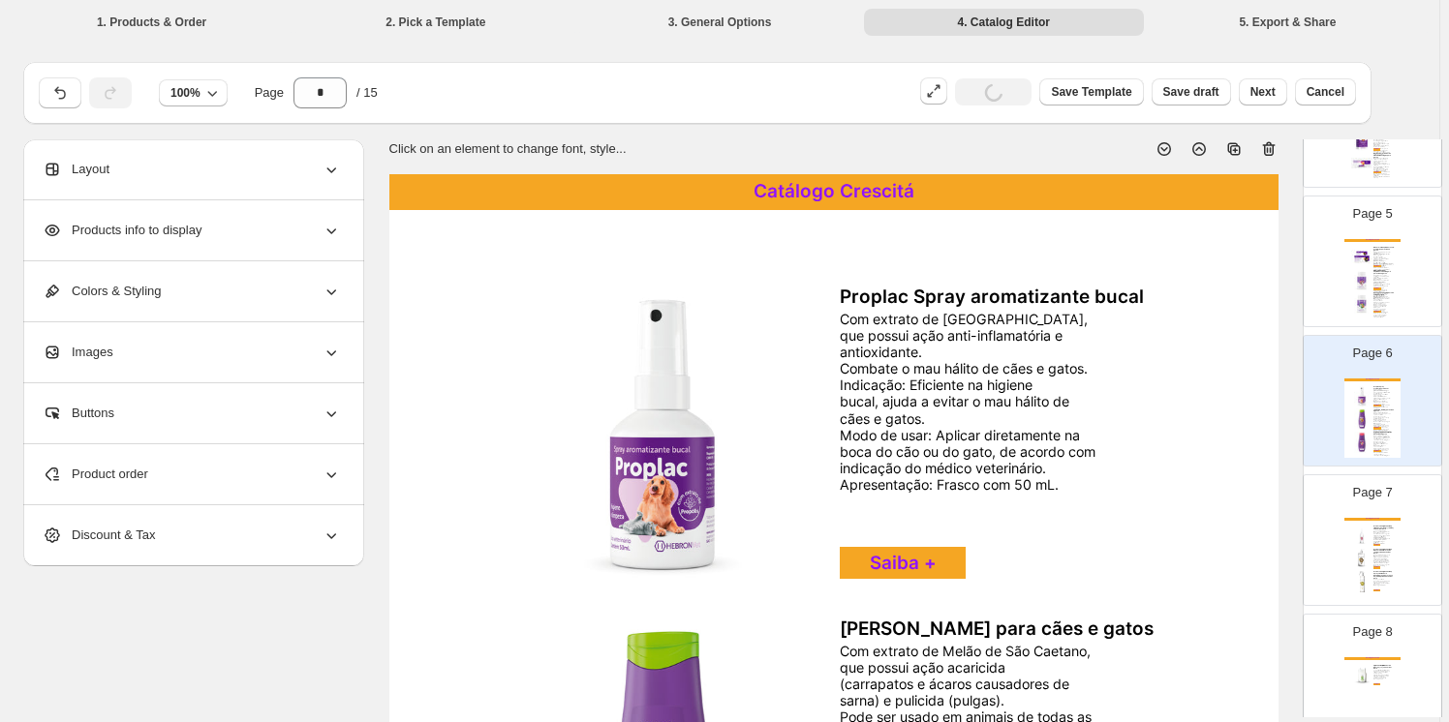
click at [1364, 549] on img at bounding box center [1361, 558] width 21 height 21
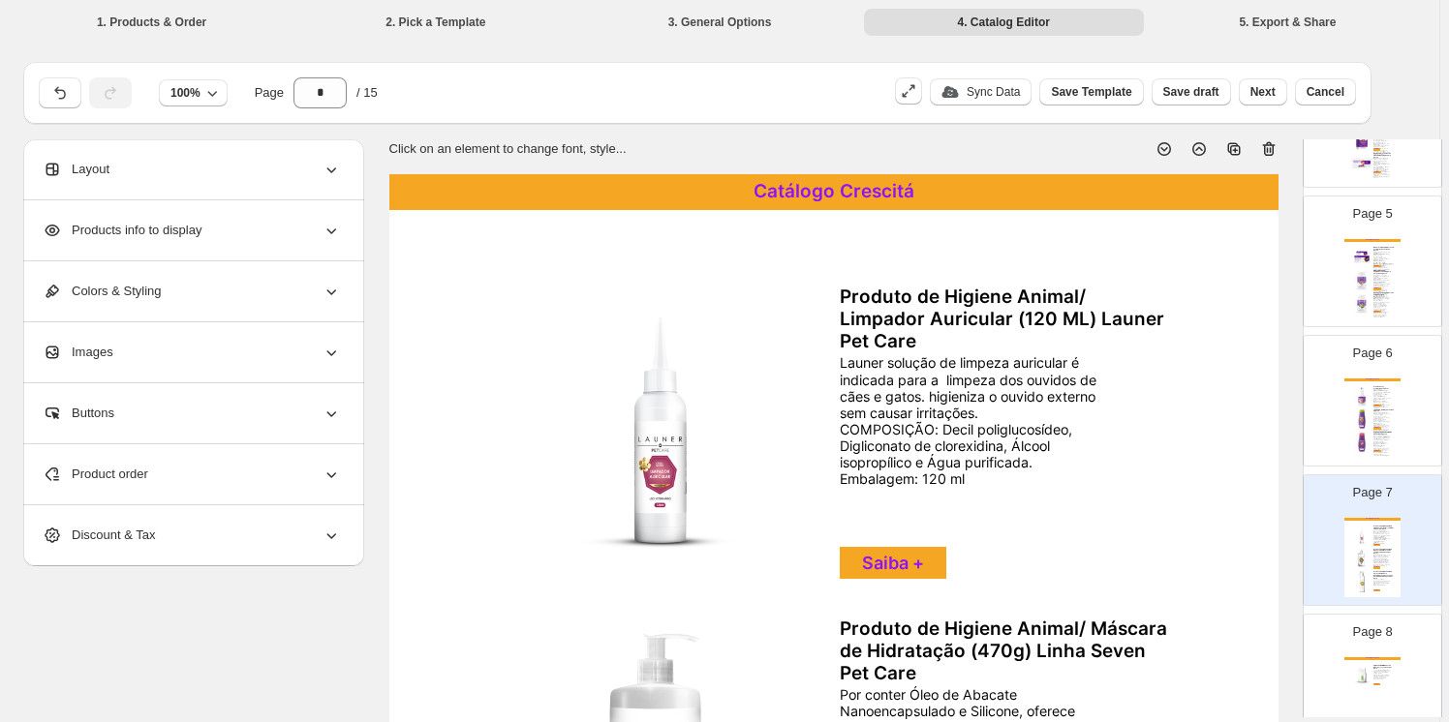
click at [1270, 143] on icon at bounding box center [1268, 148] width 19 height 19
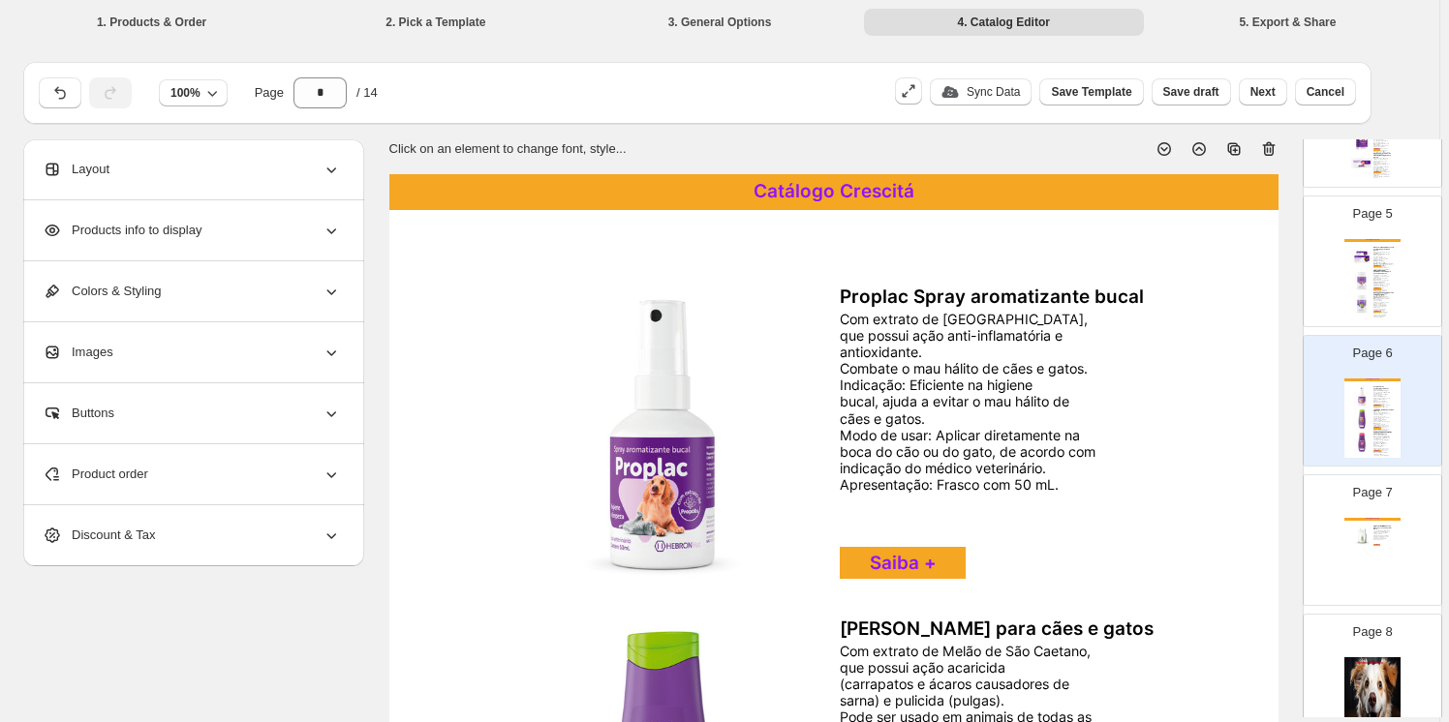
click at [1367, 534] on img at bounding box center [1361, 536] width 21 height 21
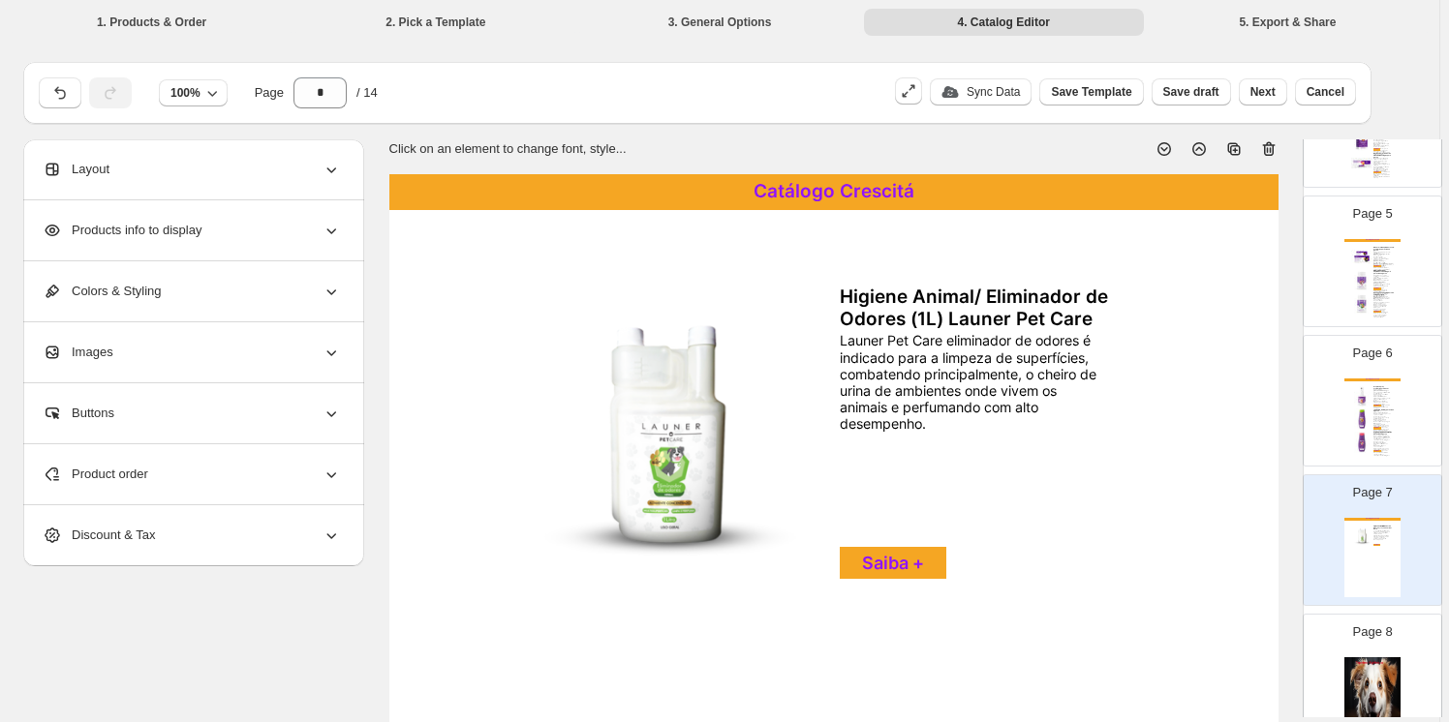
click at [1271, 145] on icon at bounding box center [1268, 148] width 19 height 19
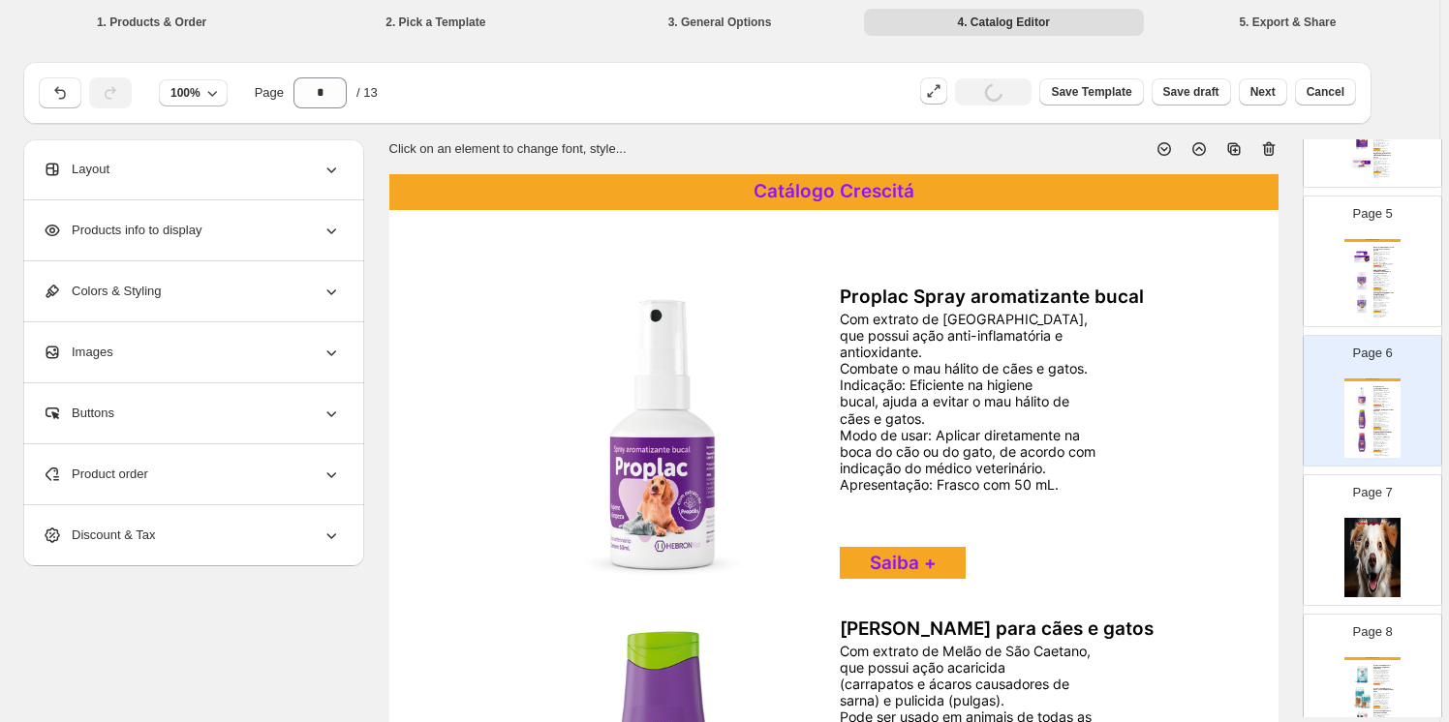
click at [1367, 540] on img at bounding box center [1372, 557] width 56 height 79
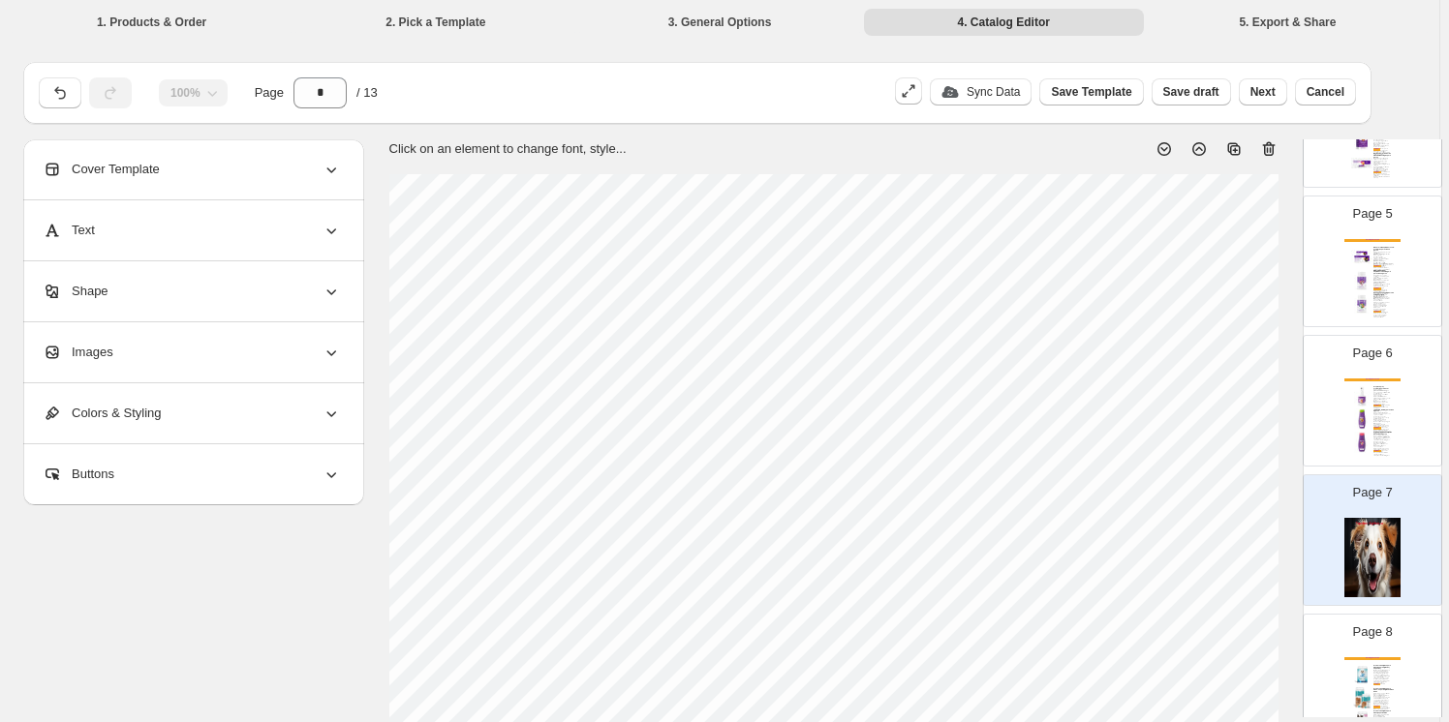
click at [1268, 147] on icon at bounding box center [1268, 149] width 13 height 15
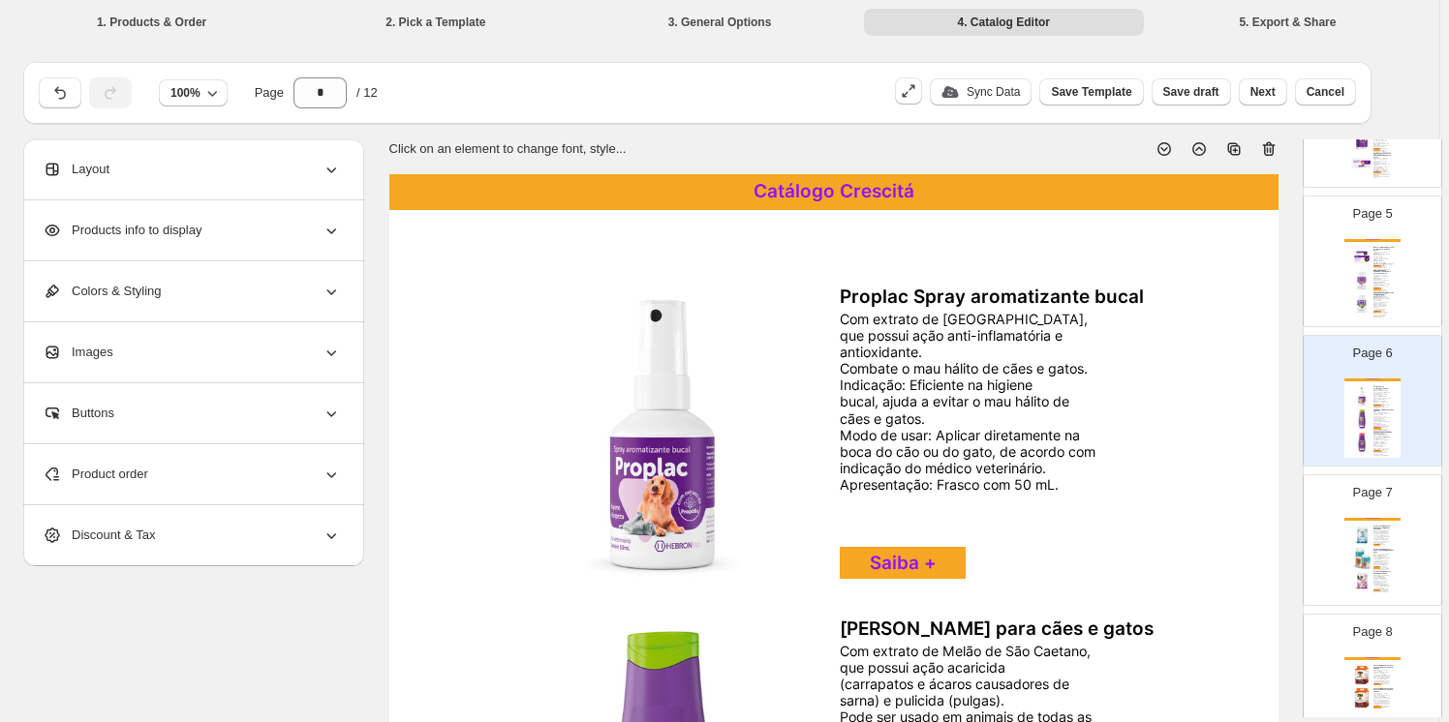
click at [1373, 535] on div "É a linha Super Premium para cães,que proporciona máxima absorção com a tecnolo…" at bounding box center [1381, 539] width 16 height 16
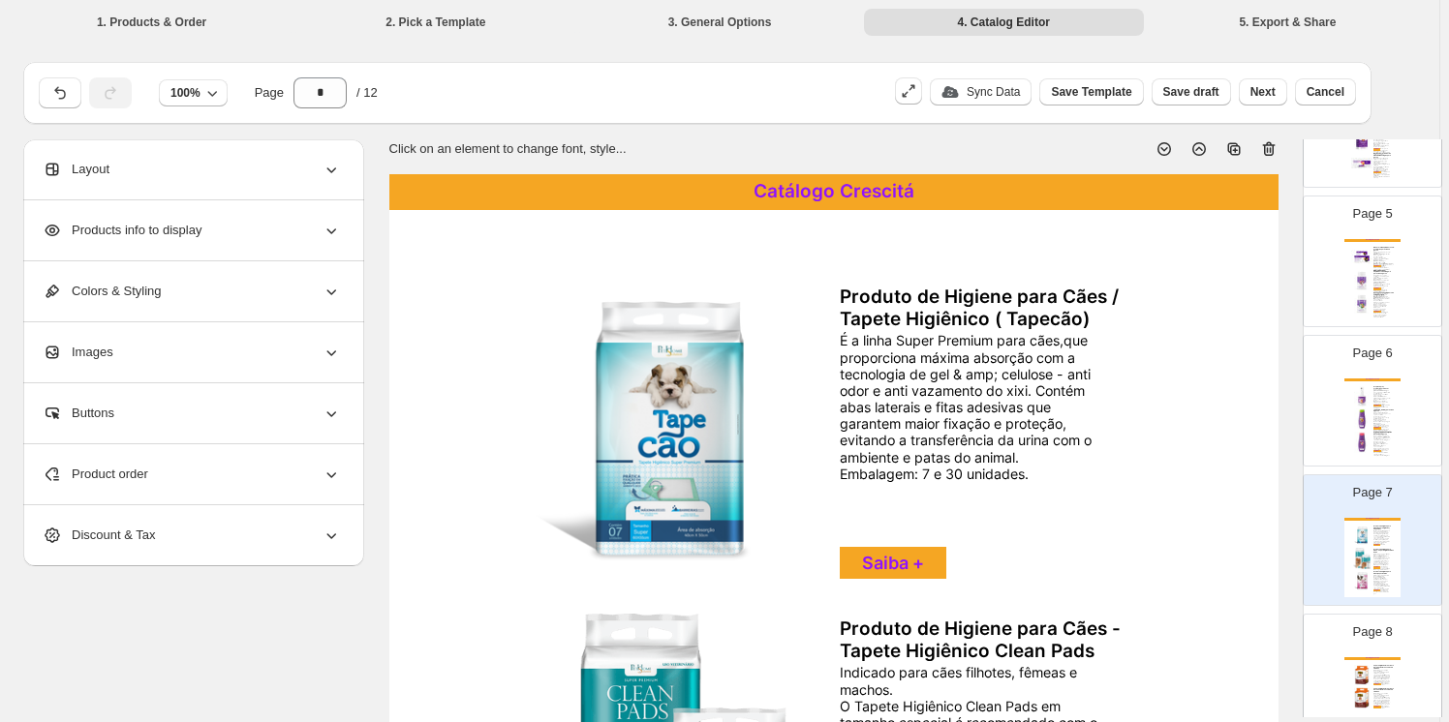
click at [1271, 150] on icon at bounding box center [1268, 148] width 19 height 19
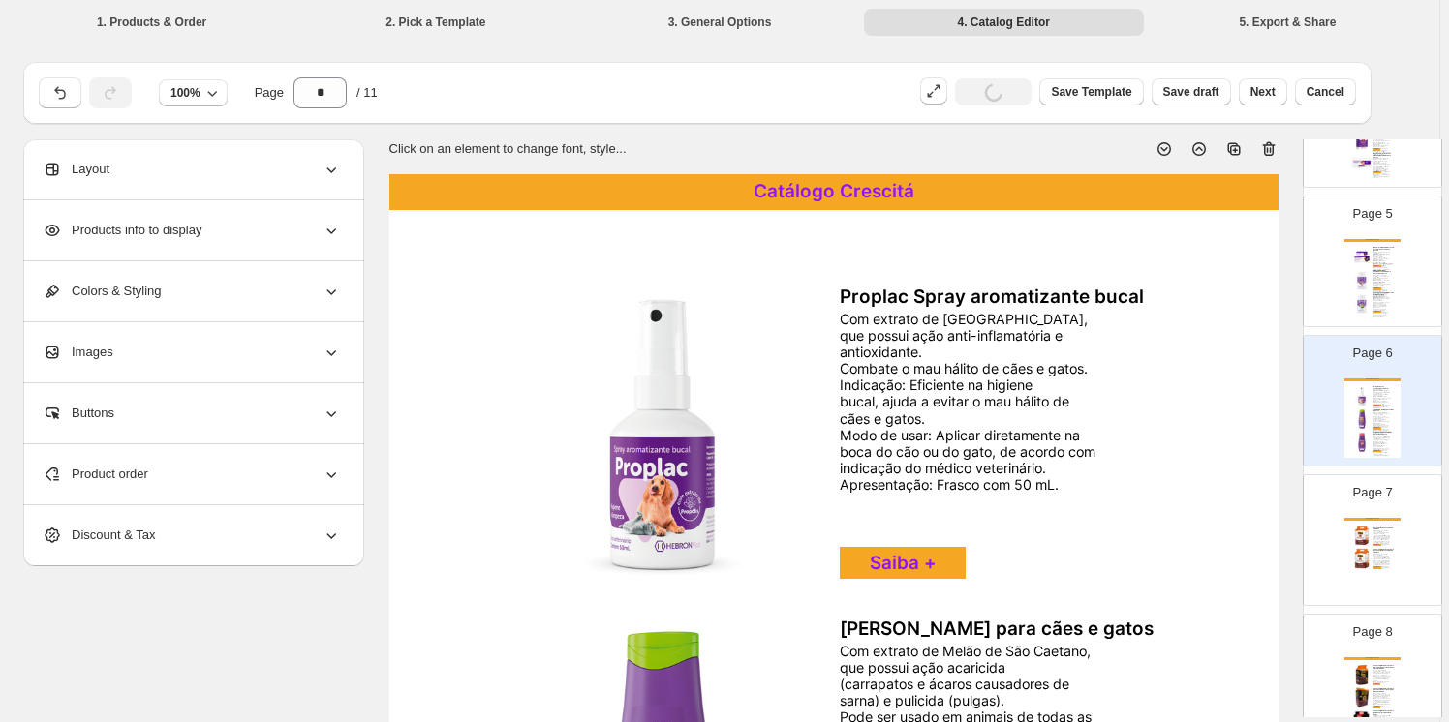
click at [1367, 548] on img at bounding box center [1361, 558] width 21 height 21
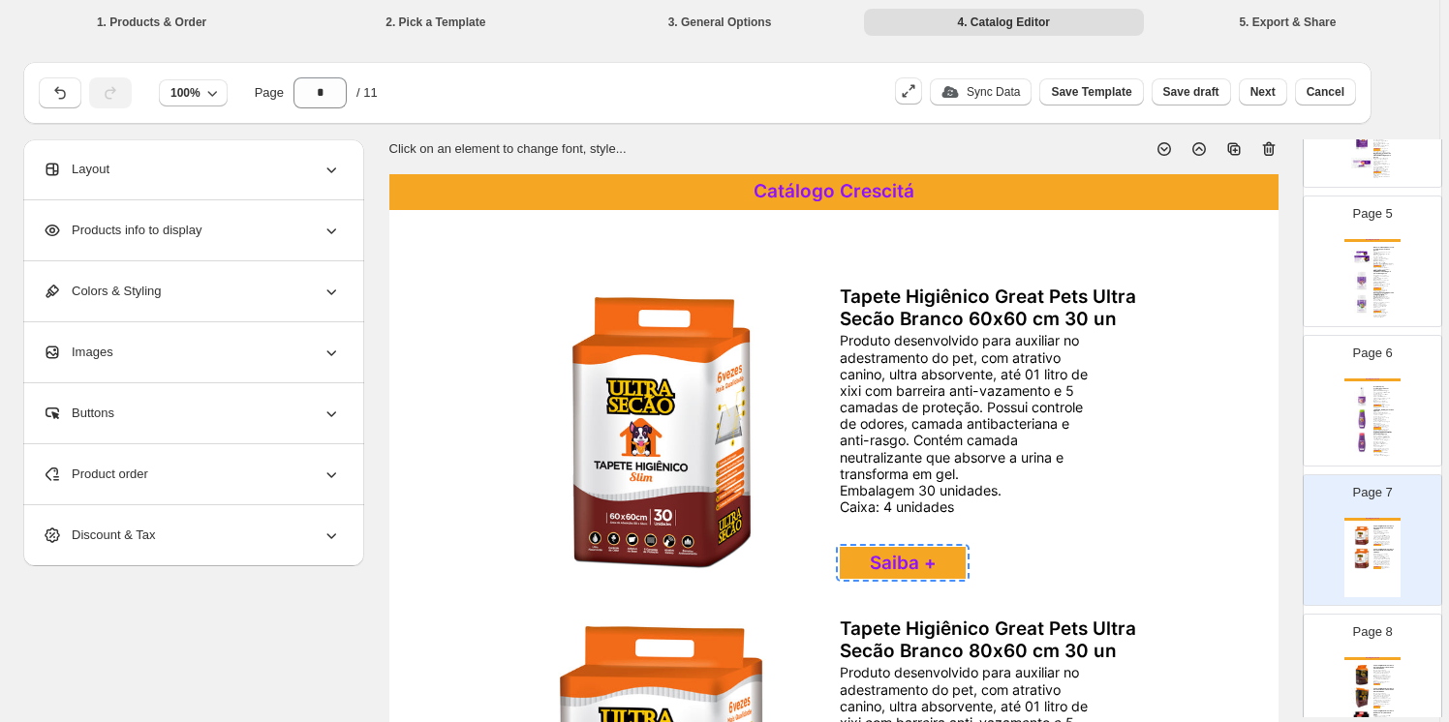
click at [1269, 147] on icon at bounding box center [1268, 148] width 19 height 19
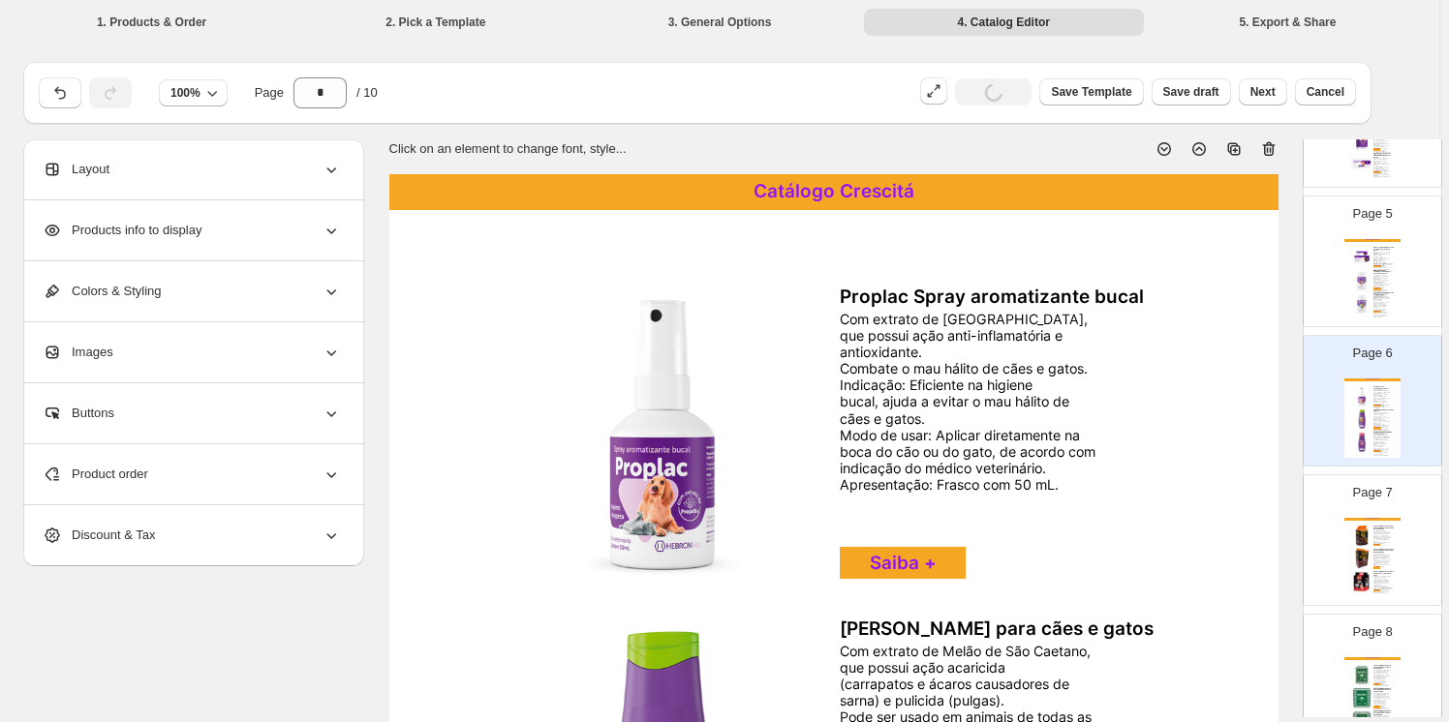
click at [1362, 538] on img at bounding box center [1361, 536] width 21 height 21
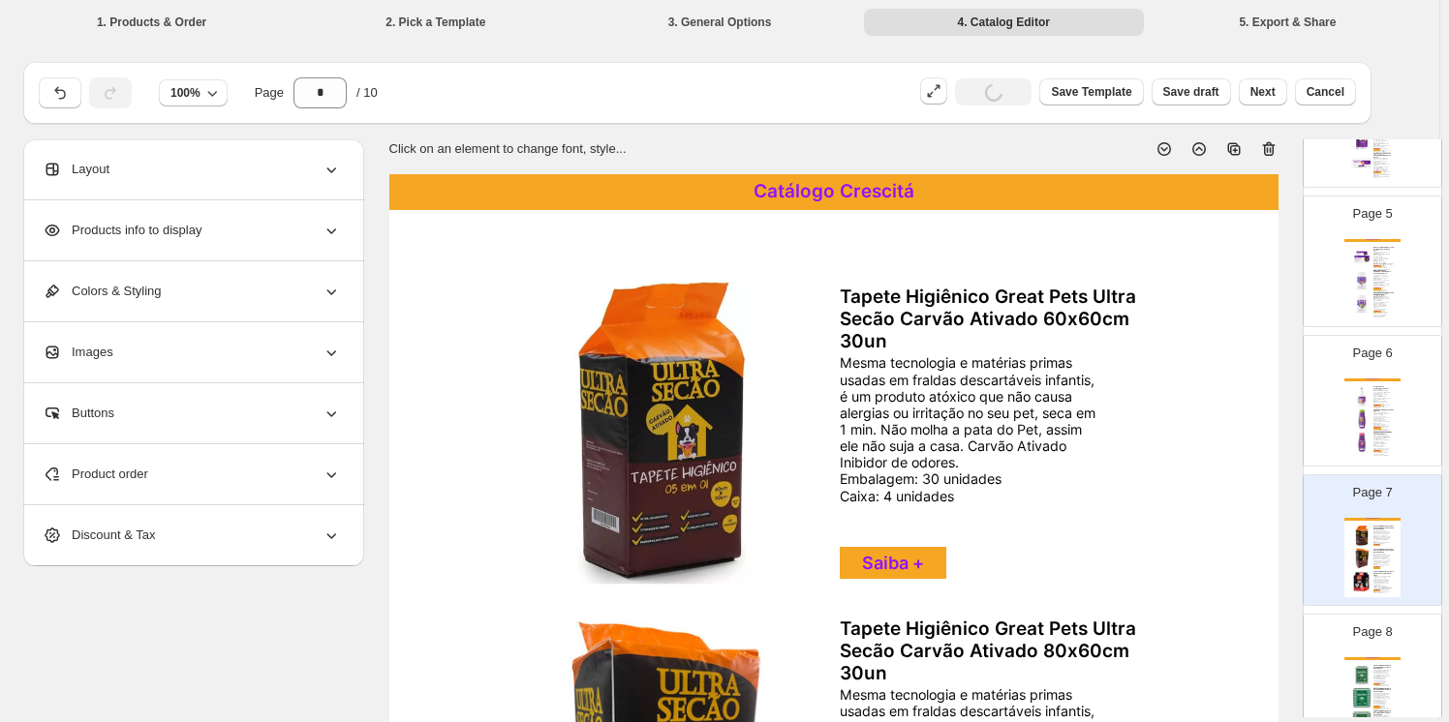
click at [1266, 142] on icon at bounding box center [1268, 148] width 19 height 19
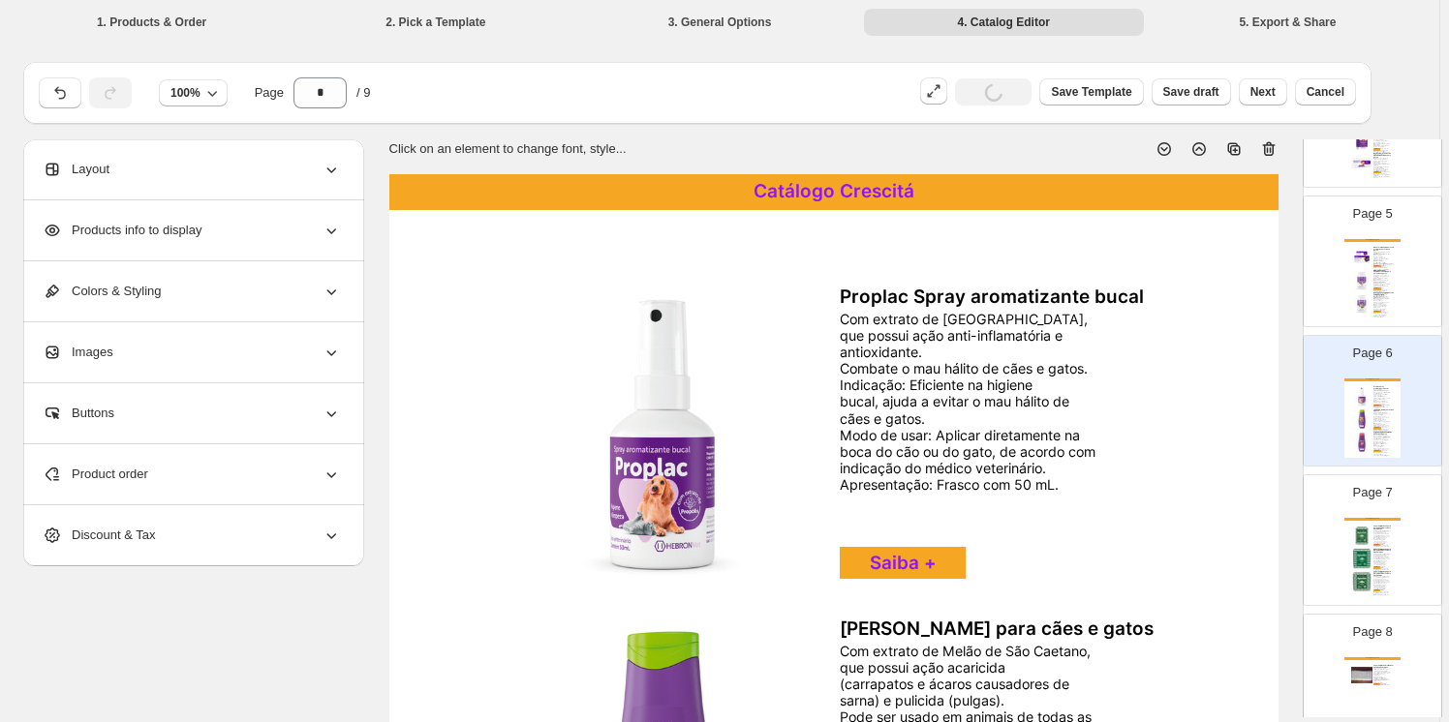
click at [1372, 532] on div "Page 7 Catálogo Crescitá Tapete Higiênico Tapetin Para Cães E Gatos Pets 60x60 …" at bounding box center [1371, 540] width 139 height 132
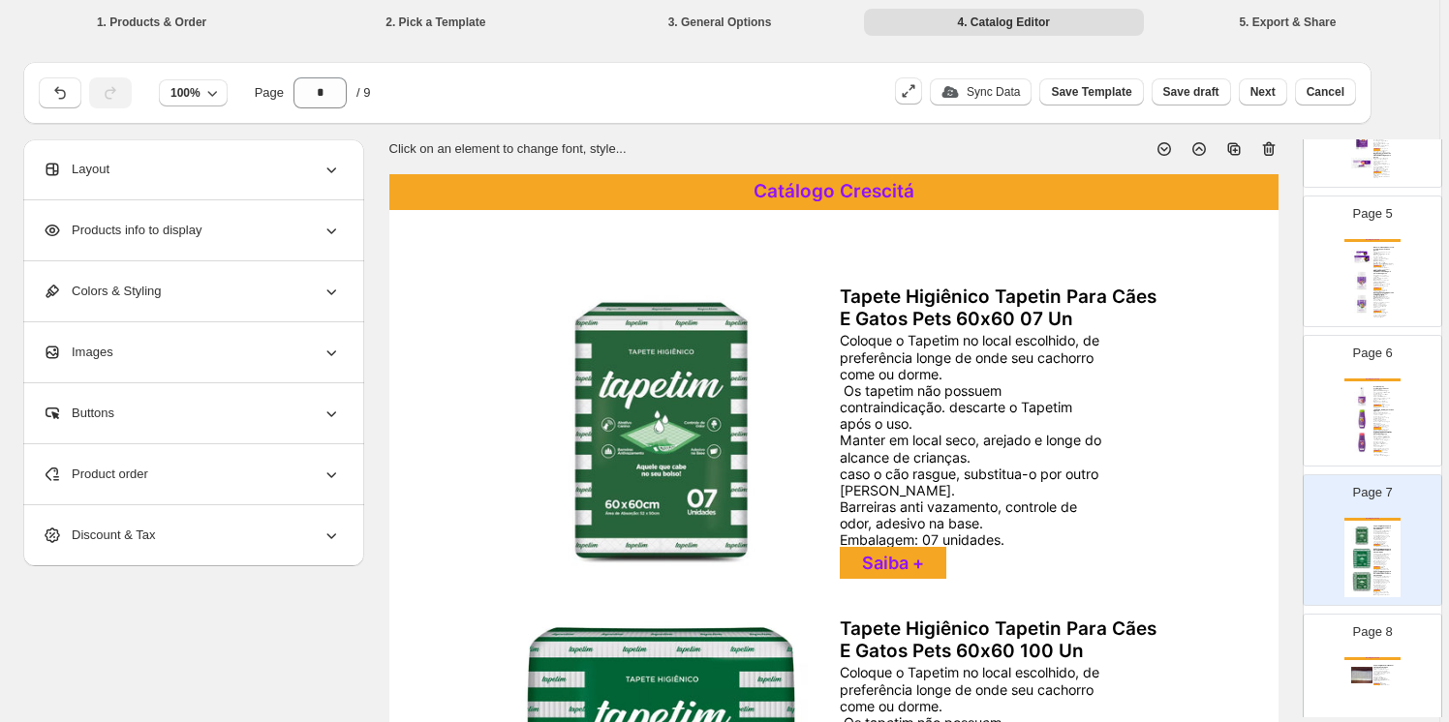
drag, startPoint x: 1272, startPoint y: 150, endPoint x: 1259, endPoint y: 219, distance: 70.1
click at [1270, 149] on icon at bounding box center [1270, 150] width 2 height 6
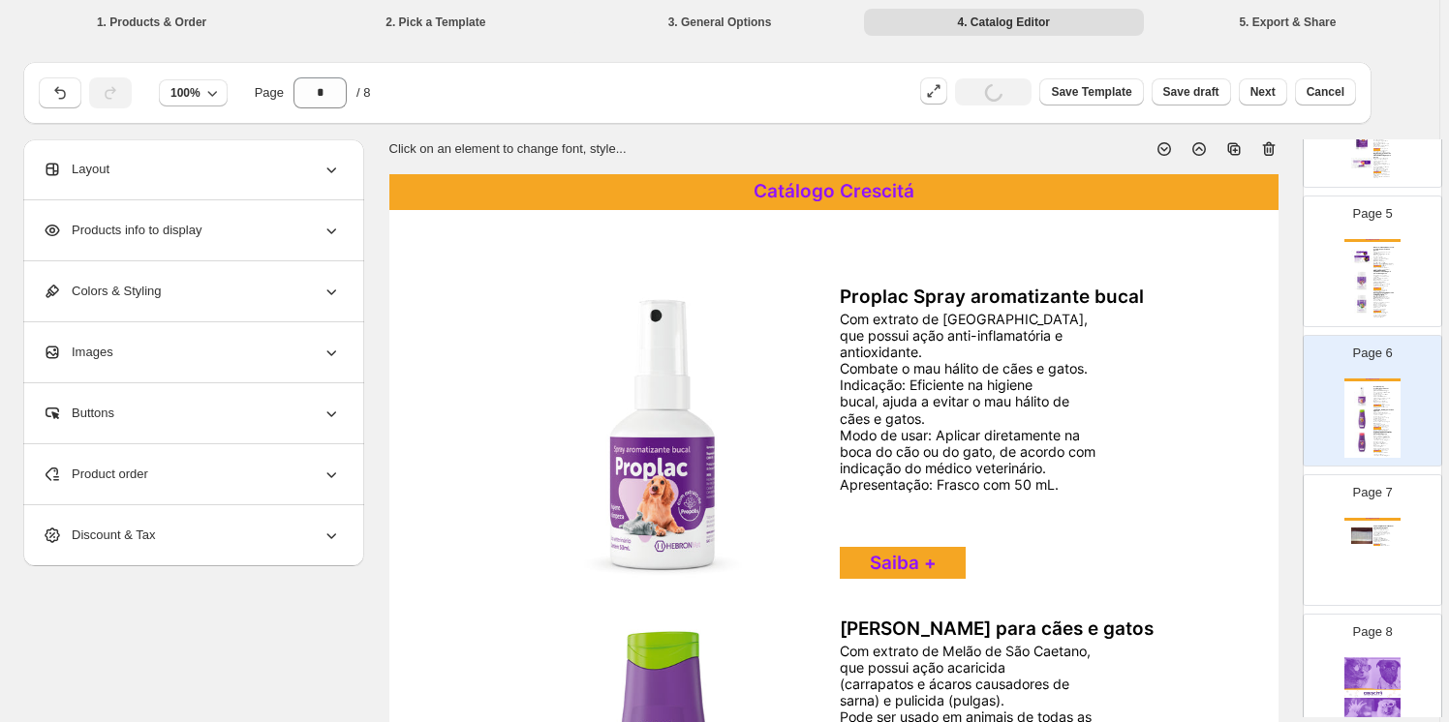
click at [1373, 532] on div "Tapete para uso em clinicas veterinárias e pet shops, com uma rápida absorção e…" at bounding box center [1381, 537] width 16 height 17
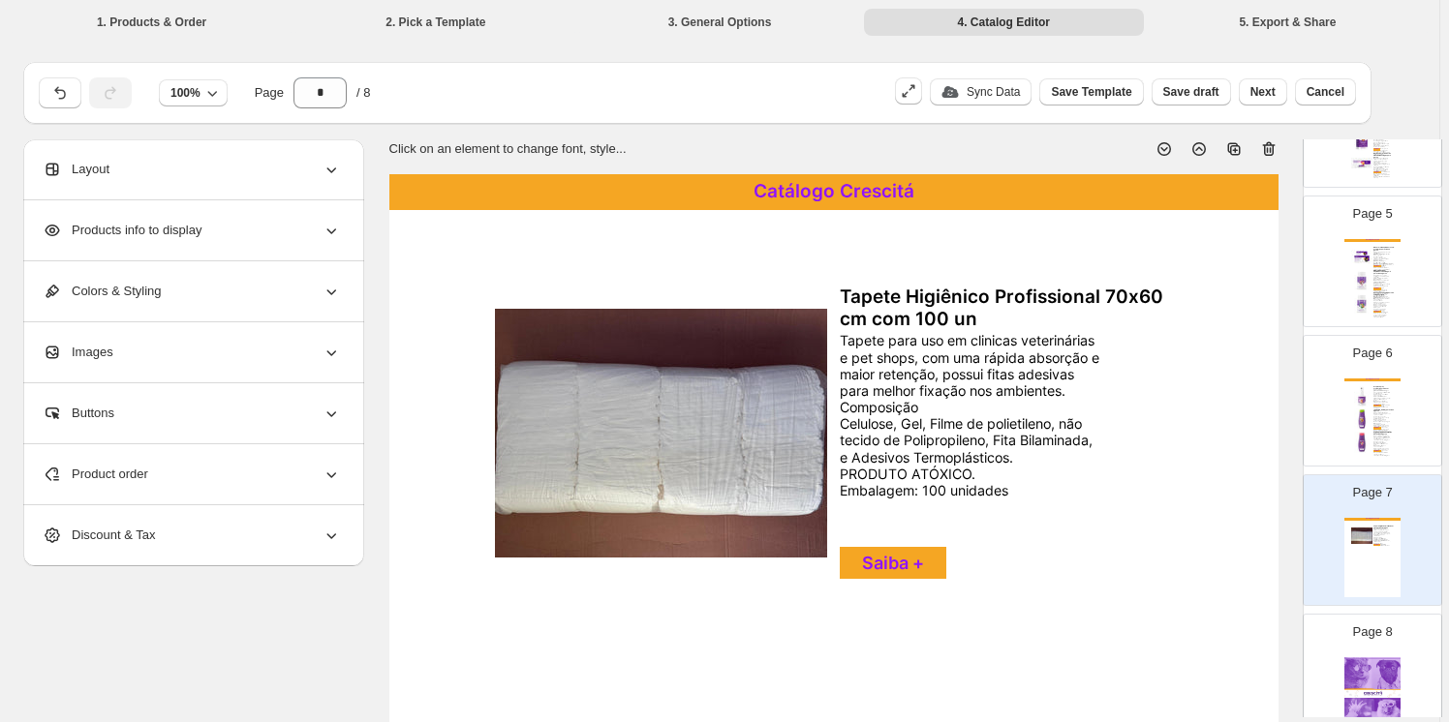
click at [1268, 146] on icon at bounding box center [1268, 149] width 13 height 15
type input "*"
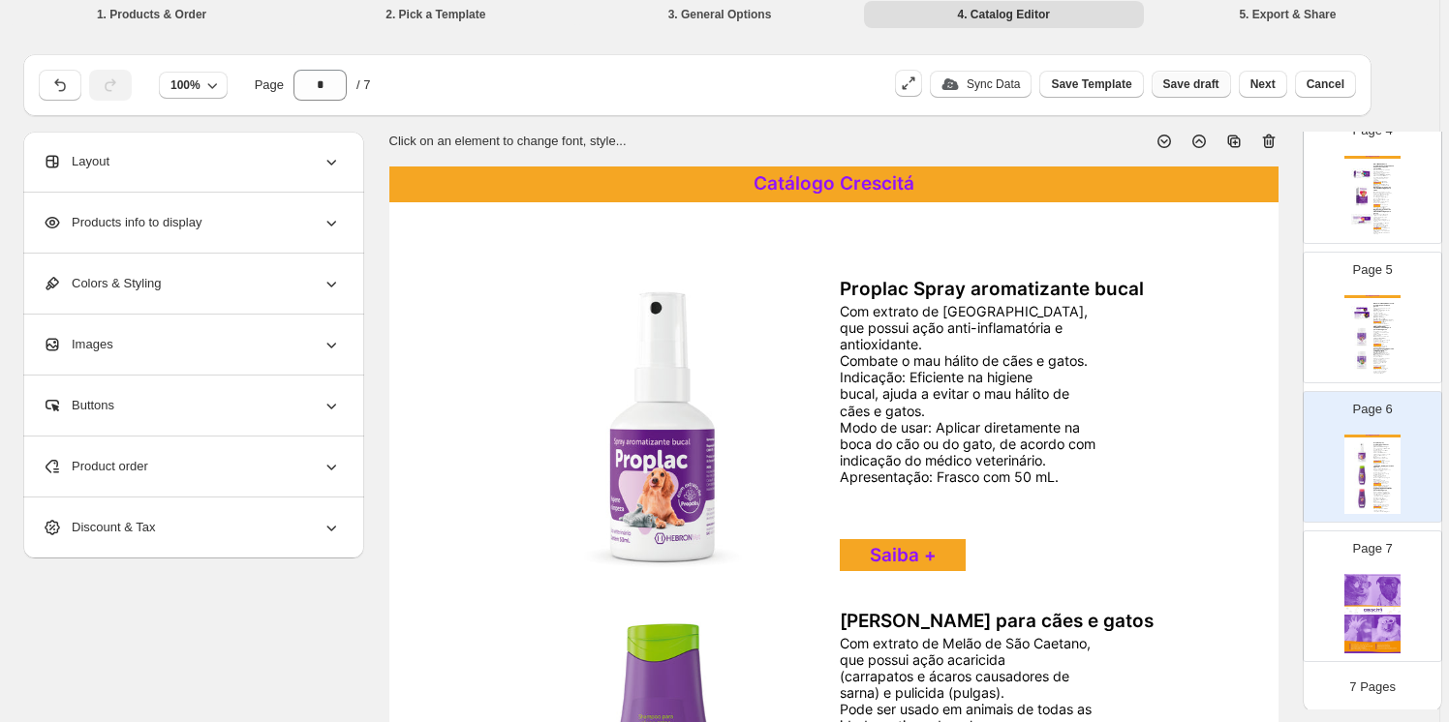
scroll to position [9, 0]
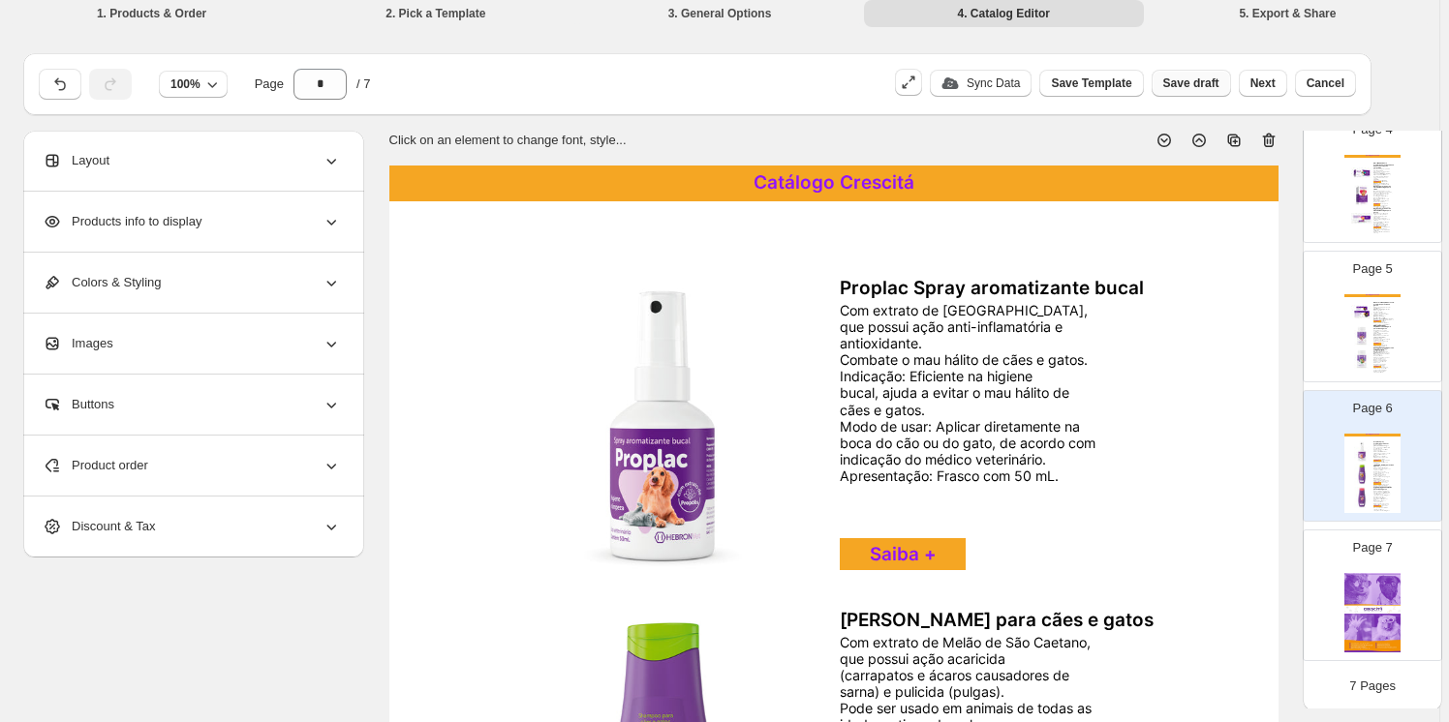
click at [1195, 77] on span "Save draft" at bounding box center [1191, 83] width 56 height 15
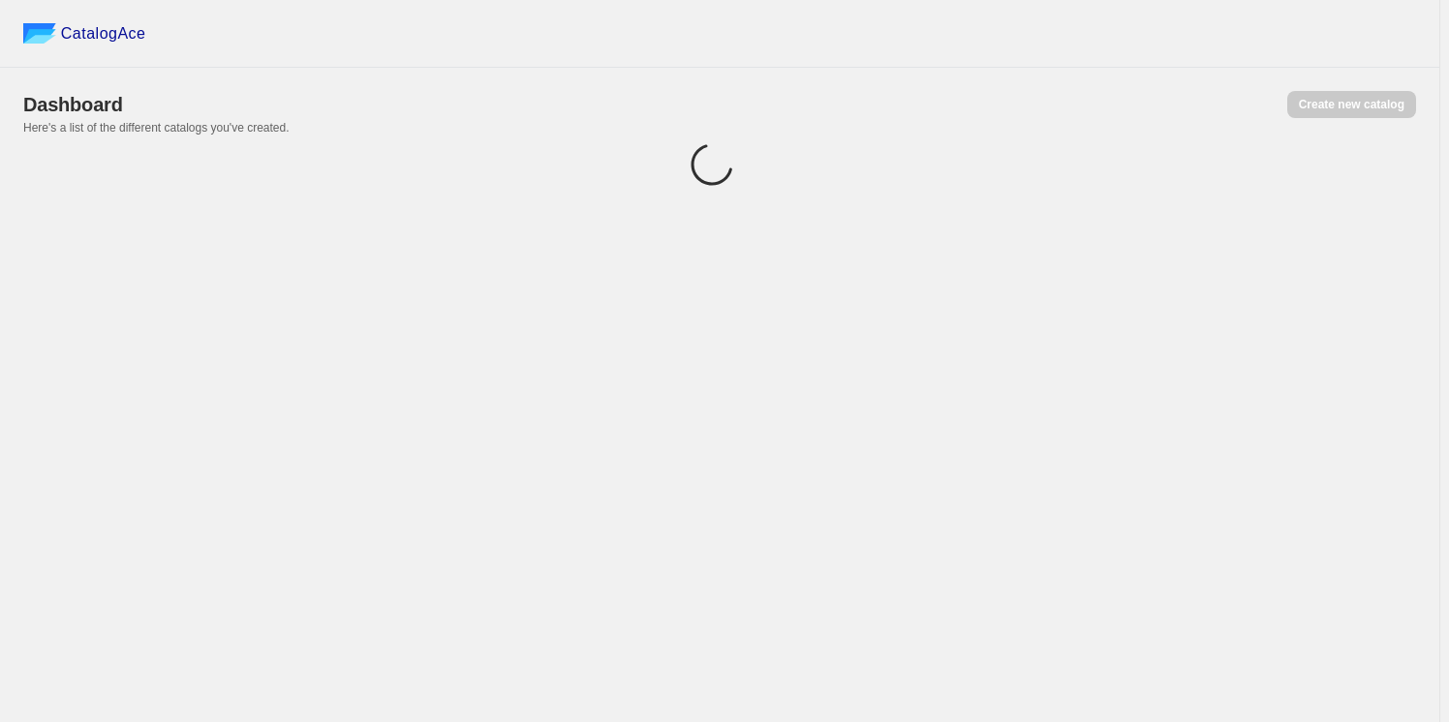
scroll to position [0, 0]
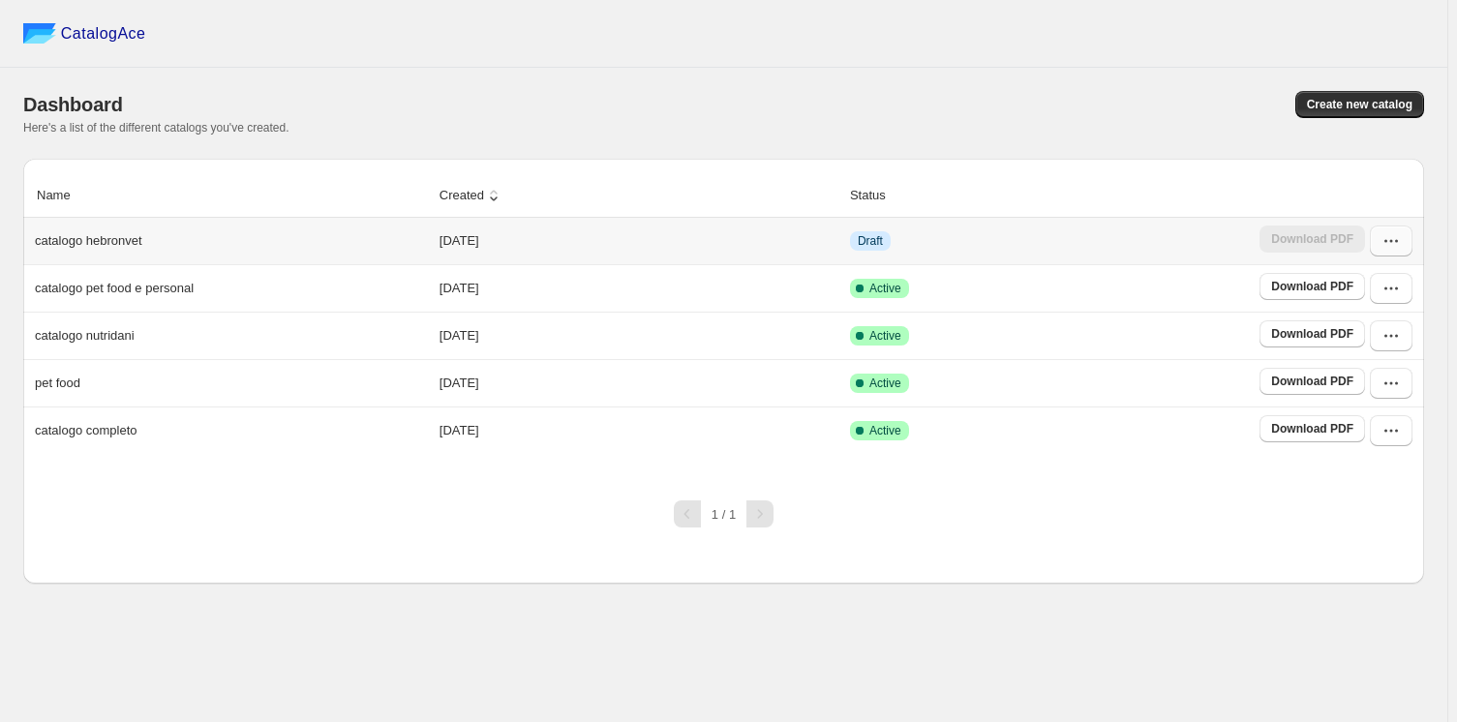
click at [1387, 233] on icon "button" at bounding box center [1391, 240] width 19 height 19
click at [1349, 408] on span "Edit" at bounding box center [1349, 415] width 21 height 15
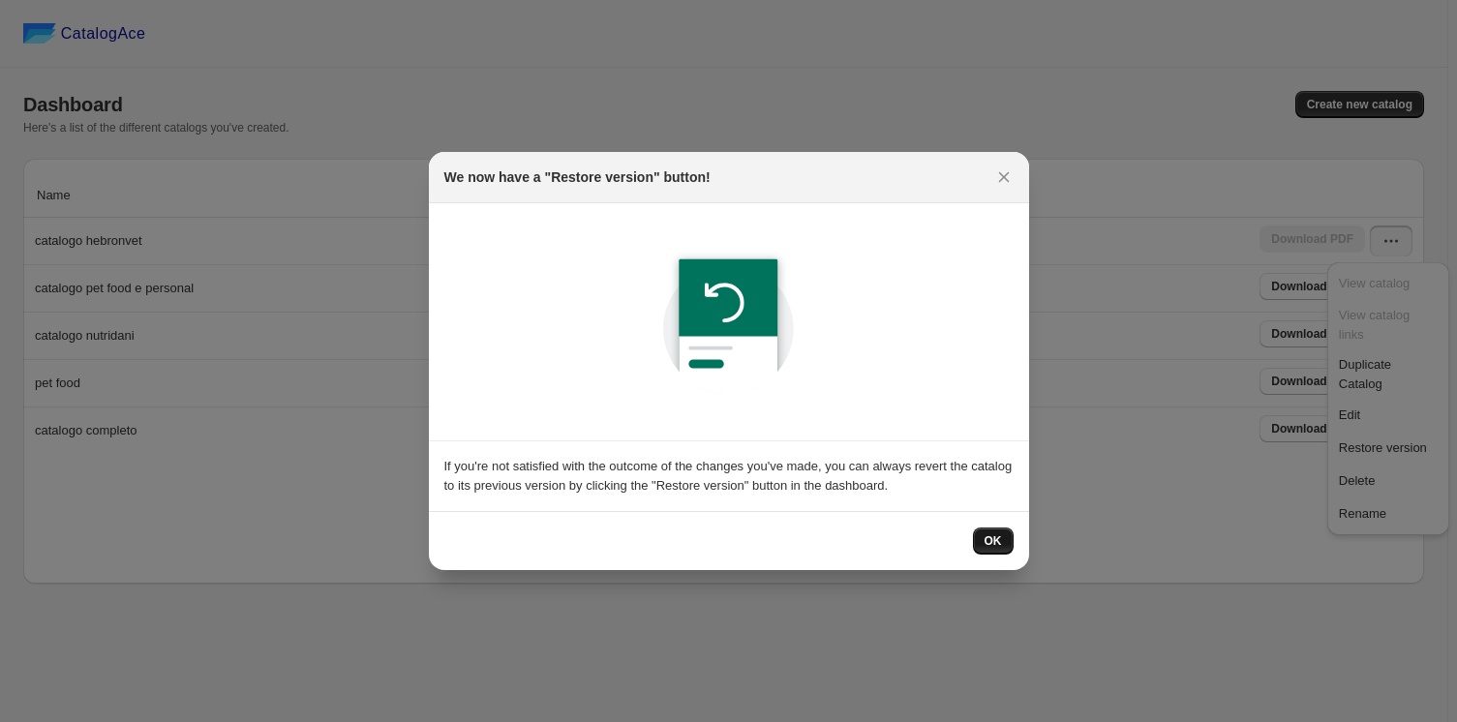
click at [985, 537] on button "OK" at bounding box center [993, 541] width 41 height 27
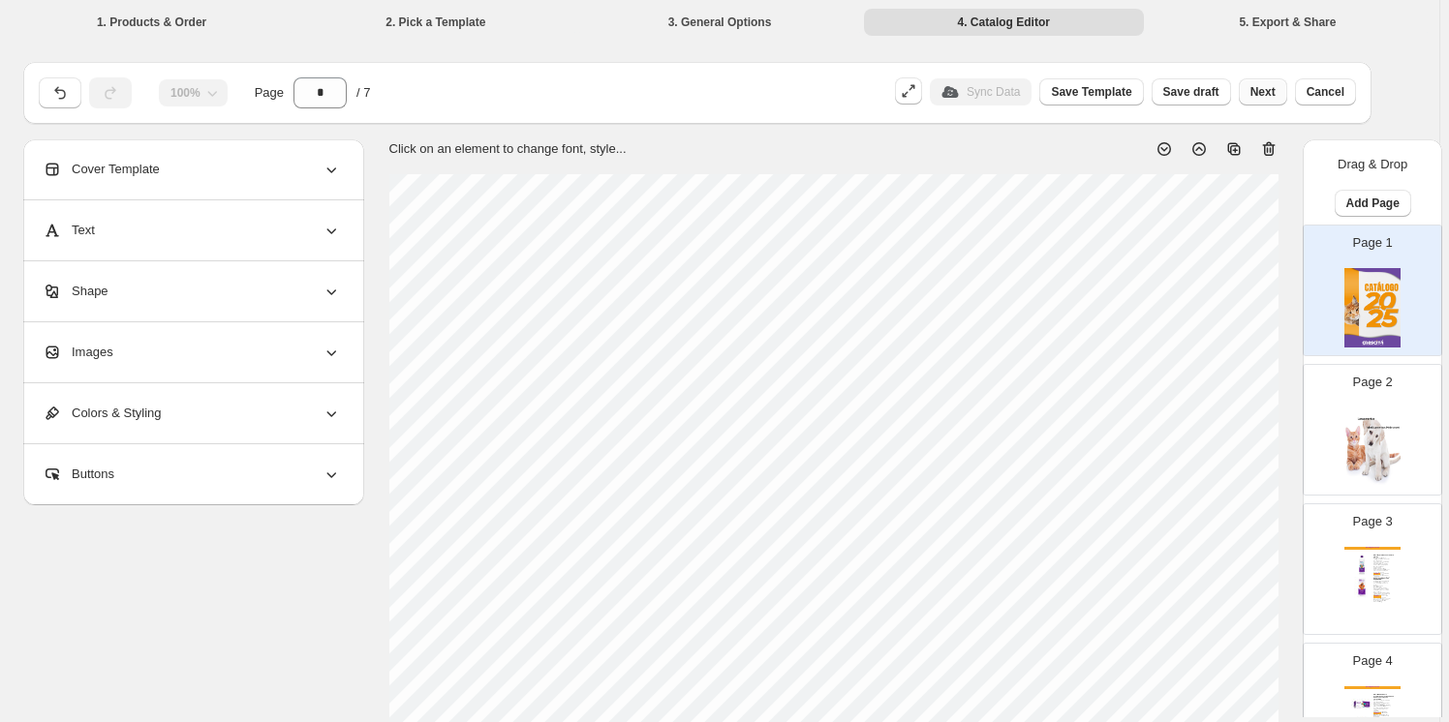
click at [1273, 90] on span "Next" at bounding box center [1262, 91] width 25 height 15
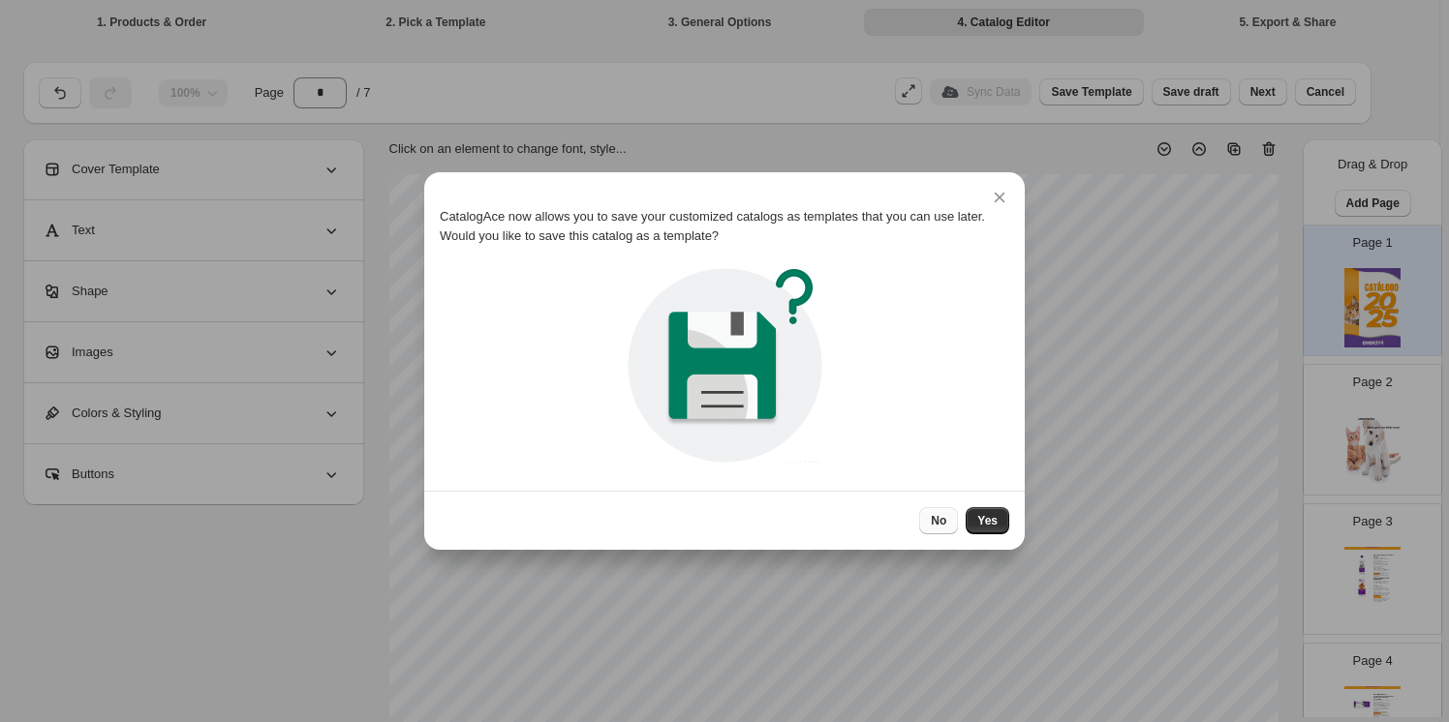
click at [946, 522] on span "No" at bounding box center [938, 520] width 15 height 15
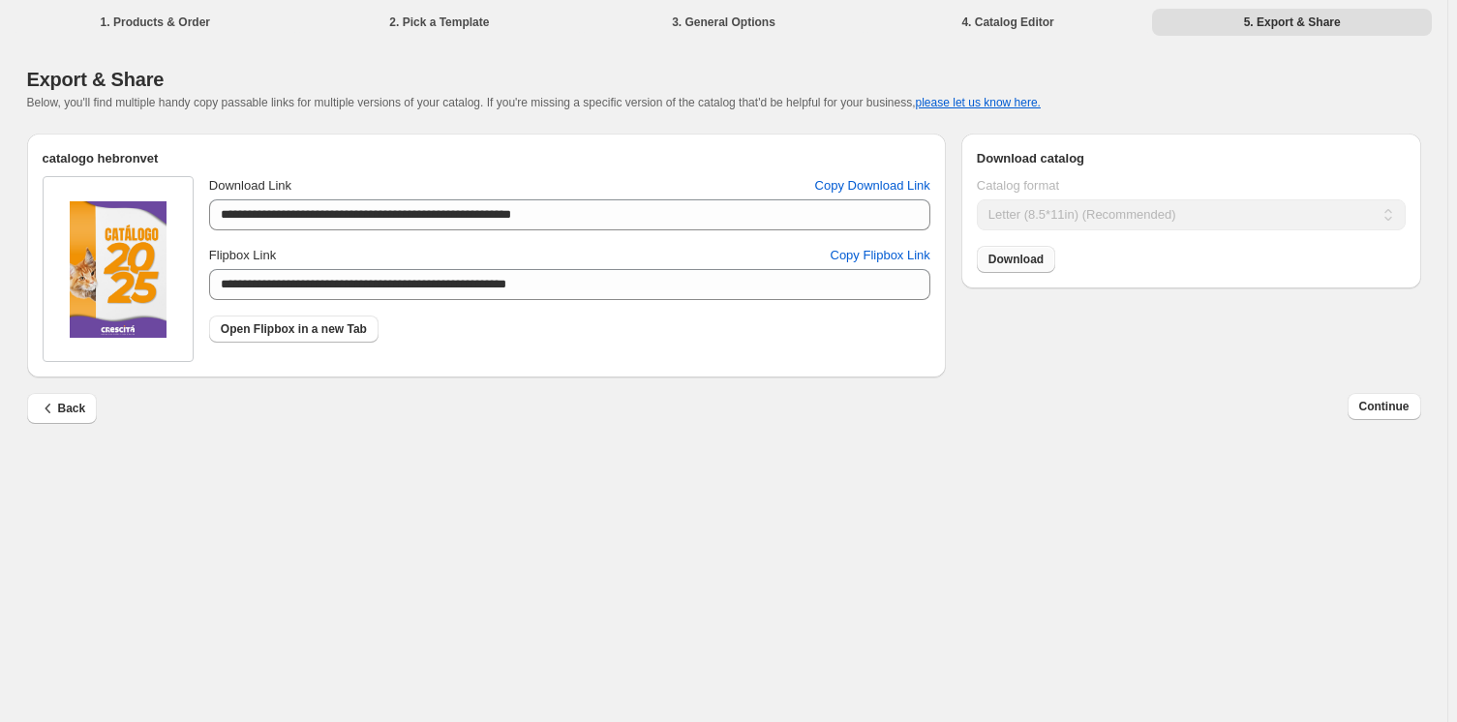
click at [1024, 263] on span "Download" at bounding box center [1016, 259] width 55 height 15
drag, startPoint x: 1383, startPoint y: 411, endPoint x: 1345, endPoint y: 398, distance: 39.8
click at [1383, 412] on span "Continue" at bounding box center [1385, 406] width 50 height 15
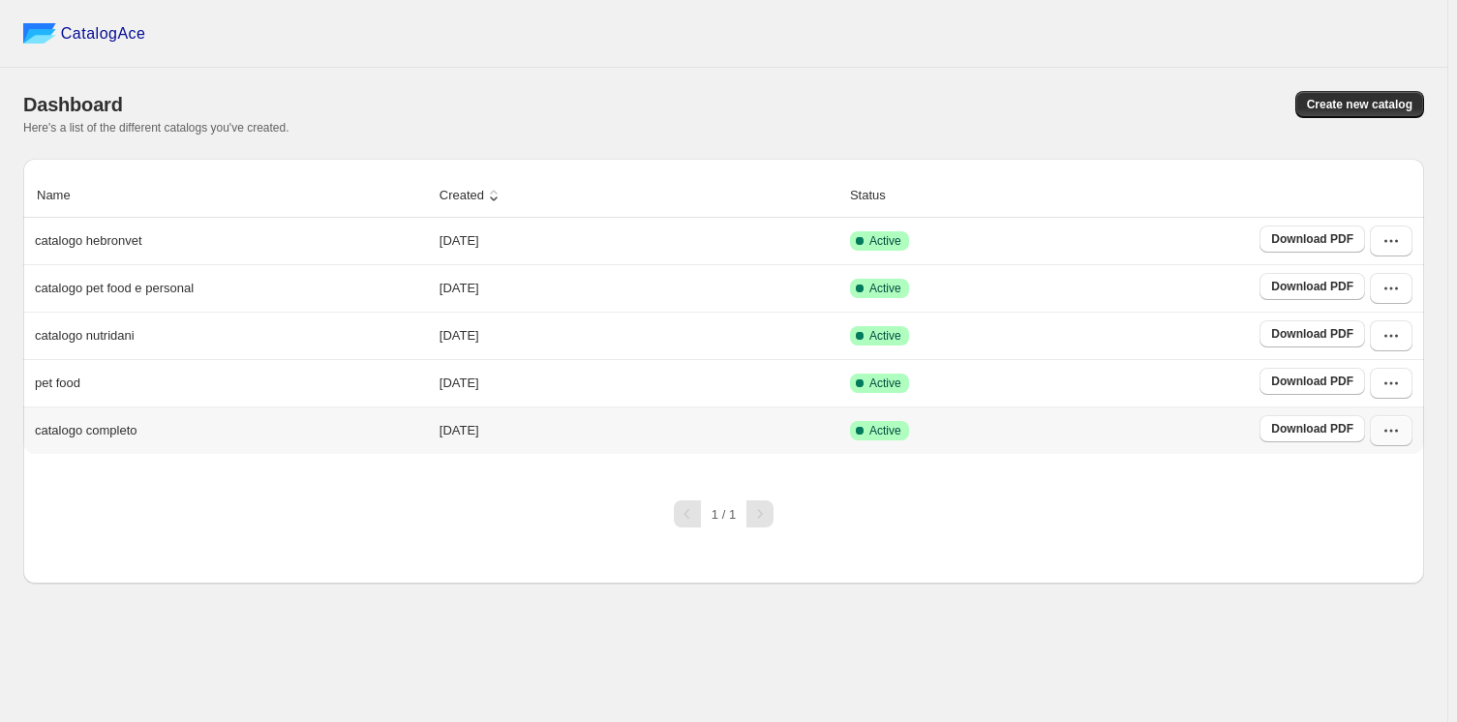
click at [1395, 425] on icon "button" at bounding box center [1391, 430] width 19 height 19
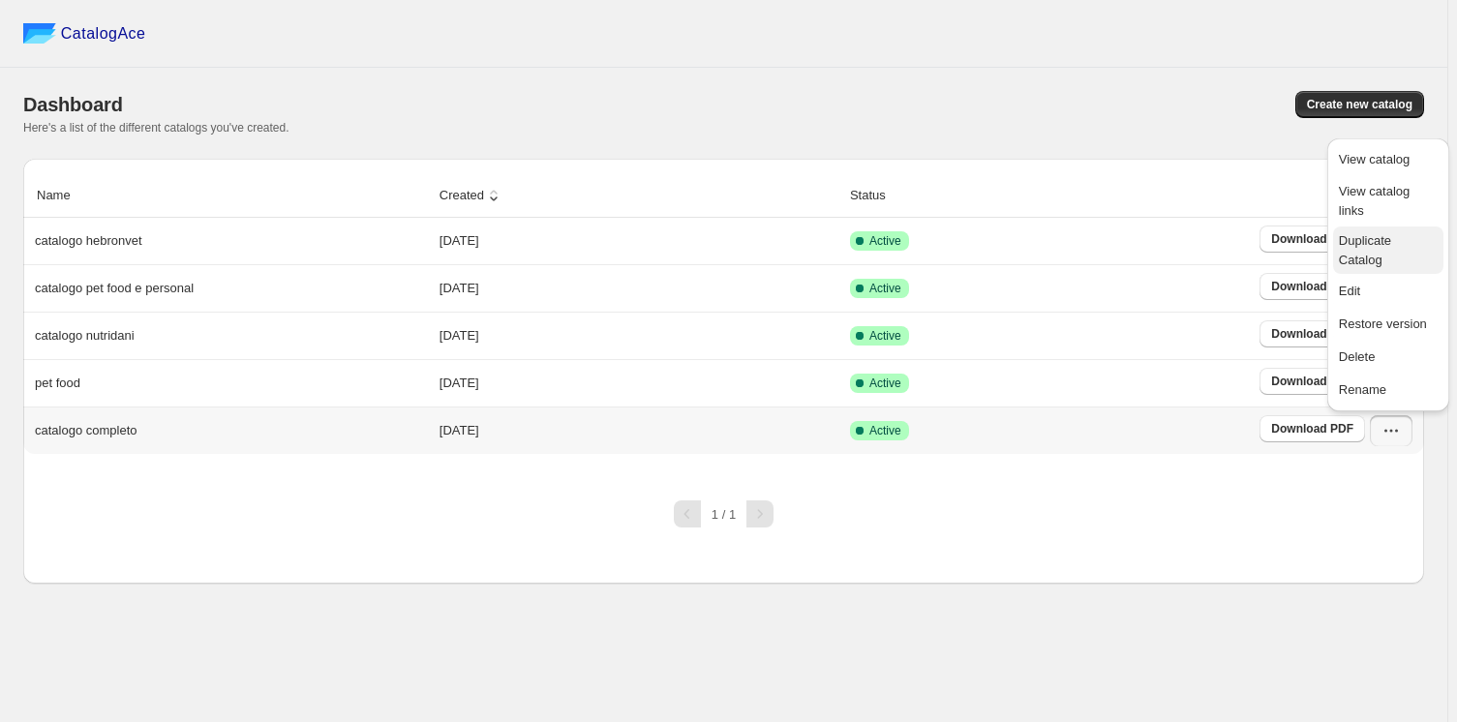
click at [1392, 233] on span "Duplicate Catalog" at bounding box center [1365, 250] width 52 height 34
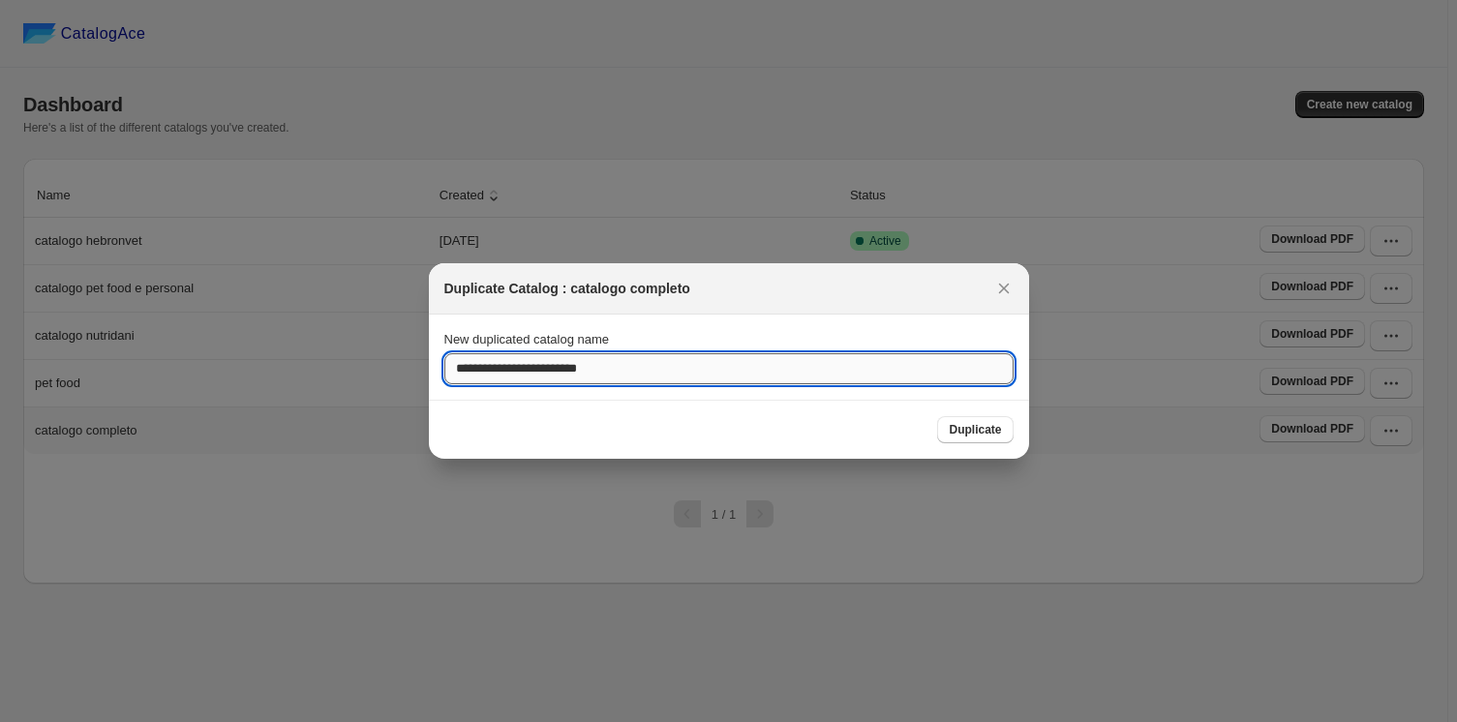
click at [622, 362] on input "**********" at bounding box center [728, 368] width 569 height 31
drag, startPoint x: 619, startPoint y: 364, endPoint x: 237, endPoint y: 355, distance: 381.6
click at [249, 721] on div "**********" at bounding box center [728, 722] width 1457 height 0
type input "**********"
click at [995, 432] on span "Duplicate" at bounding box center [975, 429] width 52 height 15
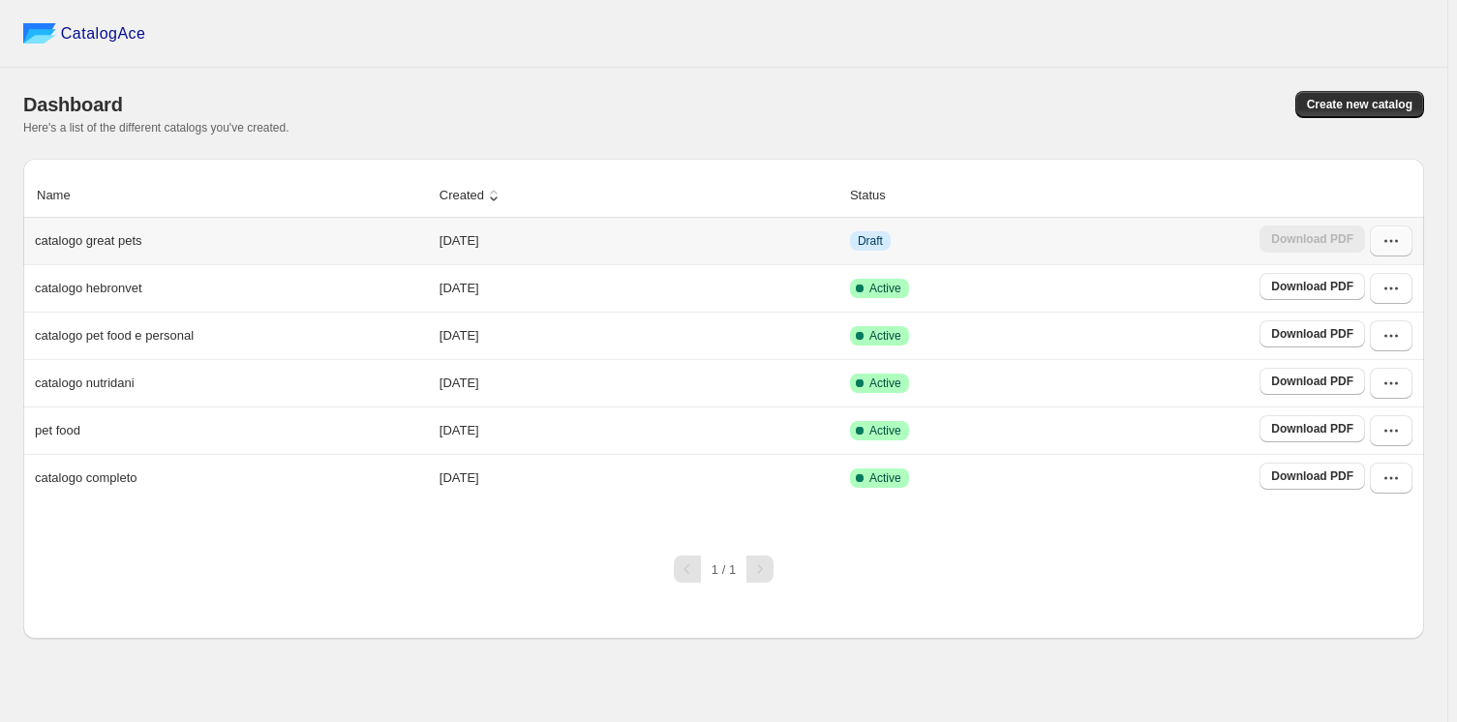
click at [1386, 237] on icon "button" at bounding box center [1391, 240] width 19 height 19
click at [1368, 406] on span "Edit" at bounding box center [1388, 415] width 99 height 19
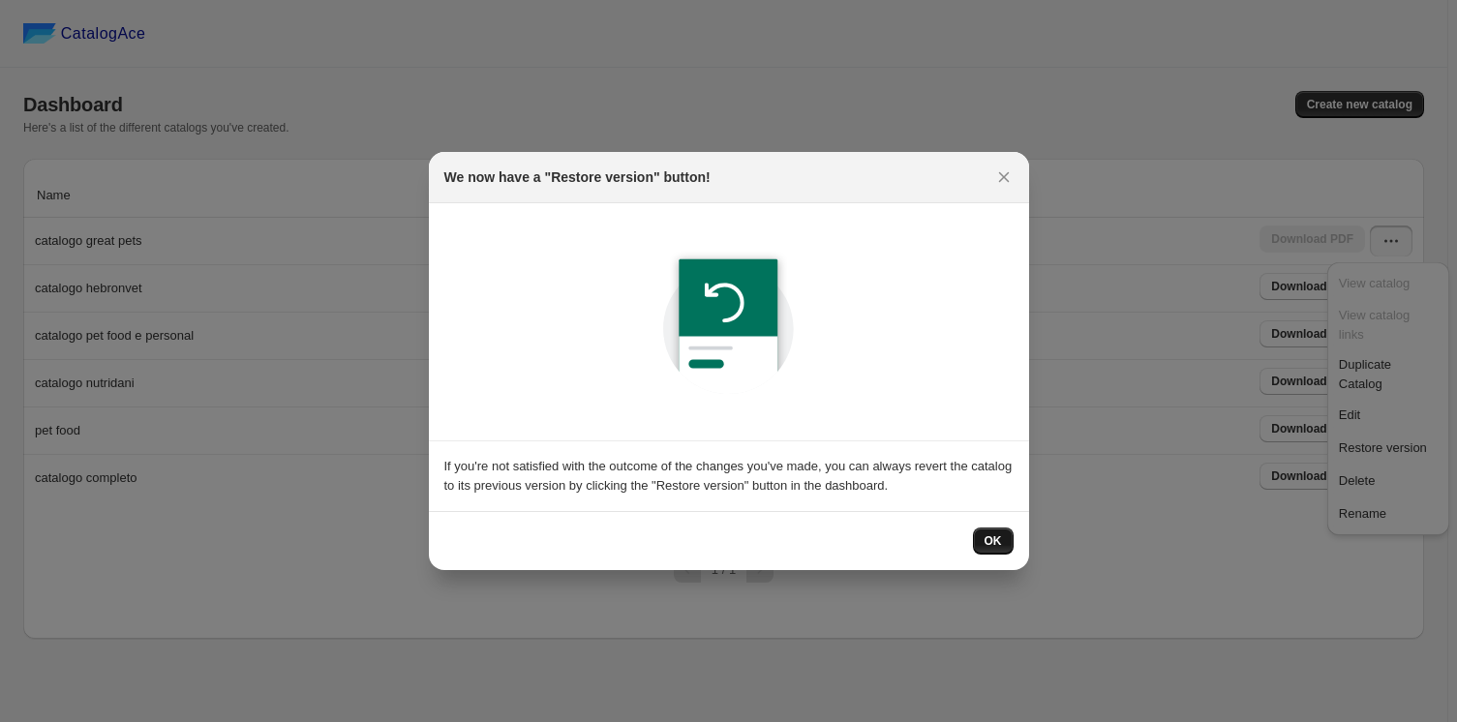
click at [994, 540] on span "OK" at bounding box center [993, 541] width 17 height 15
